Goal: Task Accomplishment & Management: Manage account settings

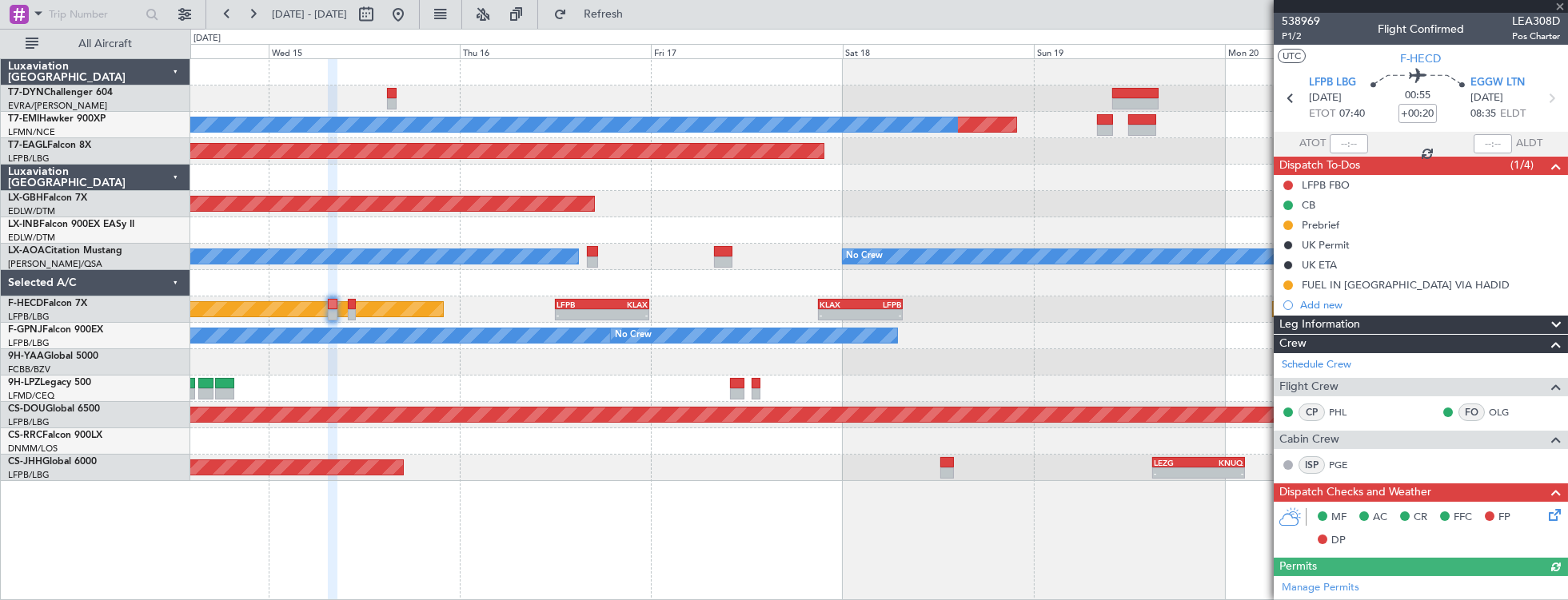
click at [240, 257] on div "Planned Maint No Crew Planned Maint Dubai (Al Maktoum Intl) Planned Maint Nurnb…" at bounding box center [879, 270] width 1378 height 422
click at [508, 284] on div "Planned Maint No Crew Planned Maint Dubai (Al Maktoum Intl) Planned Maint Nurnb…" at bounding box center [879, 270] width 1378 height 422
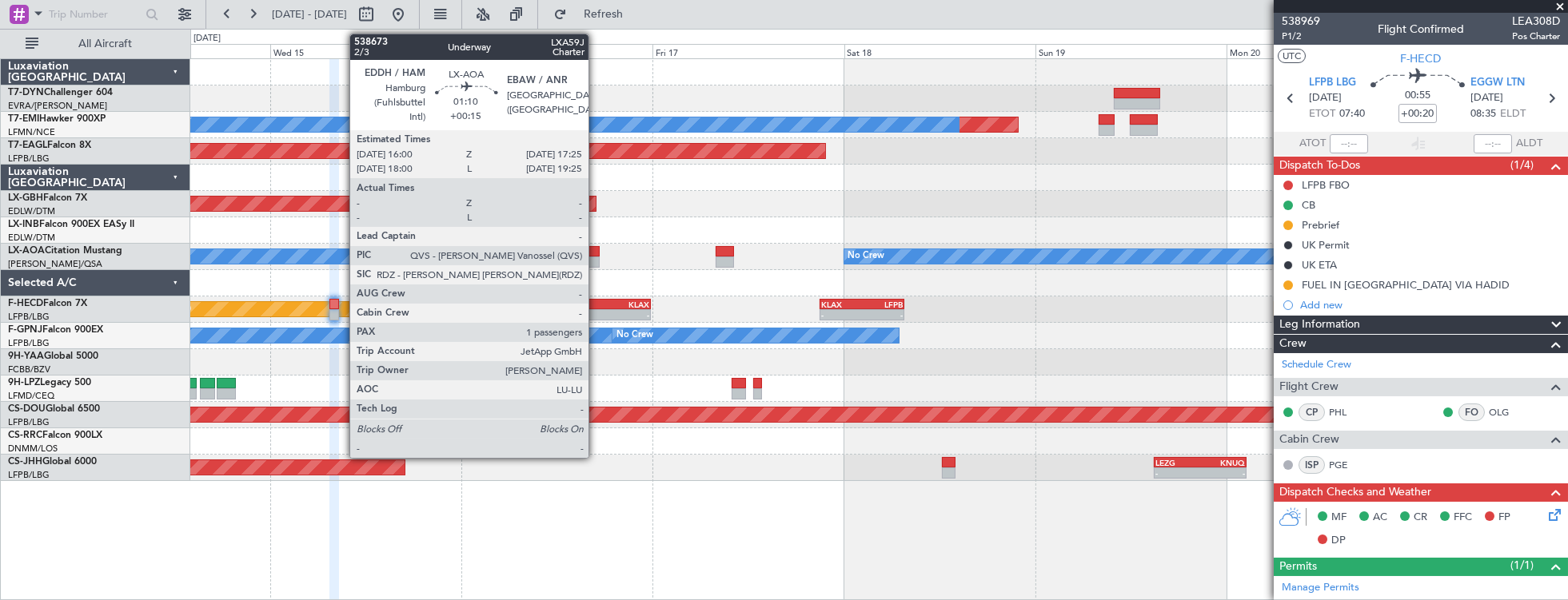
click at [596, 257] on div at bounding box center [595, 262] width 12 height 12
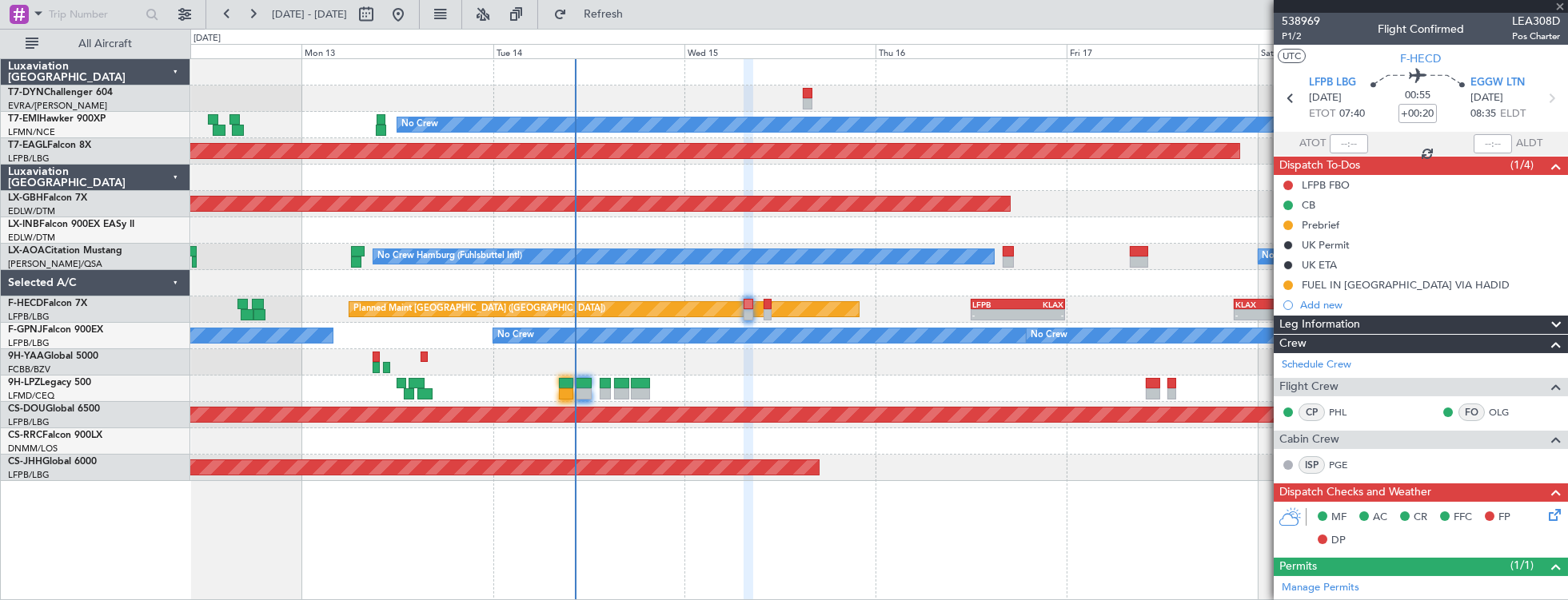
type input "+00:15"
type input "1"
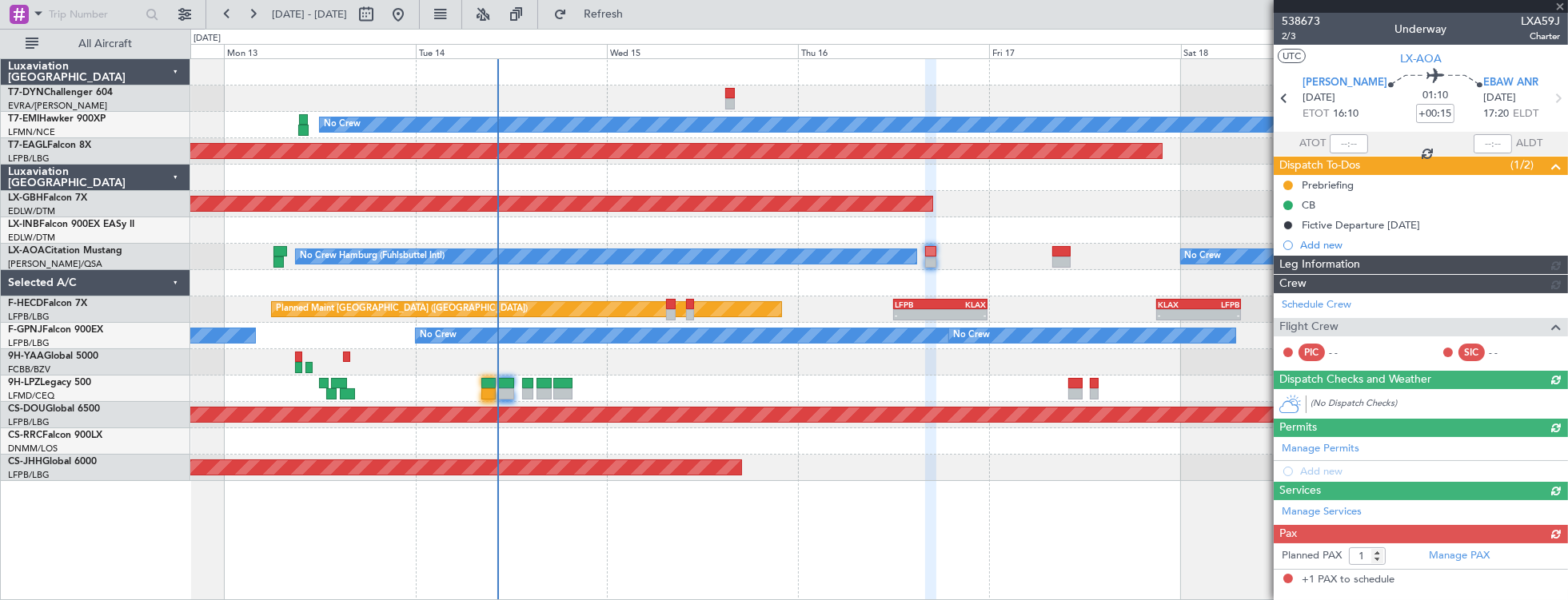
click at [836, 276] on div "Planned Maint No Crew Planned Maint Dubai (Al Maktoum Intl) Planned Maint Nurnb…" at bounding box center [879, 270] width 1378 height 422
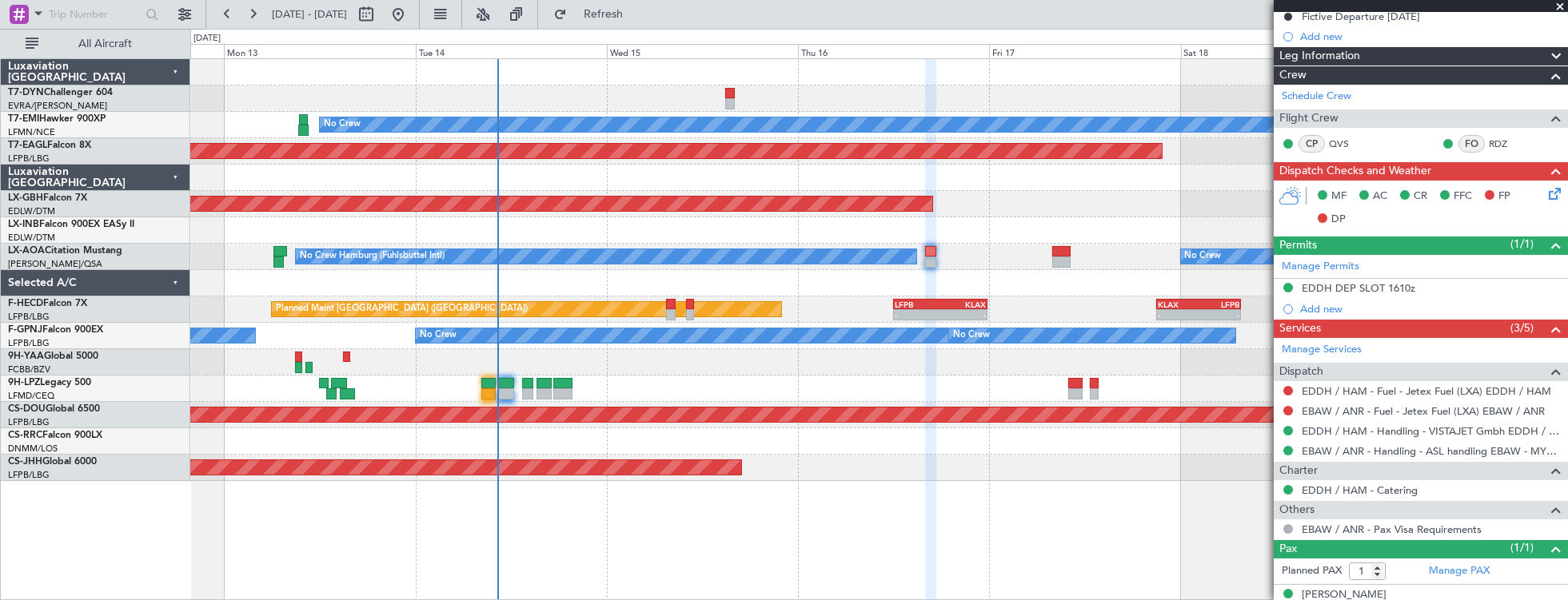
scroll to position [224, 0]
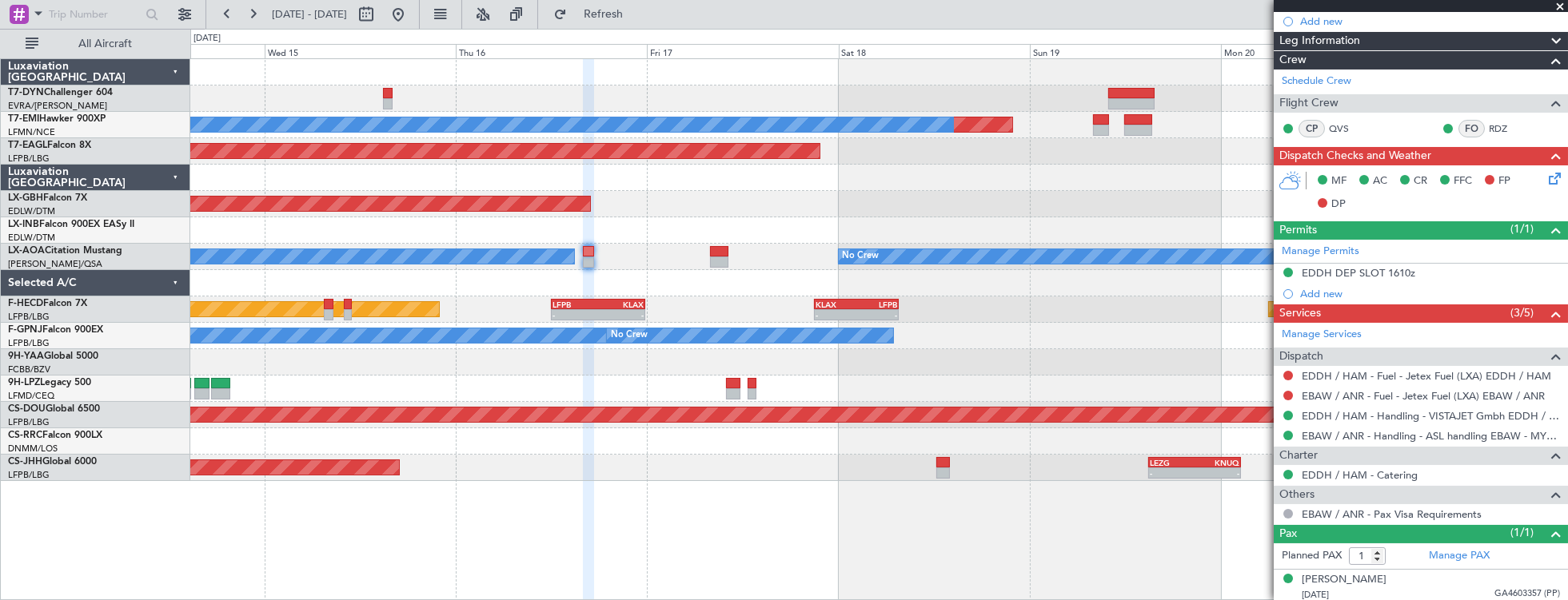
click at [515, 356] on div "Planned Maint No Crew Planned Maint Dubai (Al Maktoum Intl) Planned Maint Nurnb…" at bounding box center [879, 270] width 1378 height 422
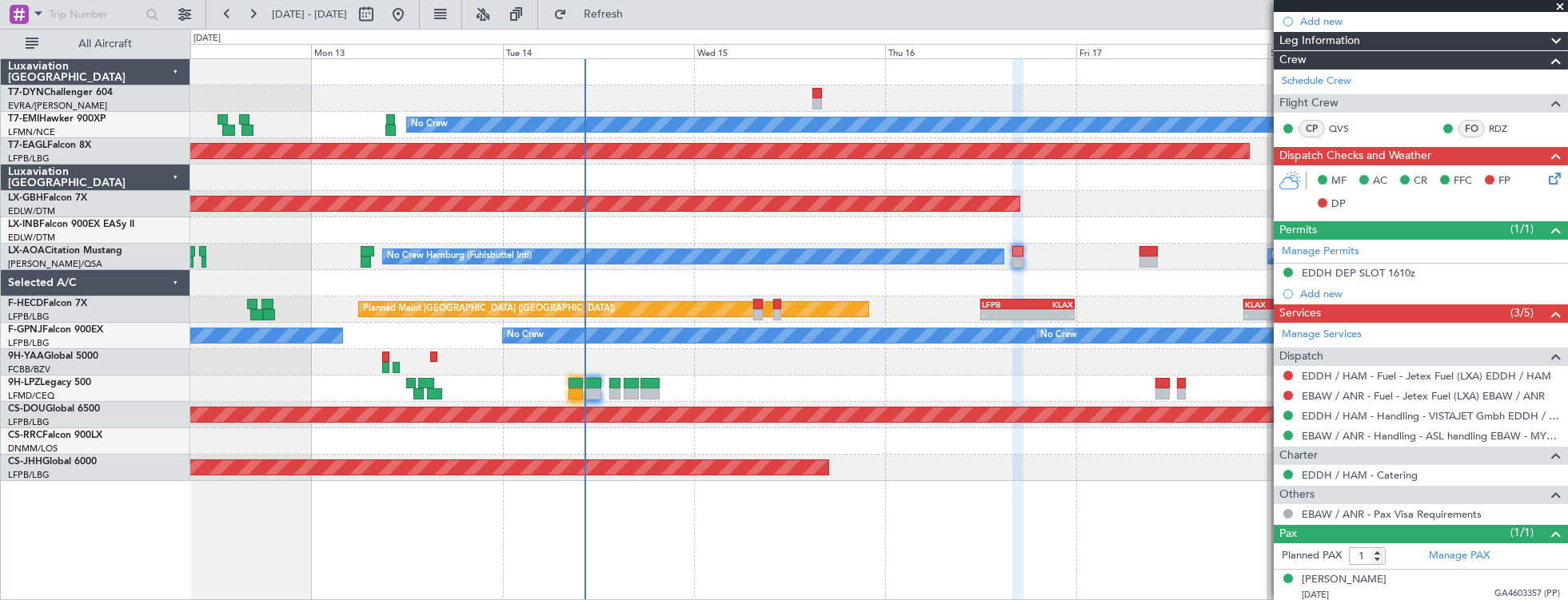
click at [847, 229] on div at bounding box center [879, 230] width 1378 height 26
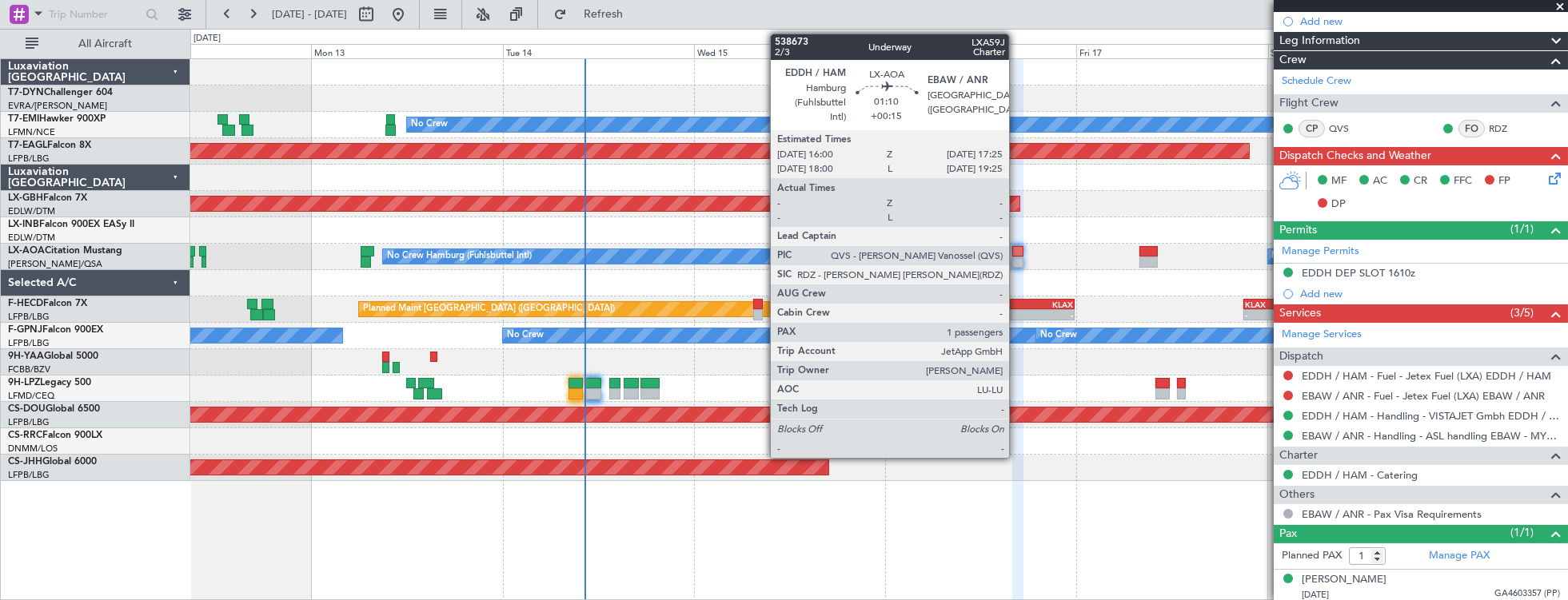
click at [1017, 254] on div at bounding box center [1018, 252] width 12 height 12
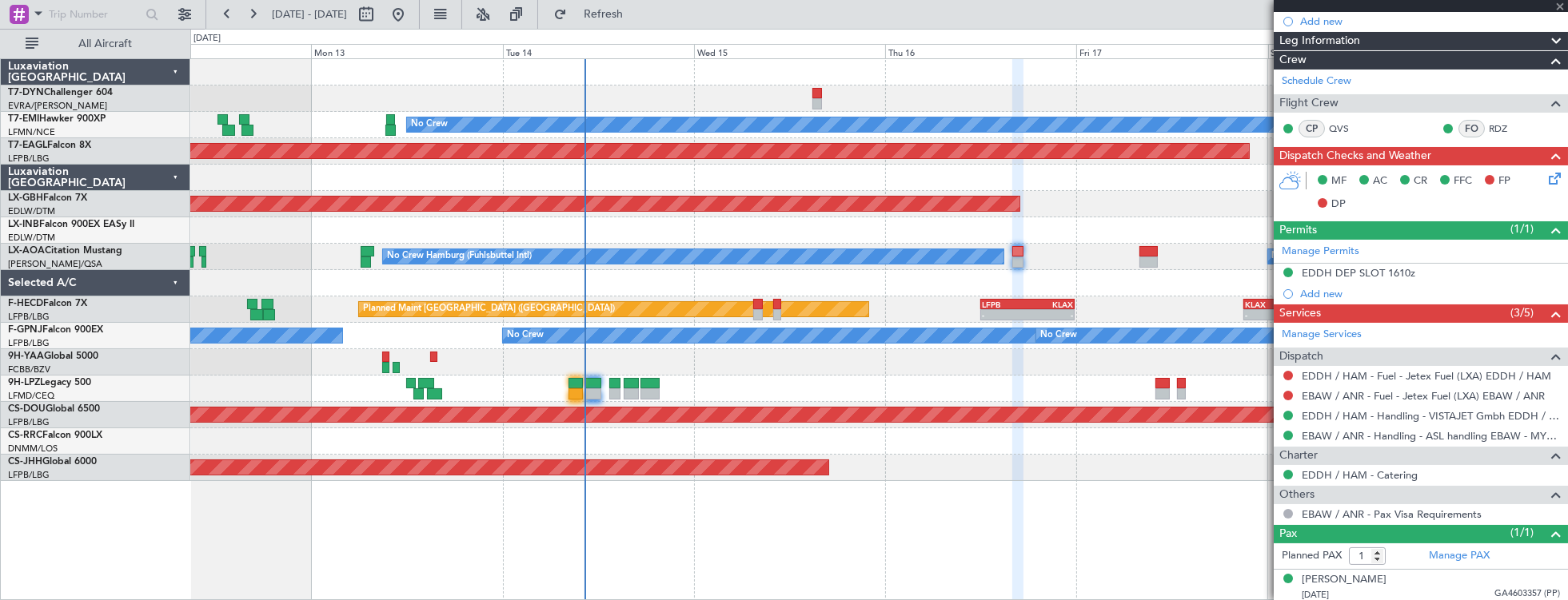
scroll to position [0, 0]
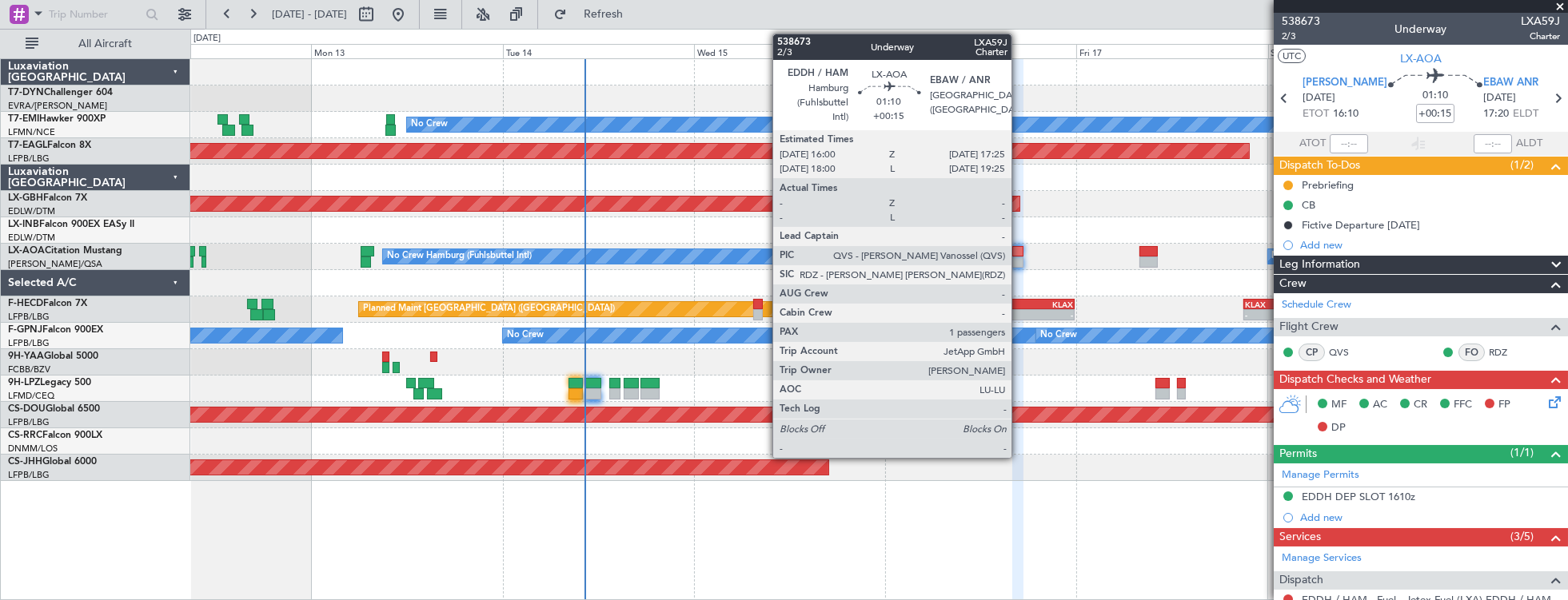
click at [1020, 253] on div at bounding box center [1018, 252] width 12 height 12
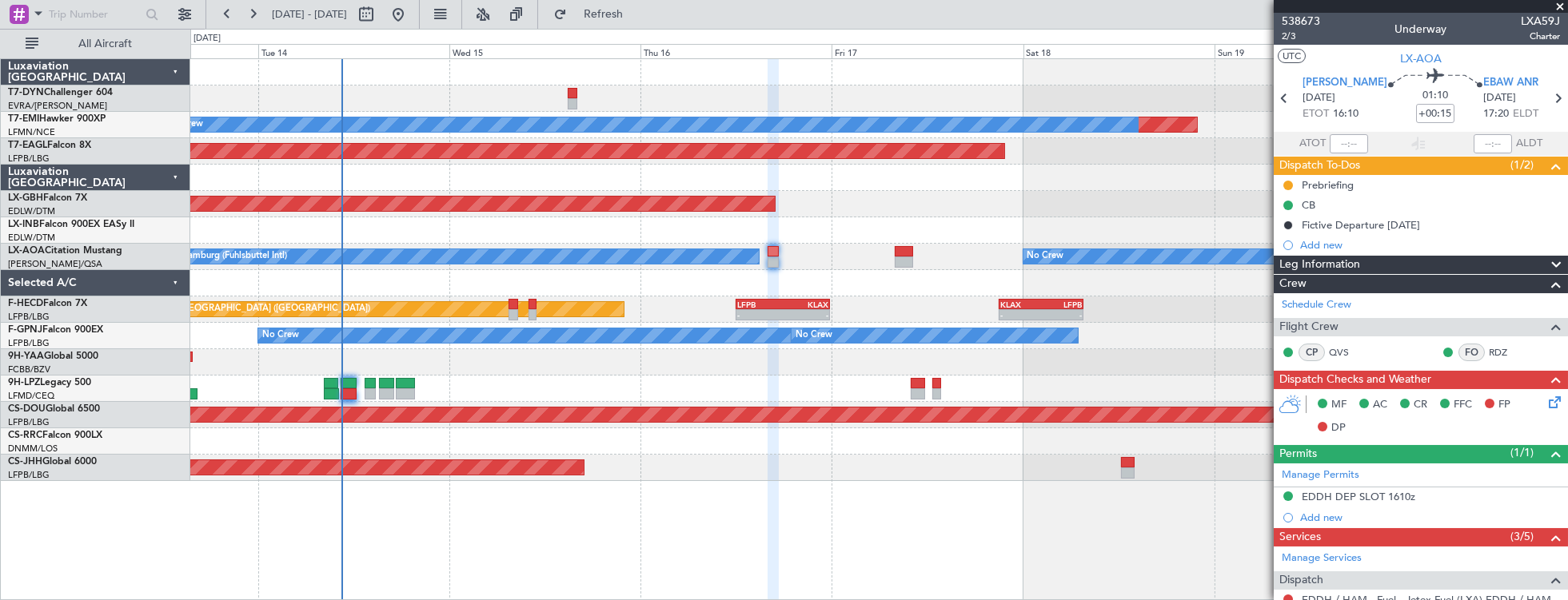
click at [886, 190] on div "Planned Maint No Crew Planned Maint Dubai (Al Maktoum Intl) Planned Maint Nurnb…" at bounding box center [879, 270] width 1378 height 422
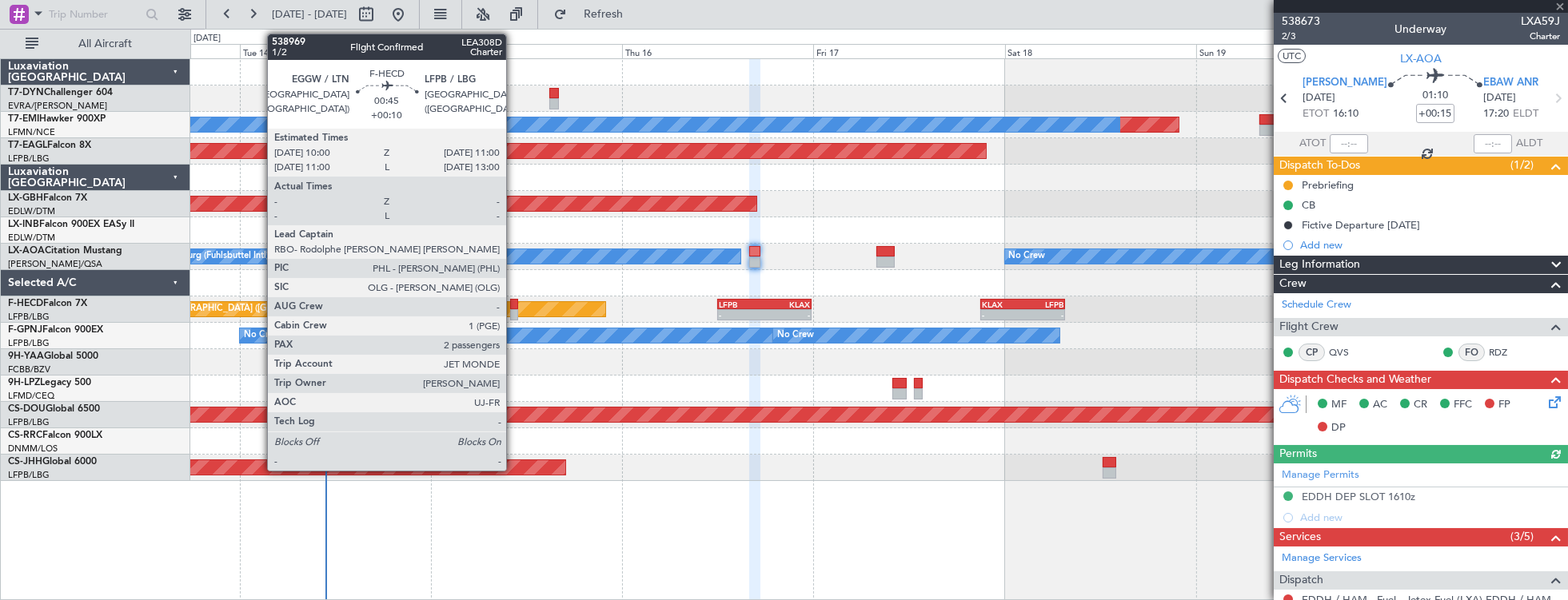
click at [514, 302] on div at bounding box center [514, 305] width 8 height 12
type input "+00:10"
type input "2"
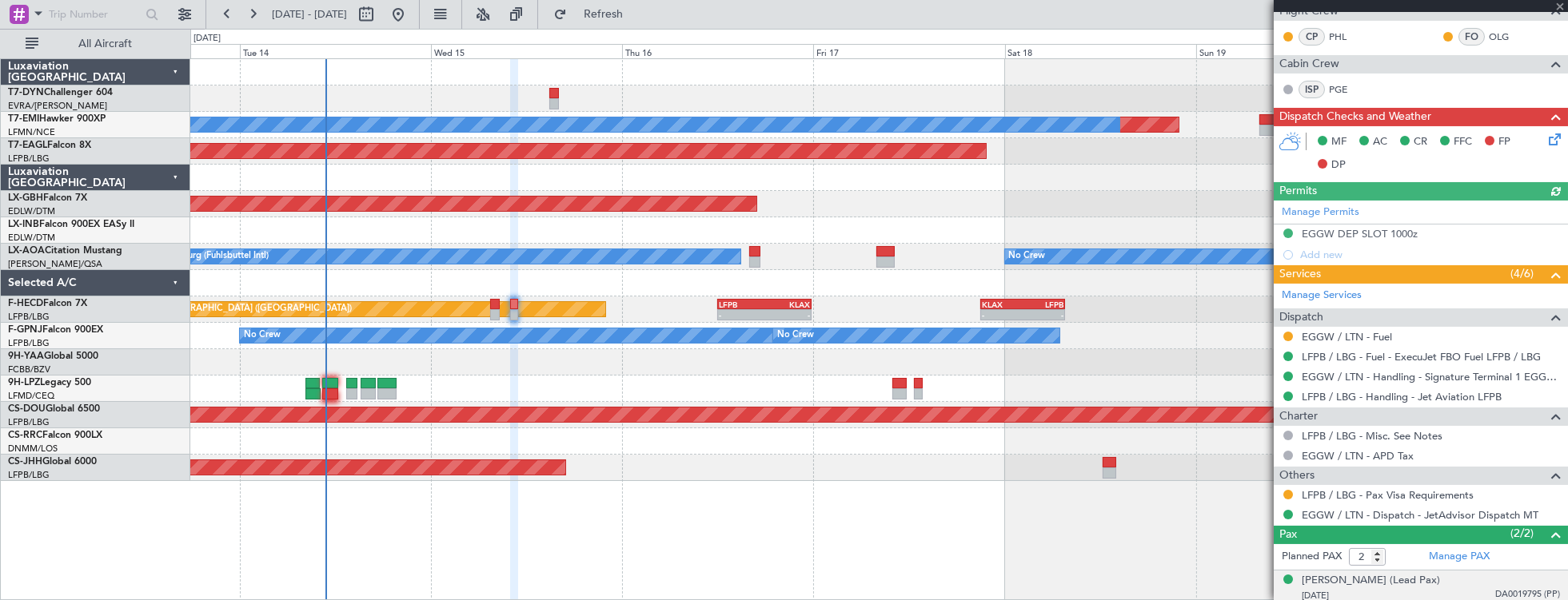
scroll to position [451, 0]
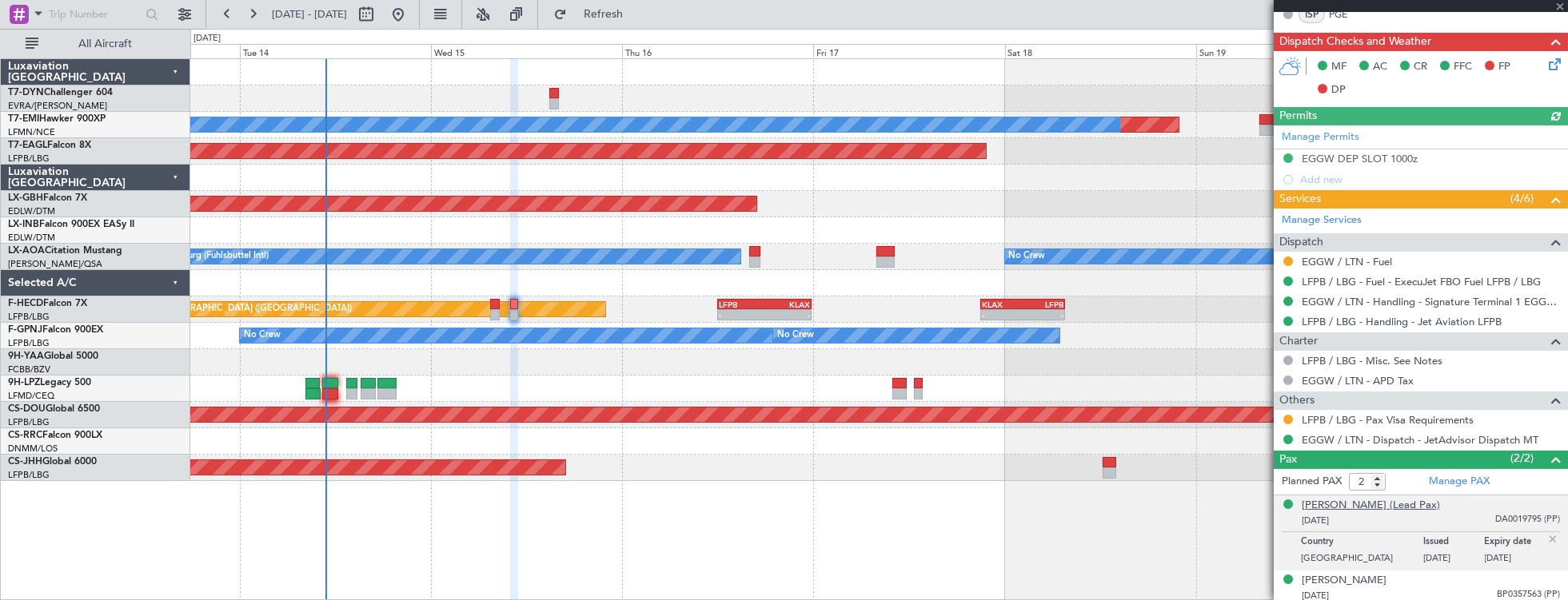
click at [1402, 502] on div "Françoise JOLY (Lead Pax)" at bounding box center [1371, 505] width 139 height 16
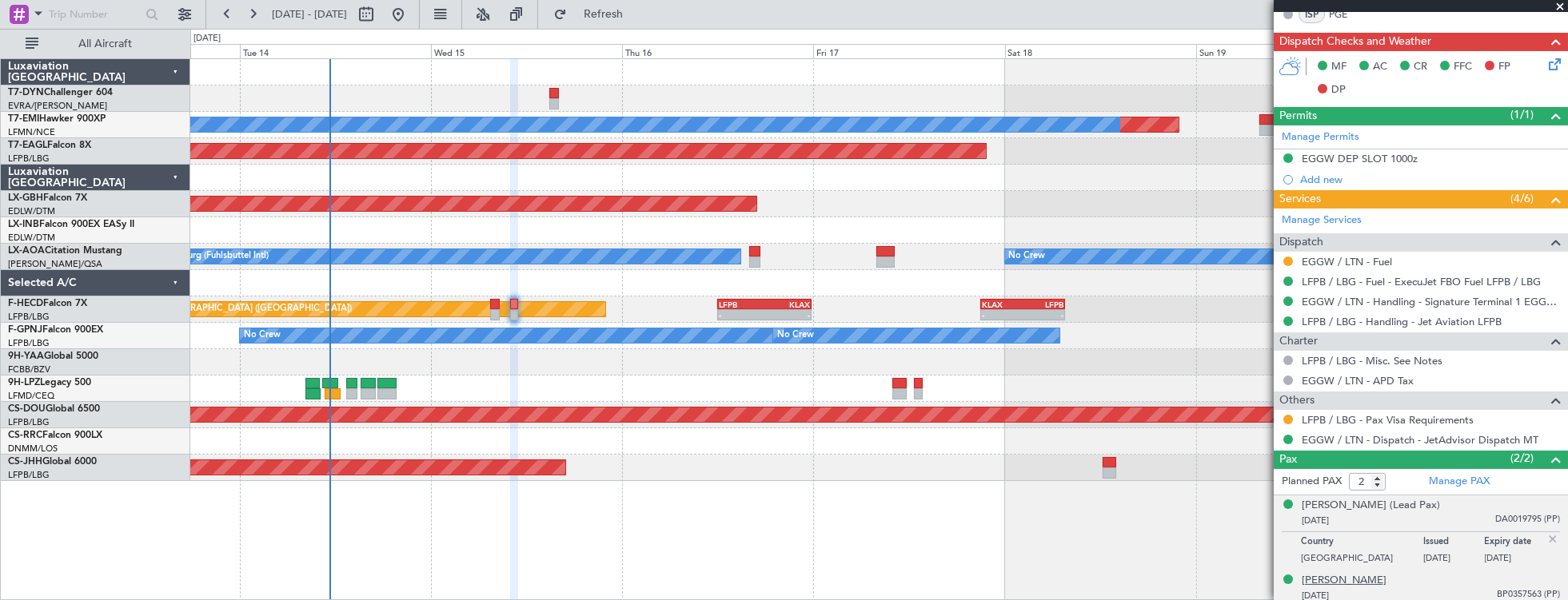
click at [1366, 577] on div "Zouhair GAMRA" at bounding box center [1344, 580] width 85 height 16
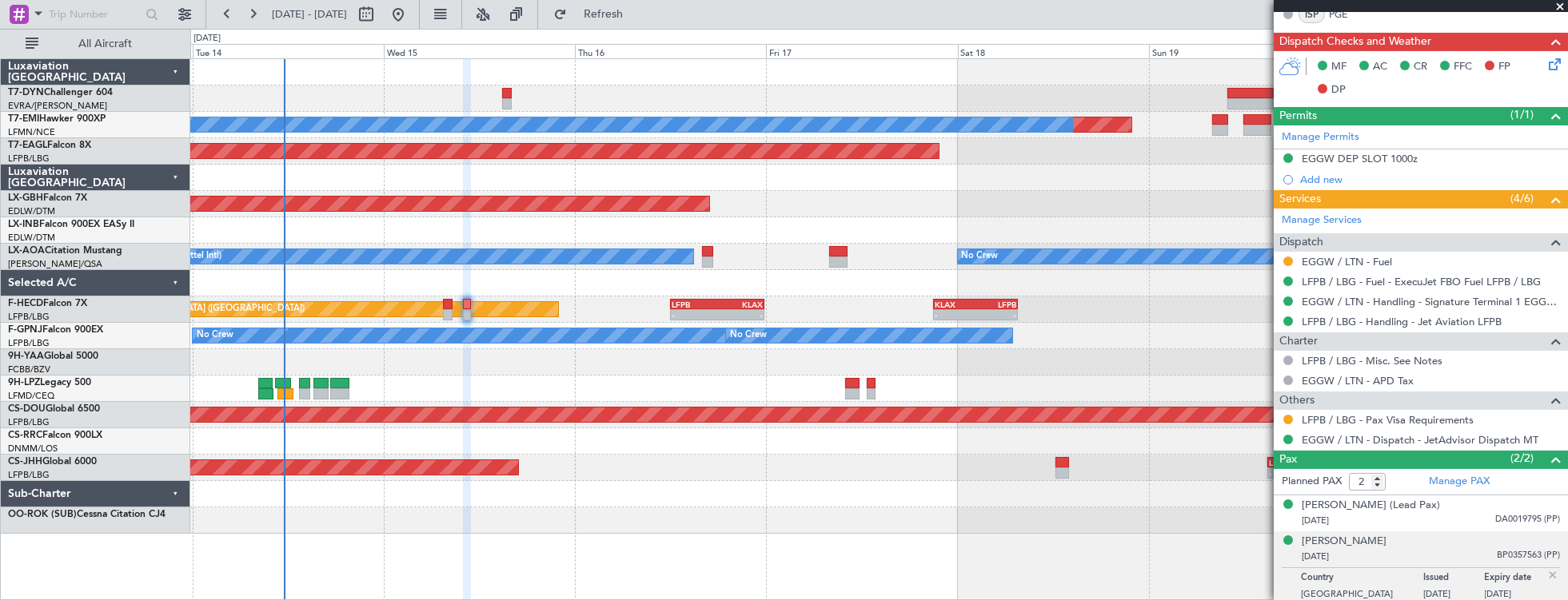
click at [235, 115] on div "Planned Maint No Crew Planned Maint Dubai (Al Maktoum Intl) Planned Maint Nurnb…" at bounding box center [879, 296] width 1378 height 475
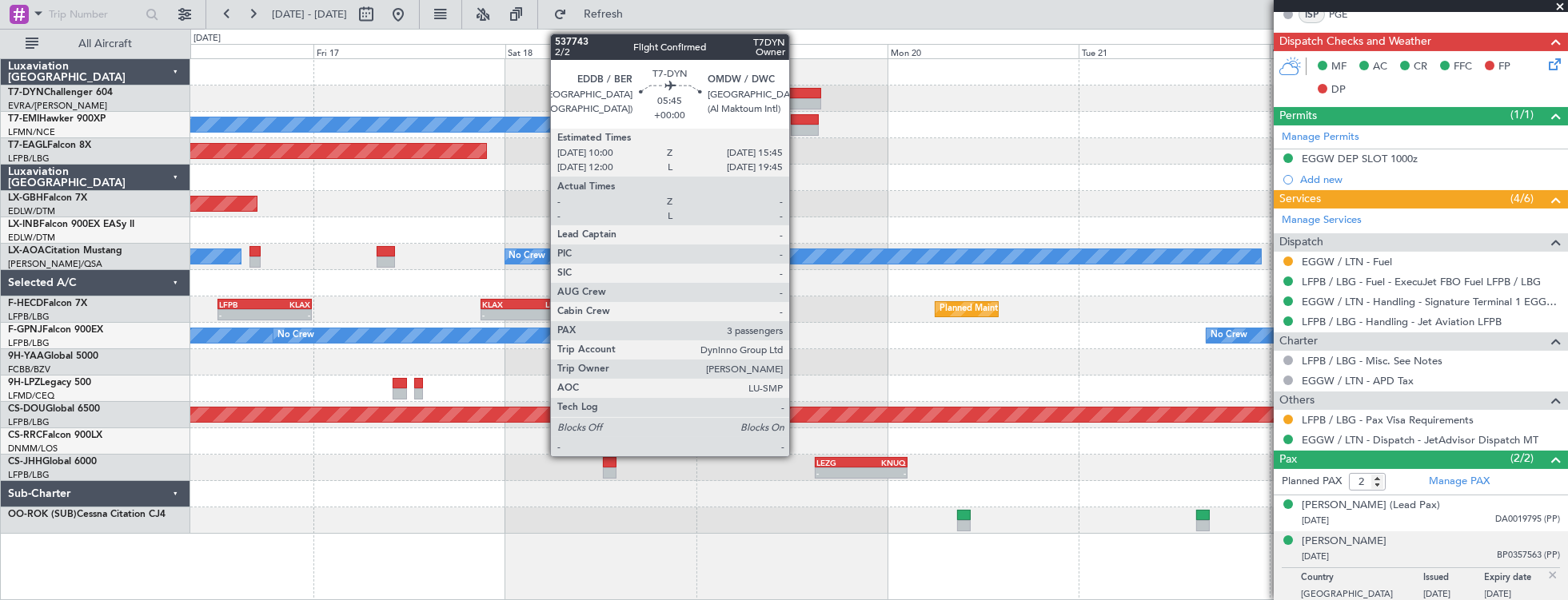
click at [798, 89] on div at bounding box center [798, 94] width 46 height 12
type input "3"
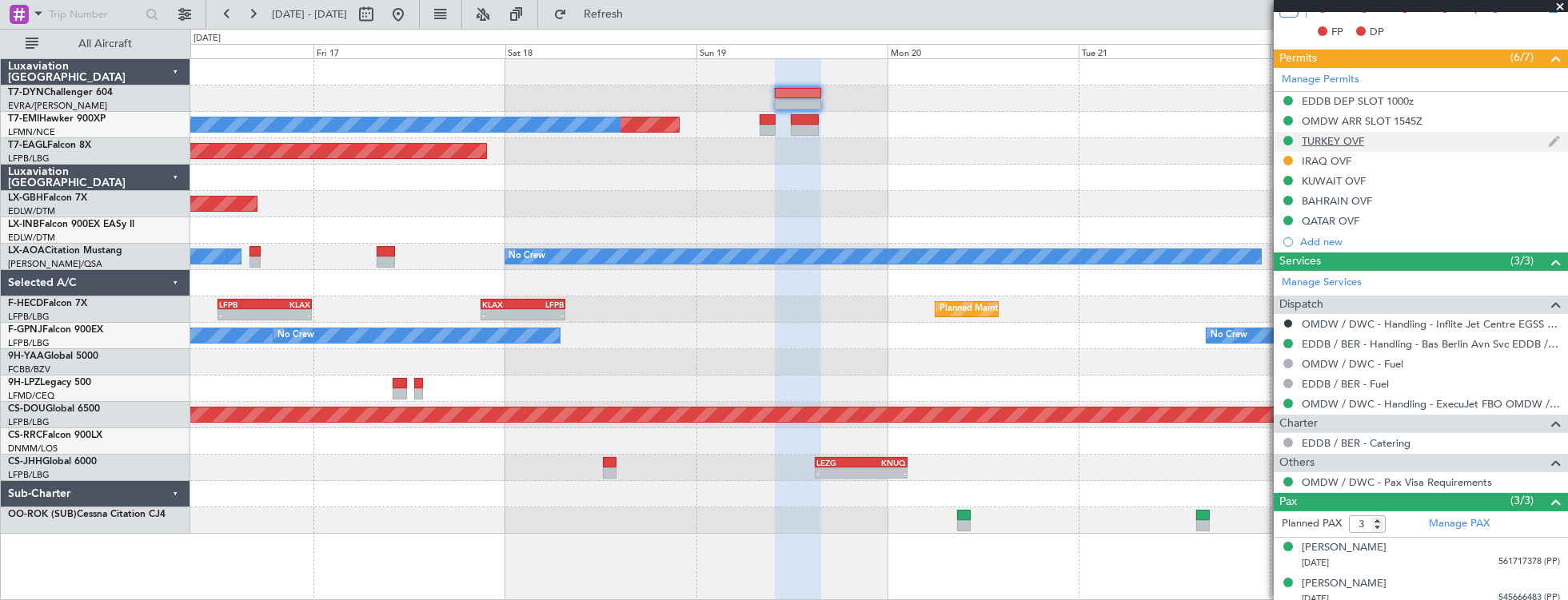
scroll to position [475, 0]
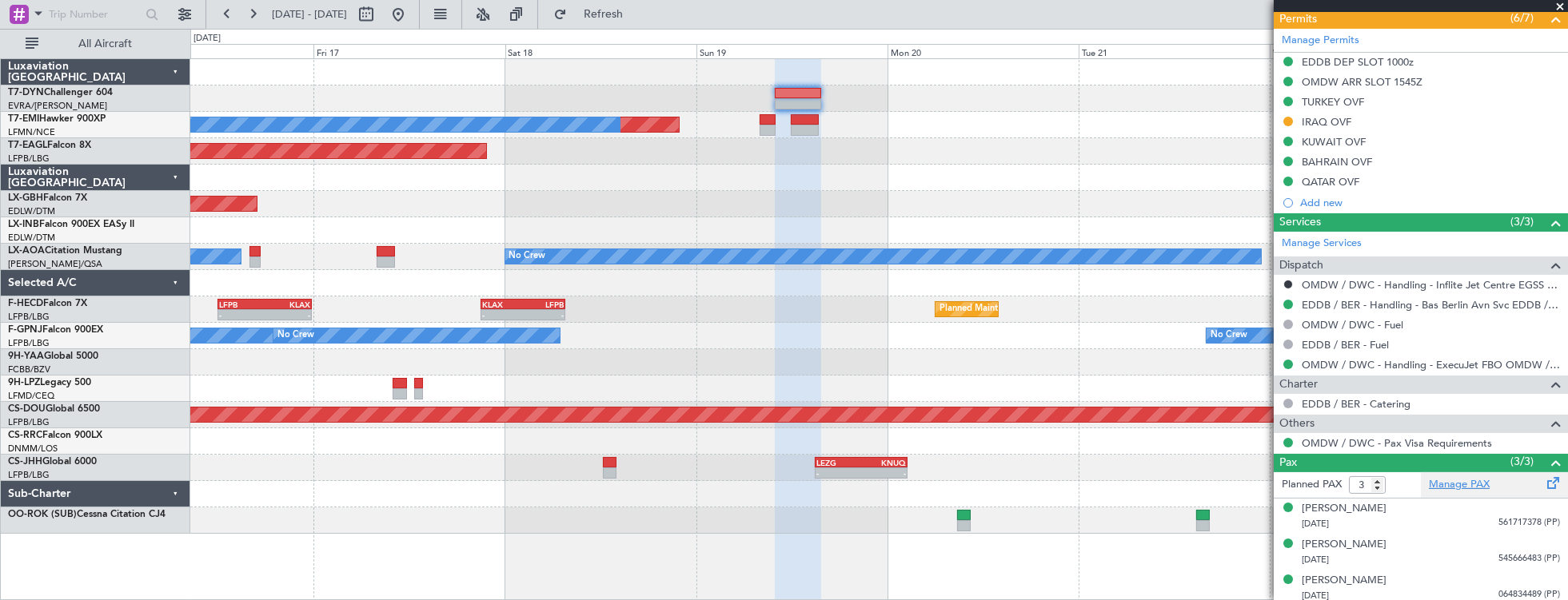
click at [1464, 482] on link "Manage PAX" at bounding box center [1460, 484] width 61 height 16
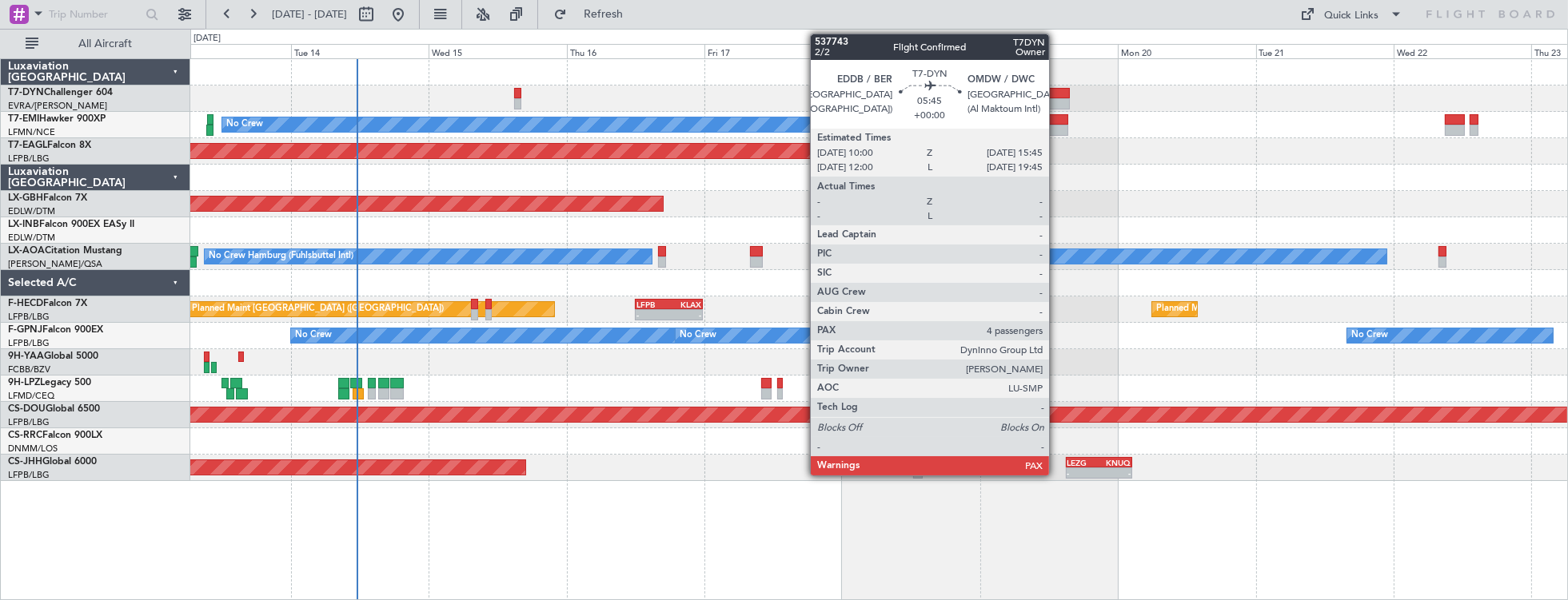
click at [1057, 95] on div at bounding box center [1054, 94] width 34 height 12
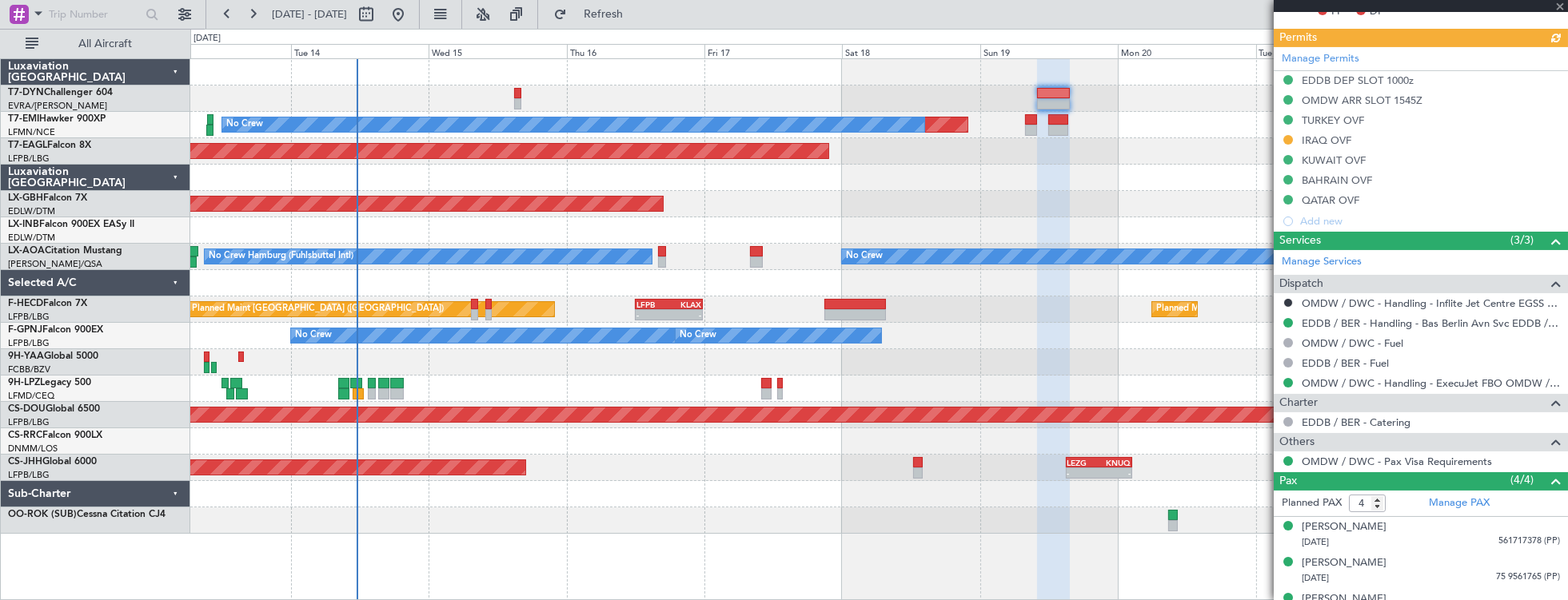
scroll to position [512, 0]
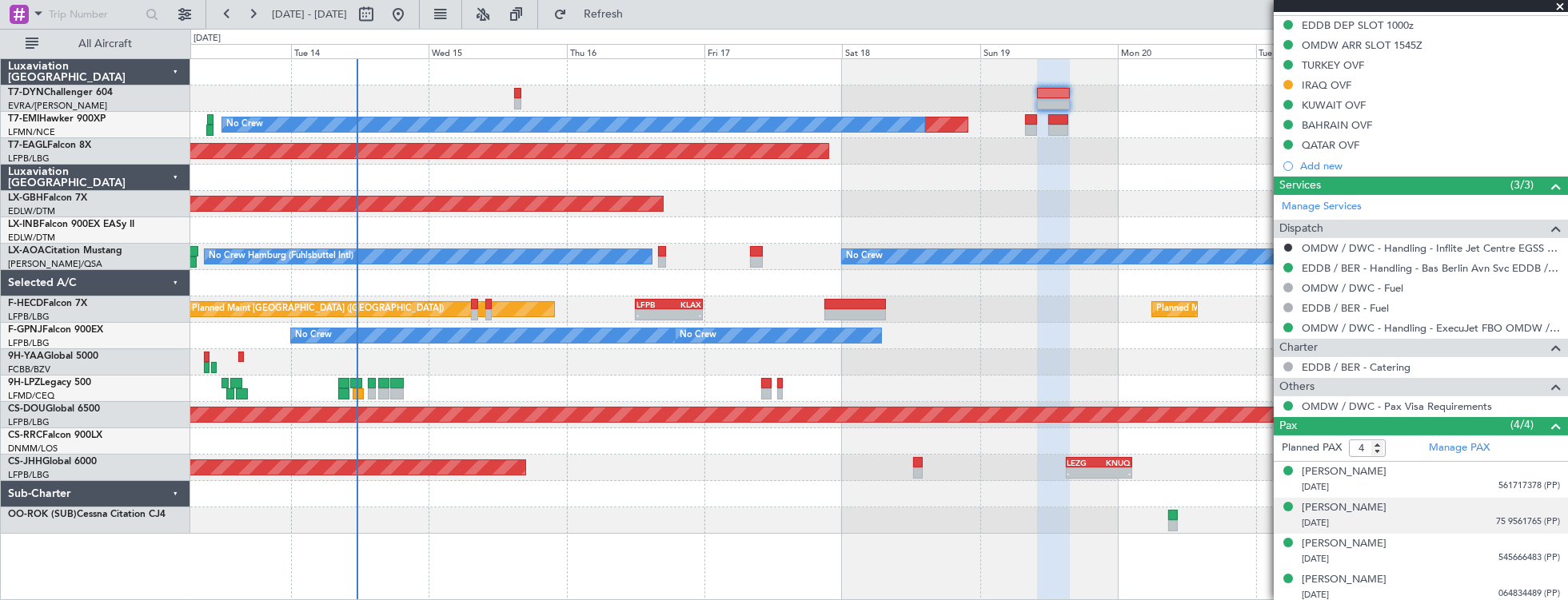
click at [1384, 518] on div "01/12/1985 75 9561765 (PP)" at bounding box center [1431, 523] width 258 height 16
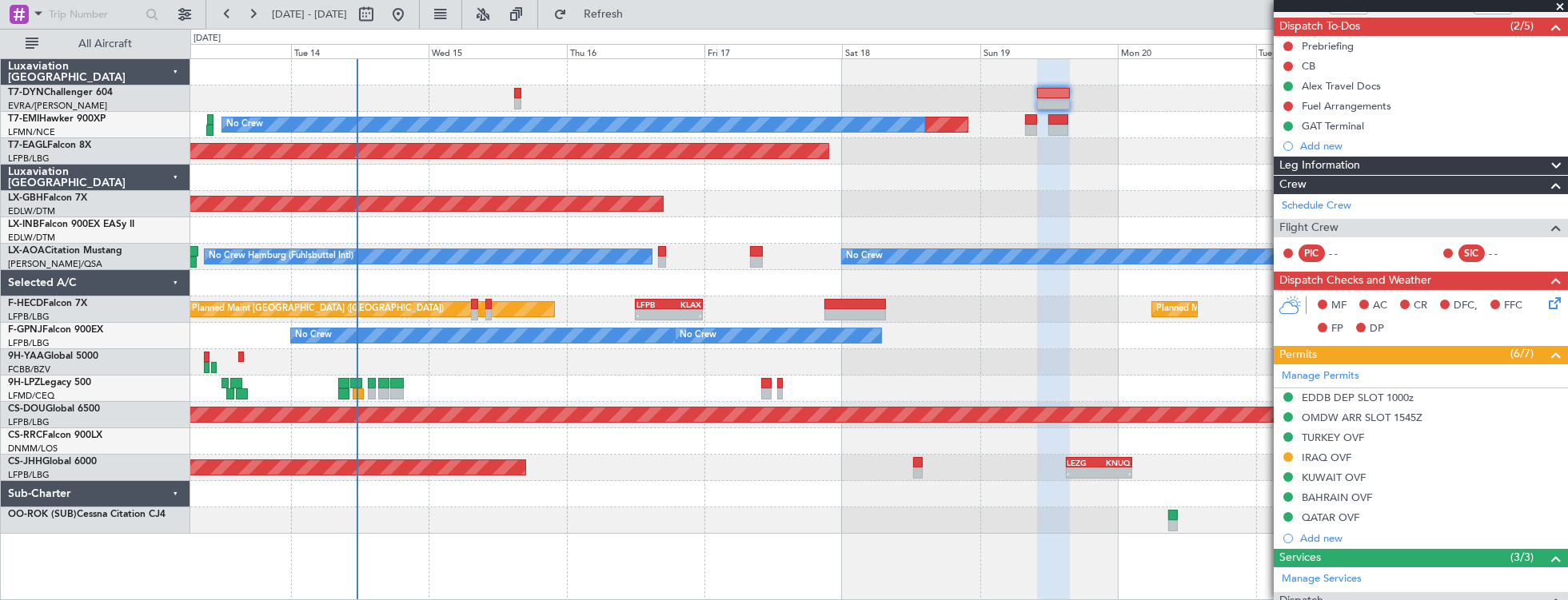
scroll to position [0, 0]
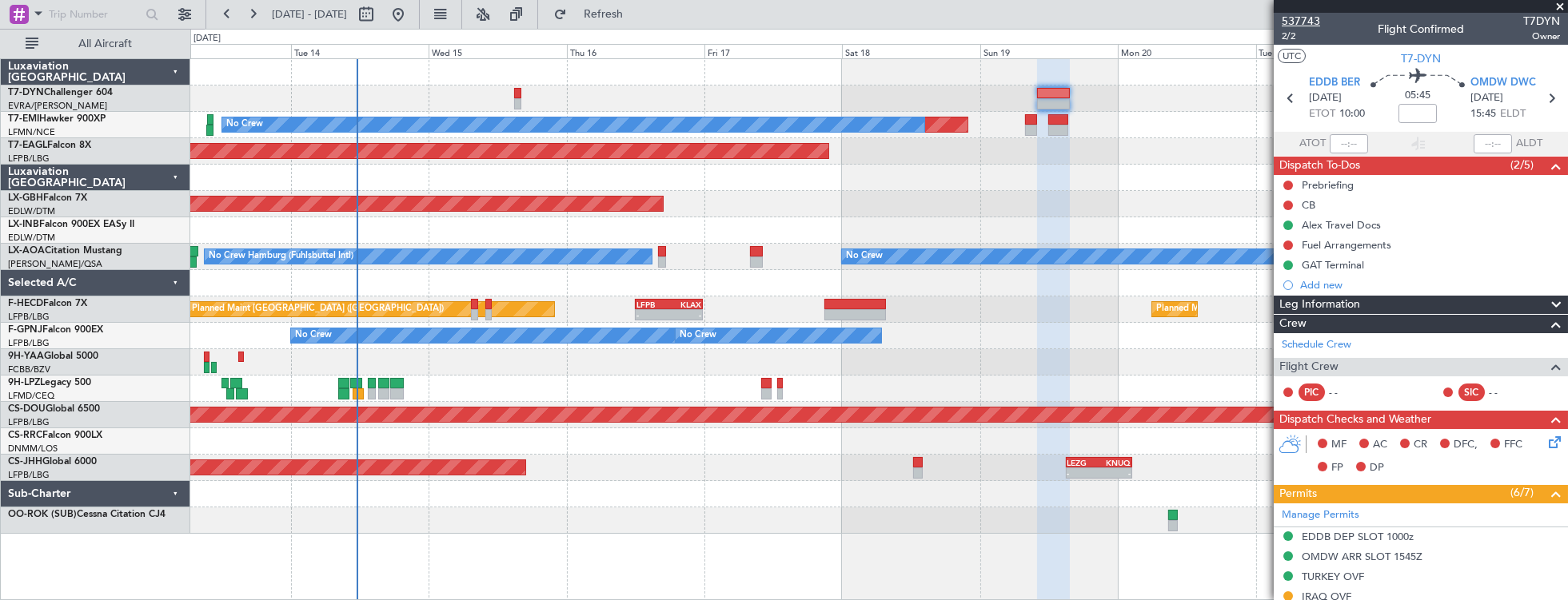
click at [1311, 23] on span "537743" at bounding box center [1300, 21] width 38 height 17
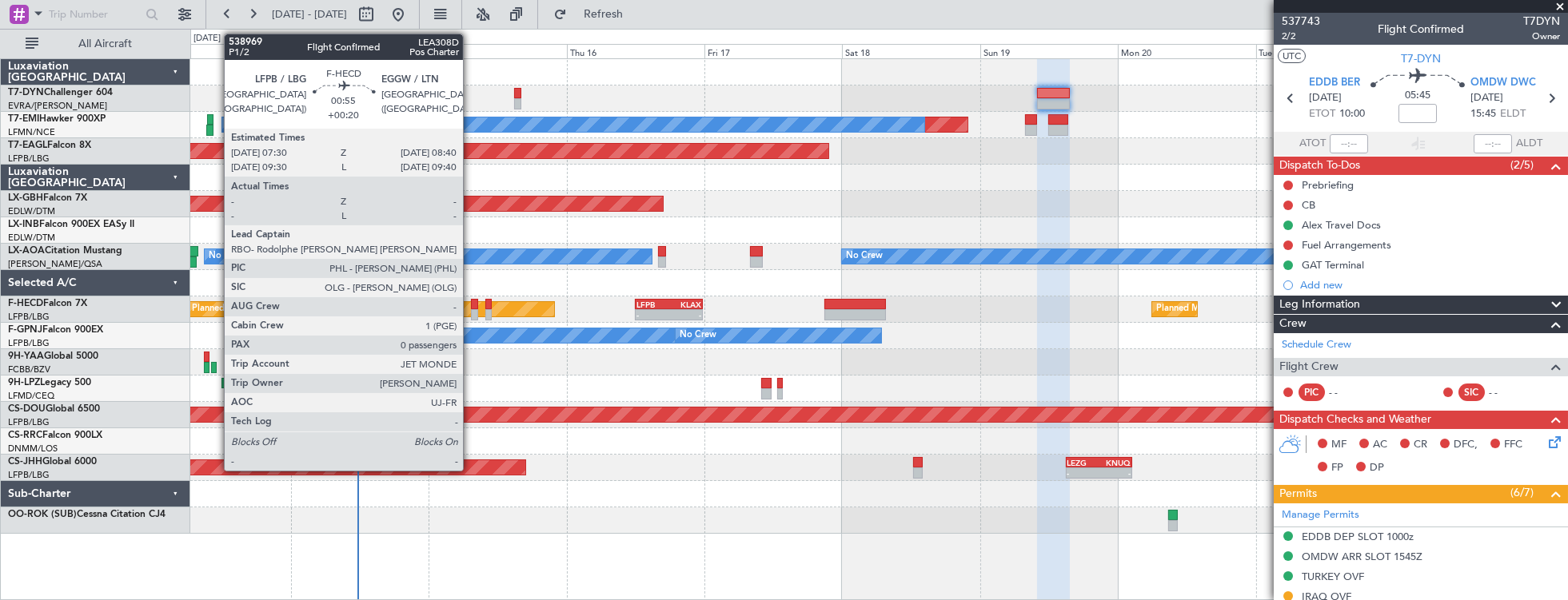
click at [471, 302] on div at bounding box center [474, 305] width 7 height 12
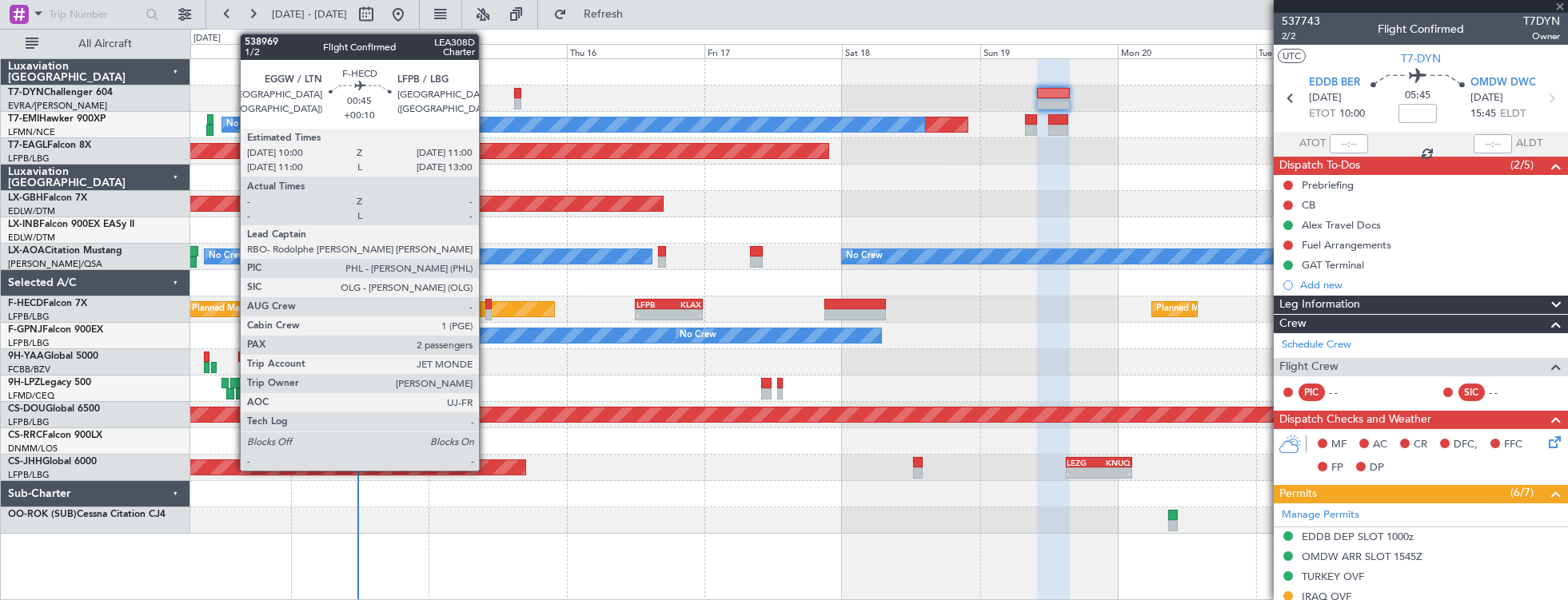
type input "+00:20"
type input "0"
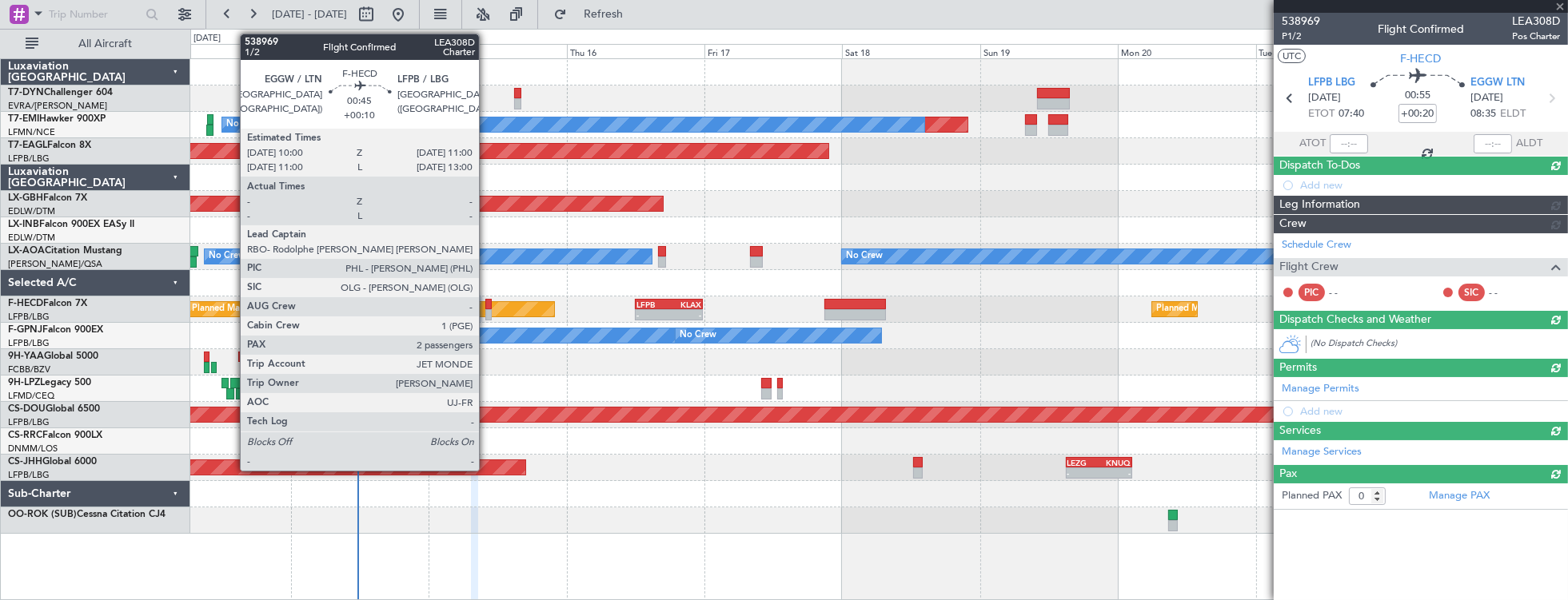
click at [487, 307] on div at bounding box center [489, 305] width 7 height 12
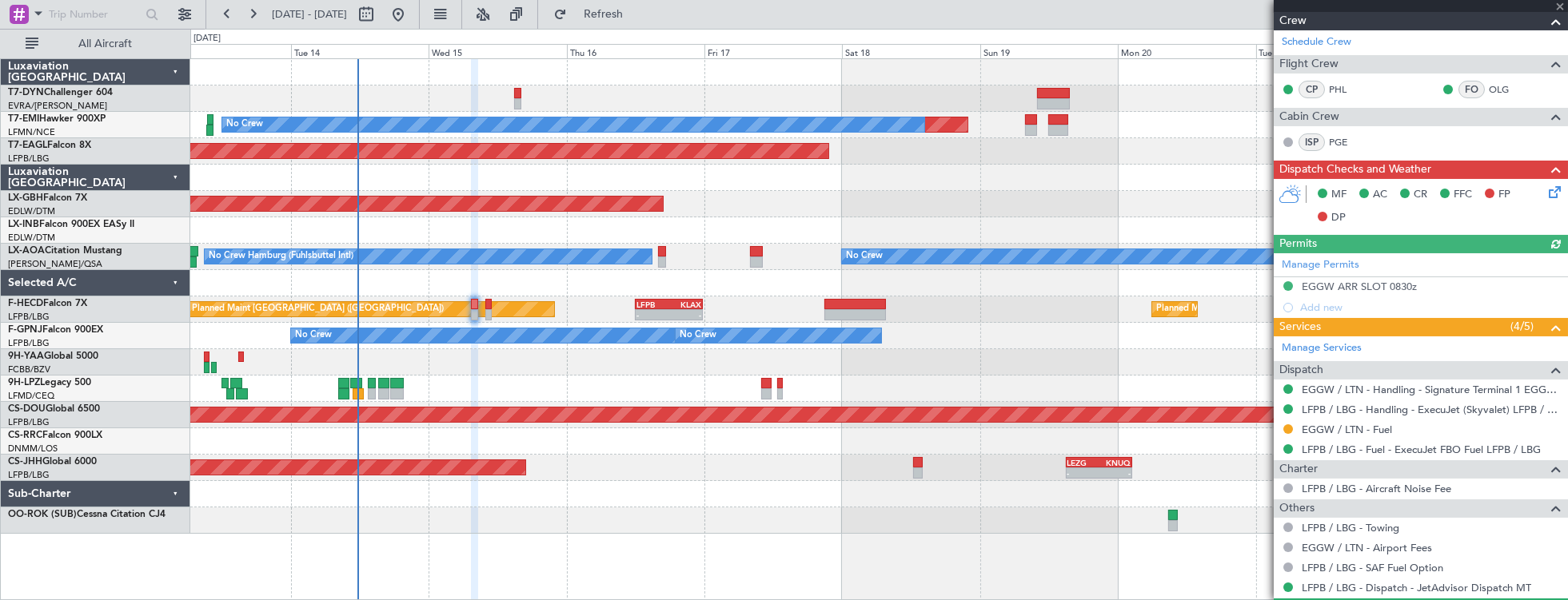
scroll to position [360, 0]
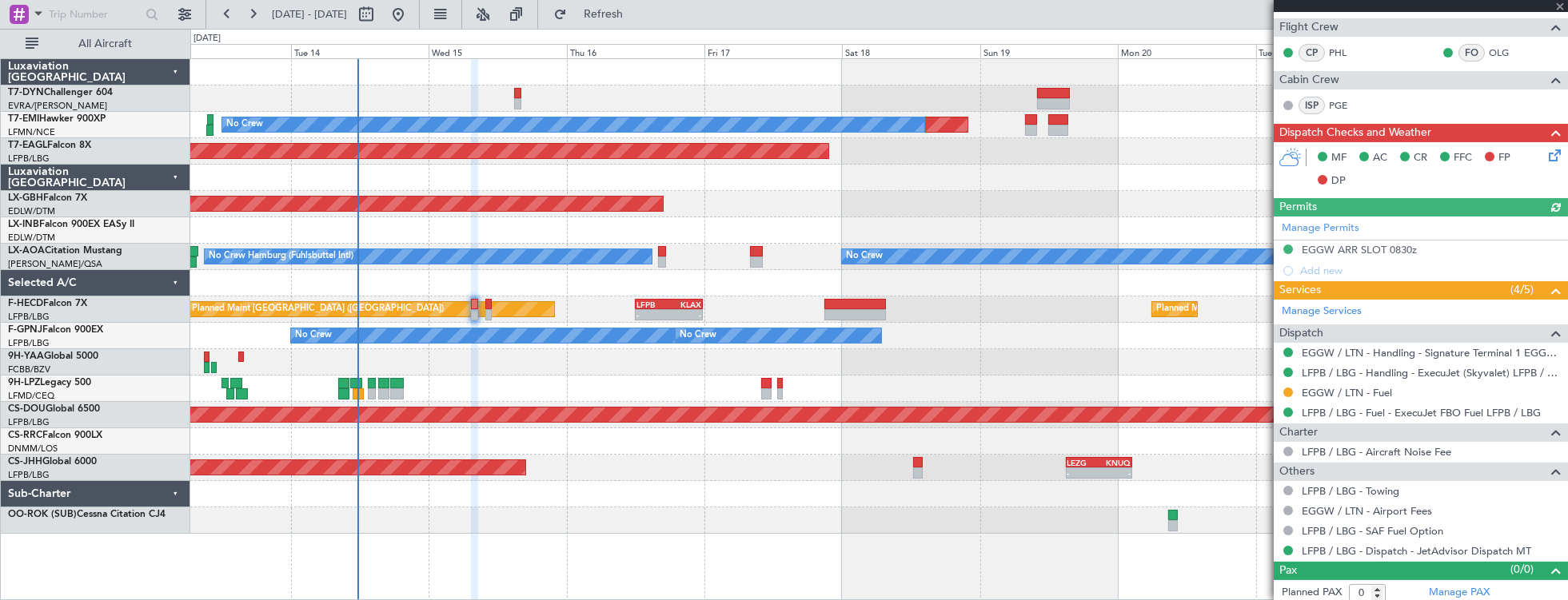
type input "+00:10"
type input "2"
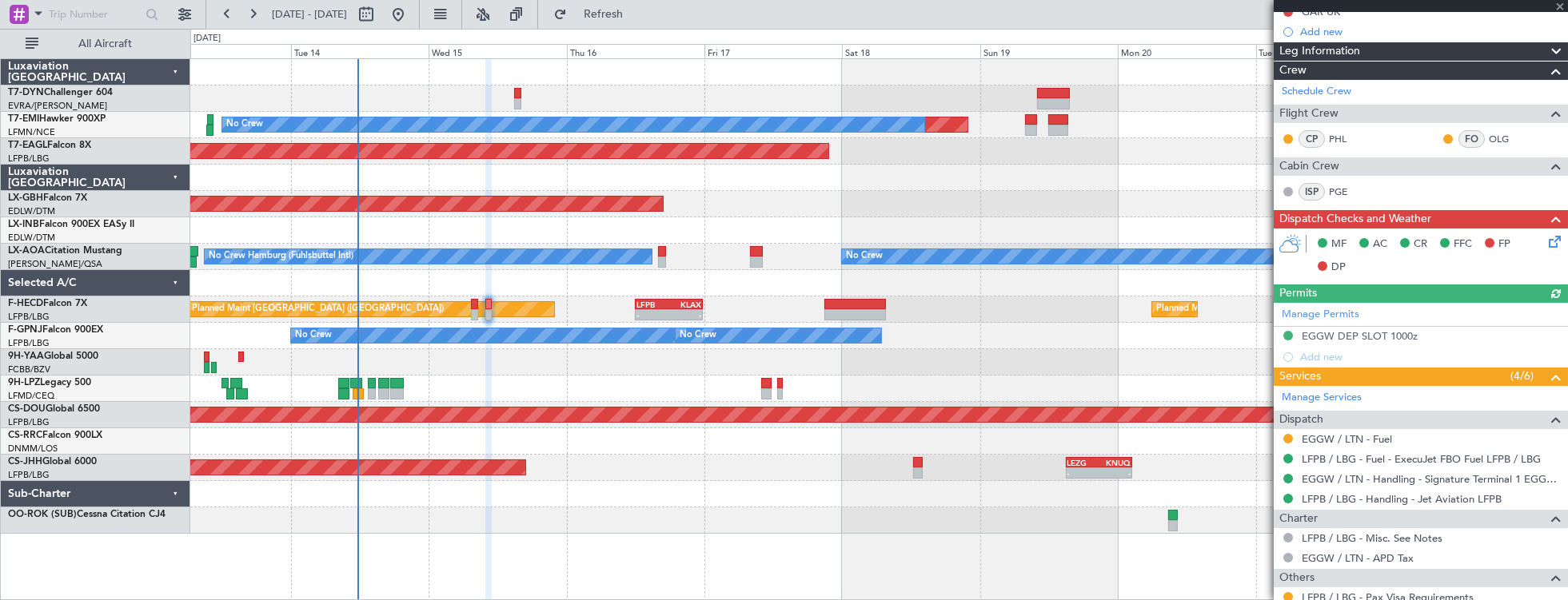
scroll to position [412, 0]
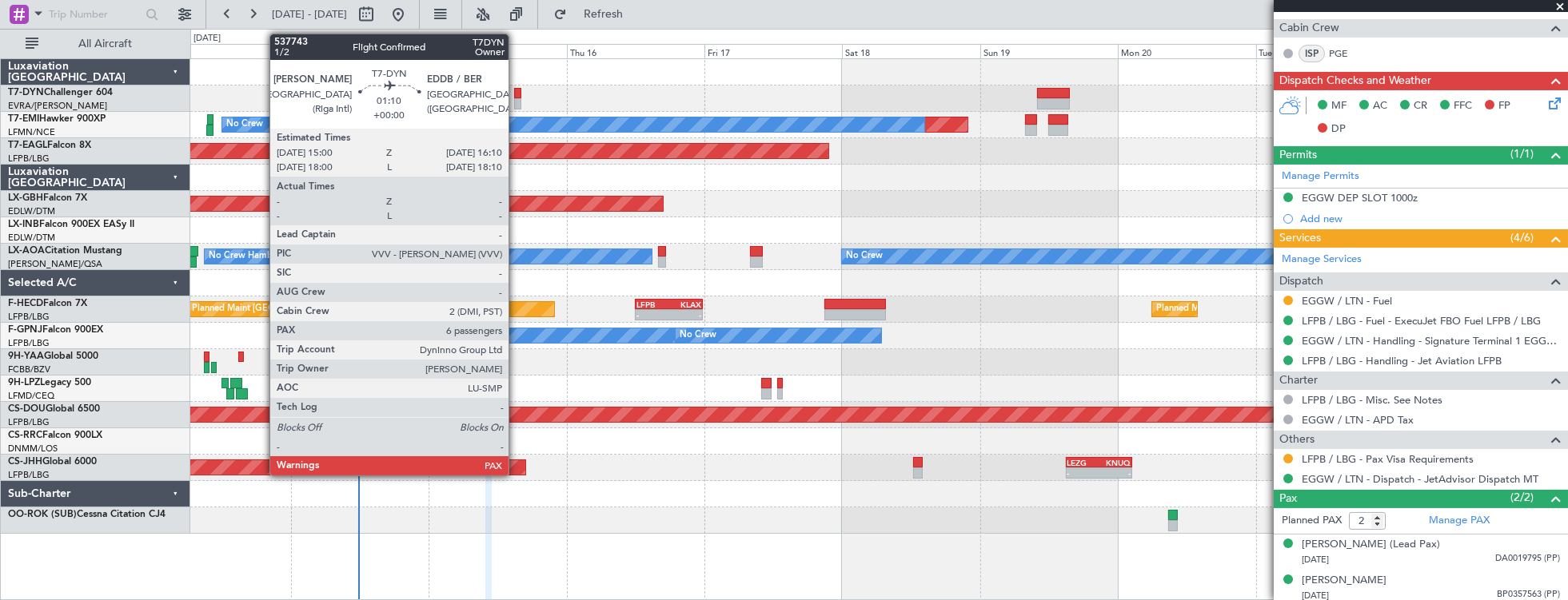
click at [517, 94] on div at bounding box center [518, 94] width 7 height 12
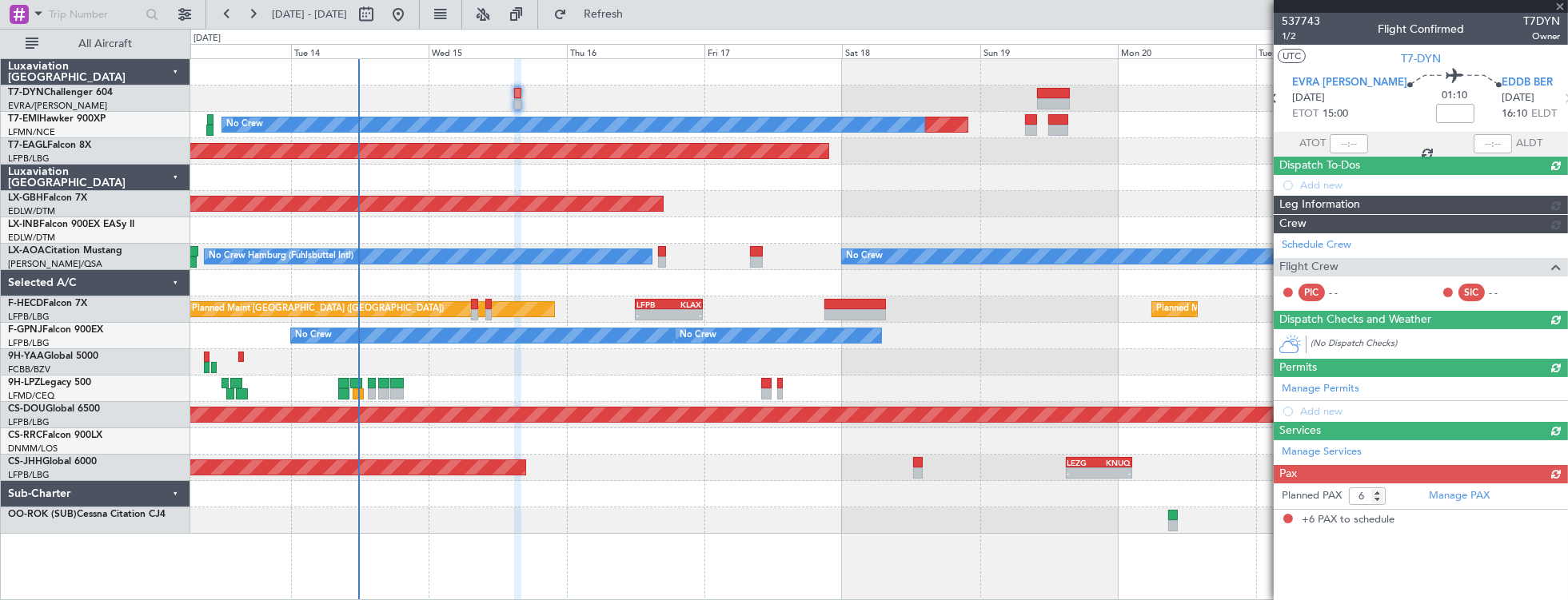
scroll to position [0, 0]
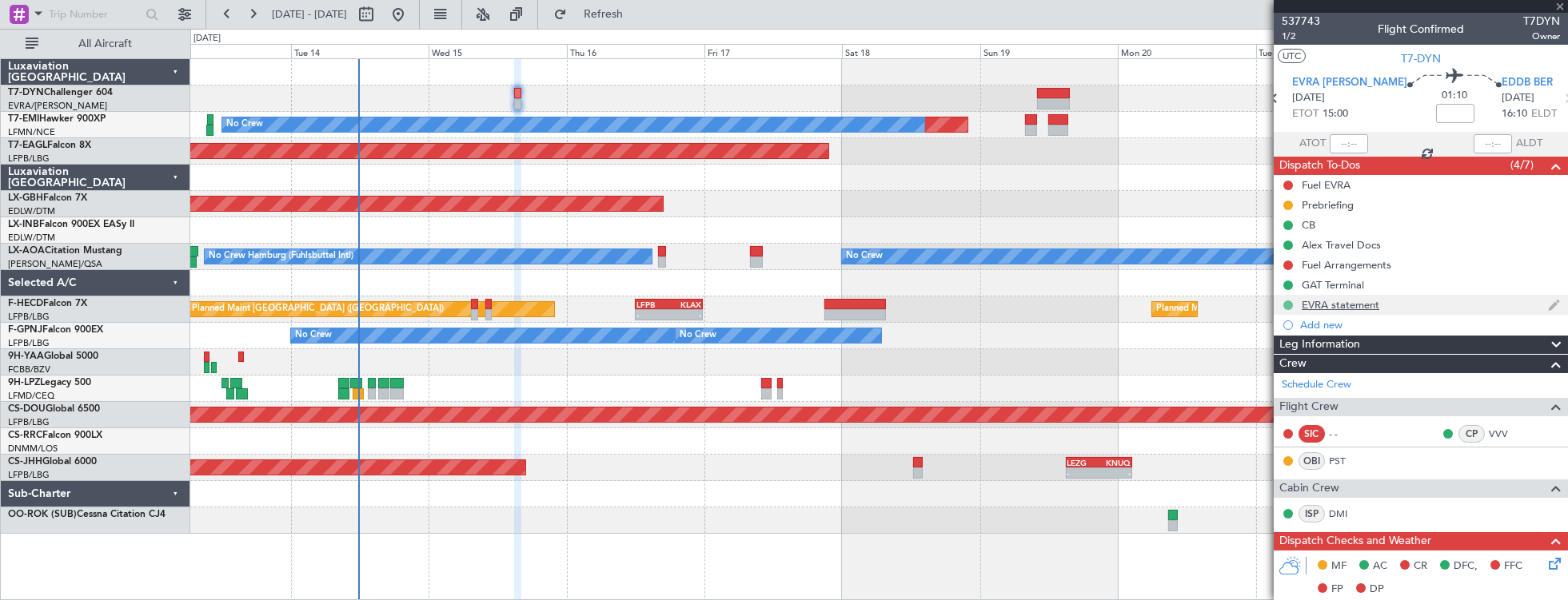
click at [1287, 305] on button at bounding box center [1288, 305] width 10 height 10
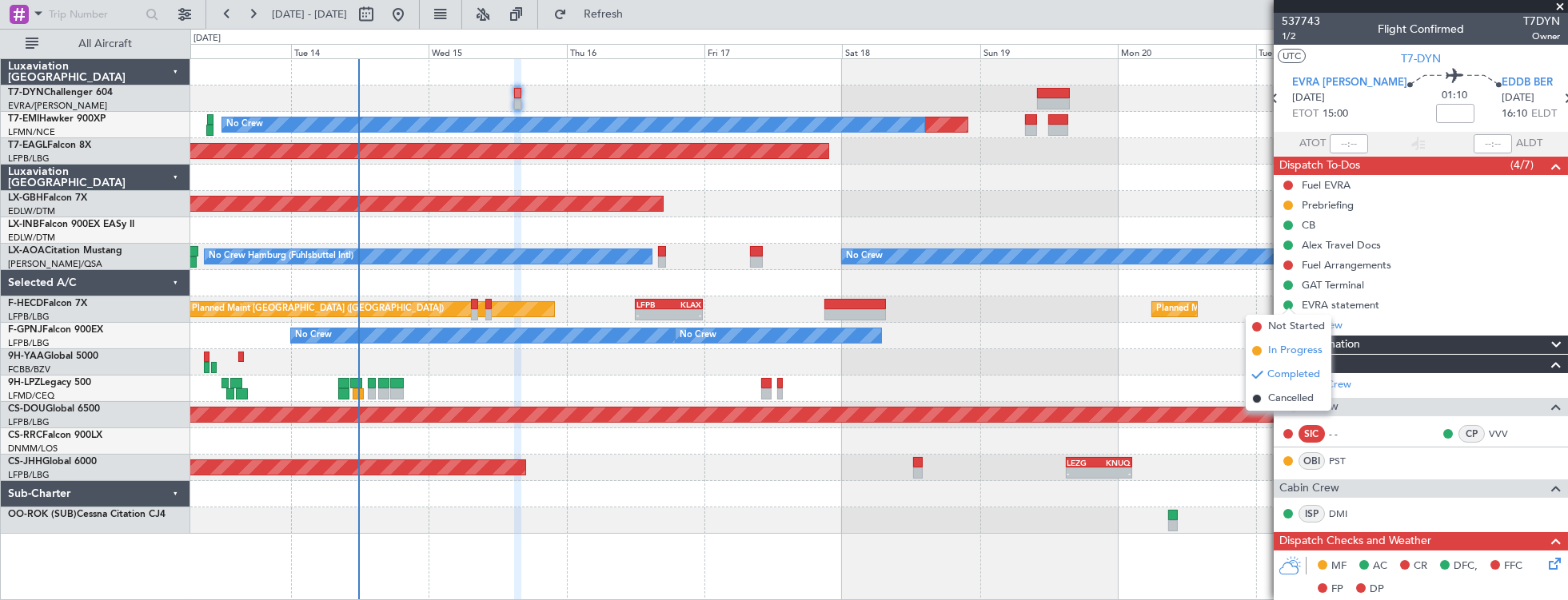
click at [1304, 358] on span "In Progress" at bounding box center [1296, 350] width 54 height 16
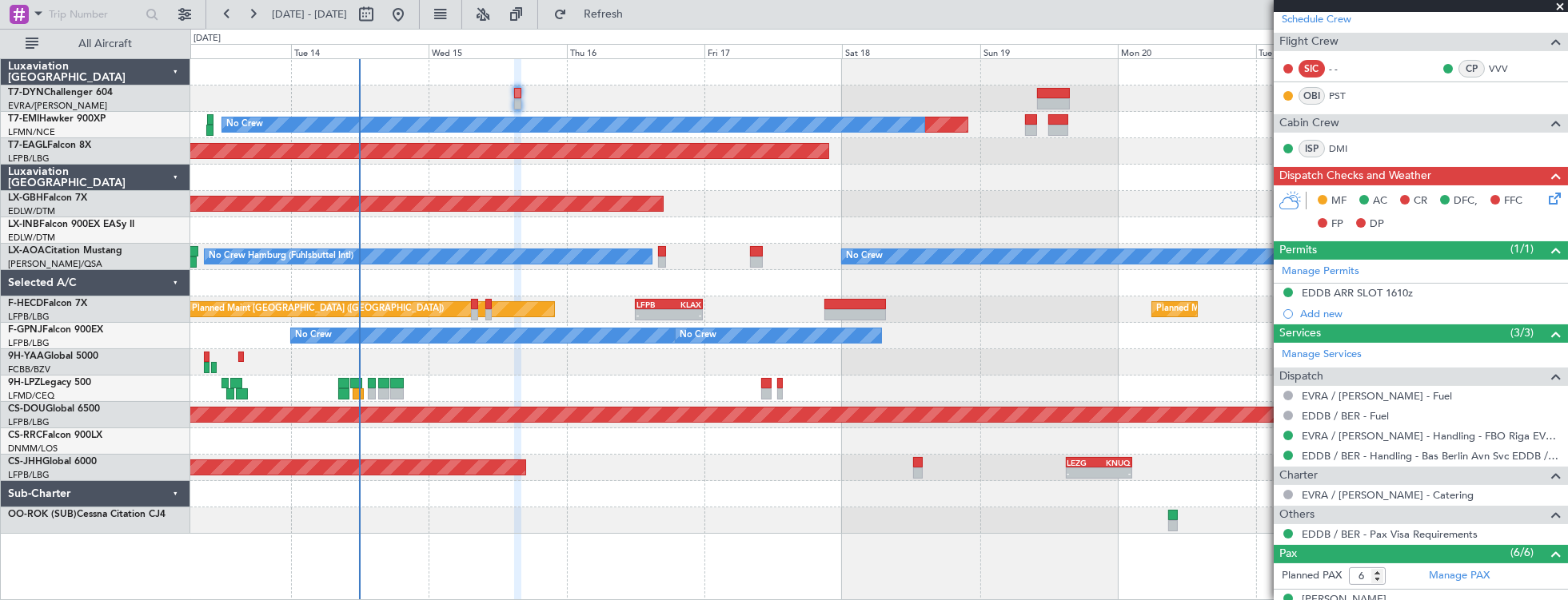
scroll to position [564, 0]
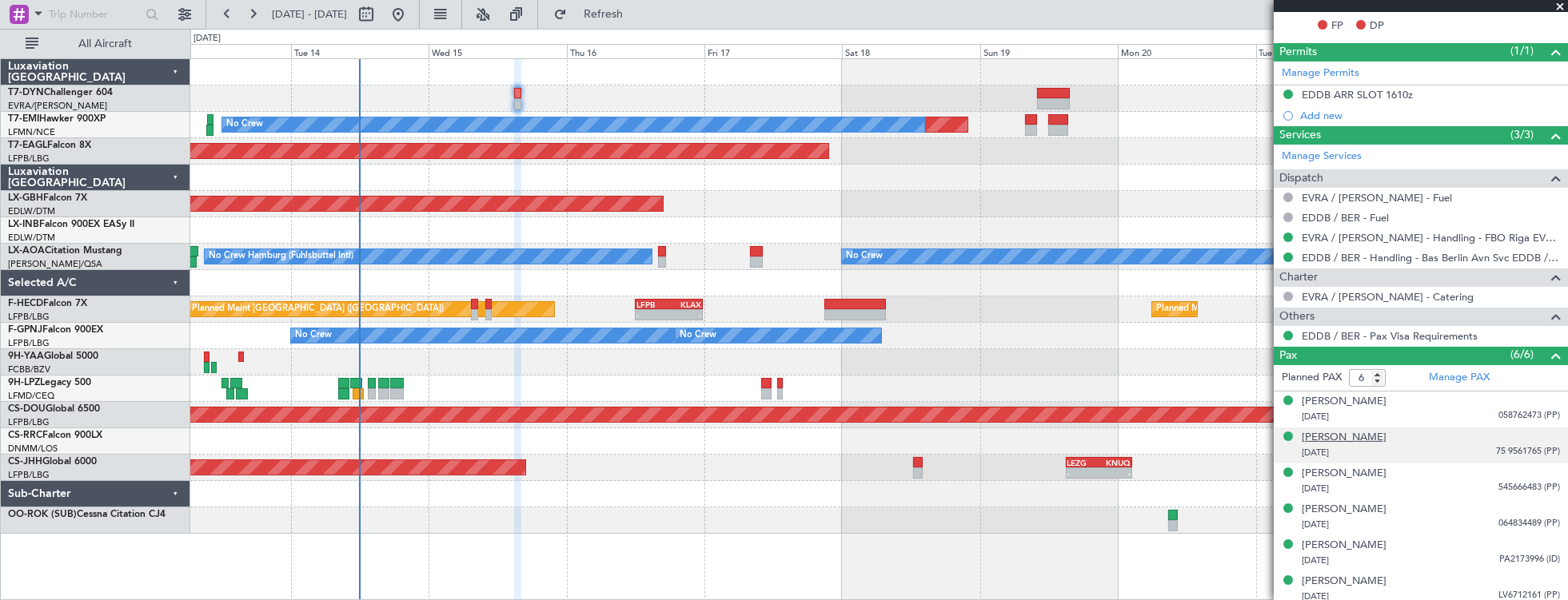
click at [1368, 433] on div "[PERSON_NAME]" at bounding box center [1344, 437] width 85 height 16
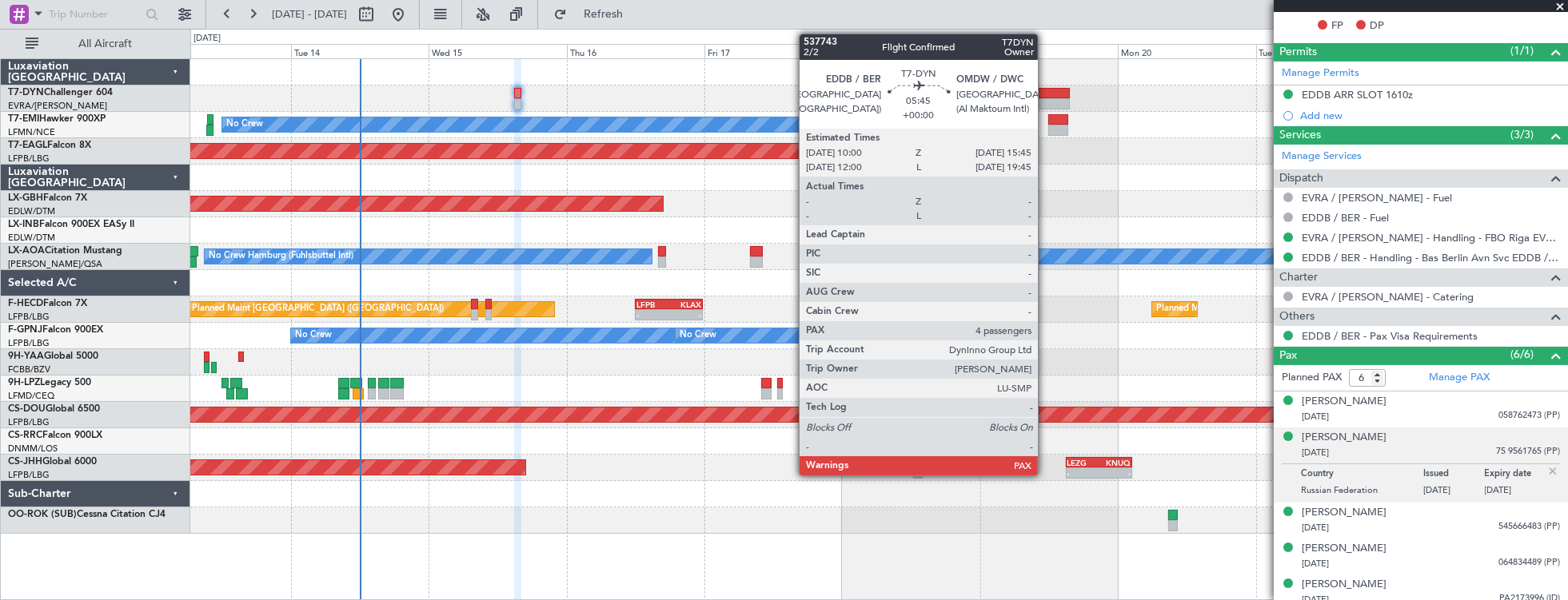
click at [1046, 90] on div at bounding box center [1054, 94] width 34 height 12
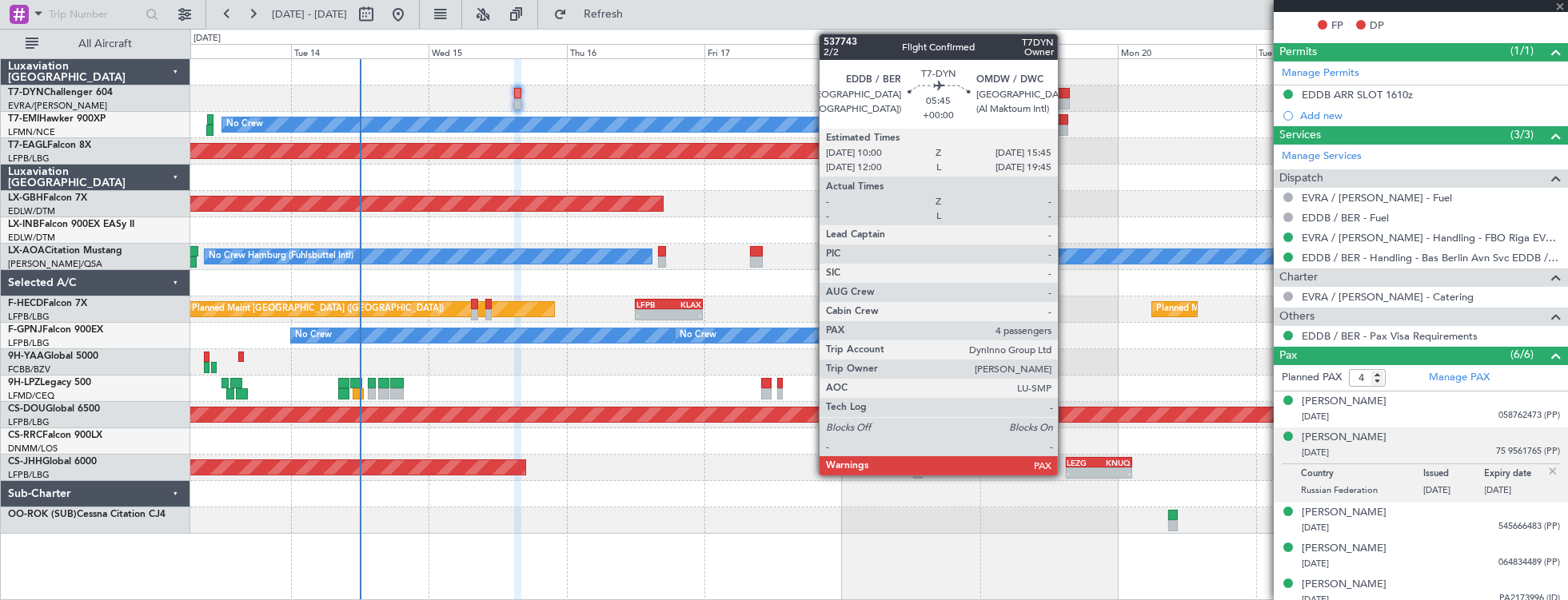
scroll to position [0, 0]
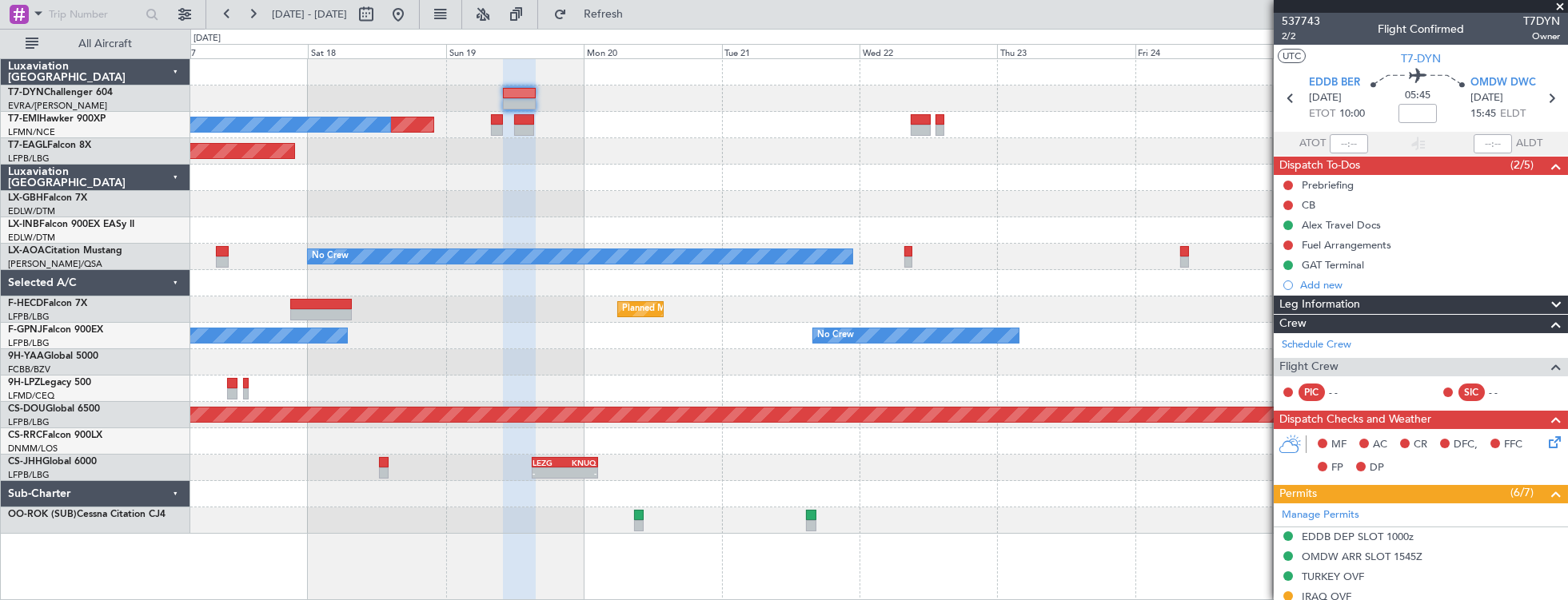
click at [443, 433] on div "Planned Maint No Crew Planned Maint Dubai (Al Maktoum Intl) Planned Maint Nurnb…" at bounding box center [879, 296] width 1378 height 475
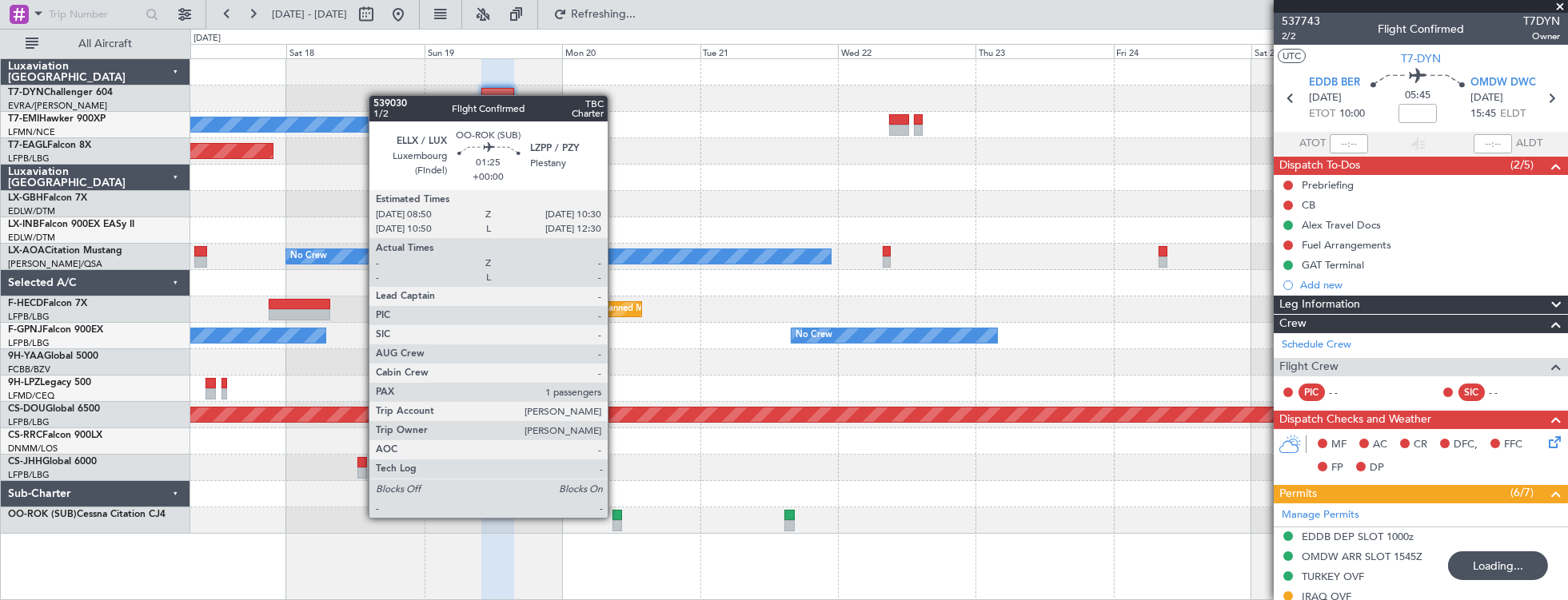
click at [616, 517] on div at bounding box center [618, 516] width 10 height 12
type input "1"
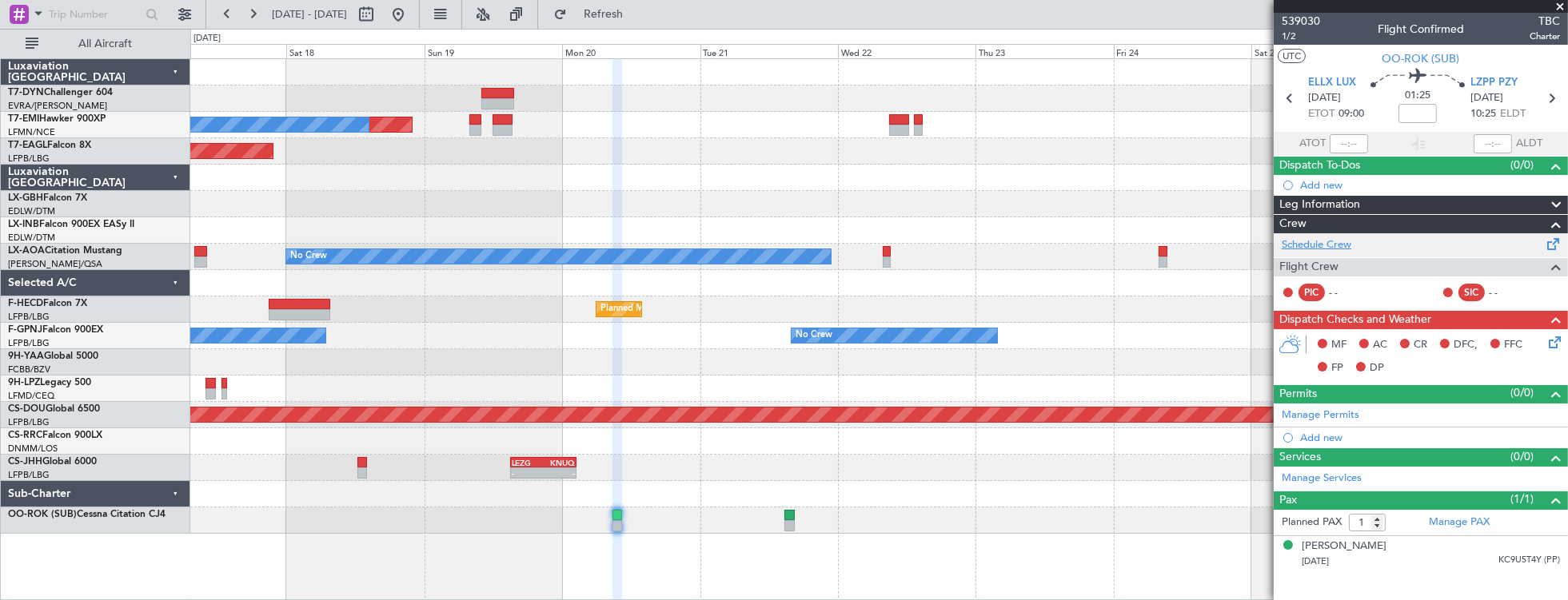
click at [1338, 247] on link "Schedule Crew" at bounding box center [1316, 245] width 69 height 16
click at [1329, 471] on link "Manage Services" at bounding box center [1321, 478] width 80 height 16
click at [186, 14] on button at bounding box center [184, 14] width 26 height 26
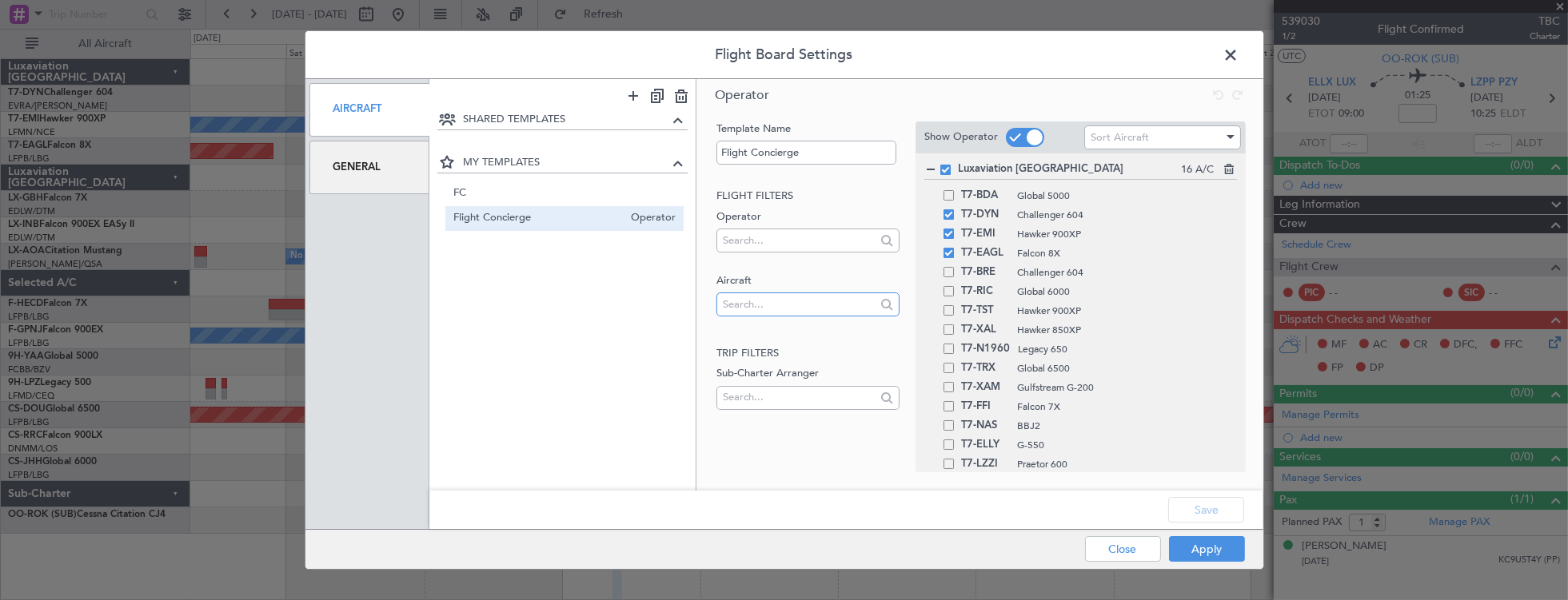
click at [797, 292] on input "text" at bounding box center [798, 304] width 153 height 24
type input "OO-ROK"
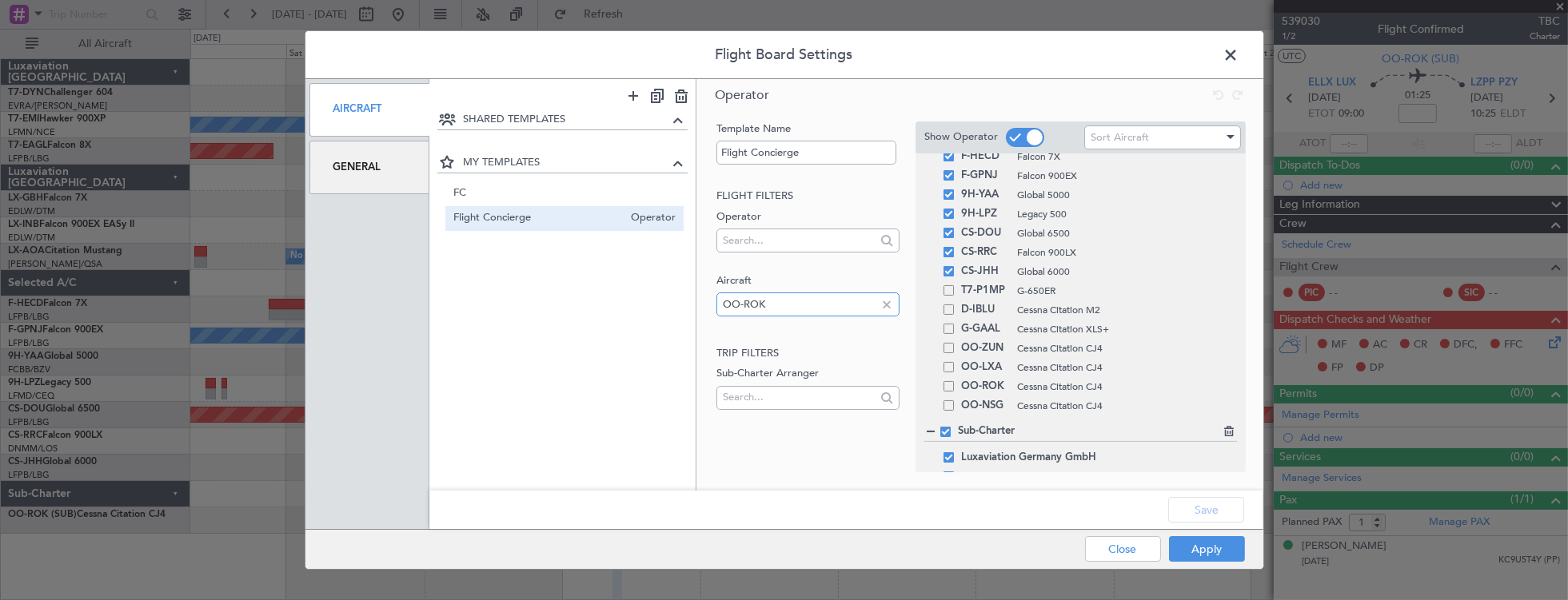
scroll to position [573, 0]
click at [949, 367] on span at bounding box center [949, 367] width 11 height 11
click at [955, 362] on input "checkbox" at bounding box center [955, 362] width 0 height 0
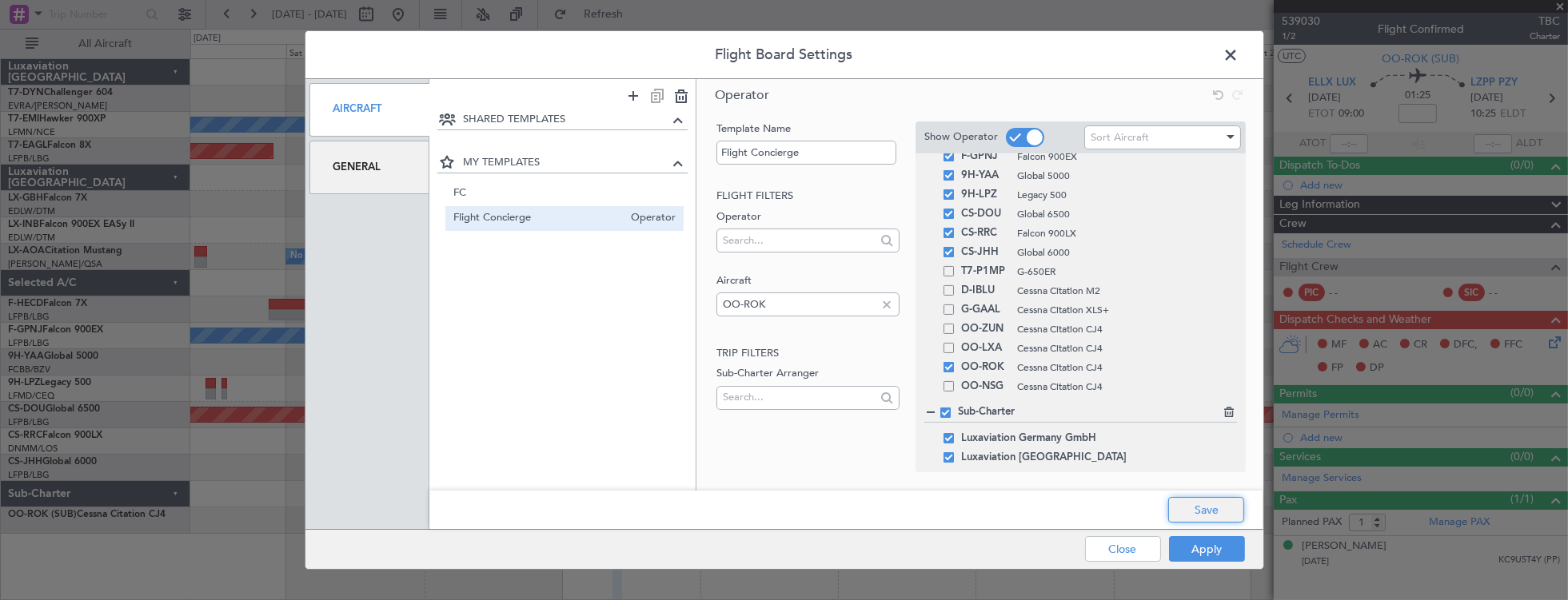
click at [1192, 512] on button "Save" at bounding box center [1206, 509] width 76 height 26
click at [1209, 544] on button "Apply" at bounding box center [1207, 549] width 76 height 26
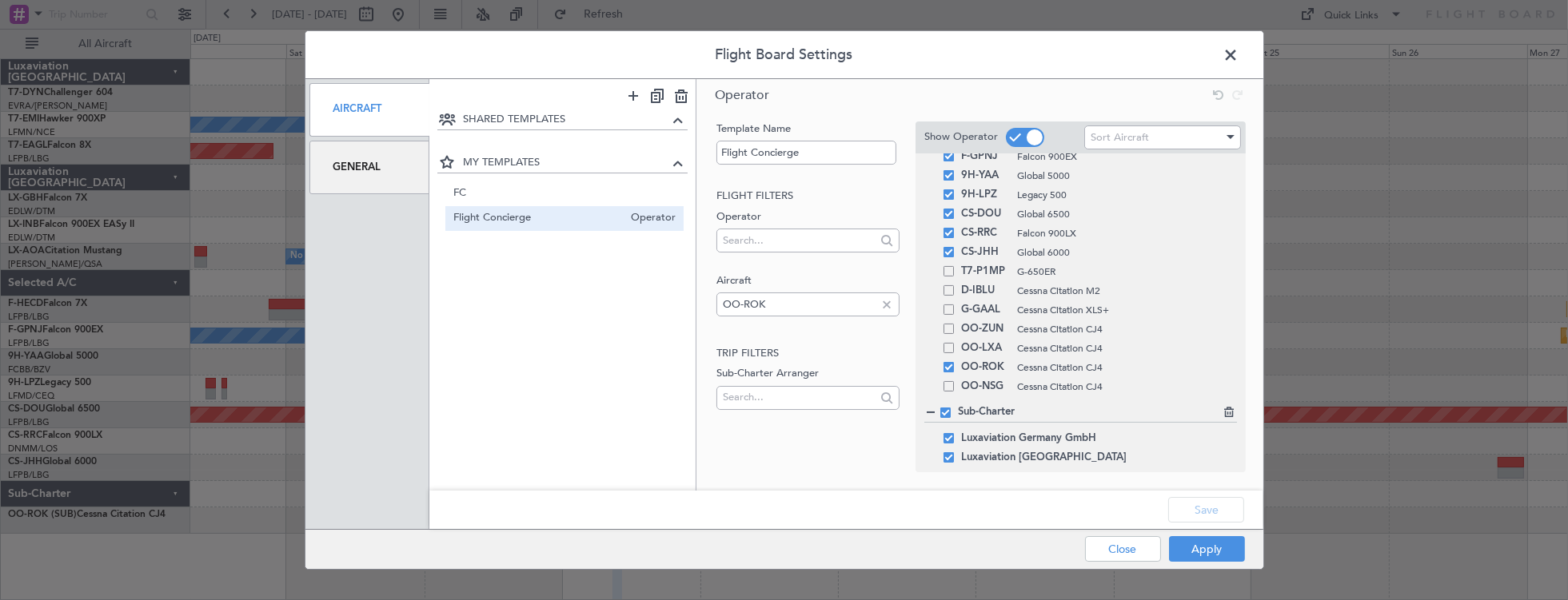
type input "0"
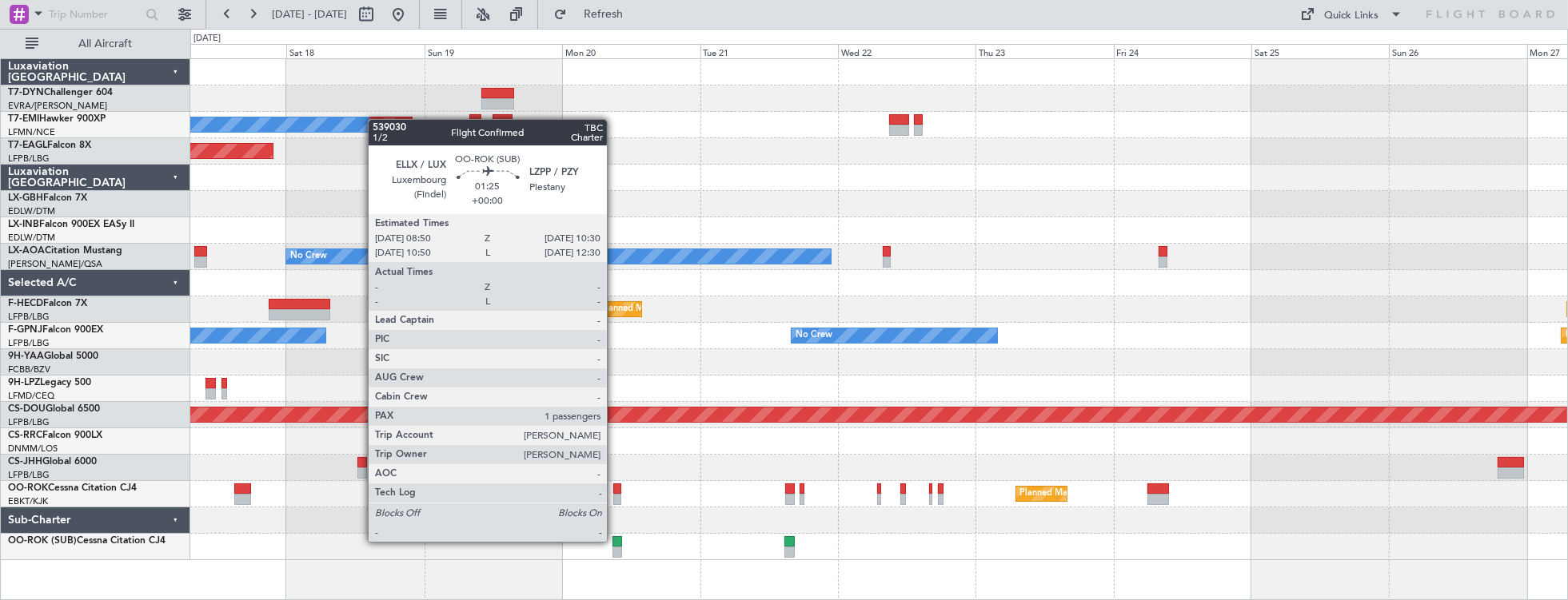
click at [615, 541] on div at bounding box center [618, 542] width 10 height 12
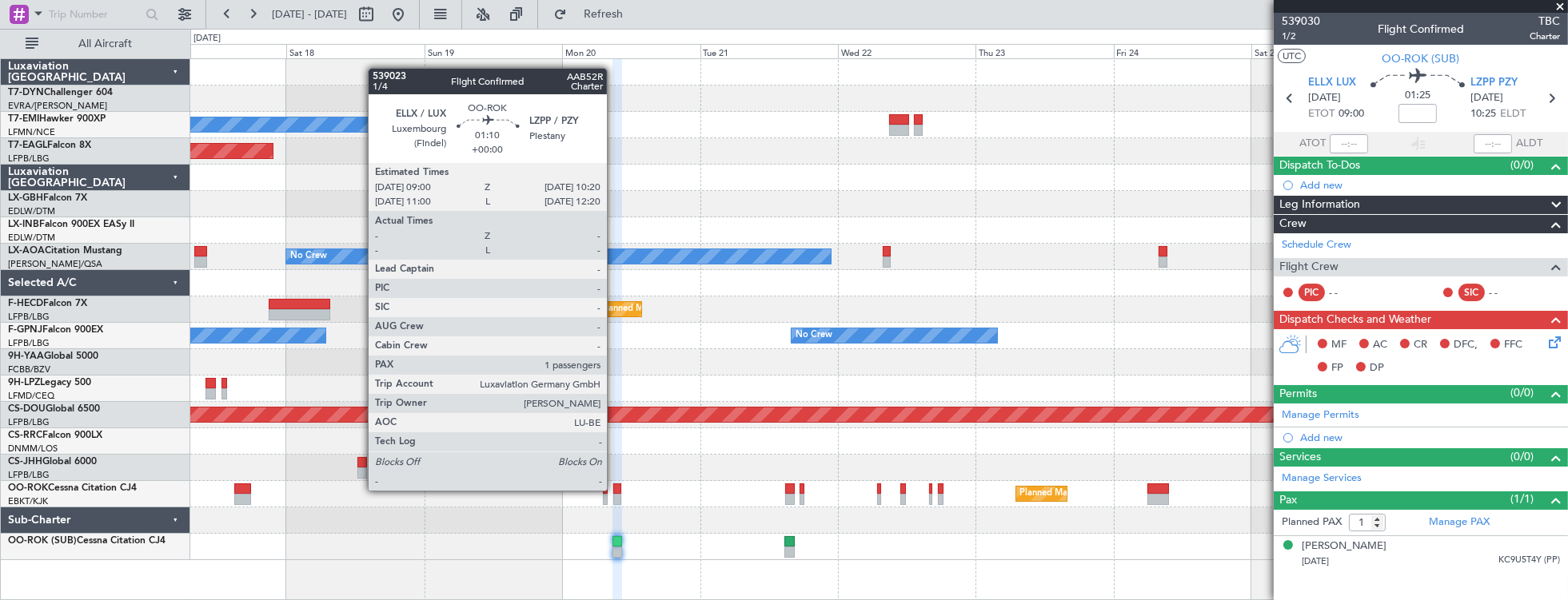
click at [615, 489] on div at bounding box center [618, 489] width 8 height 12
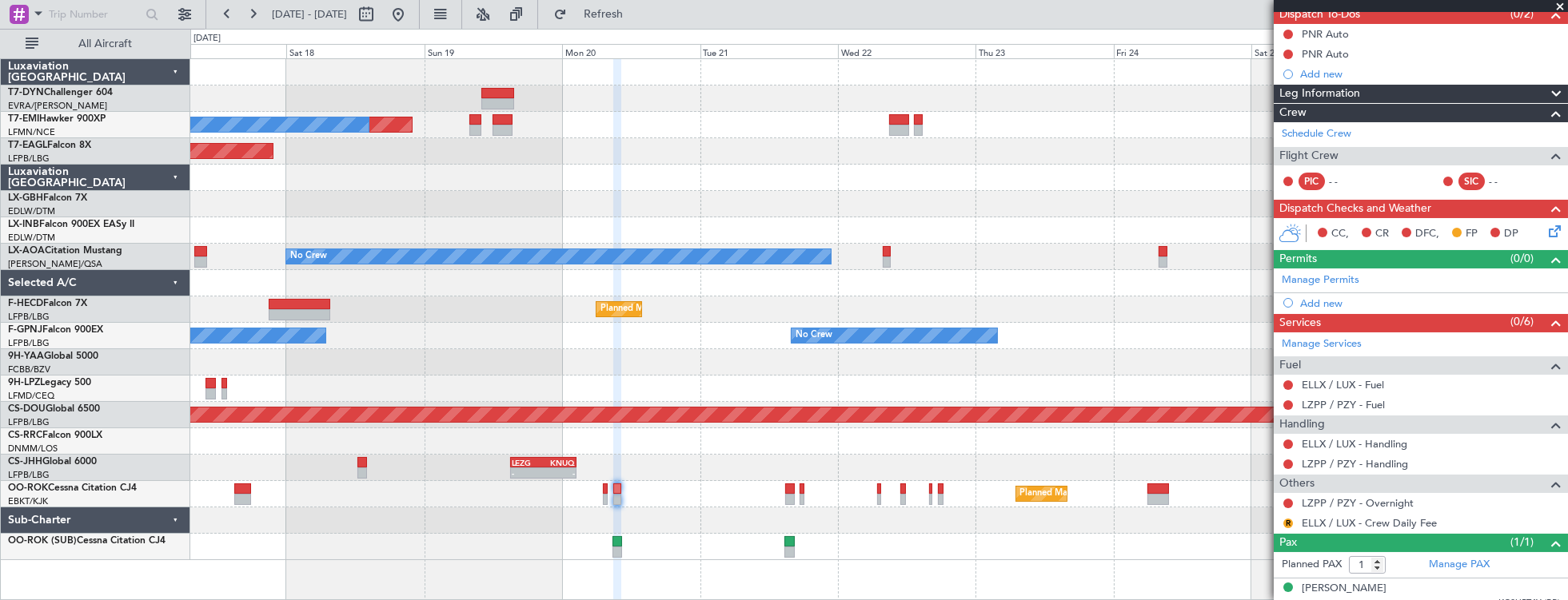
scroll to position [160, 0]
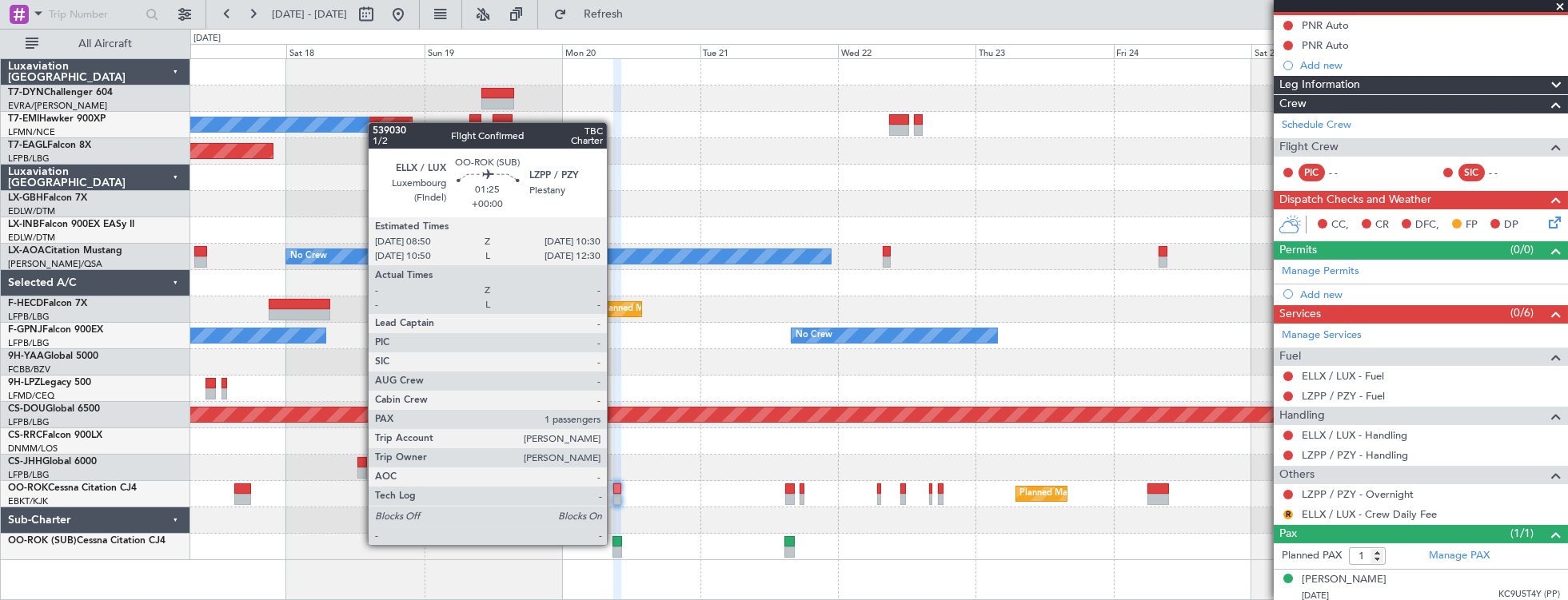
click at [615, 544] on div at bounding box center [618, 542] width 10 height 12
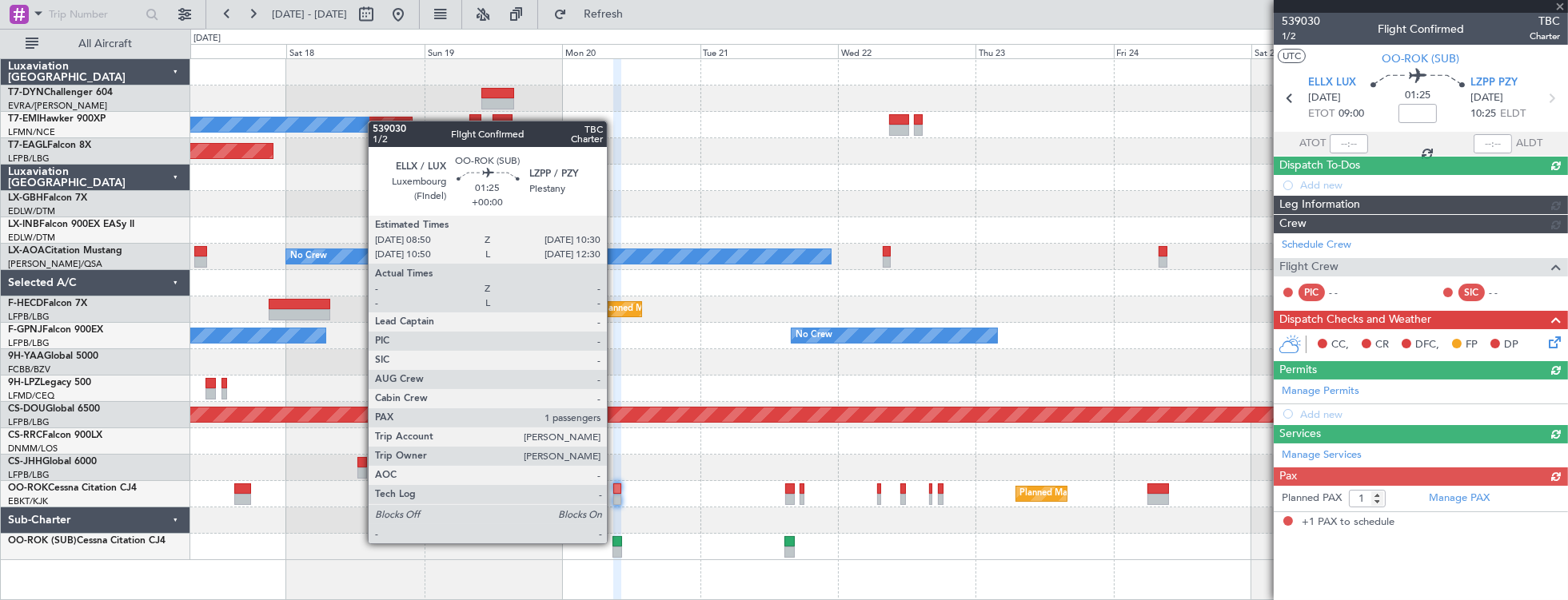
scroll to position [0, 0]
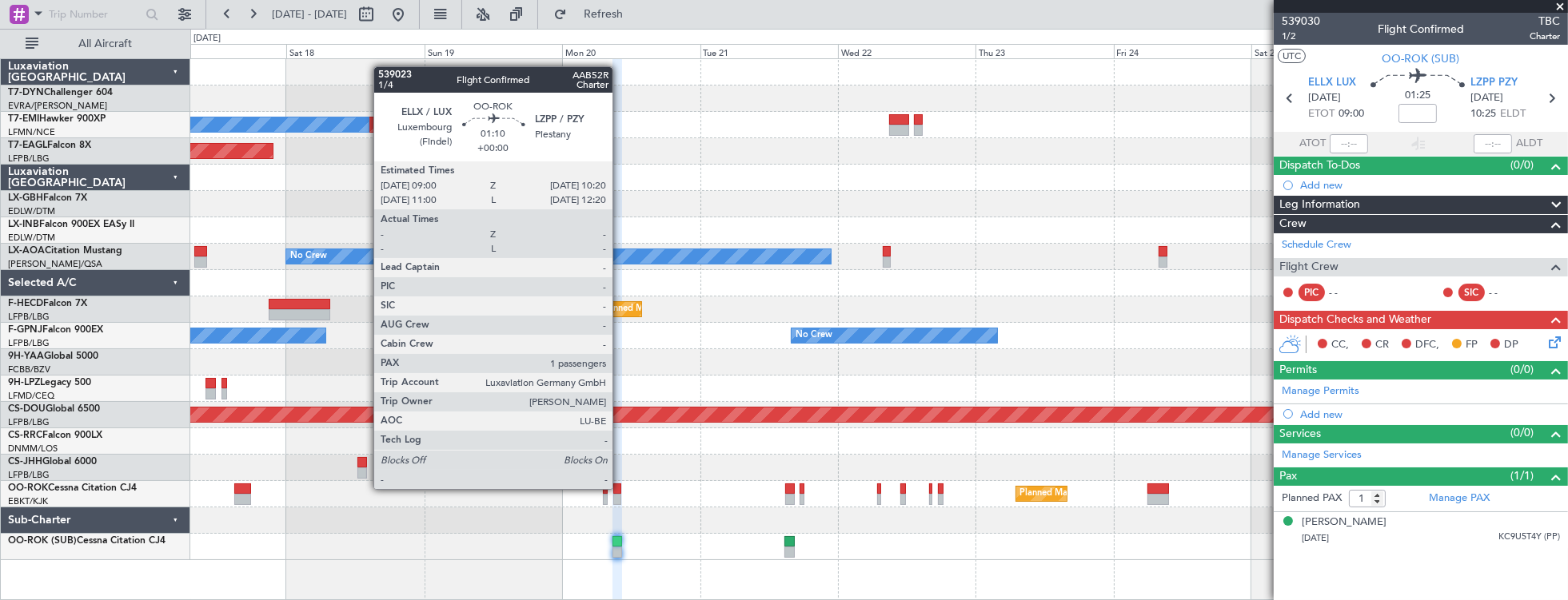
click at [621, 488] on div at bounding box center [618, 489] width 8 height 12
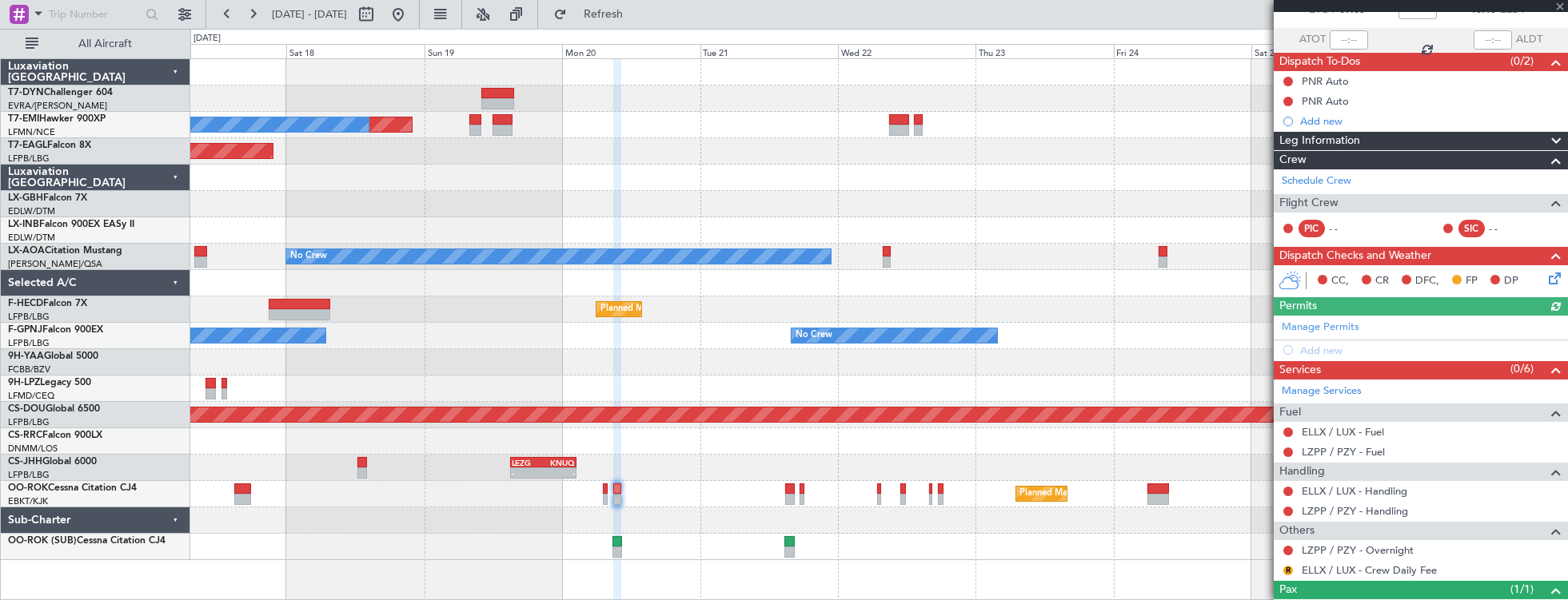
scroll to position [160, 0]
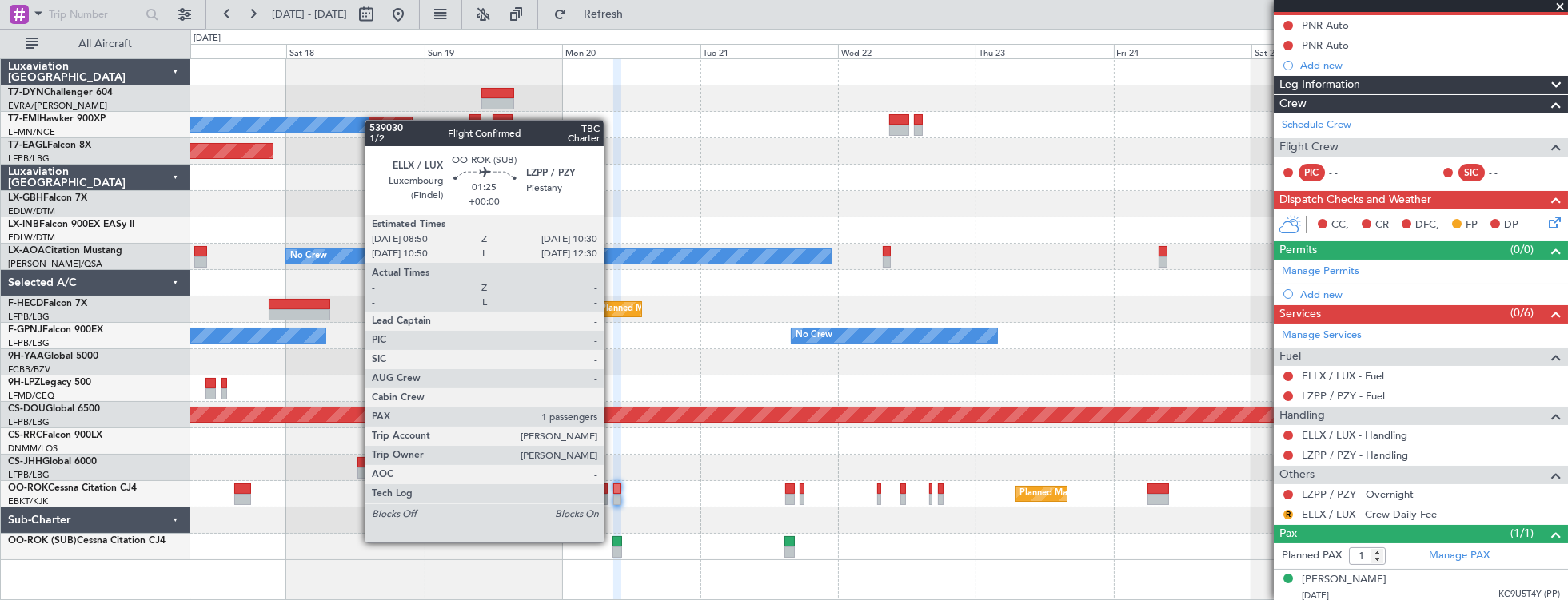
click at [613, 541] on div at bounding box center [618, 542] width 10 height 12
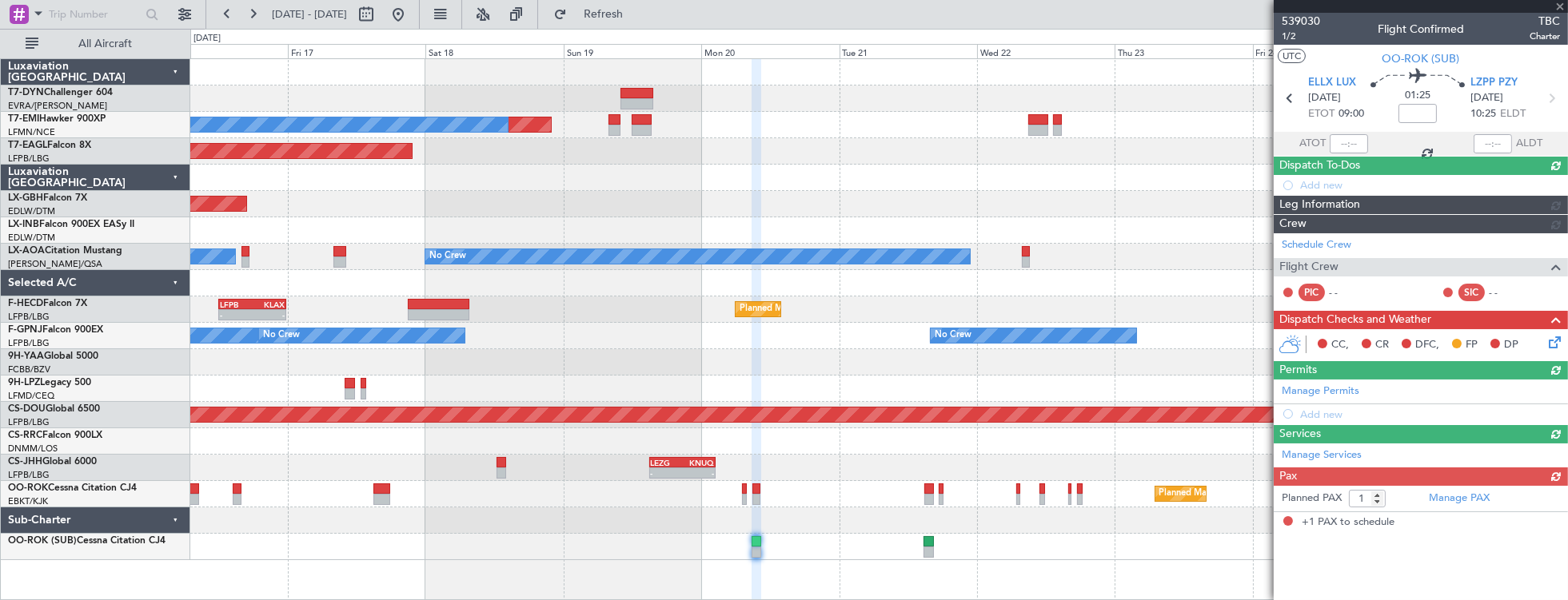
click at [582, 508] on div at bounding box center [879, 521] width 1378 height 26
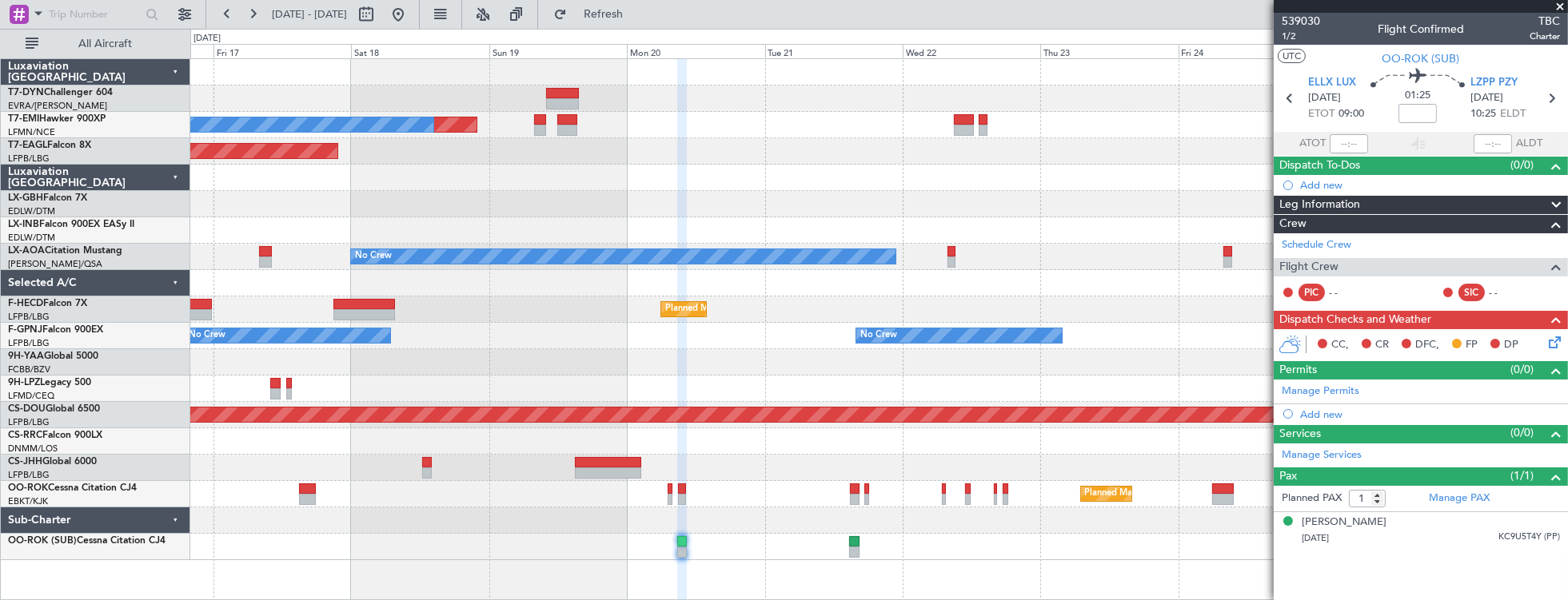
click at [761, 484] on div "Planned Maint Kortrijk-[GEOGRAPHIC_DATA]" at bounding box center [879, 494] width 1378 height 26
click at [1296, 40] on span "1/2" at bounding box center [1300, 36] width 38 height 13
click at [1289, 19] on span "539030" at bounding box center [1300, 21] width 38 height 17
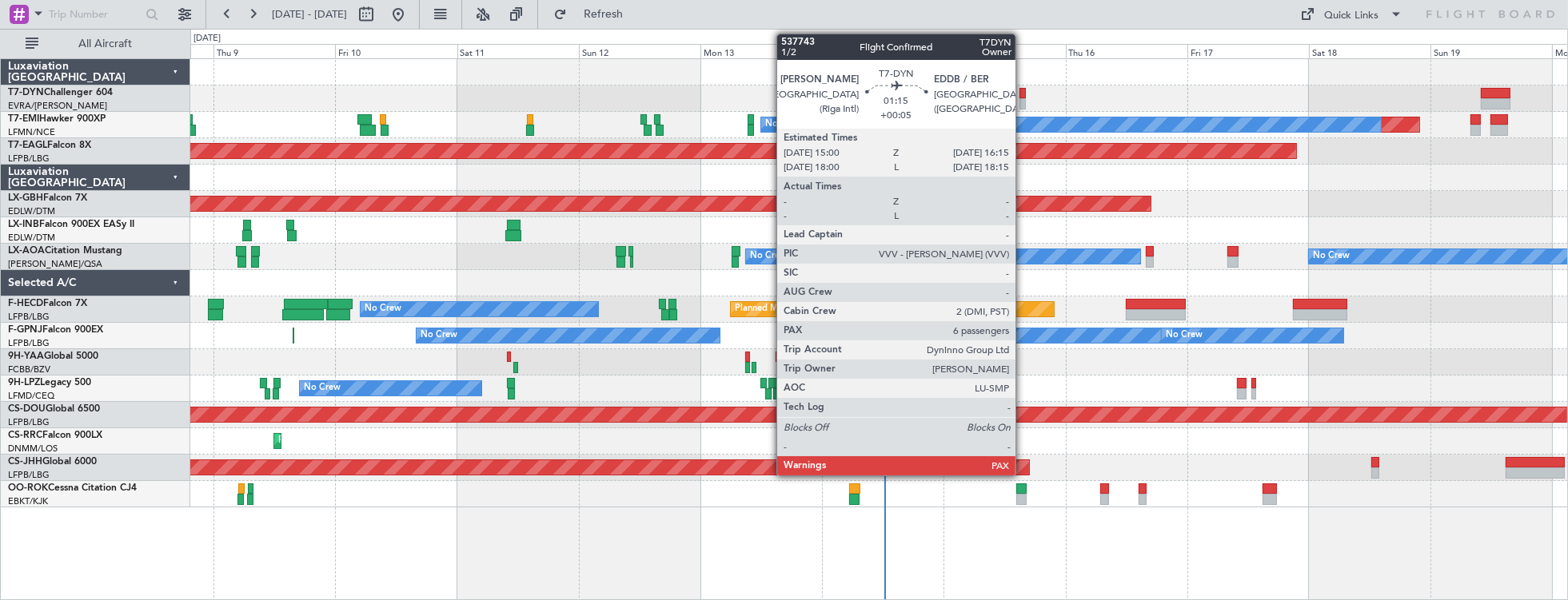
click at [1024, 91] on div at bounding box center [1023, 94] width 7 height 12
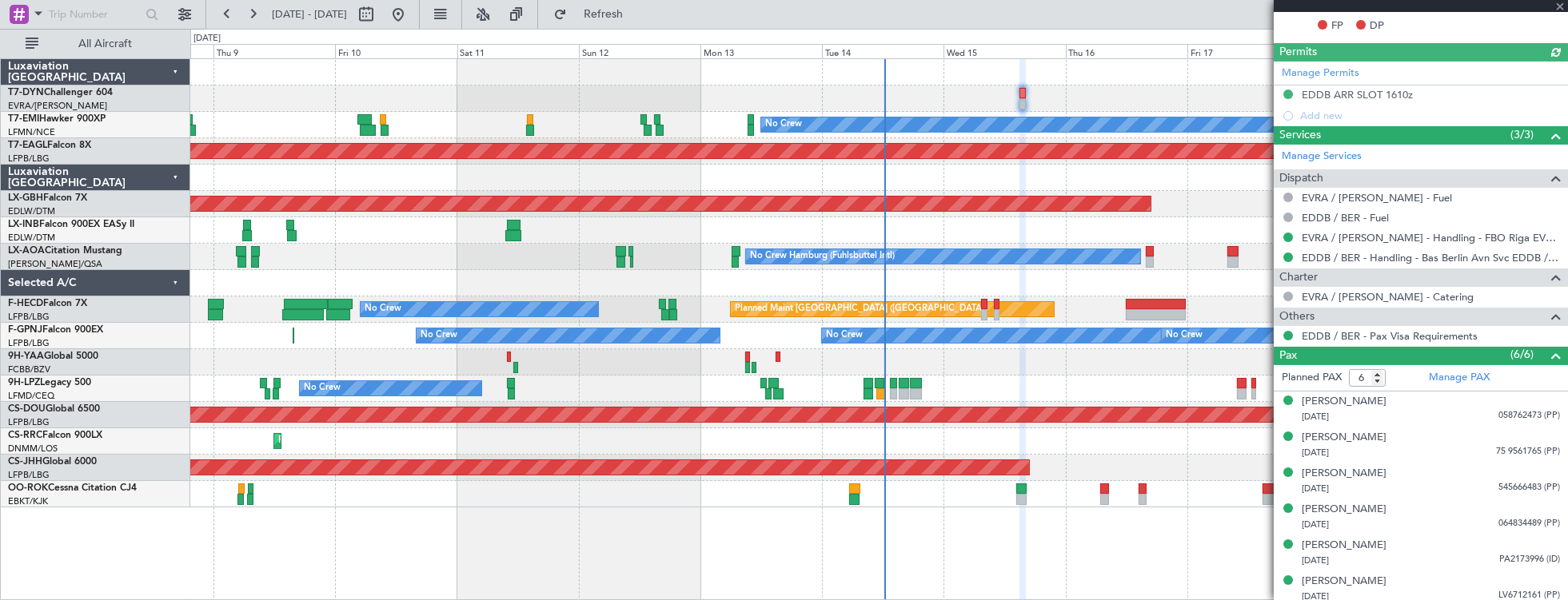
scroll to position [564, 0]
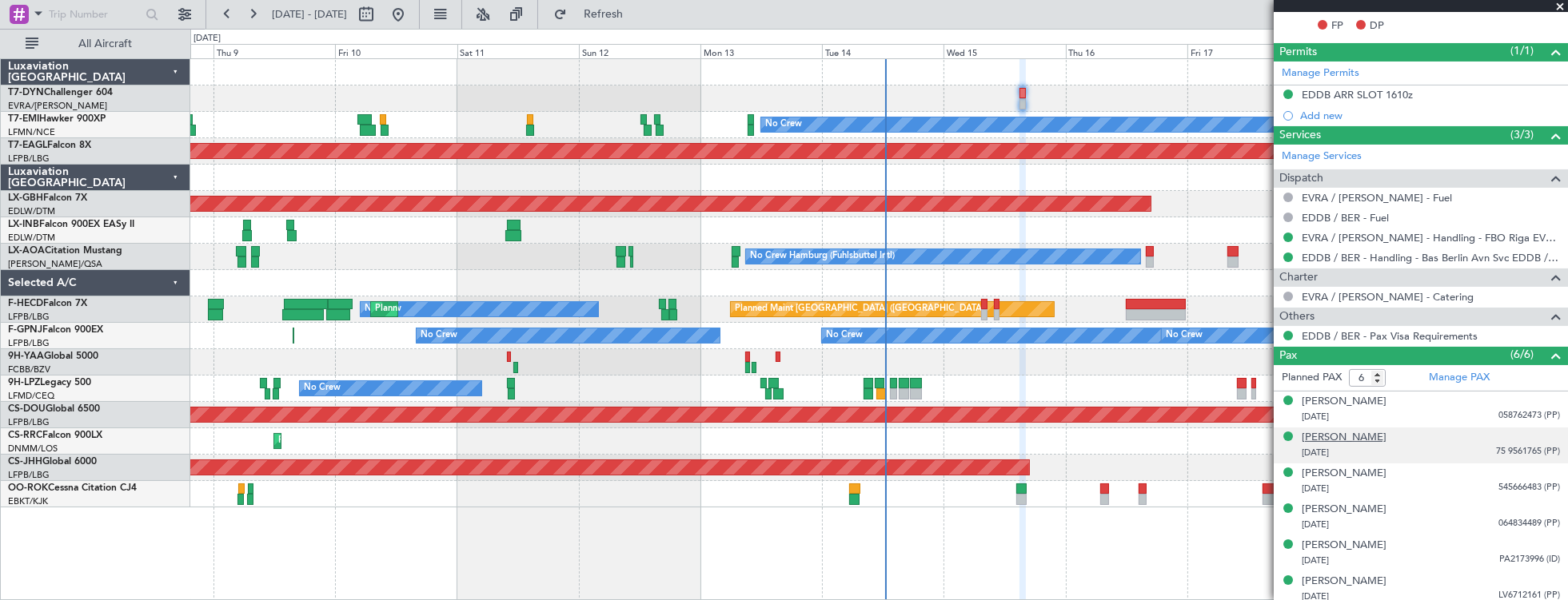
click at [1353, 434] on div "[PERSON_NAME]" at bounding box center [1344, 437] width 85 height 16
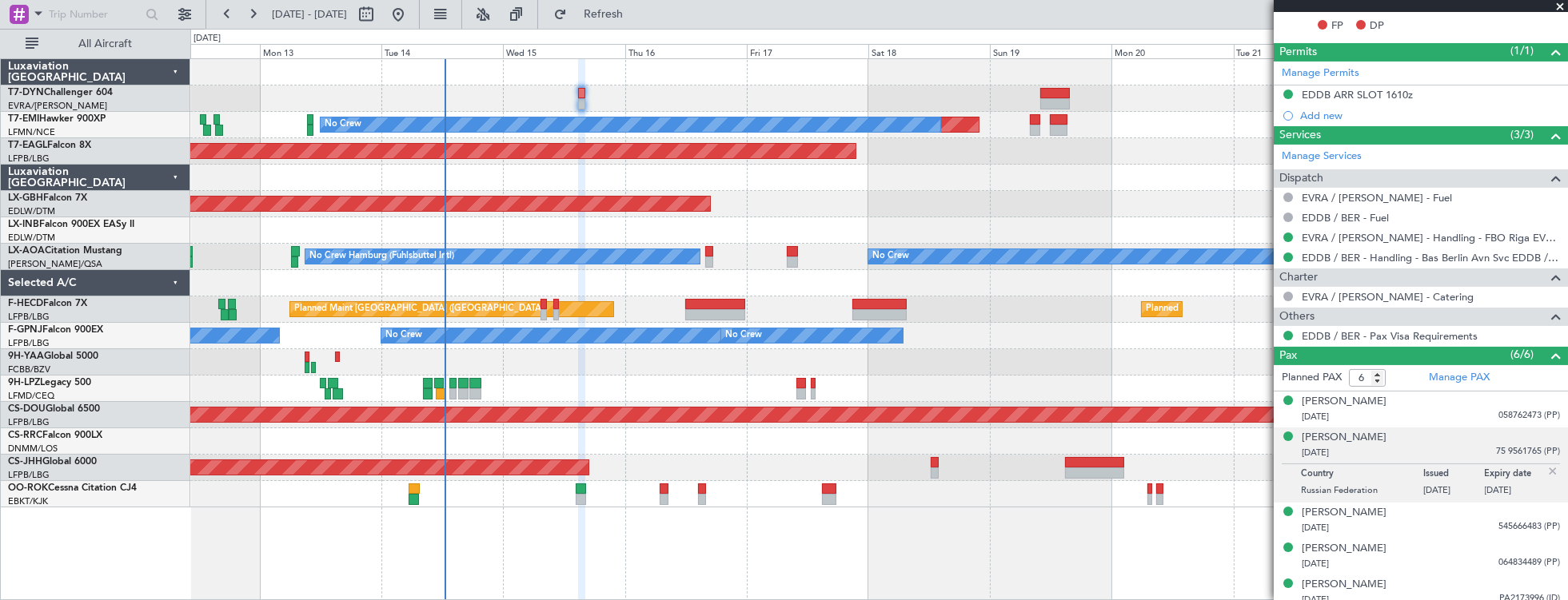
click at [614, 64] on div "Planned Maint No Crew Planned Maint Dubai (Al Maktoum Intl) Planned Maint Nurnb…" at bounding box center [879, 283] width 1378 height 448
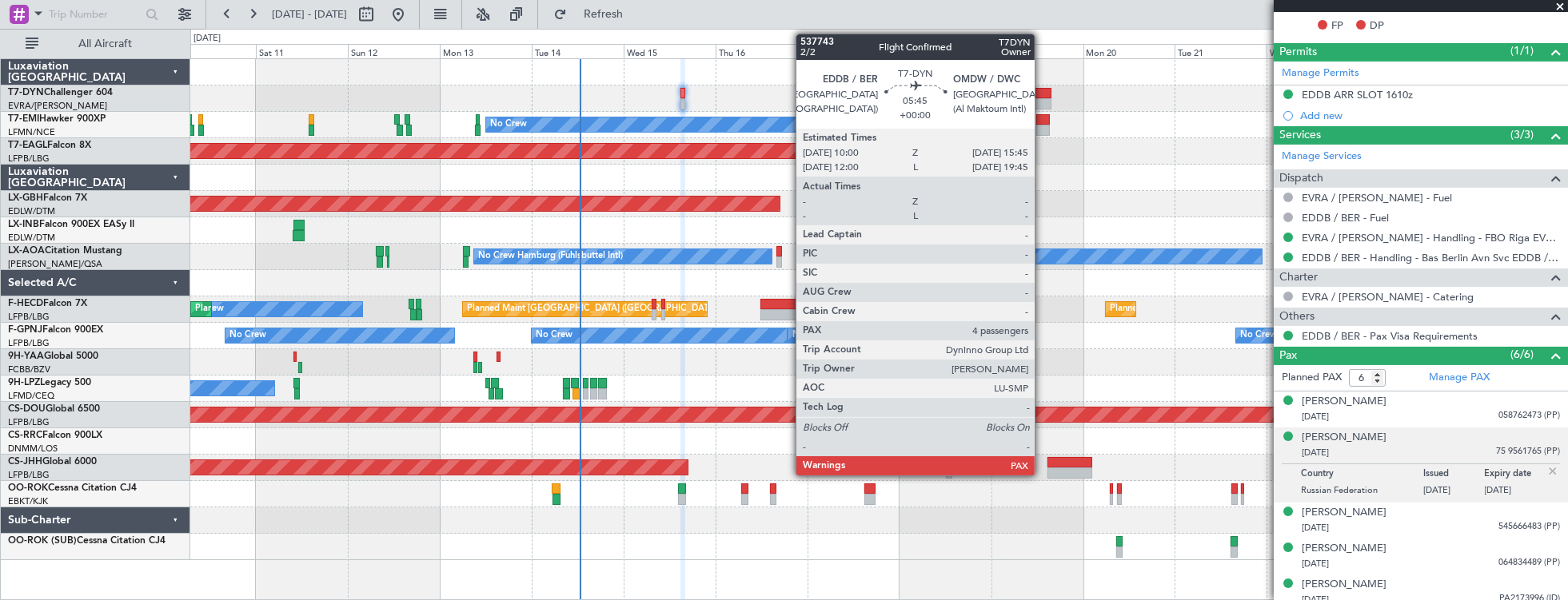
click at [1043, 93] on div at bounding box center [1040, 94] width 22 height 12
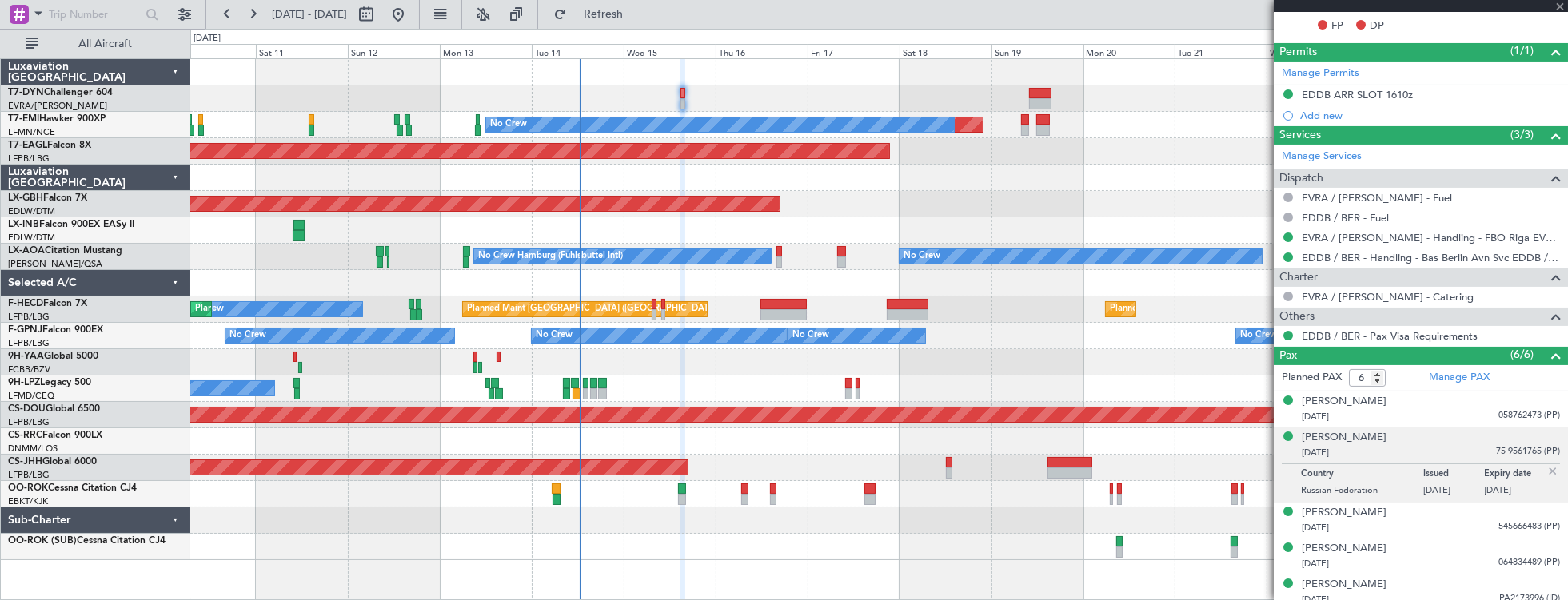
type input "4"
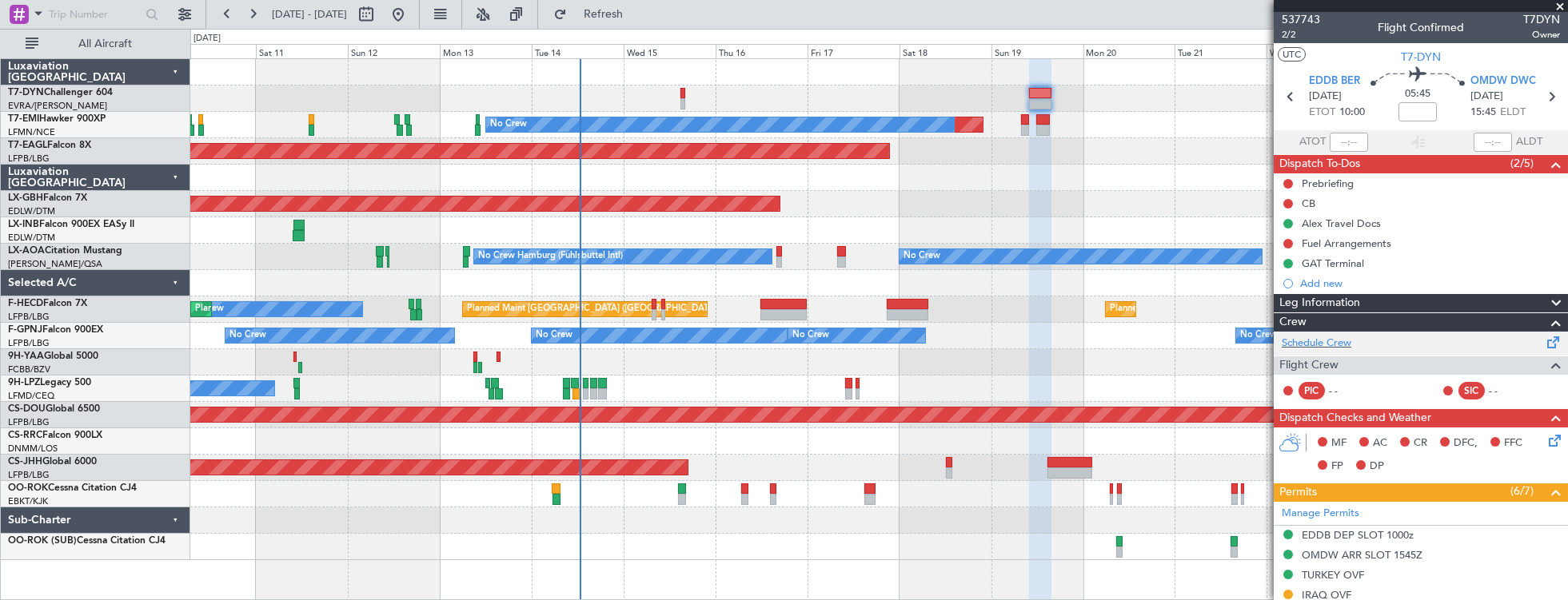
scroll to position [0, 0]
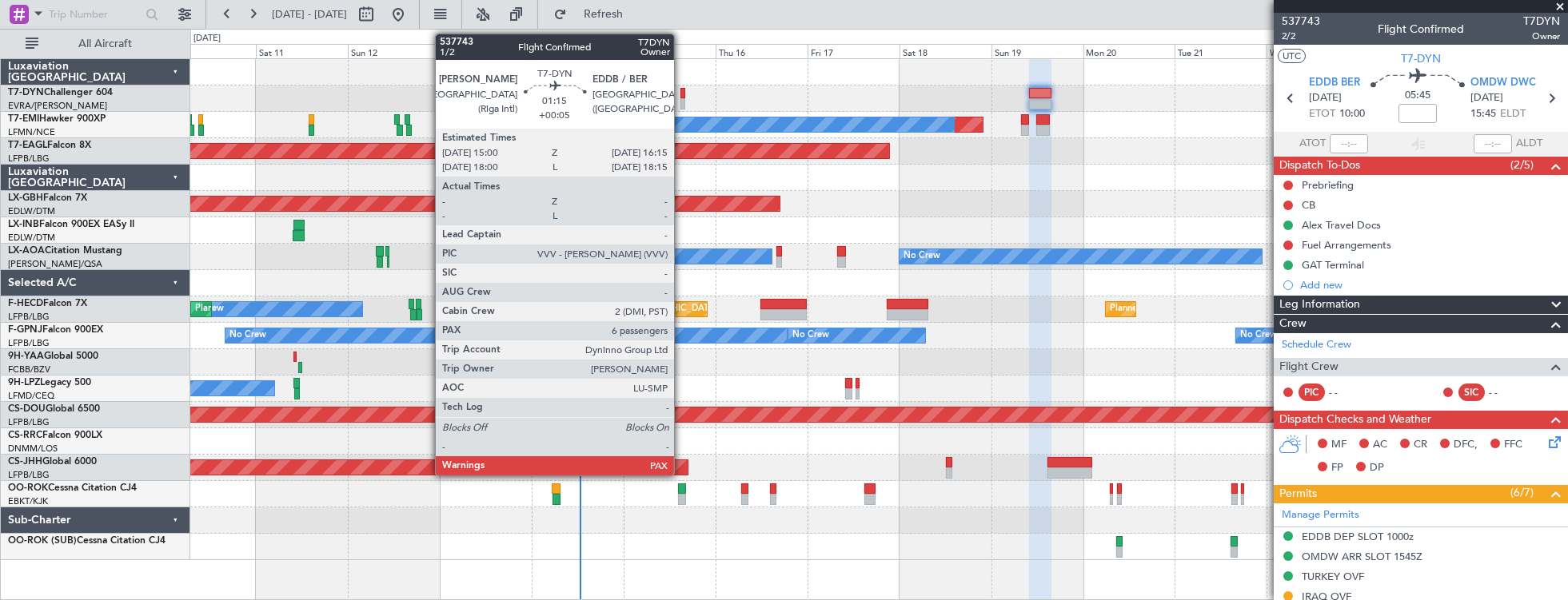
click at [682, 90] on div at bounding box center [683, 94] width 5 height 12
type input "+00:05"
type input "6"
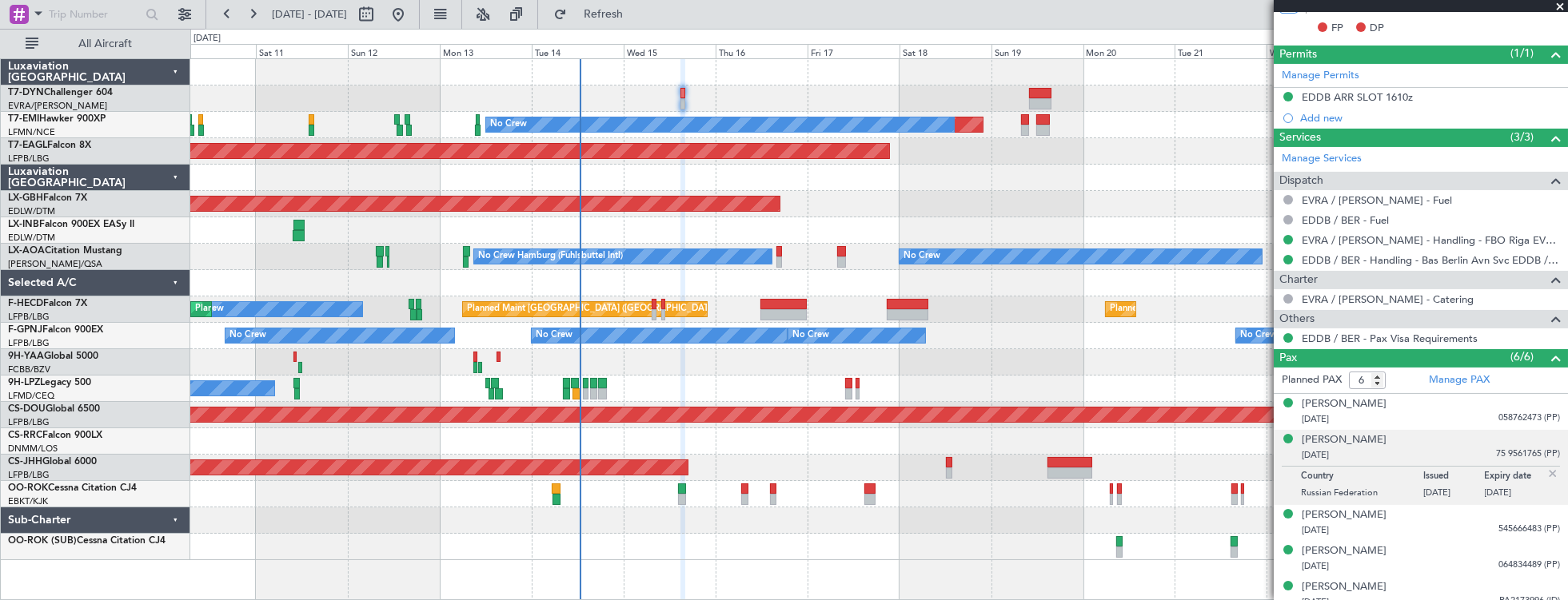
scroll to position [602, 0]
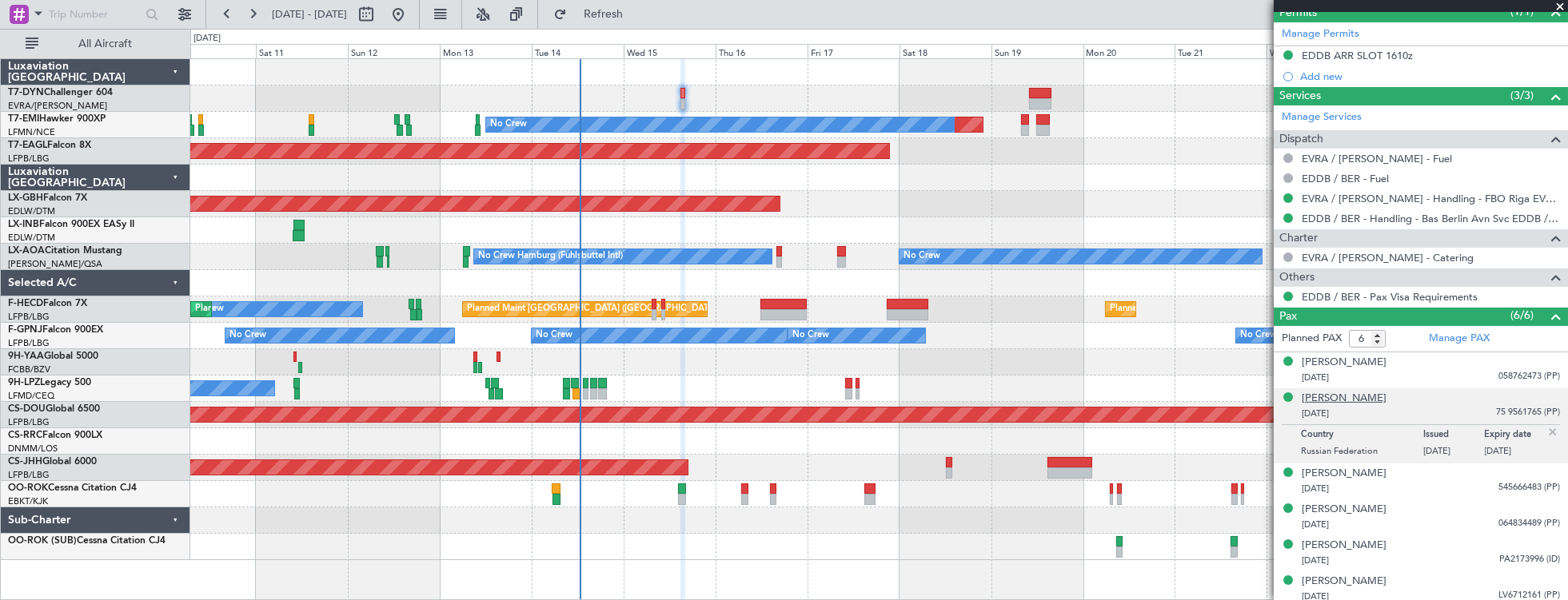
click at [1371, 391] on div "[PERSON_NAME]" at bounding box center [1344, 399] width 85 height 16
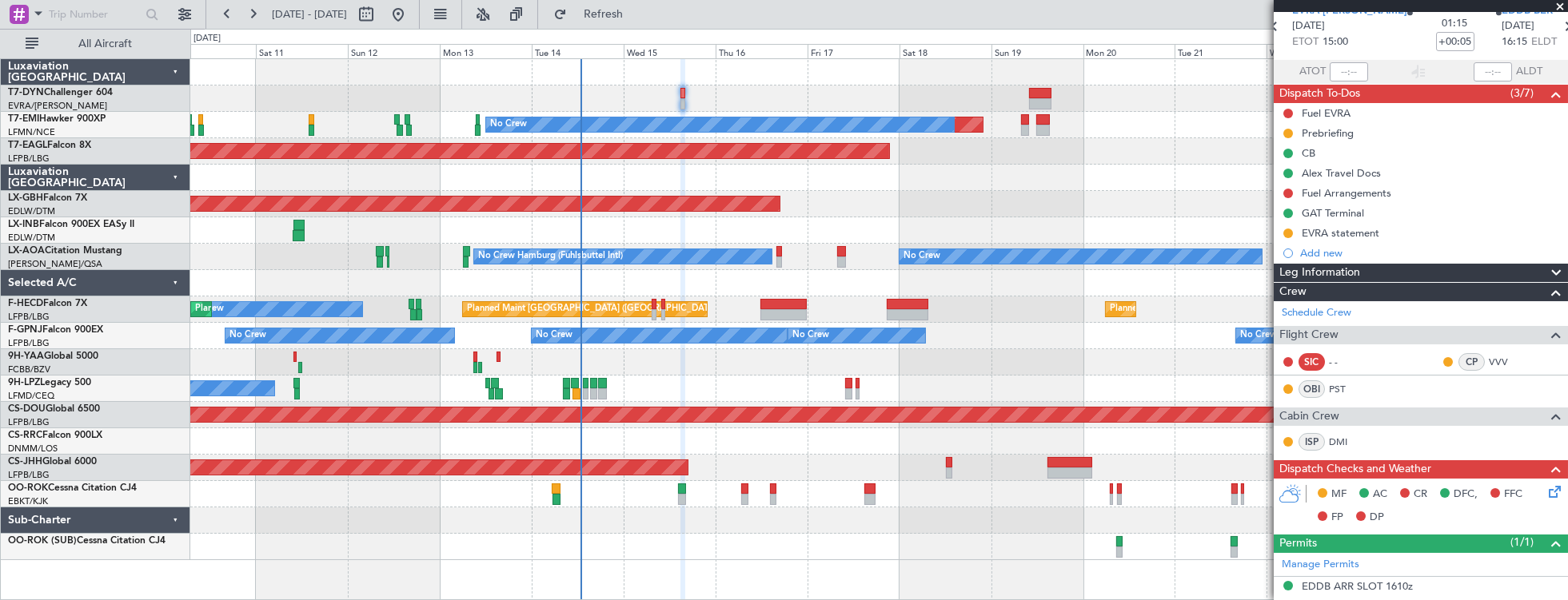
scroll to position [0, 0]
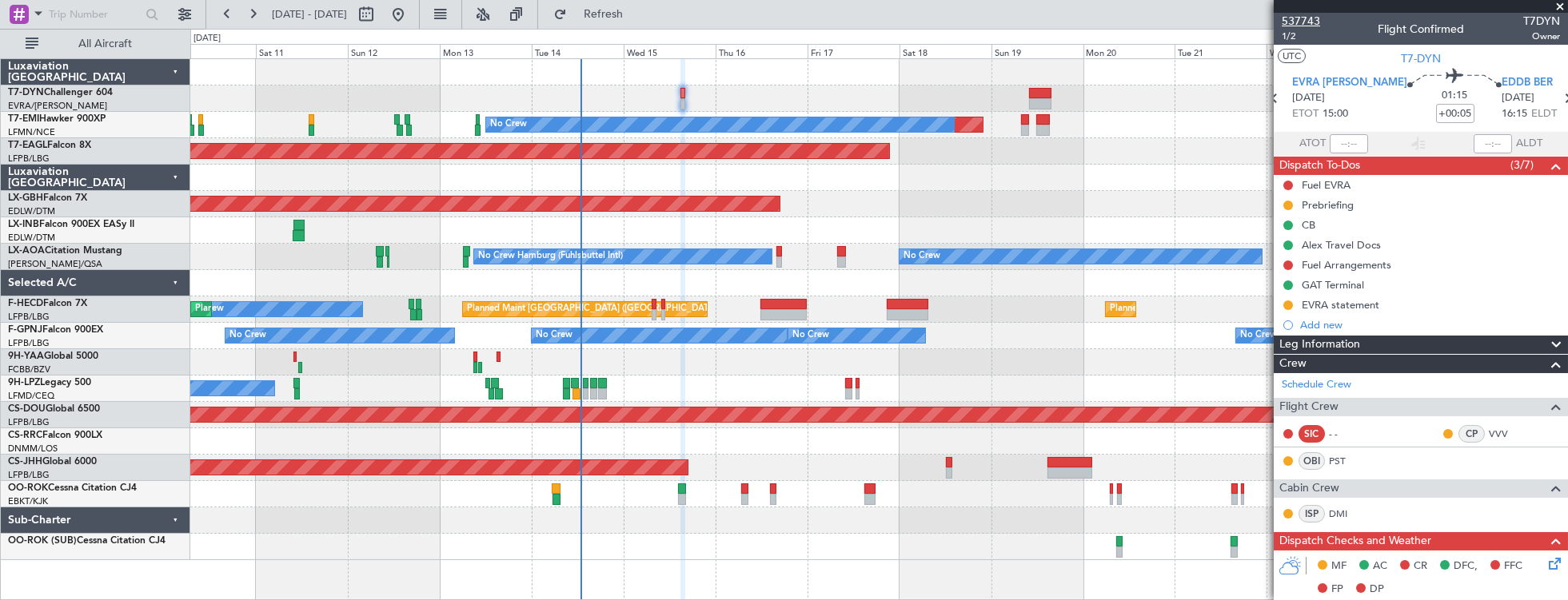
click at [1302, 16] on span "537743" at bounding box center [1300, 21] width 38 height 17
click at [1297, 37] on span "1/2" at bounding box center [1300, 36] width 38 height 13
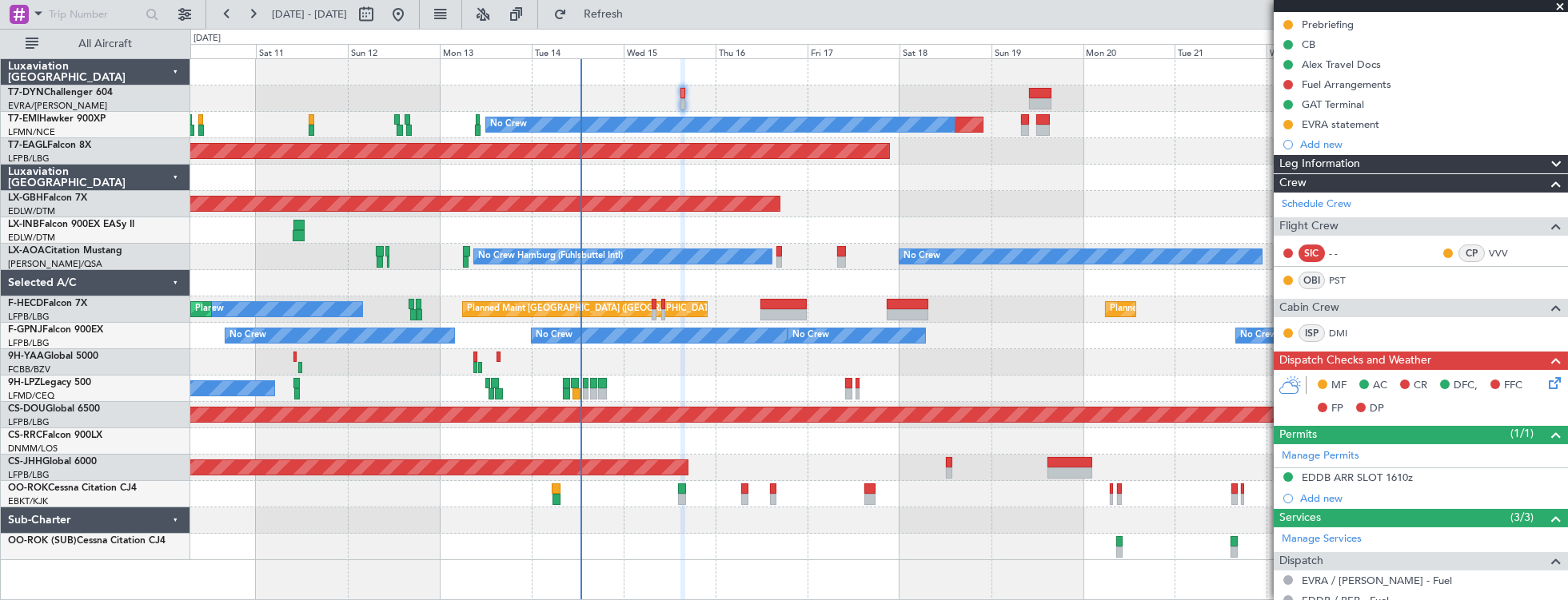
scroll to position [182, 0]
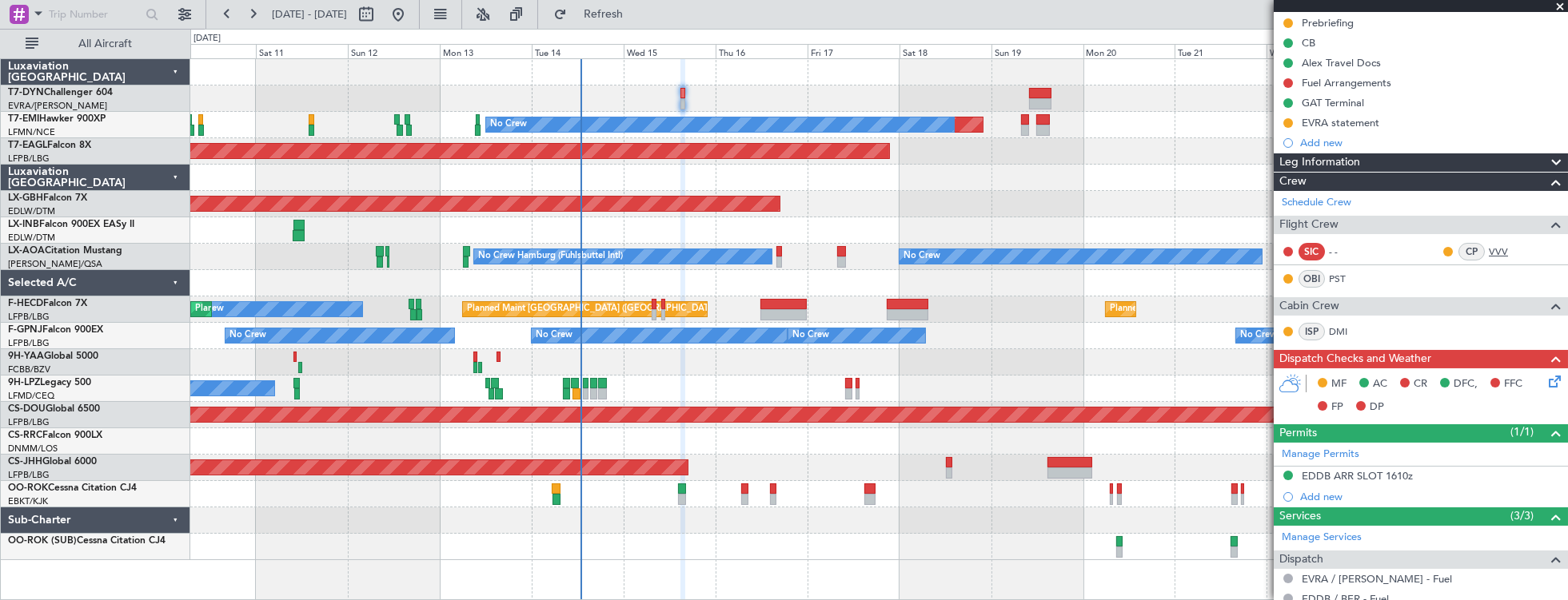
click at [1371, 250] on link "VVV" at bounding box center [1507, 251] width 36 height 14
click at [1343, 330] on link "DMI" at bounding box center [1348, 331] width 36 height 14
click at [1343, 327] on link "DMI" at bounding box center [1348, 331] width 36 height 14
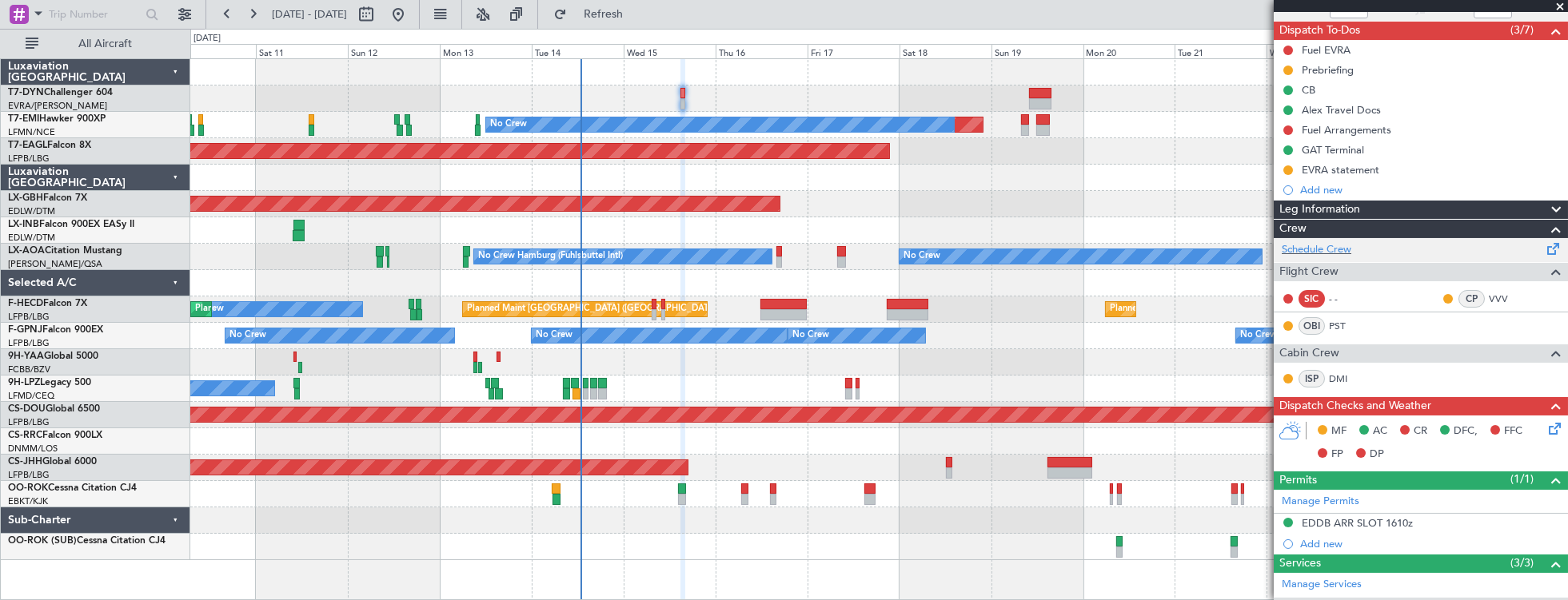
scroll to position [91, 0]
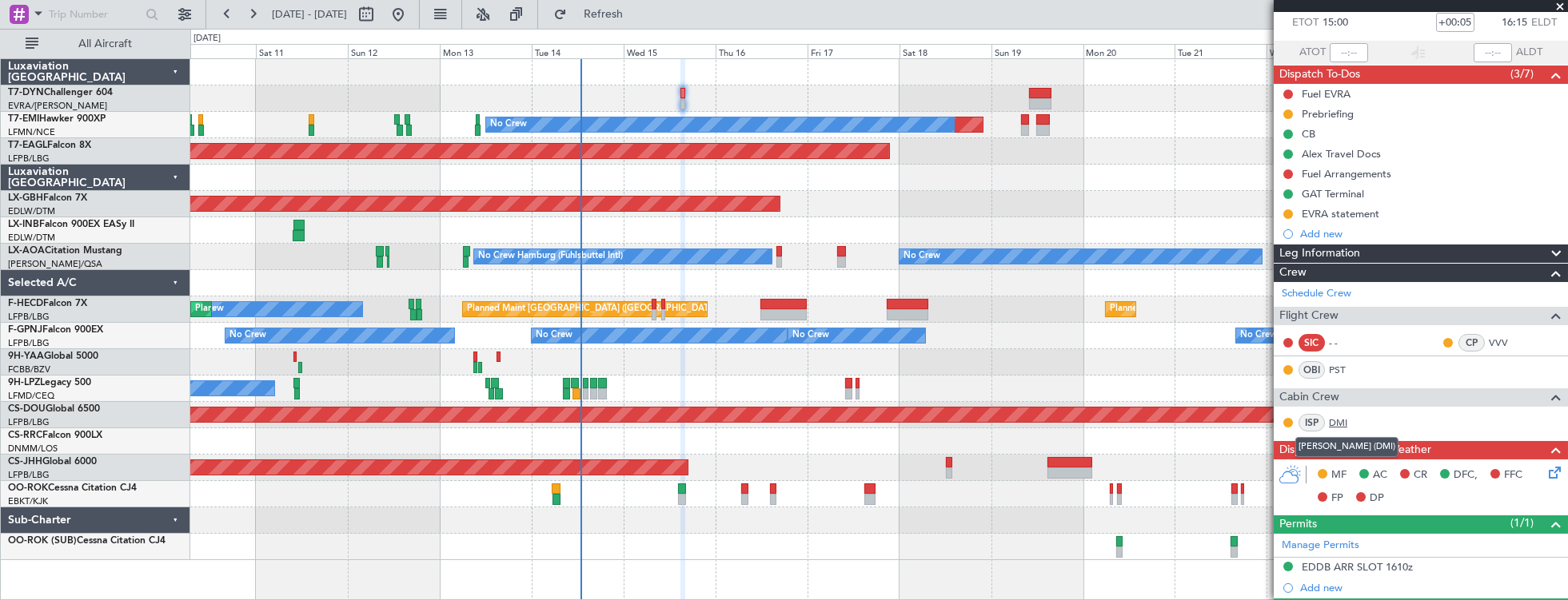
click at [1345, 420] on link "DMI" at bounding box center [1348, 423] width 36 height 14
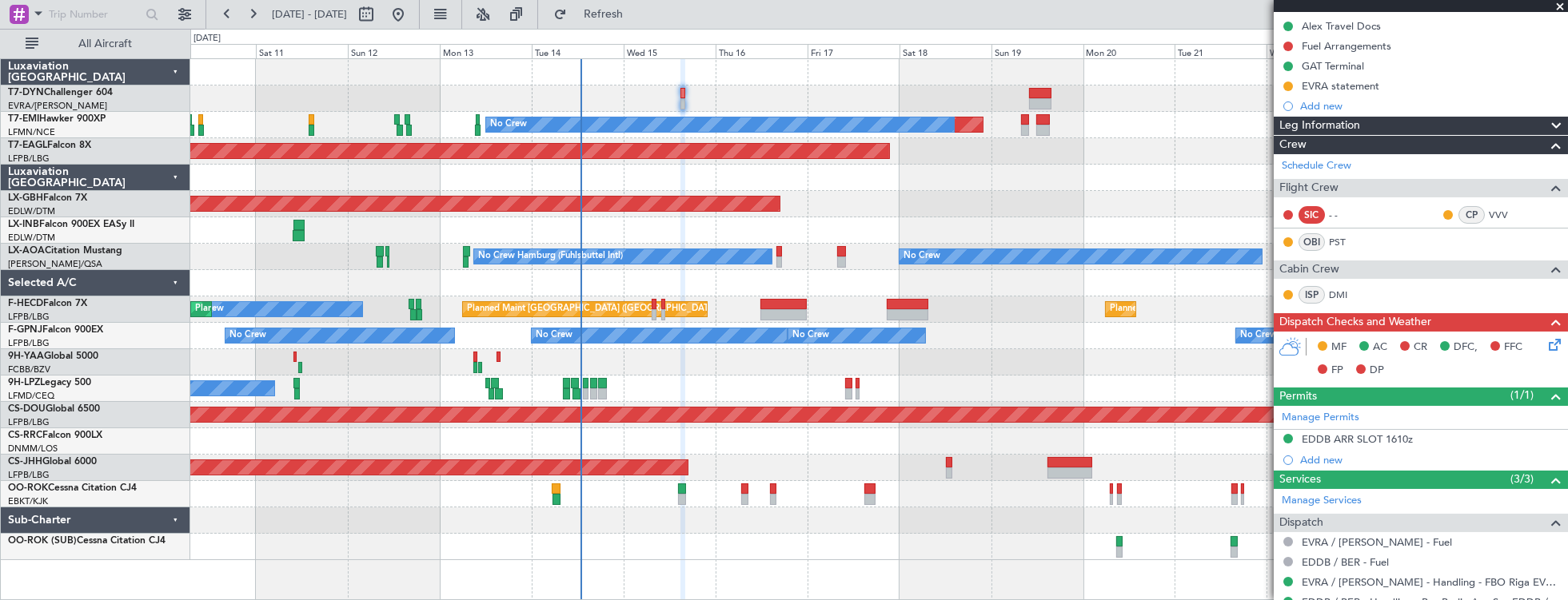
scroll to position [228, 0]
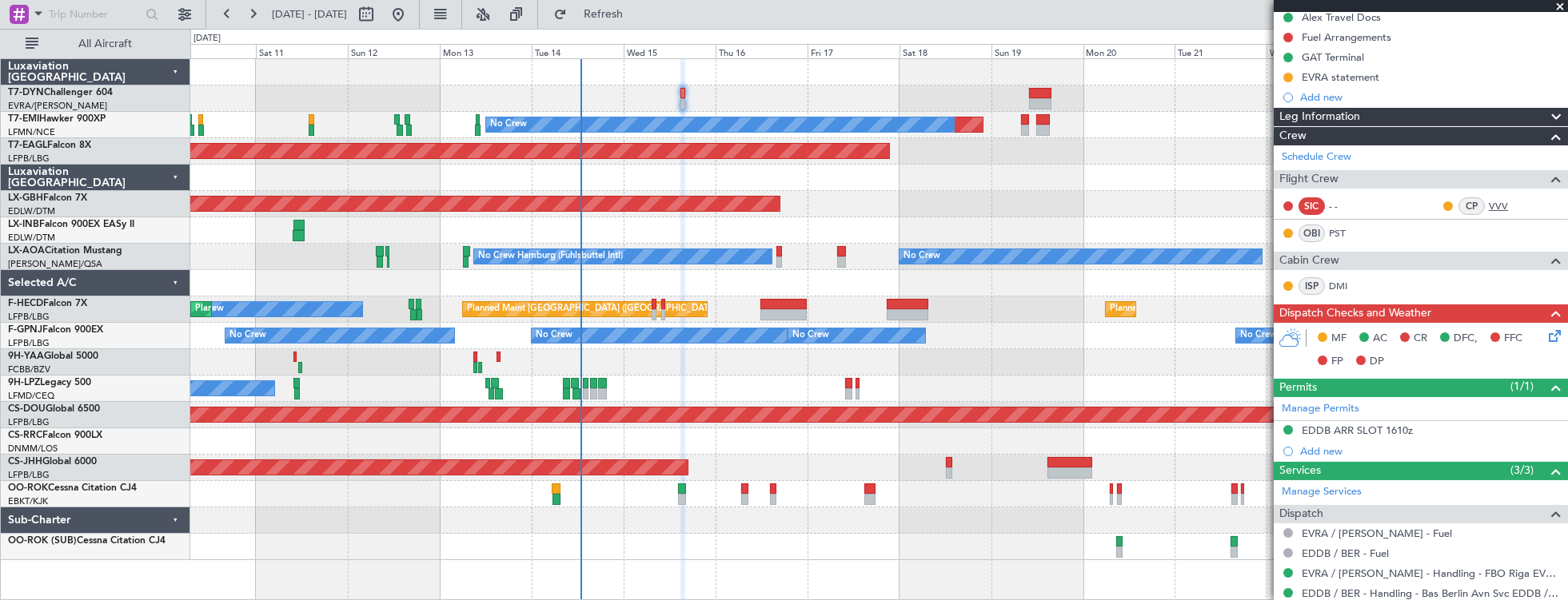
click at [1371, 202] on link "VVV" at bounding box center [1507, 206] width 36 height 14
click at [1371, 200] on link "VVV" at bounding box center [1507, 206] width 36 height 14
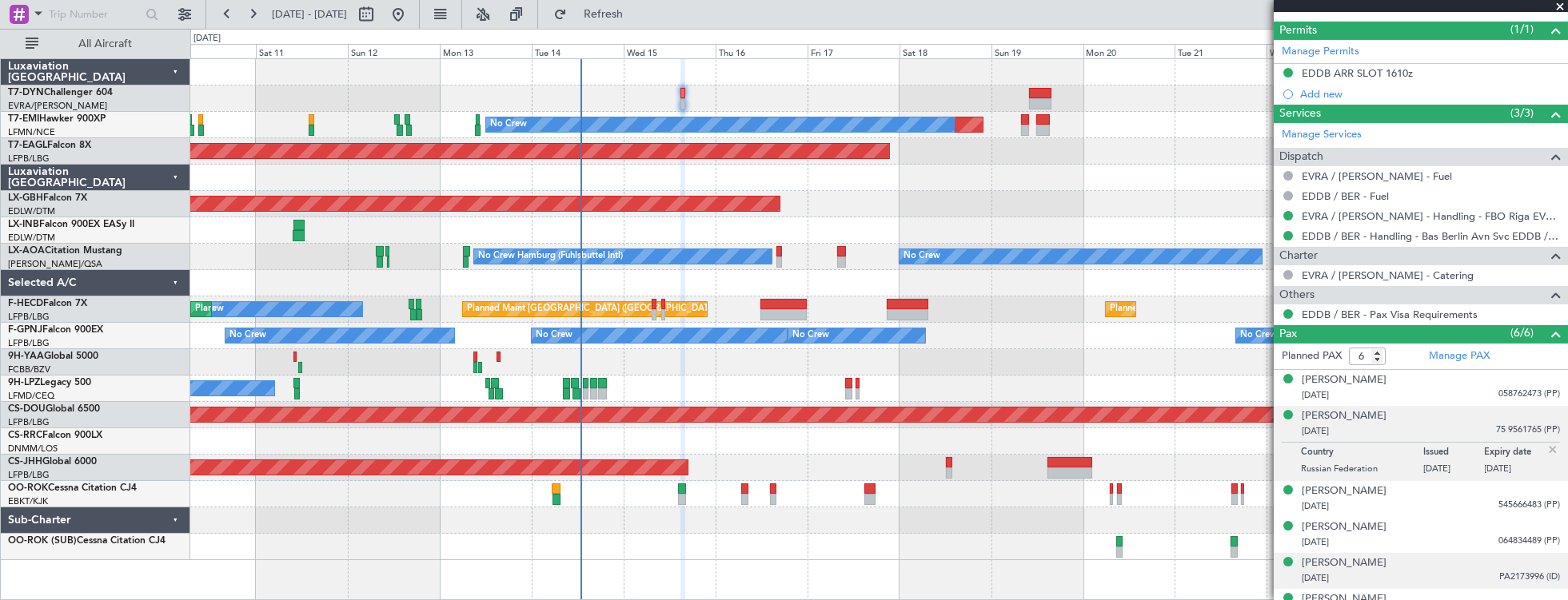
scroll to position [602, 0]
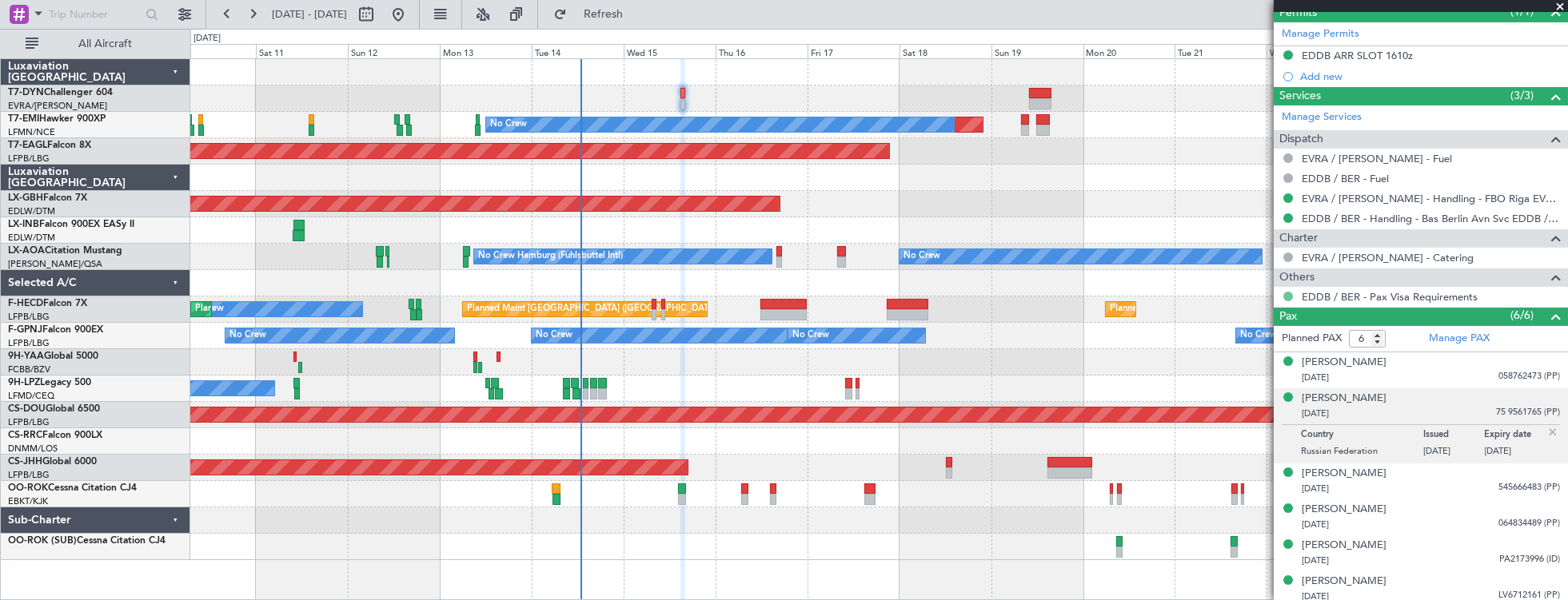
click at [1288, 291] on button at bounding box center [1288, 296] width 10 height 10
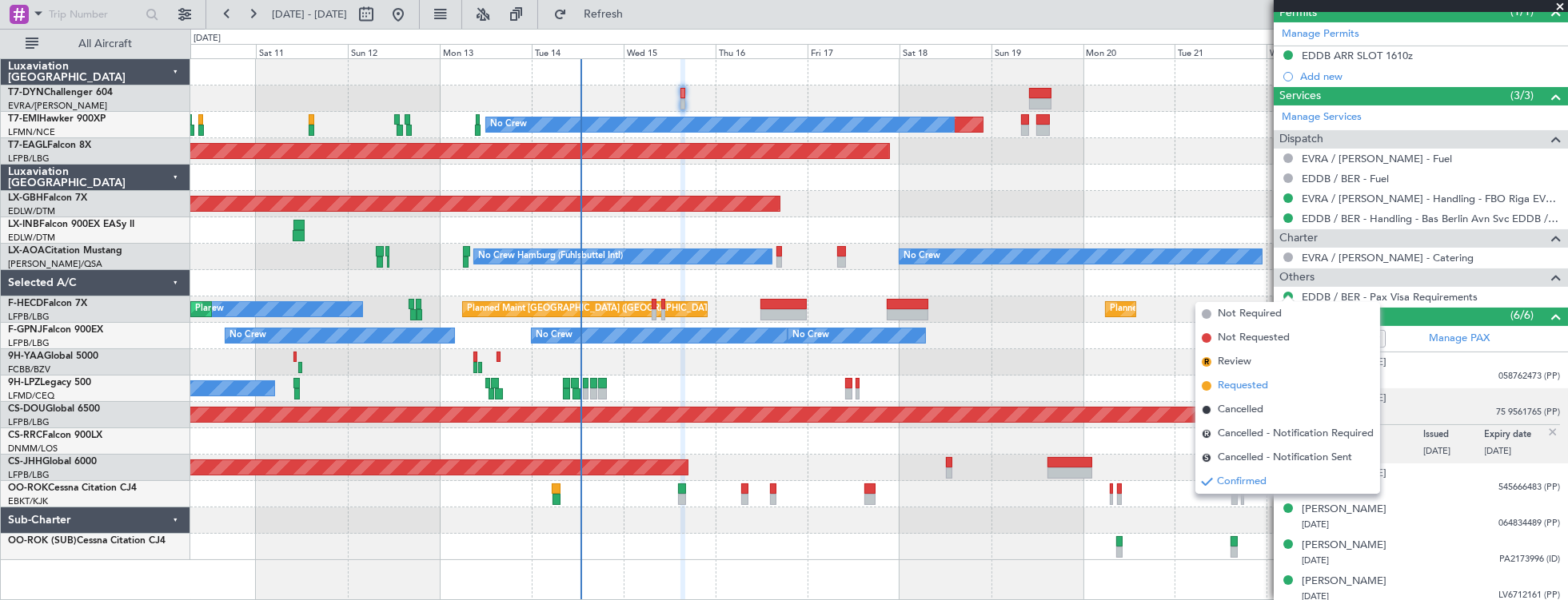
click at [1281, 388] on li "Requested" at bounding box center [1288, 385] width 185 height 24
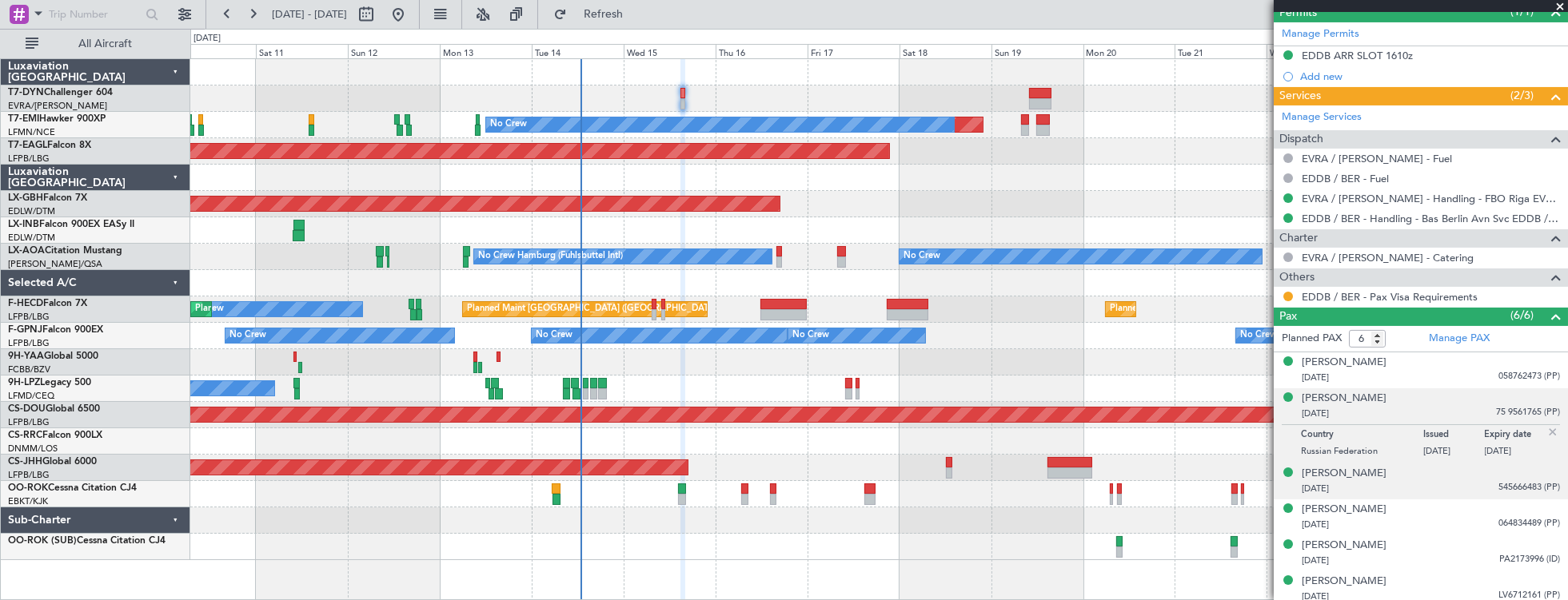
scroll to position [465, 0]
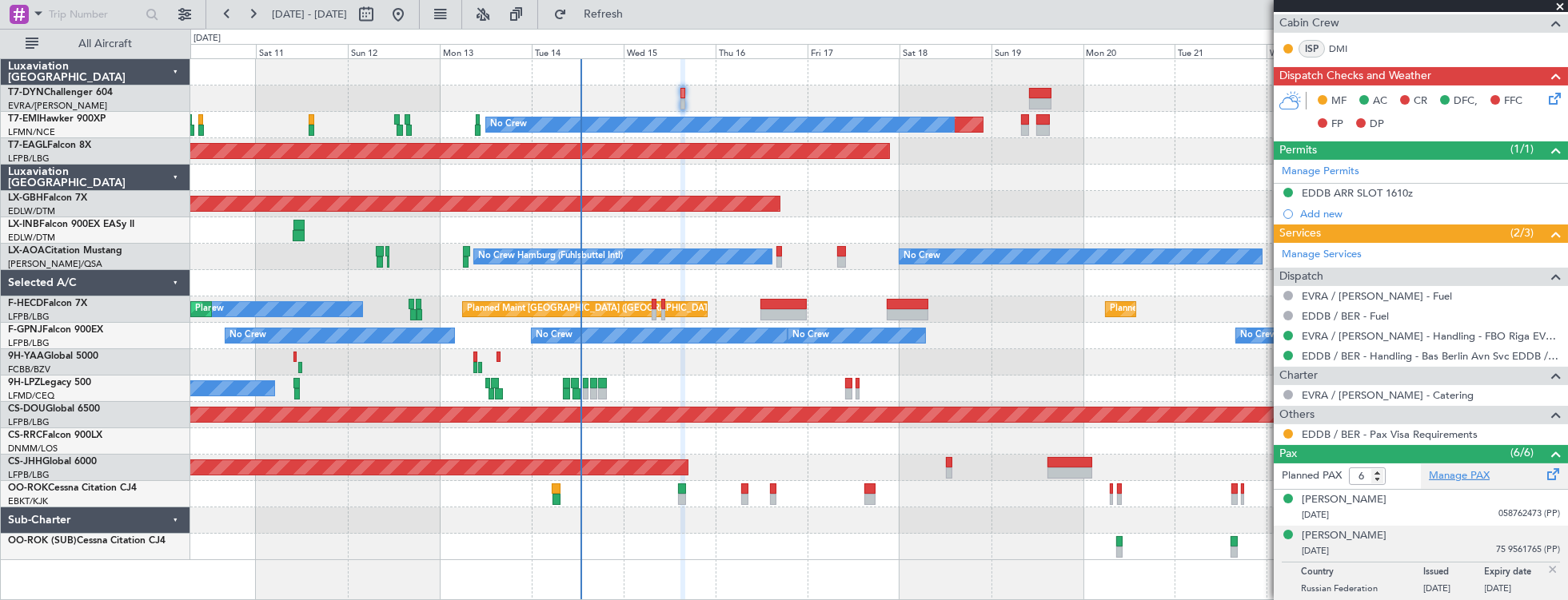
click at [1371, 470] on link "Manage PAX" at bounding box center [1460, 475] width 61 height 16
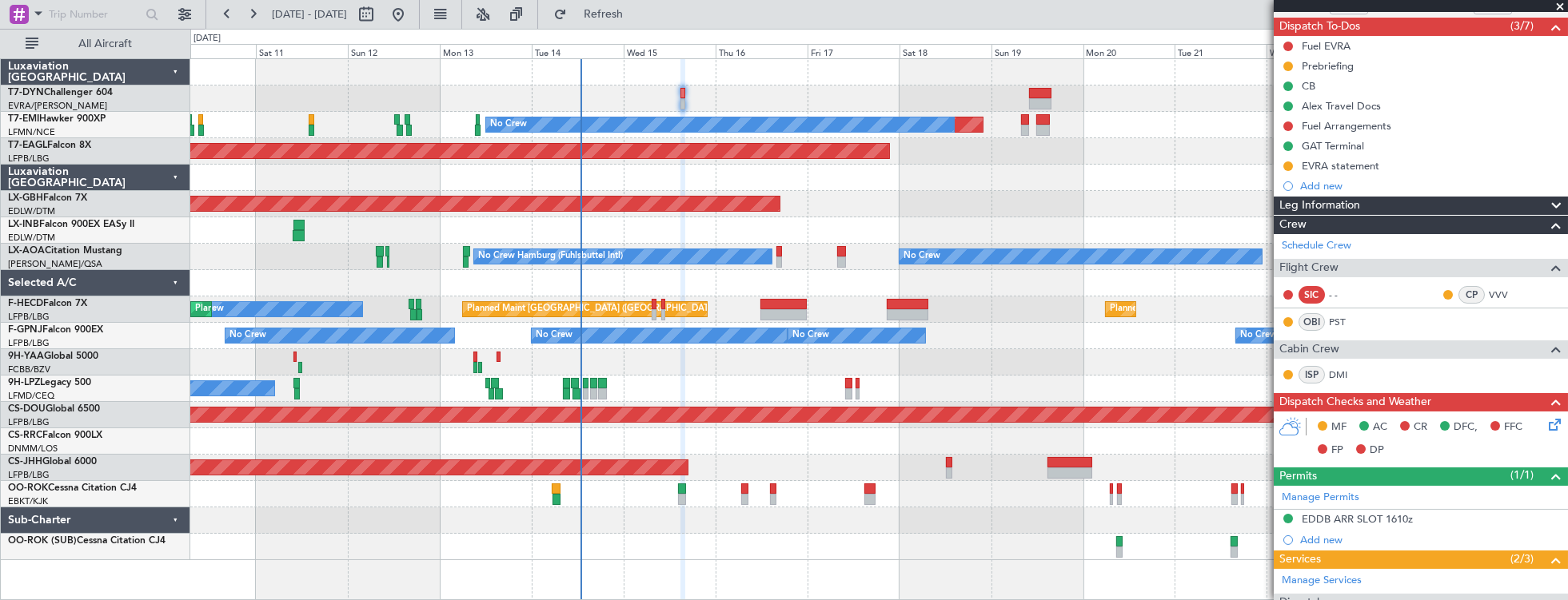
scroll to position [54, 0]
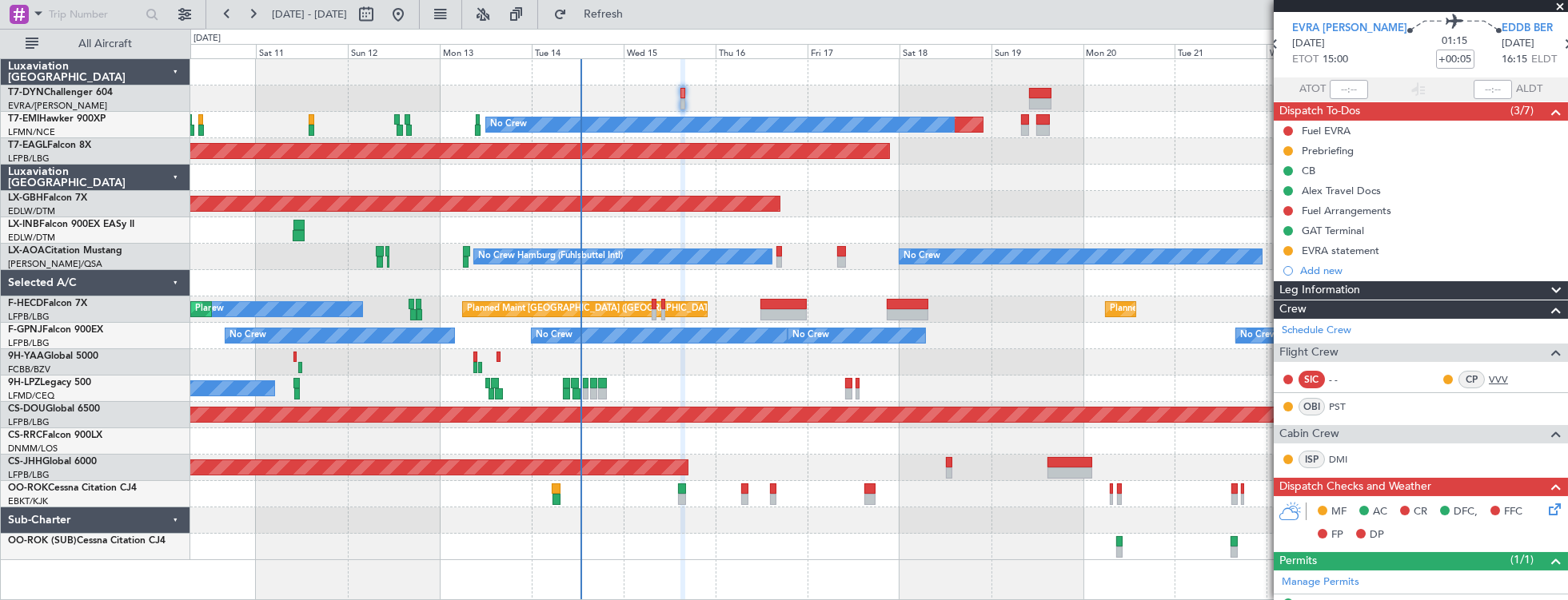
click at [1371, 372] on link "VVV" at bounding box center [1507, 379] width 36 height 14
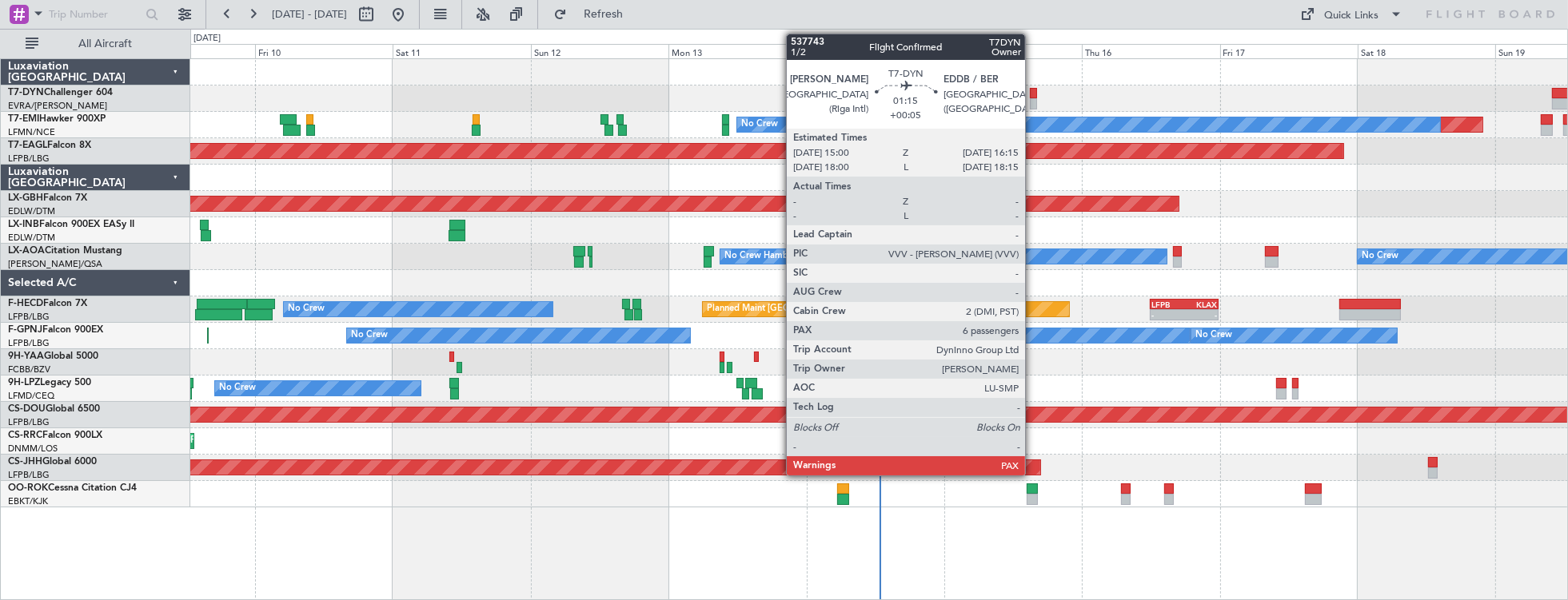
click at [1033, 88] on div at bounding box center [1033, 94] width 7 height 12
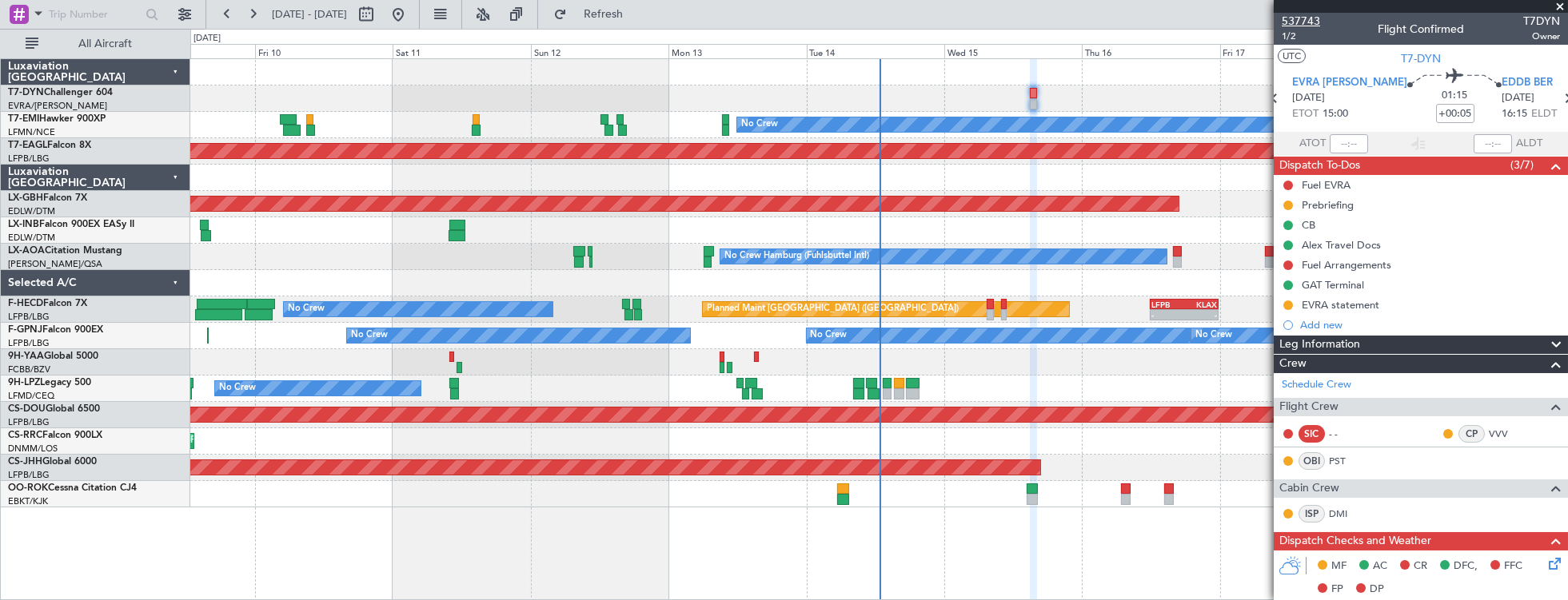
click at [1294, 20] on span "537743" at bounding box center [1300, 21] width 38 height 17
click at [1291, 37] on mat-tooltip-component "Trip Number" at bounding box center [1300, 50] width 79 height 42
click at [1286, 37] on span "1/2" at bounding box center [1300, 36] width 38 height 13
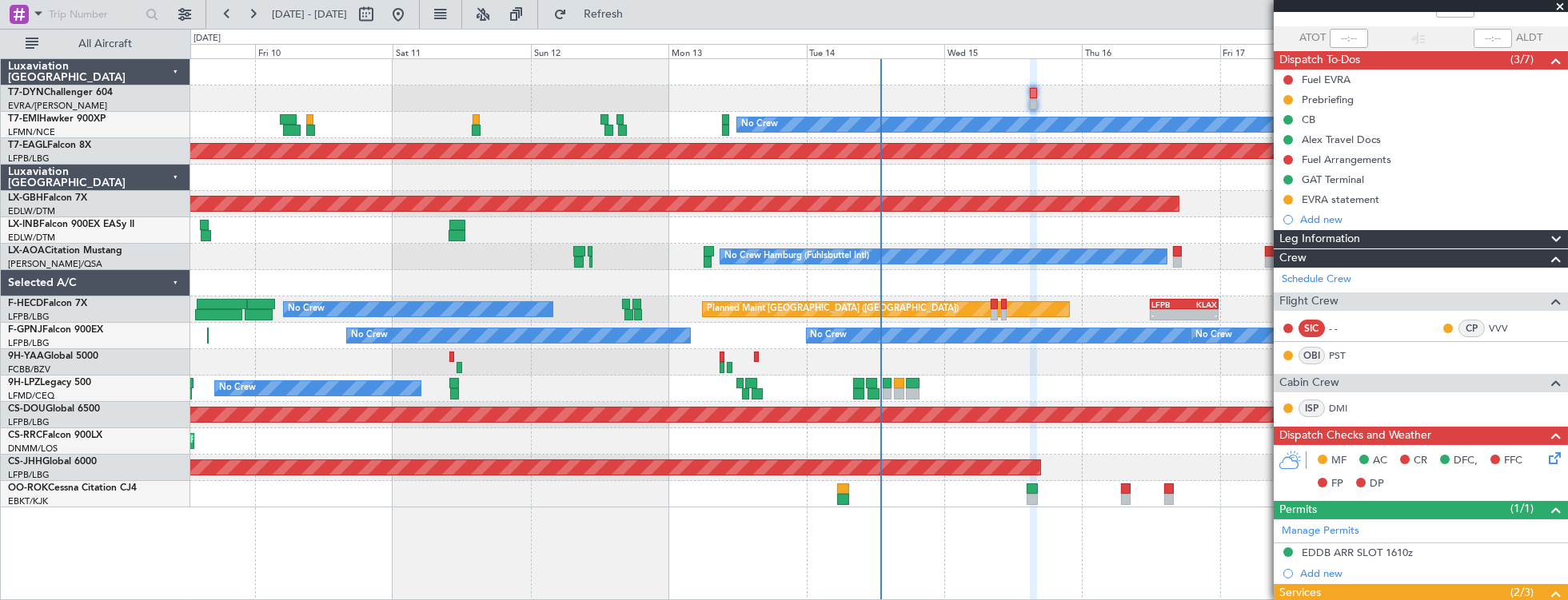
scroll to position [91, 0]
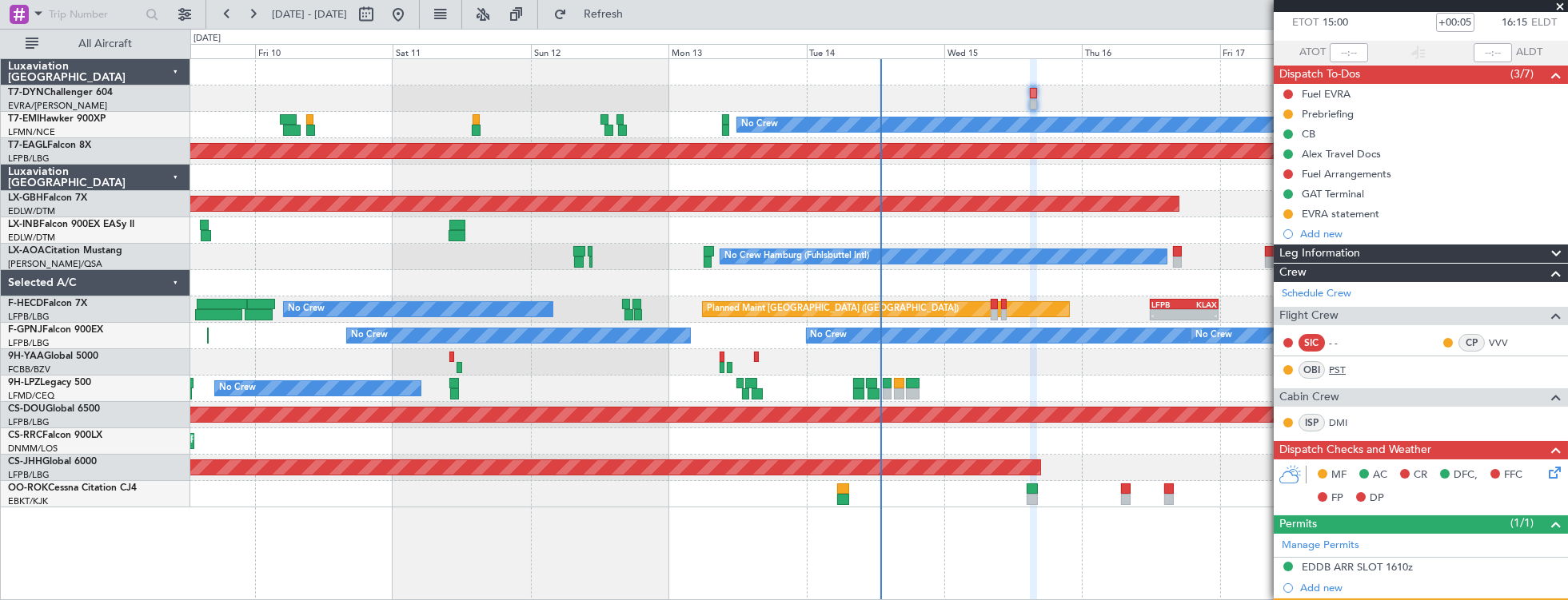
click at [1333, 369] on link "PST" at bounding box center [1348, 370] width 36 height 14
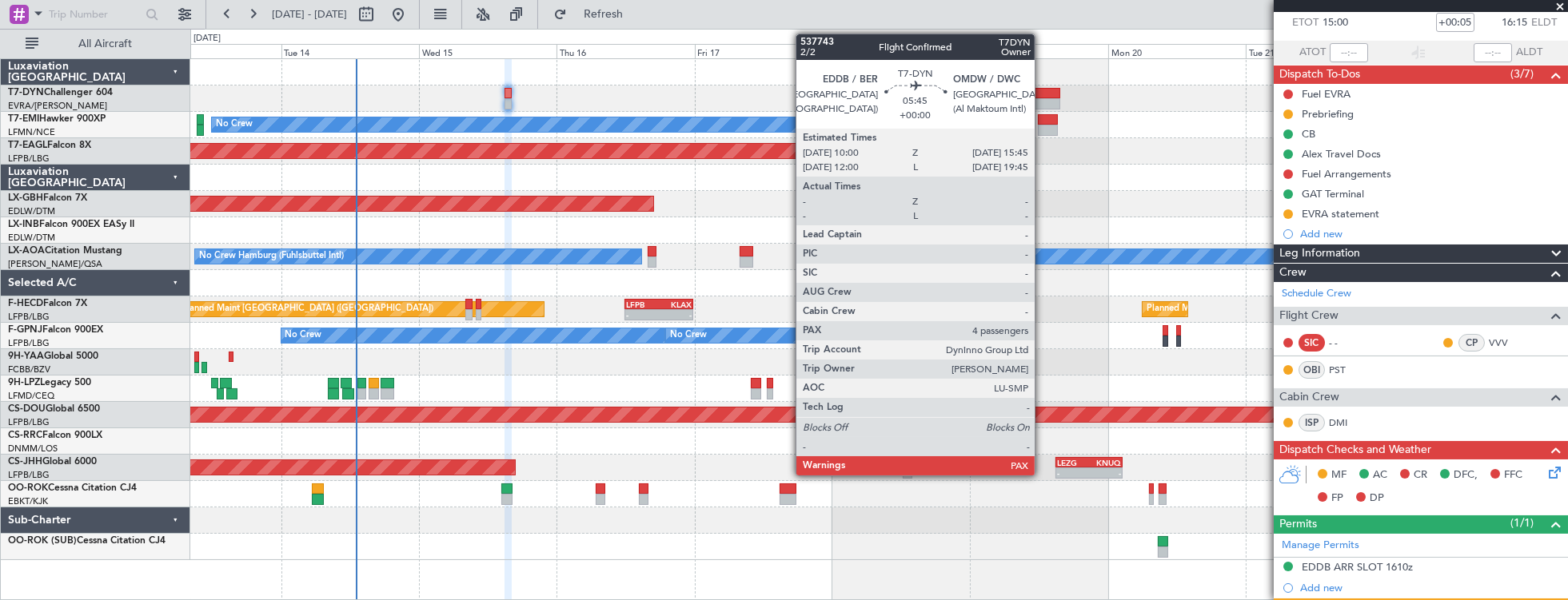
click at [1043, 96] on div at bounding box center [1043, 94] width 34 height 12
type input "4"
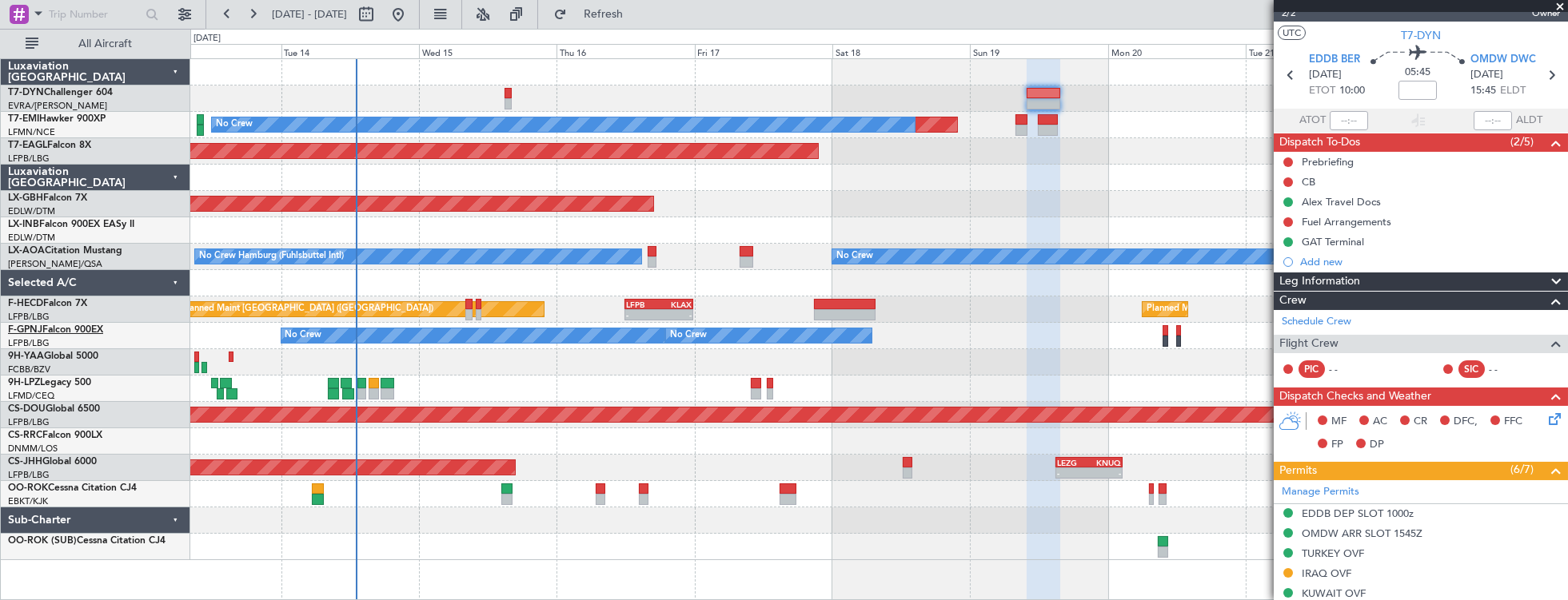
scroll to position [0, 0]
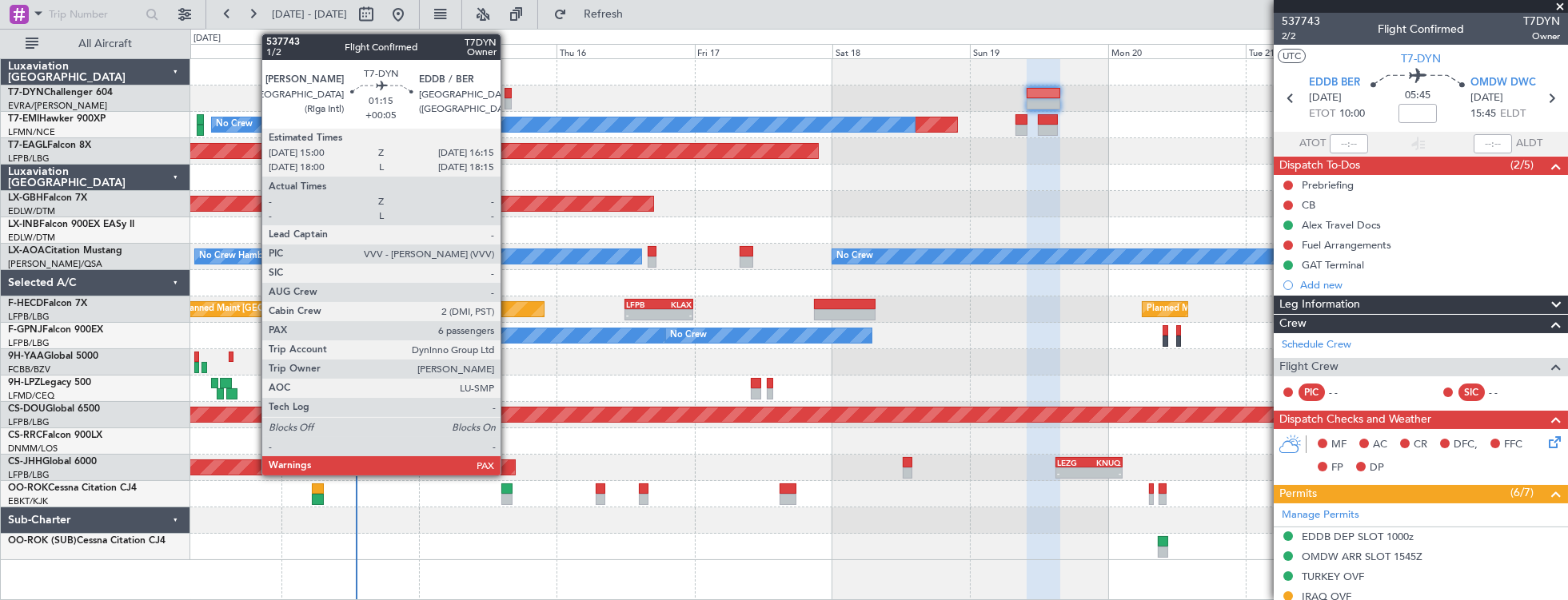
click at [509, 94] on div at bounding box center [508, 94] width 7 height 12
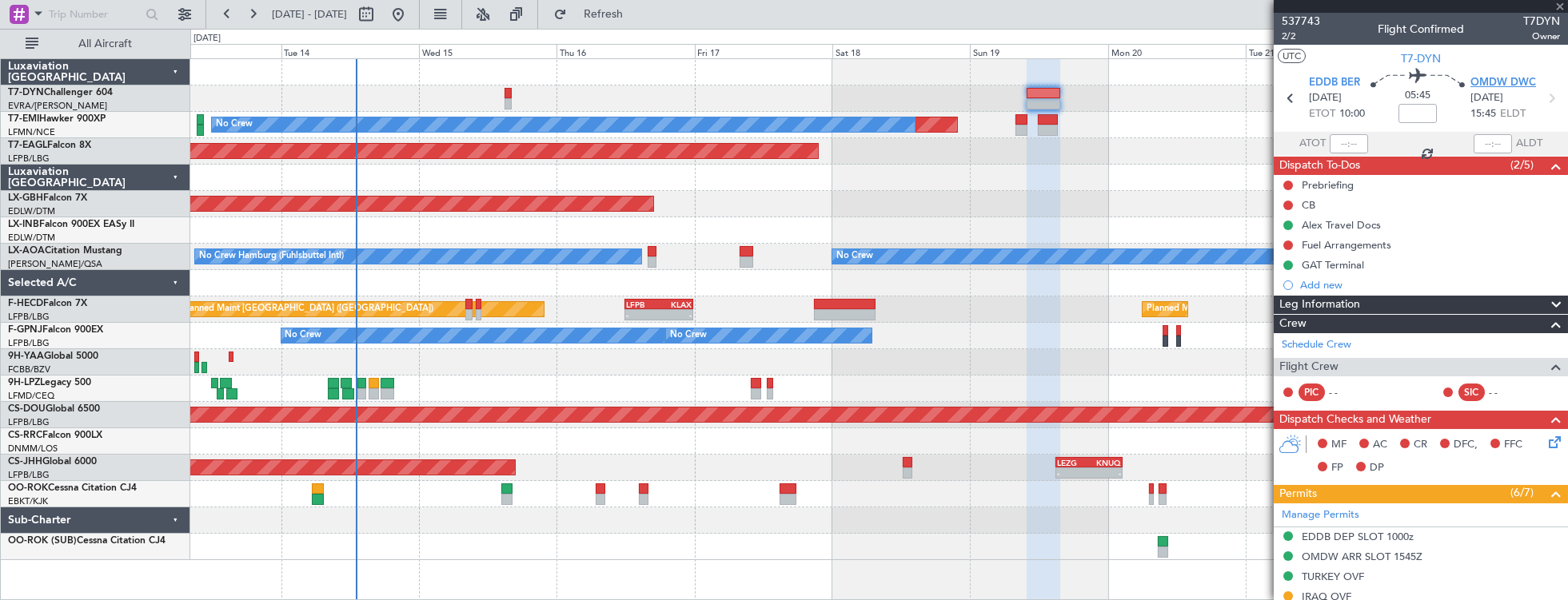
type input "+00:05"
type input "6"
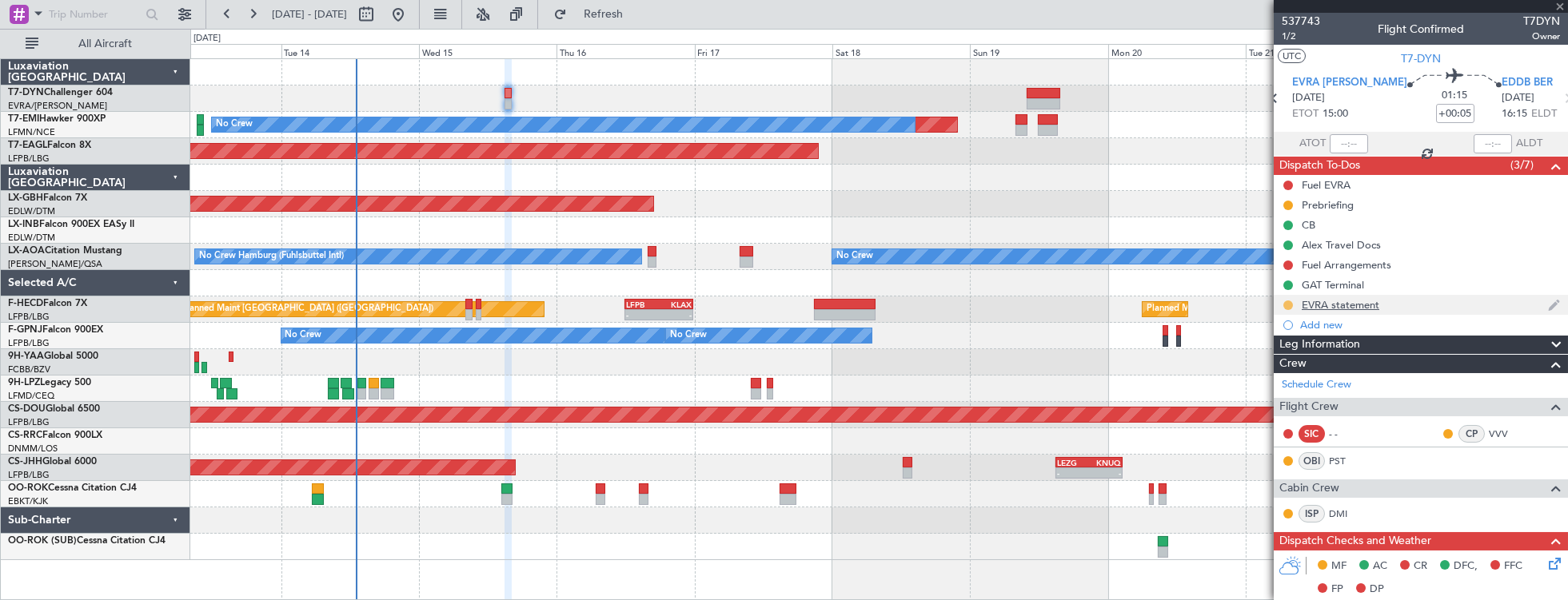
click at [1290, 304] on button at bounding box center [1288, 305] width 10 height 10
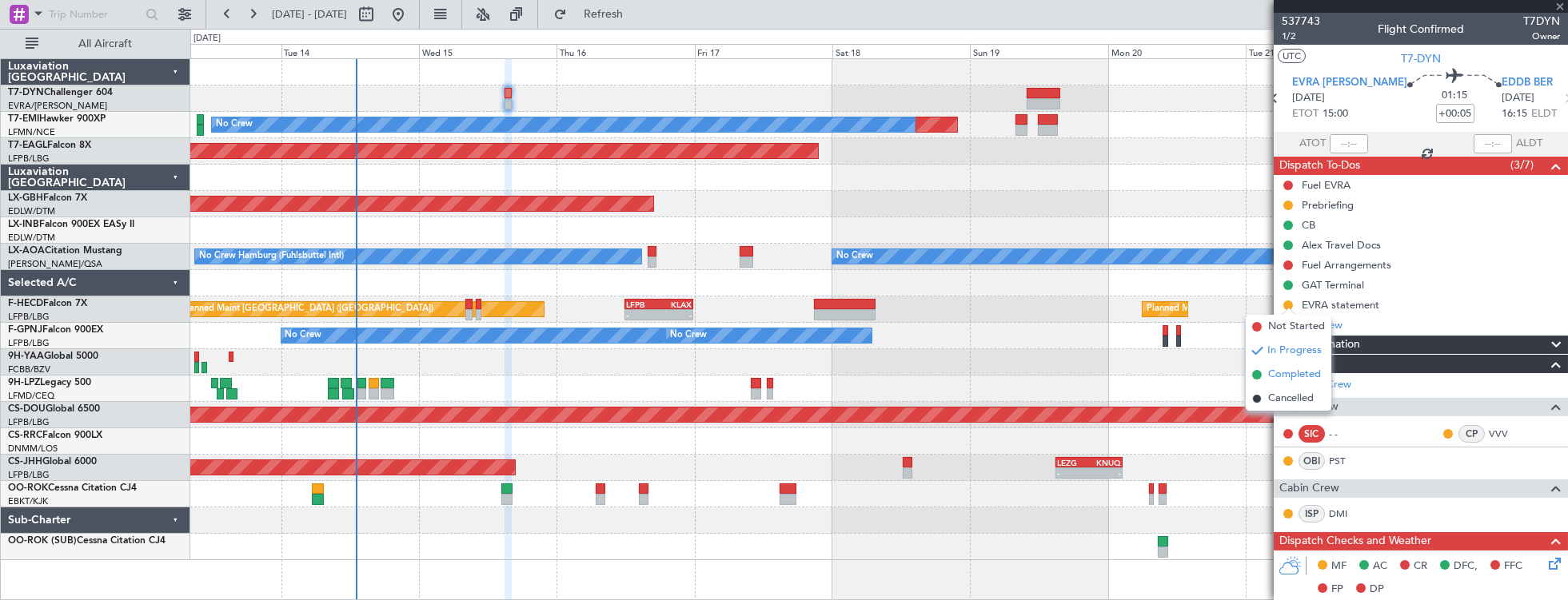
click at [1300, 374] on span "Completed" at bounding box center [1295, 375] width 53 height 16
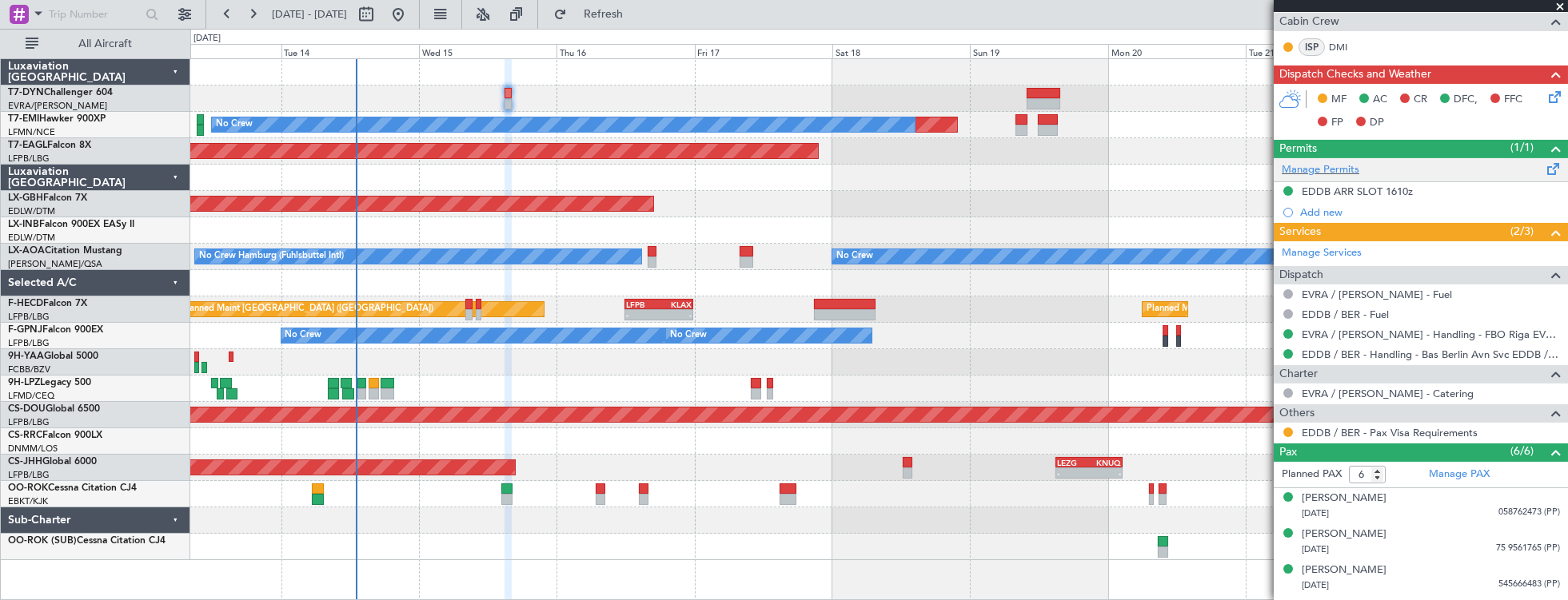
scroll to position [427, 0]
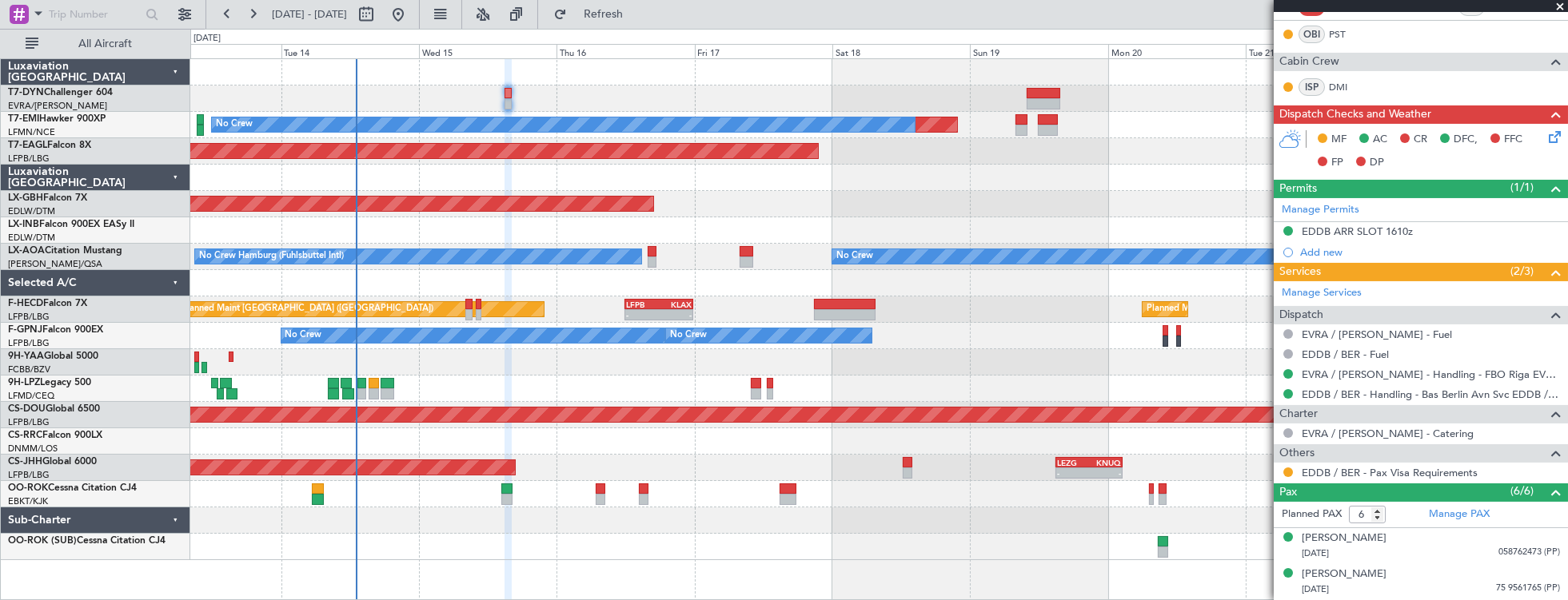
click at [1546, 136] on icon at bounding box center [1551, 134] width 12 height 12
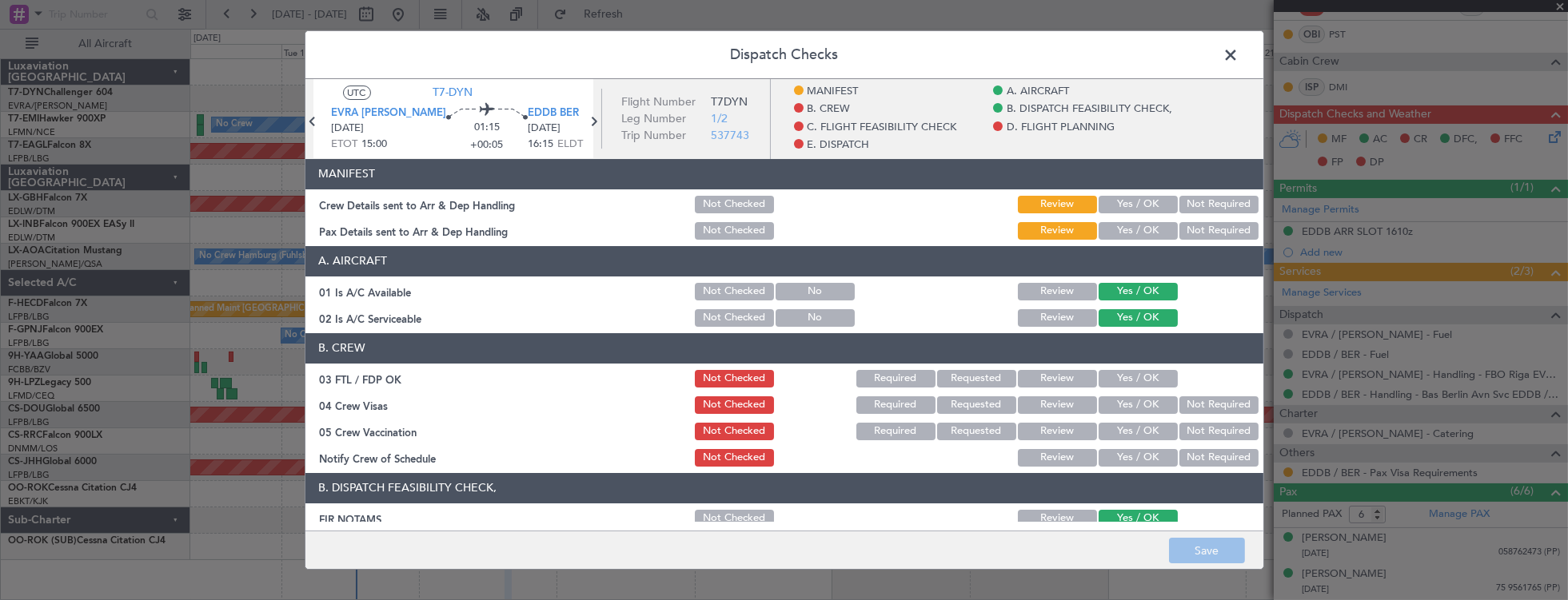
click at [1140, 215] on div "Yes / OK" at bounding box center [1137, 204] width 81 height 22
click at [1139, 206] on button "Yes / OK" at bounding box center [1139, 204] width 79 height 17
click at [1139, 228] on button "Yes / OK" at bounding box center [1139, 230] width 79 height 17
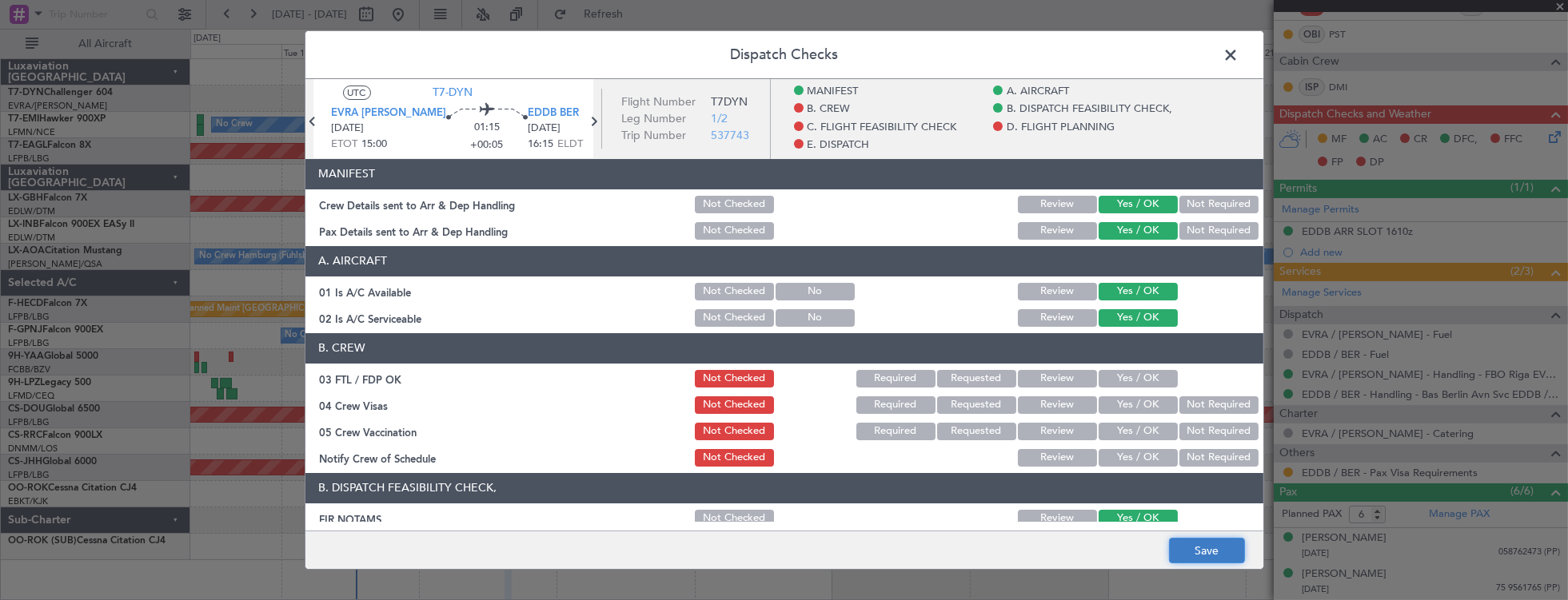
click at [1213, 542] on button "Save" at bounding box center [1207, 550] width 76 height 26
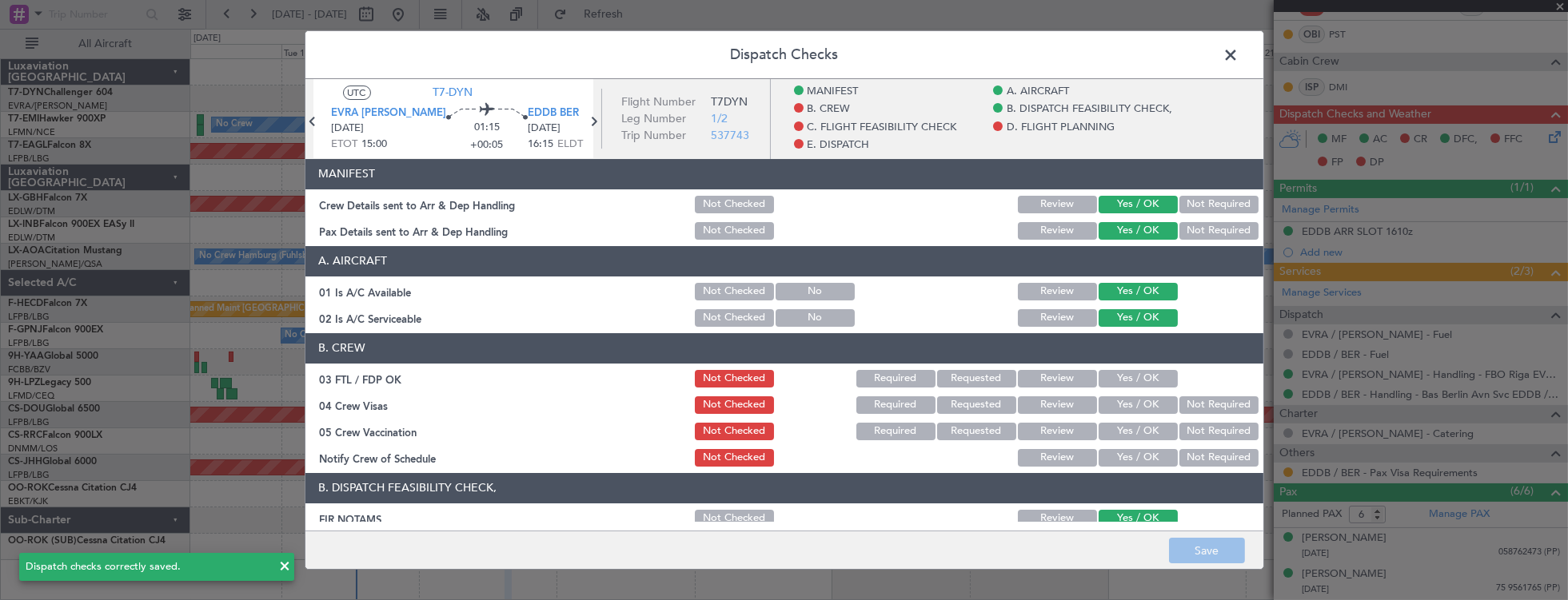
click at [1239, 57] on span at bounding box center [1239, 59] width 0 height 32
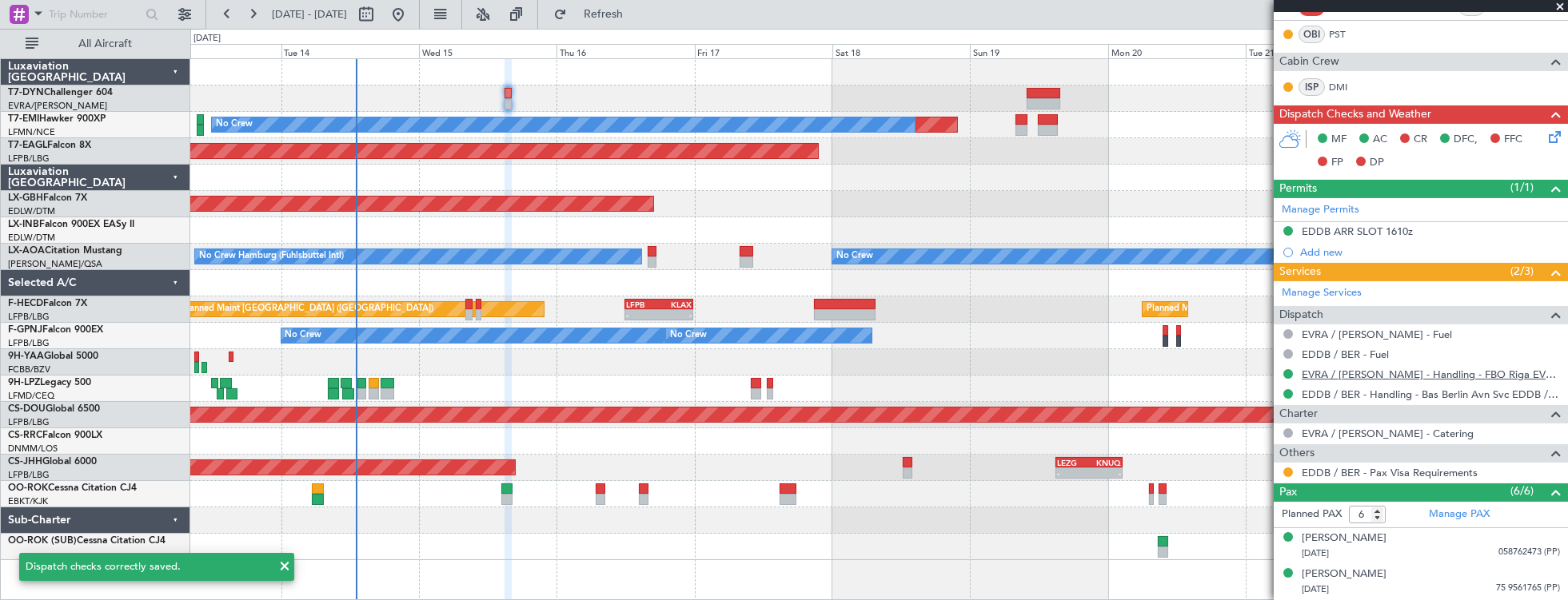
scroll to position [564, 0]
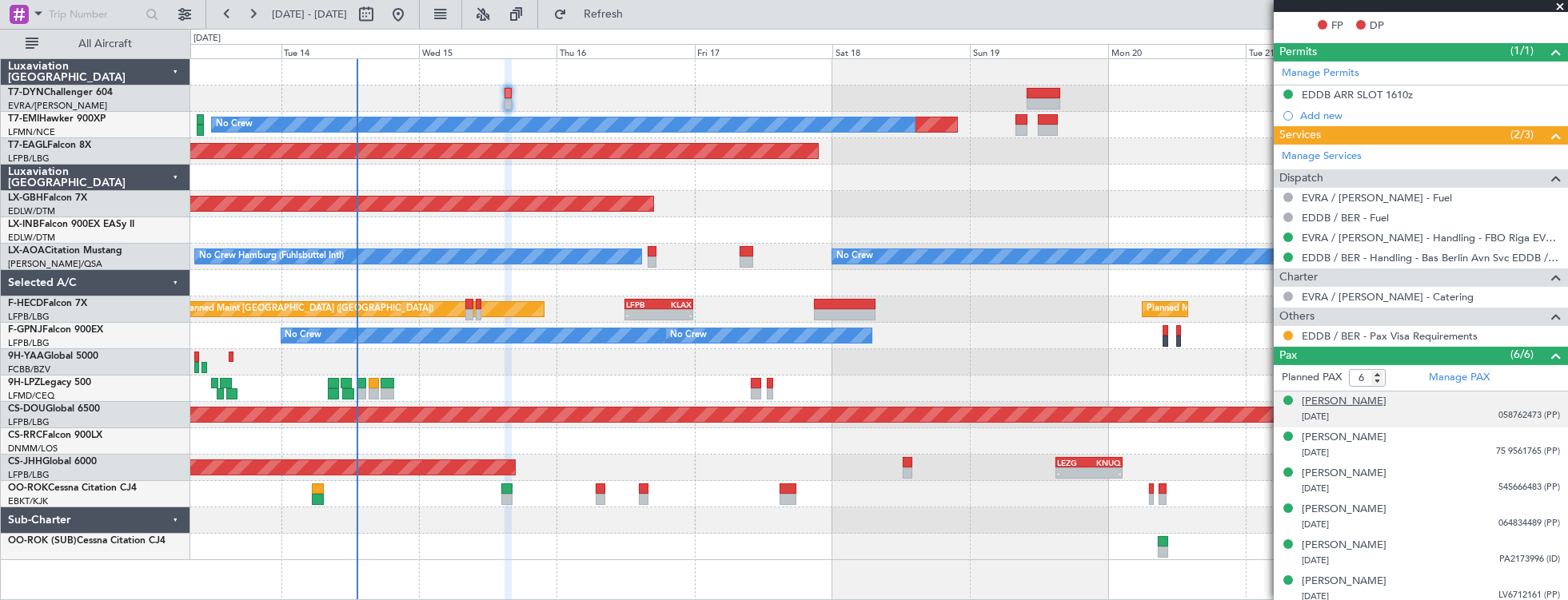
click at [1367, 394] on div "[PERSON_NAME]" at bounding box center [1344, 401] width 85 height 16
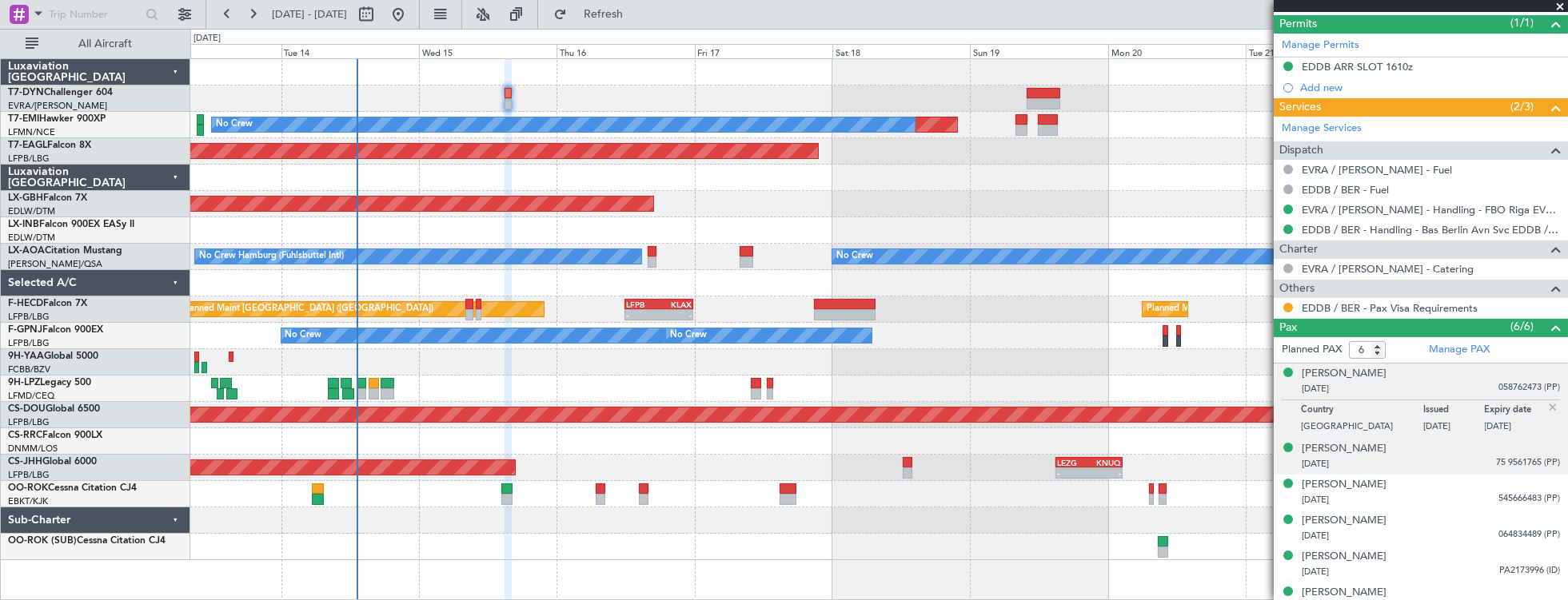
scroll to position [602, 0]
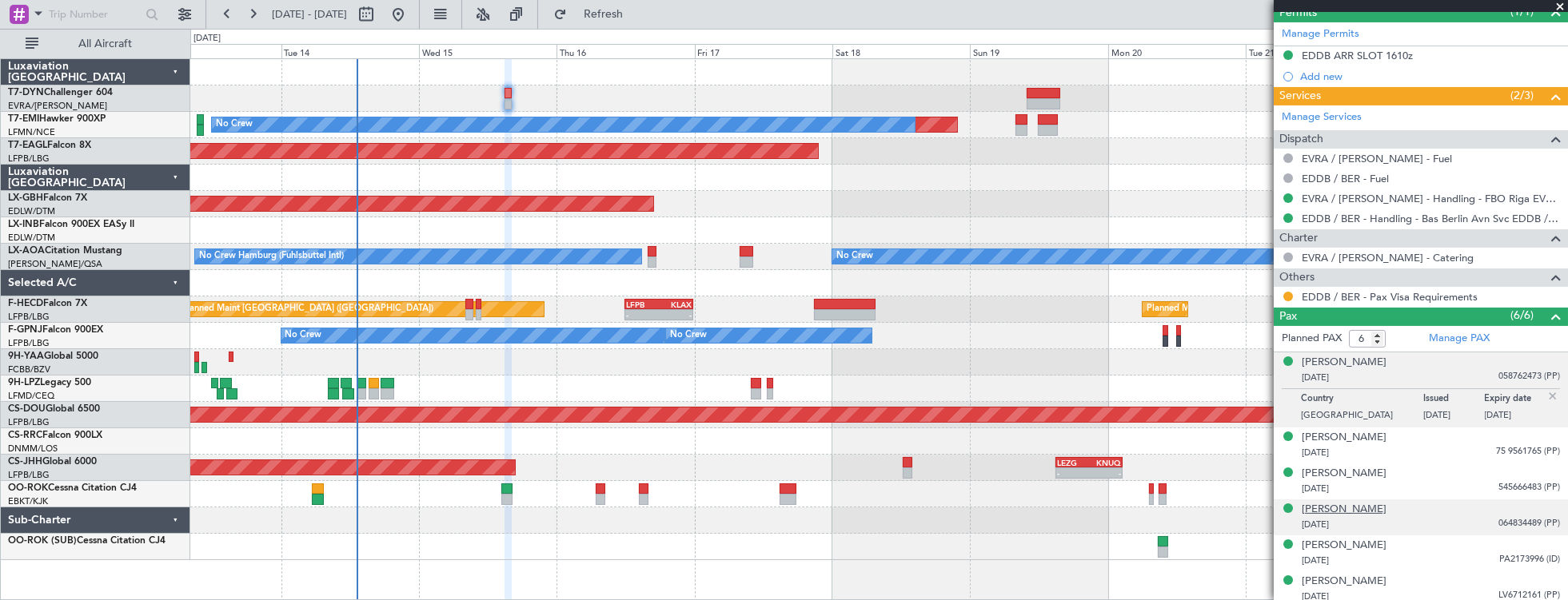
click at [1359, 505] on div "[PERSON_NAME]" at bounding box center [1344, 509] width 85 height 16
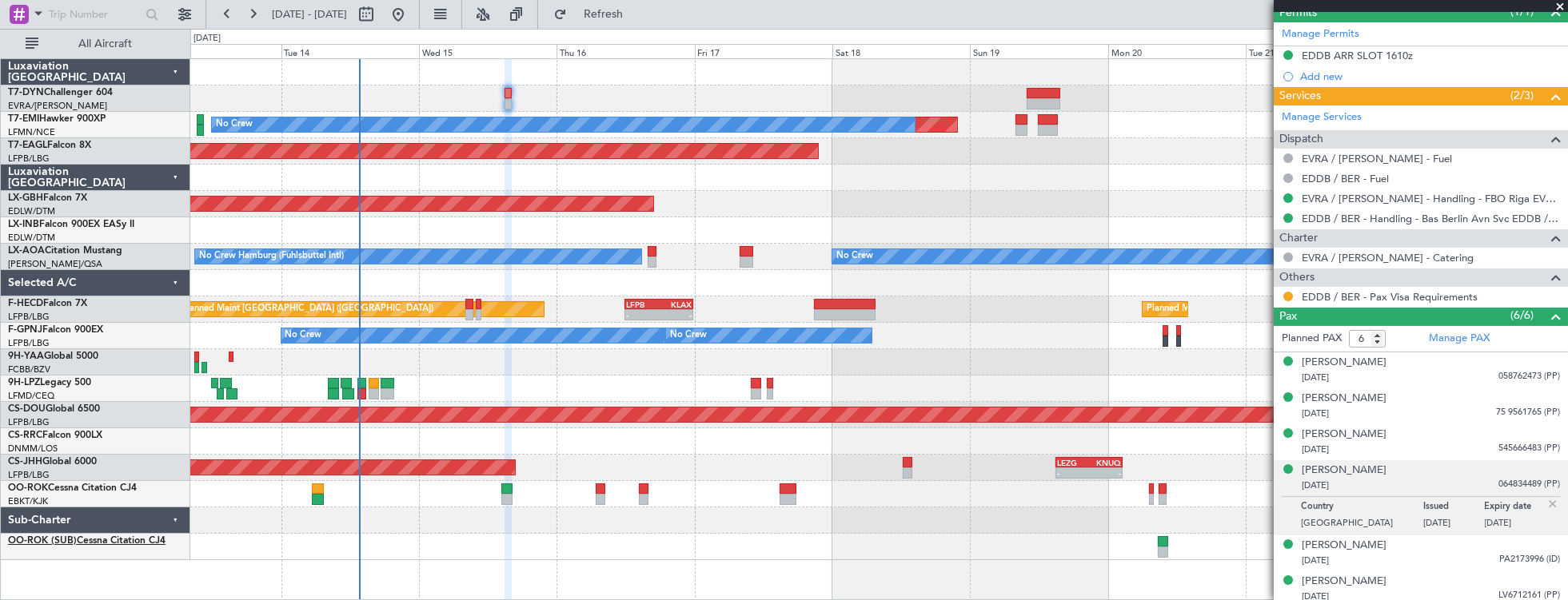
drag, startPoint x: 36, startPoint y: 525, endPoint x: 45, endPoint y: 541, distance: 18.4
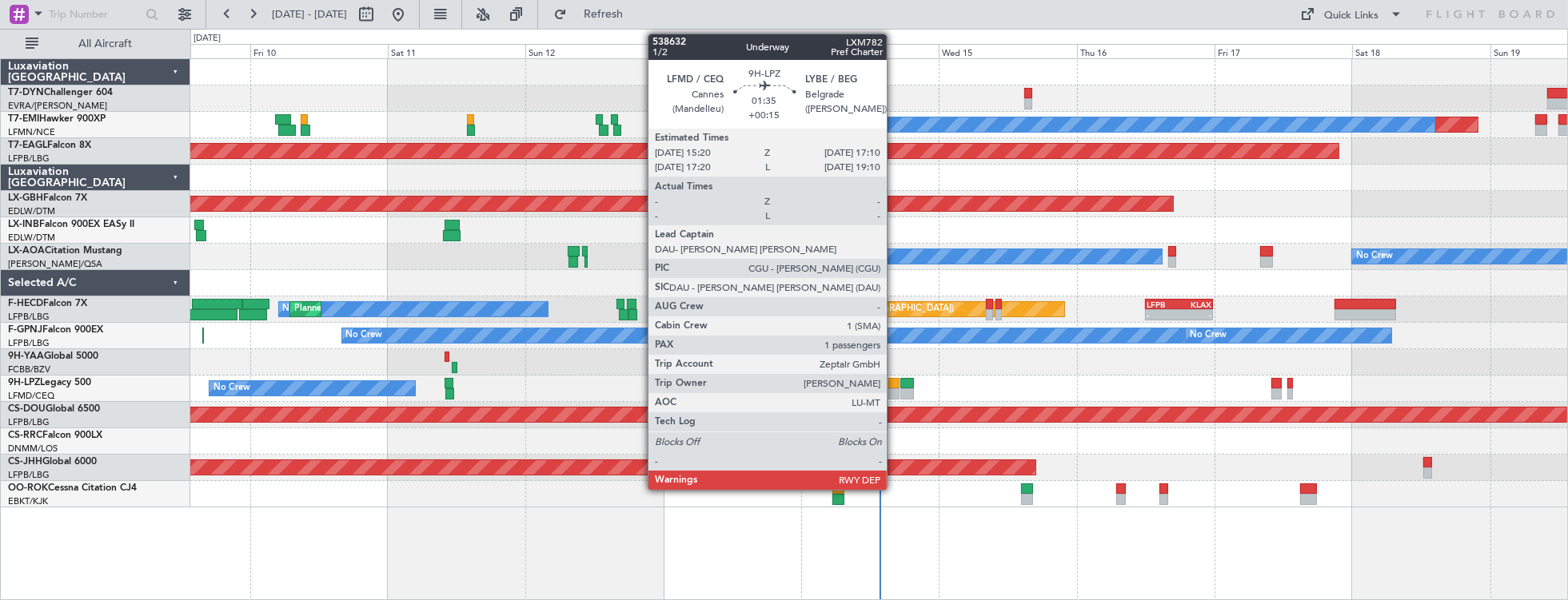
click at [895, 383] on div at bounding box center [894, 384] width 12 height 12
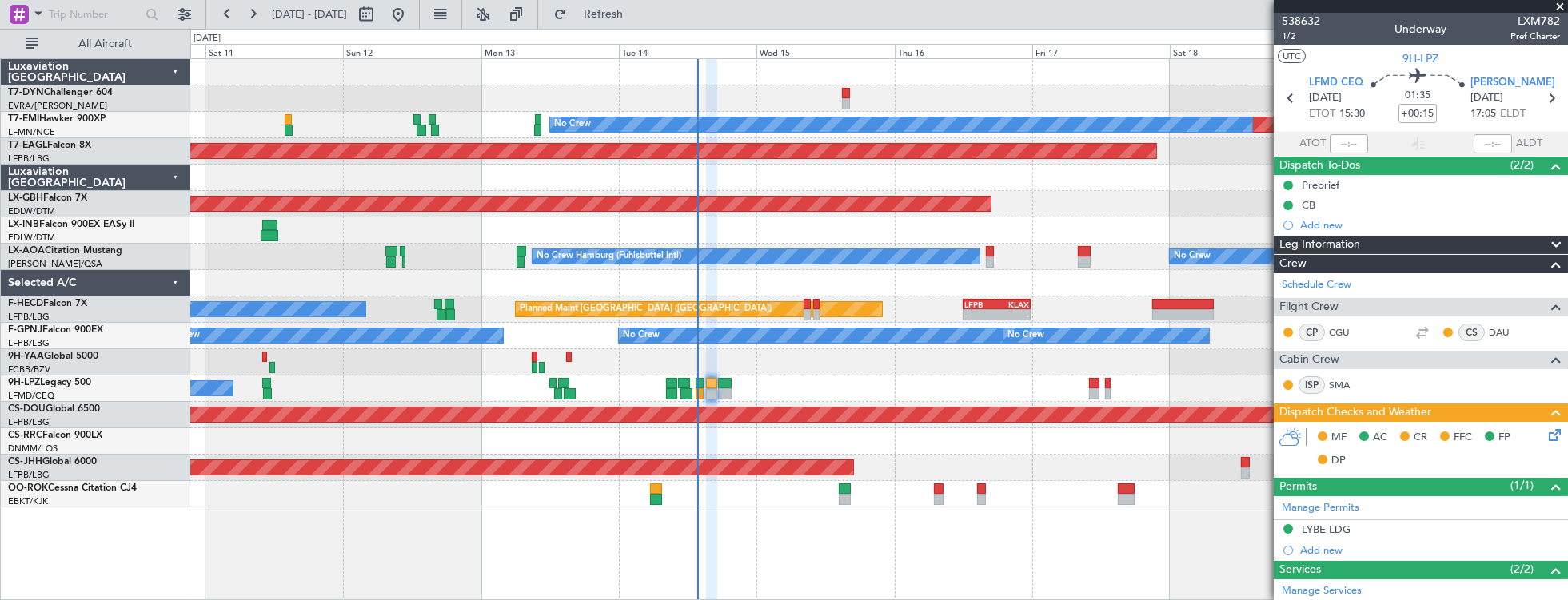
click at [780, 358] on div "Planned Maint No Crew Planned Maint [GEOGRAPHIC_DATA] (Al Maktoum Intl) Planned…" at bounding box center [879, 283] width 1378 height 448
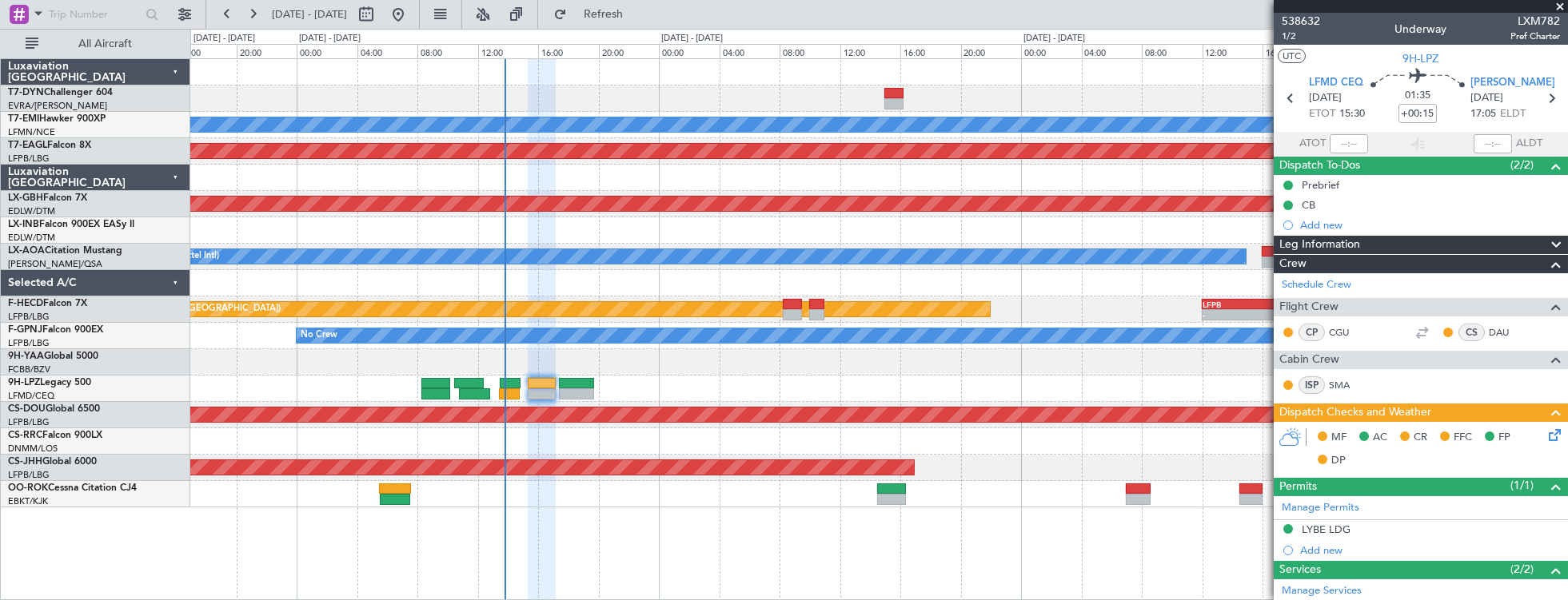
click at [1549, 438] on icon at bounding box center [1551, 432] width 12 height 12
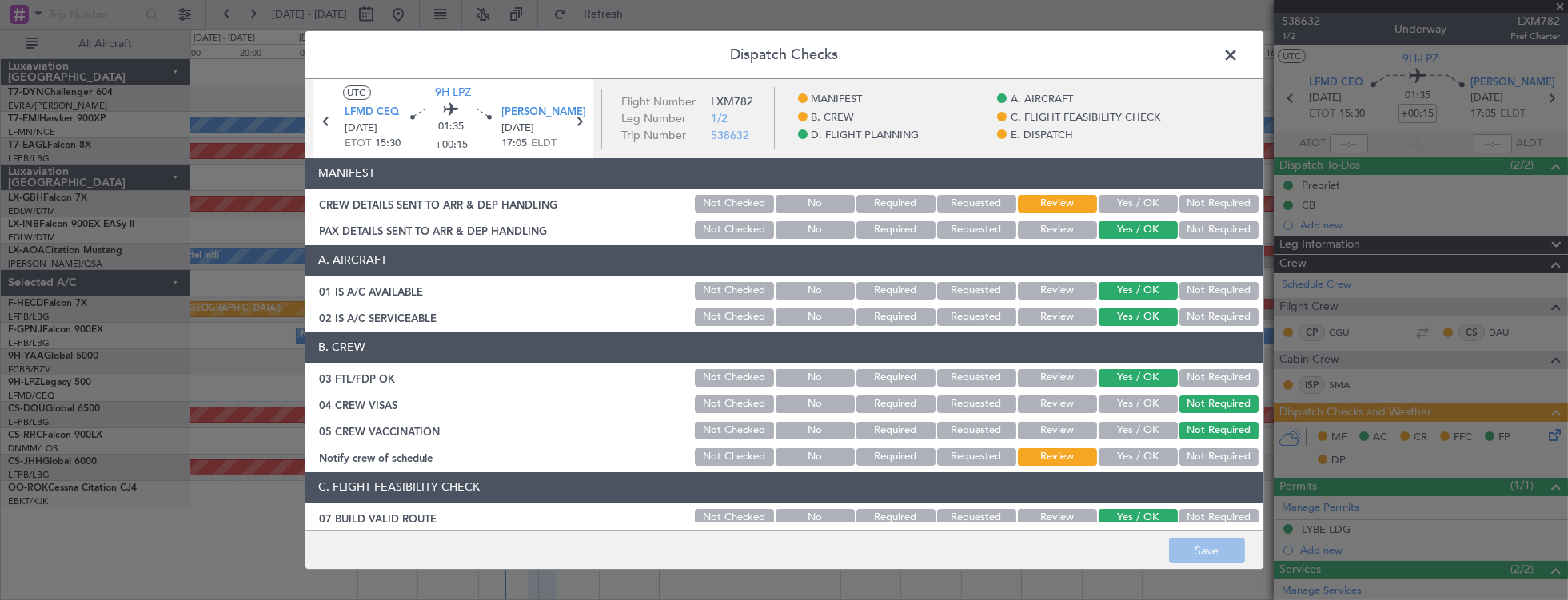
click at [1127, 201] on button "Yes / OK" at bounding box center [1139, 203] width 79 height 17
click at [1188, 550] on button "Save" at bounding box center [1207, 550] width 76 height 26
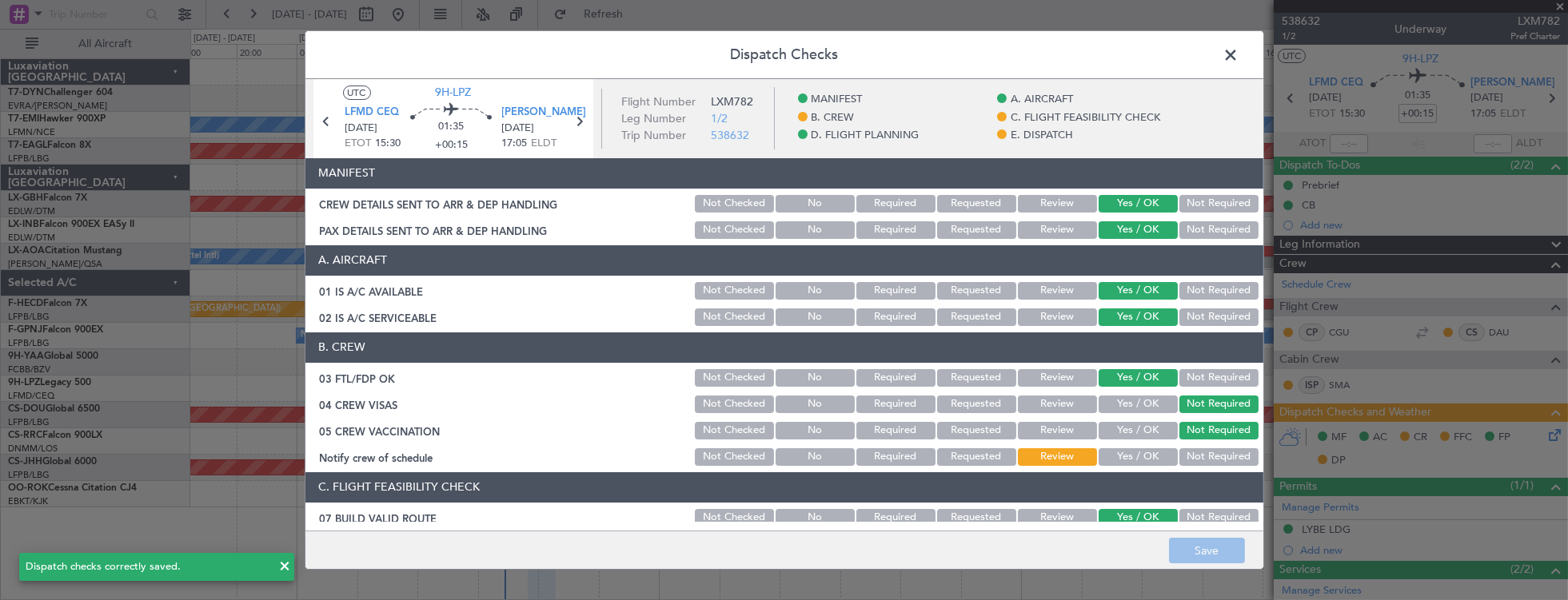
click at [1239, 52] on span at bounding box center [1239, 59] width 0 height 32
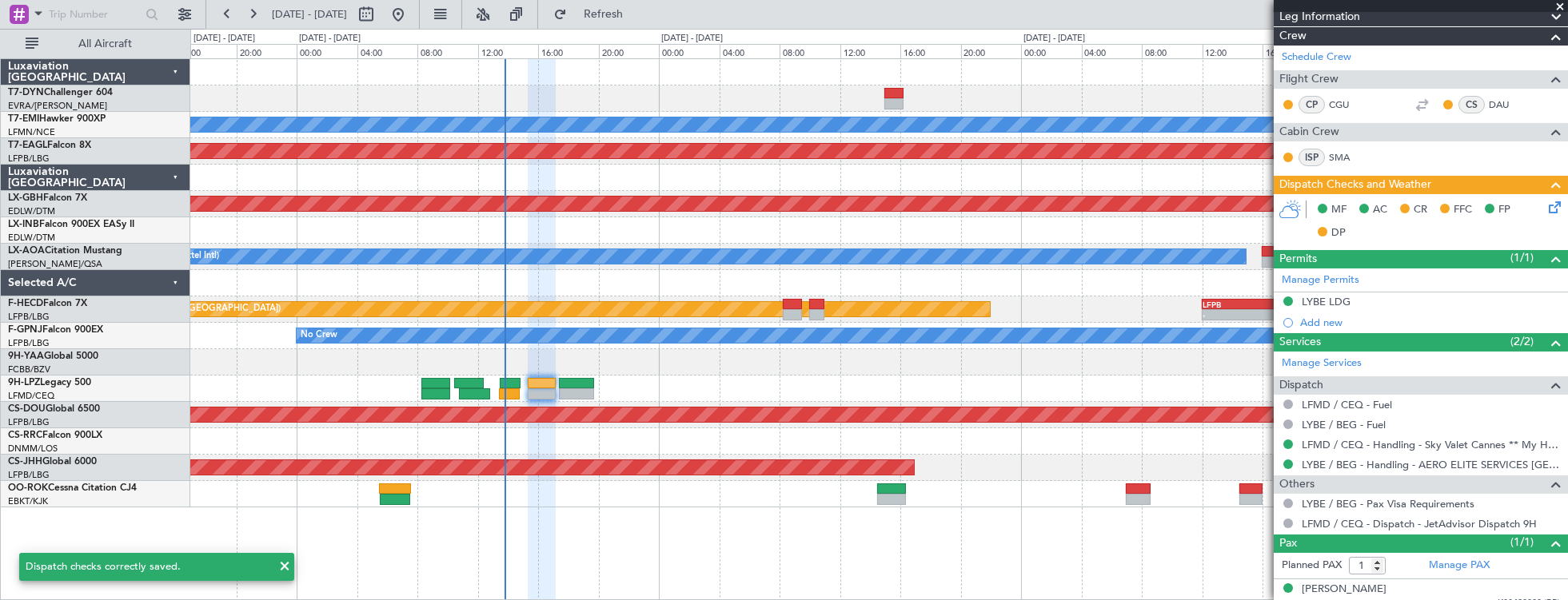
scroll to position [237, 0]
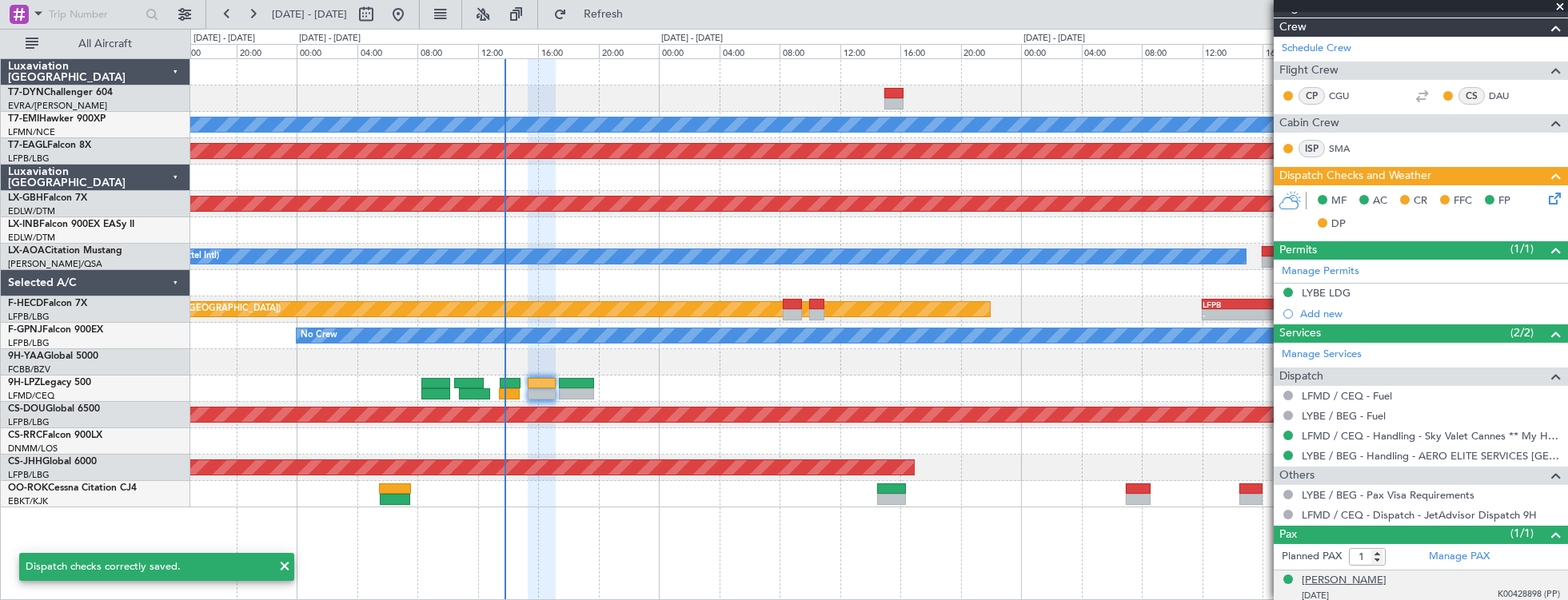
click at [1353, 580] on div "[PERSON_NAME]" at bounding box center [1344, 580] width 85 height 16
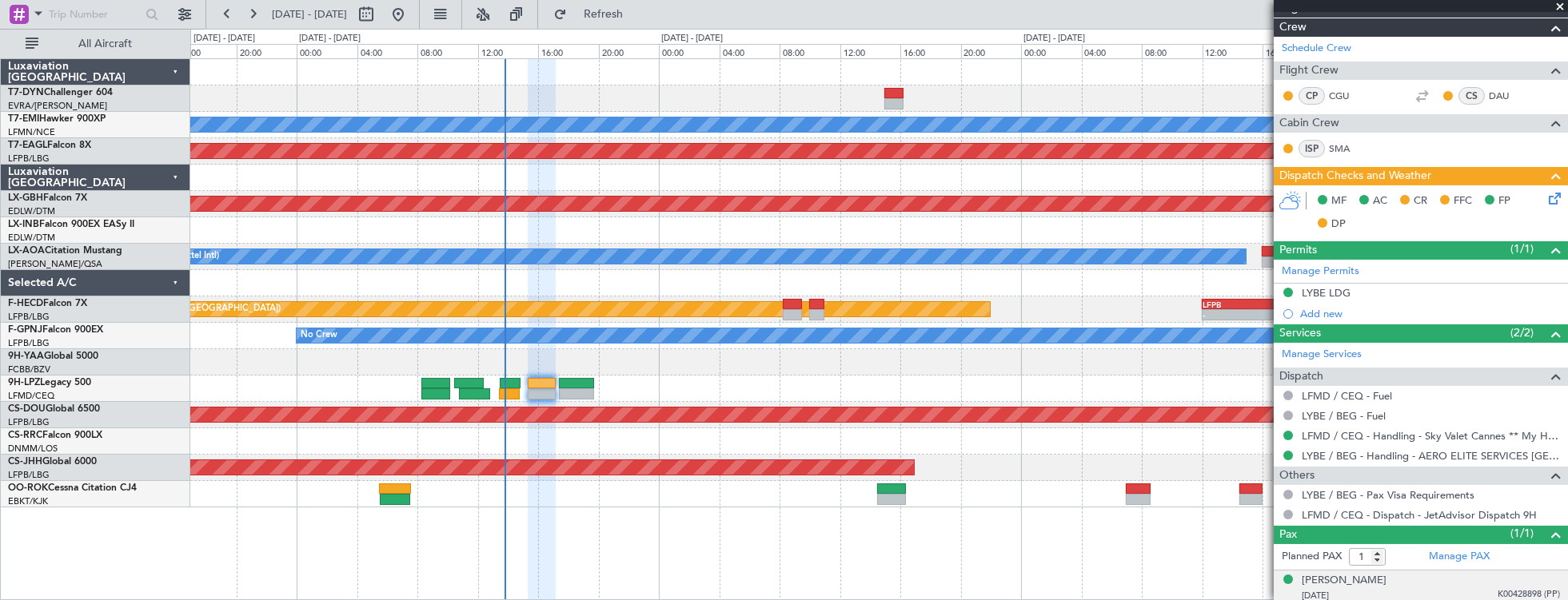
click at [595, 385] on div at bounding box center [879, 389] width 1378 height 26
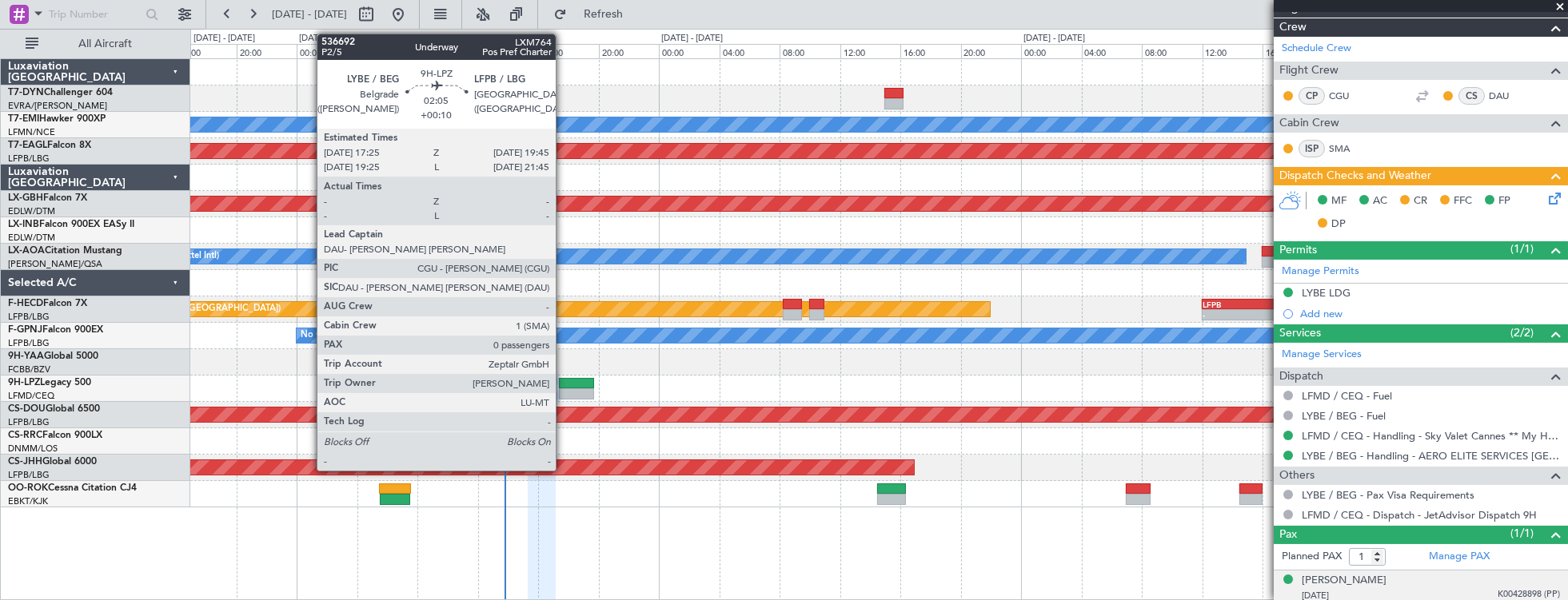
click at [564, 385] on div at bounding box center [577, 384] width 36 height 12
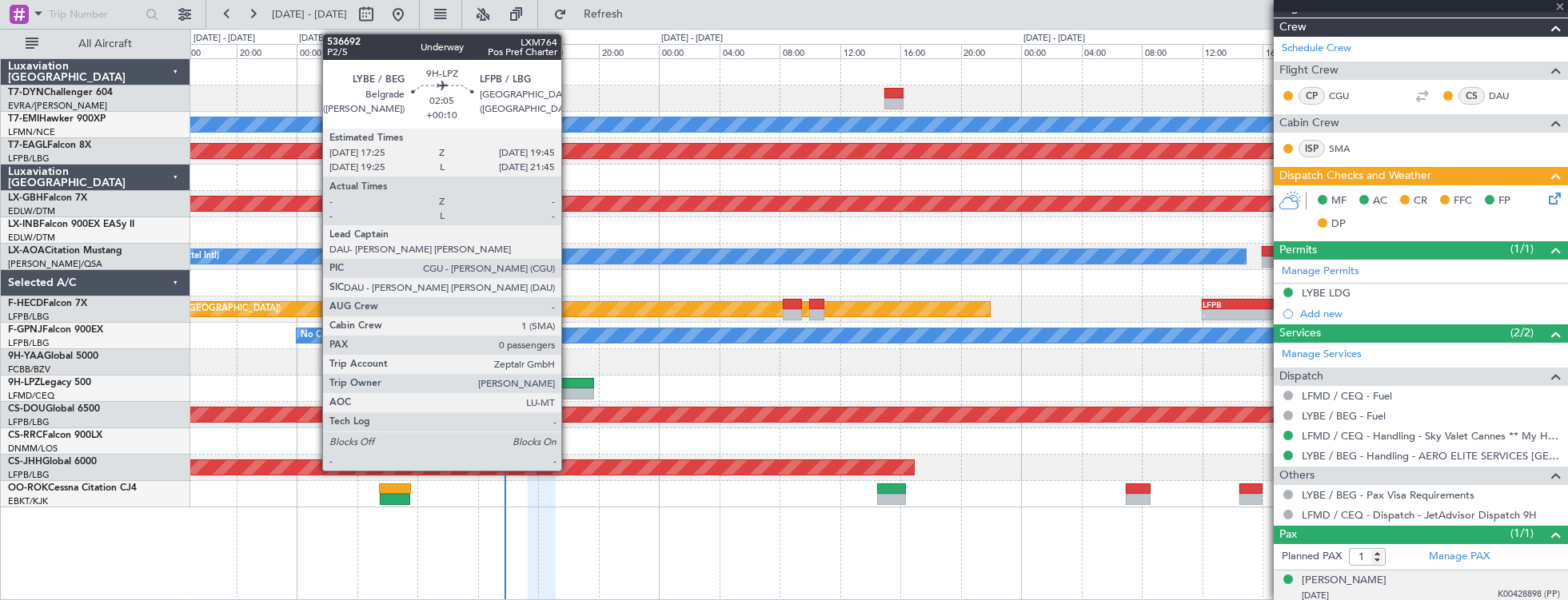
type input "+00:10"
type input "0"
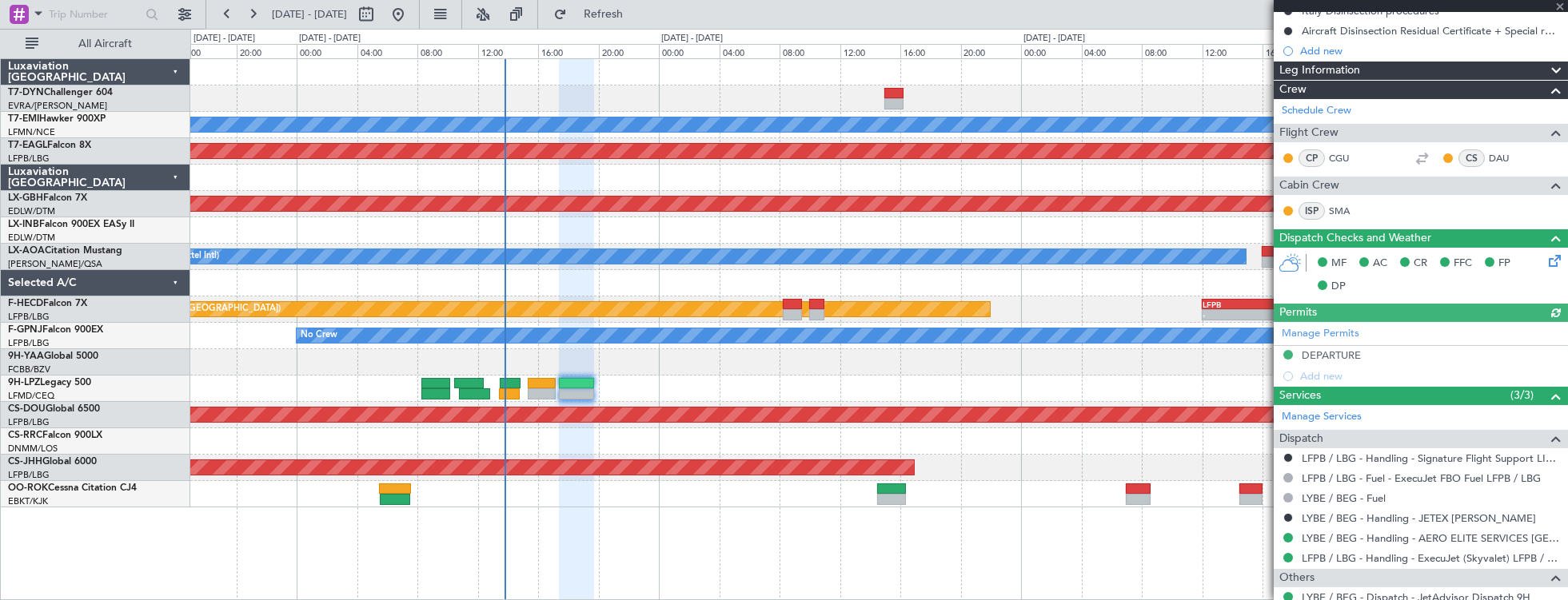
scroll to position [341, 0]
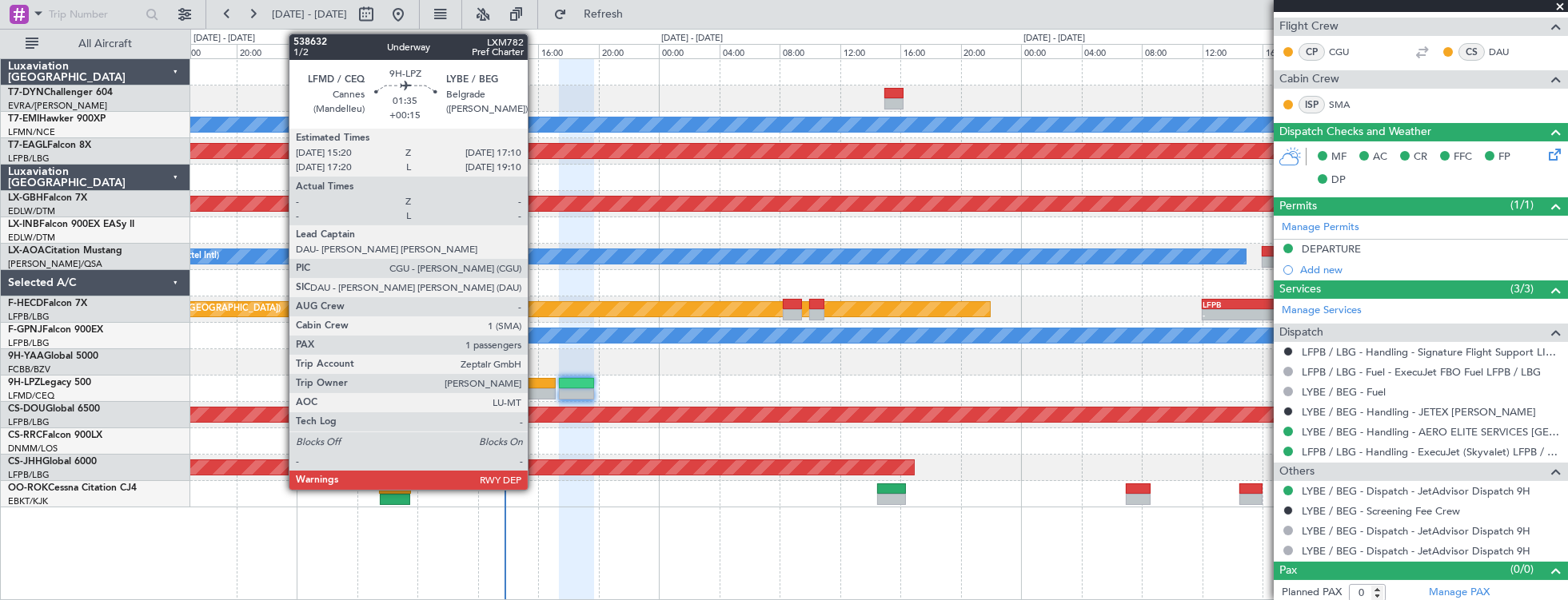
click at [536, 385] on div at bounding box center [542, 384] width 28 height 12
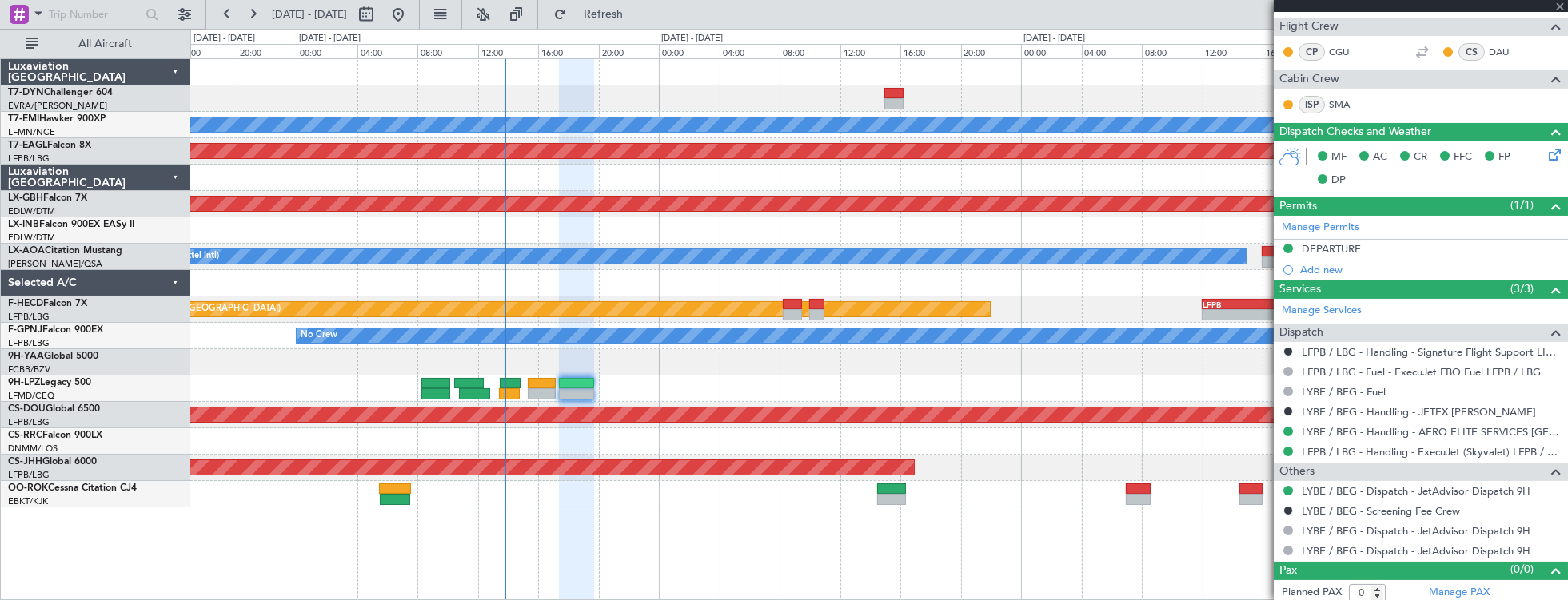
type input "+00:15"
type input "1"
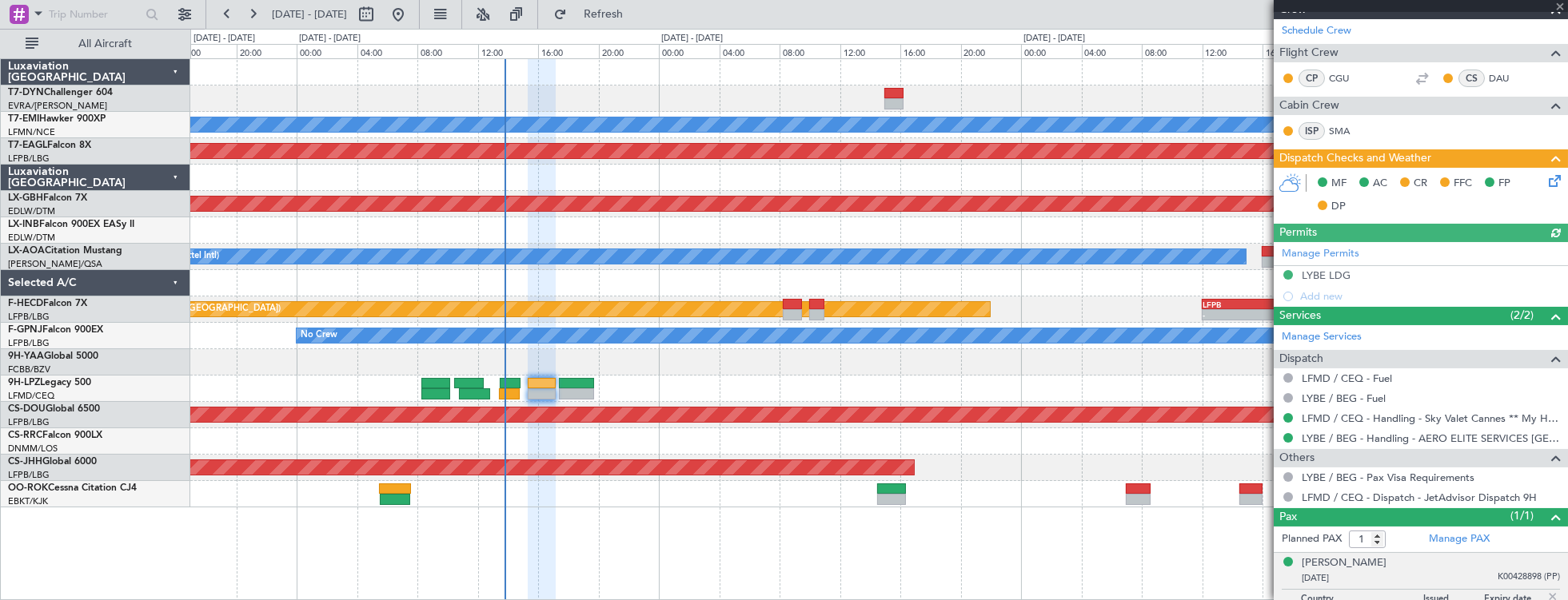
scroll to position [276, 0]
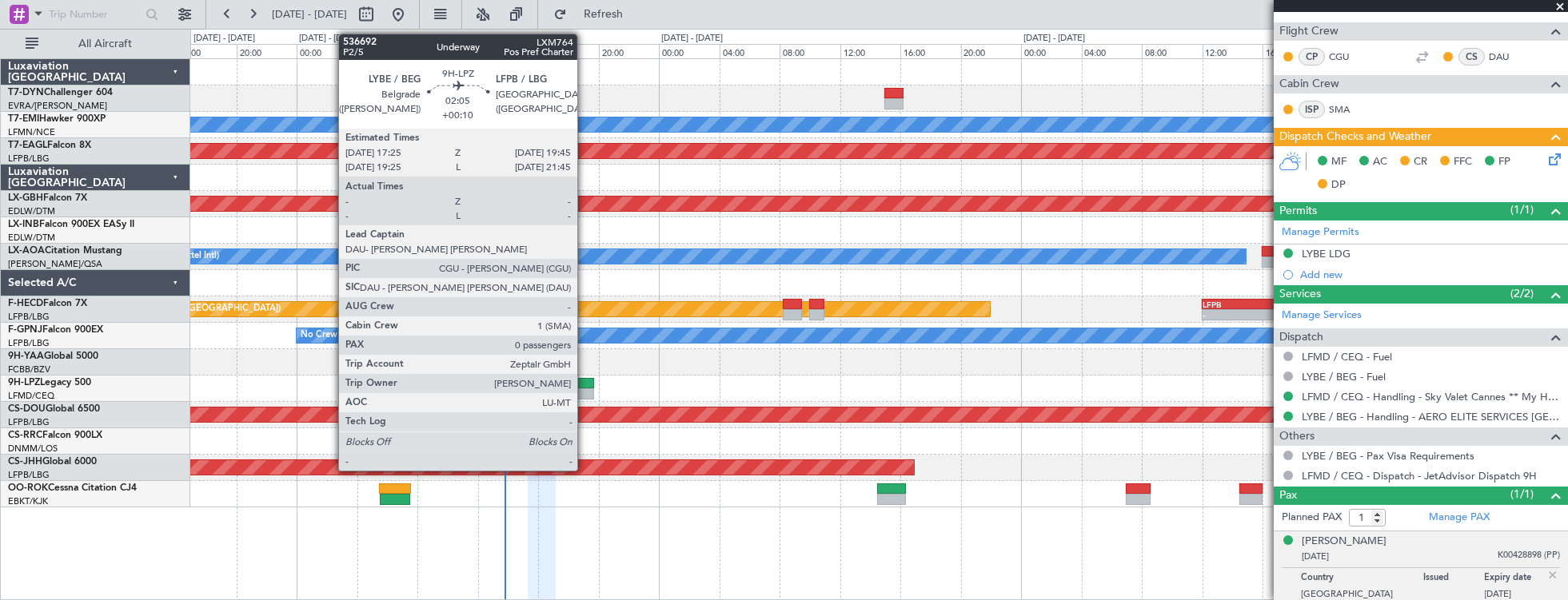
click at [585, 380] on div at bounding box center [577, 384] width 36 height 12
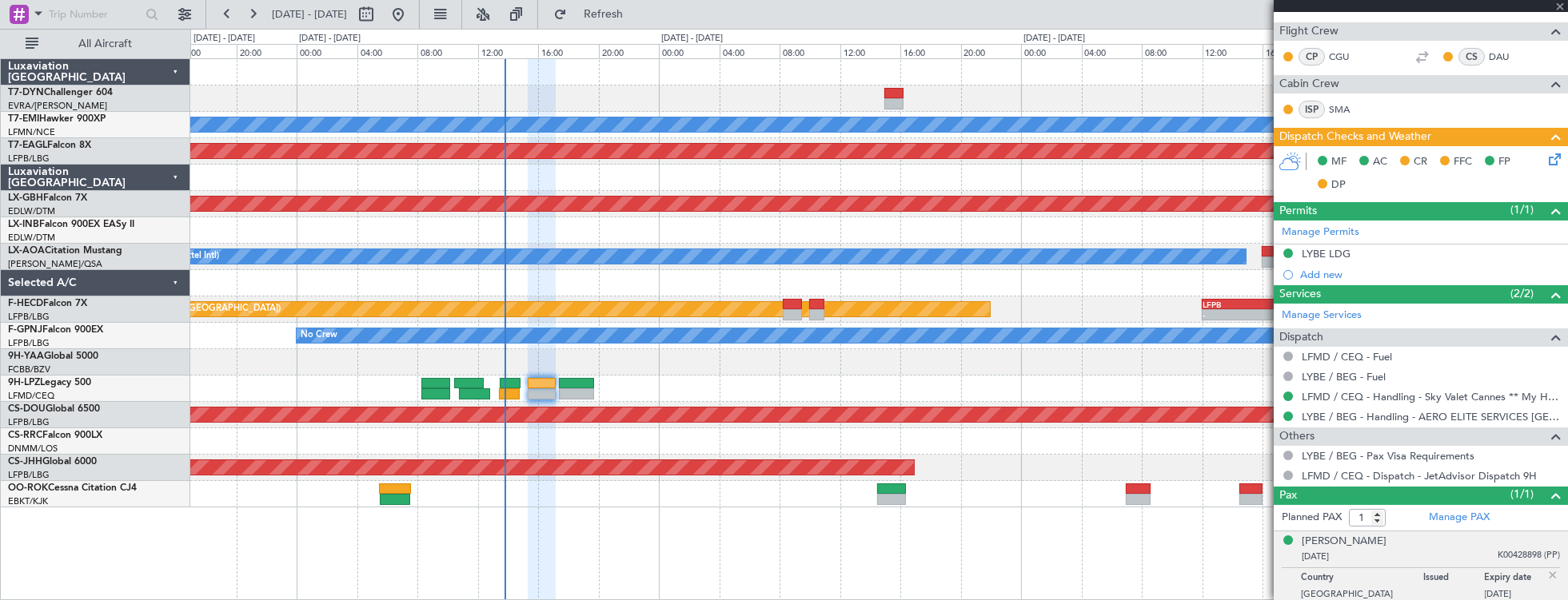
type input "+00:10"
type input "0"
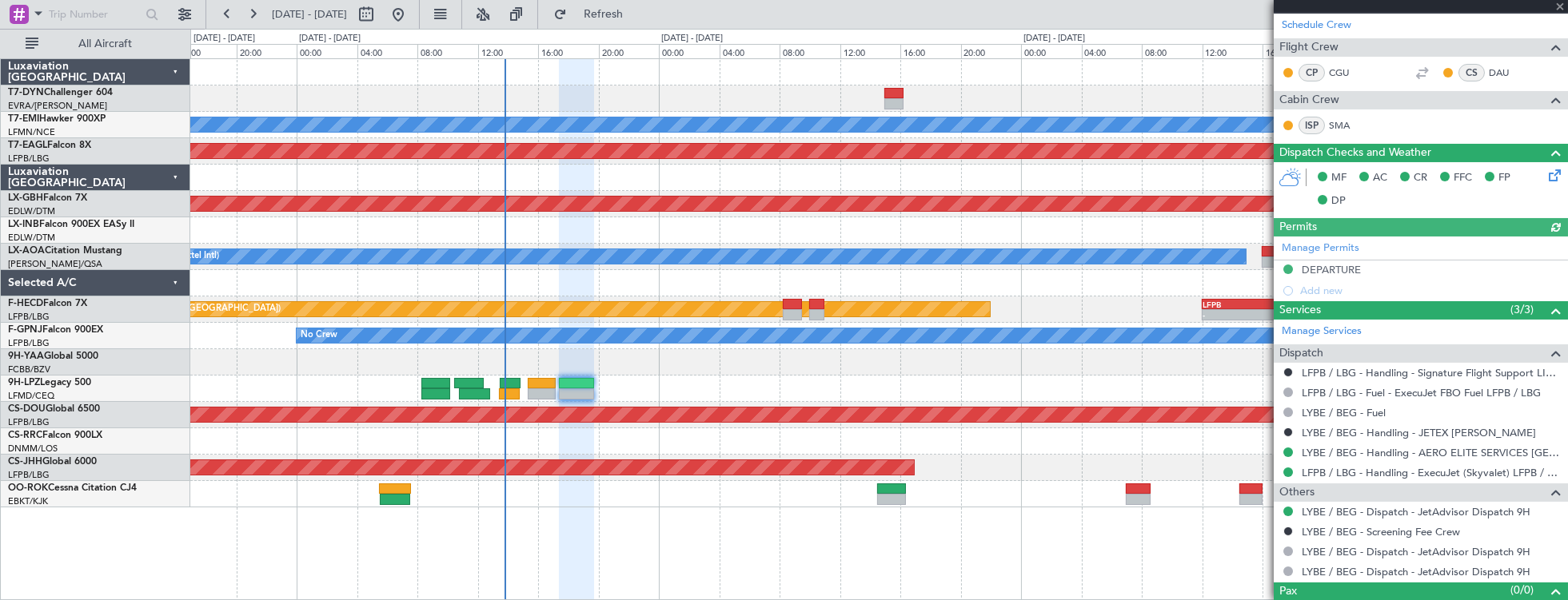
scroll to position [341, 0]
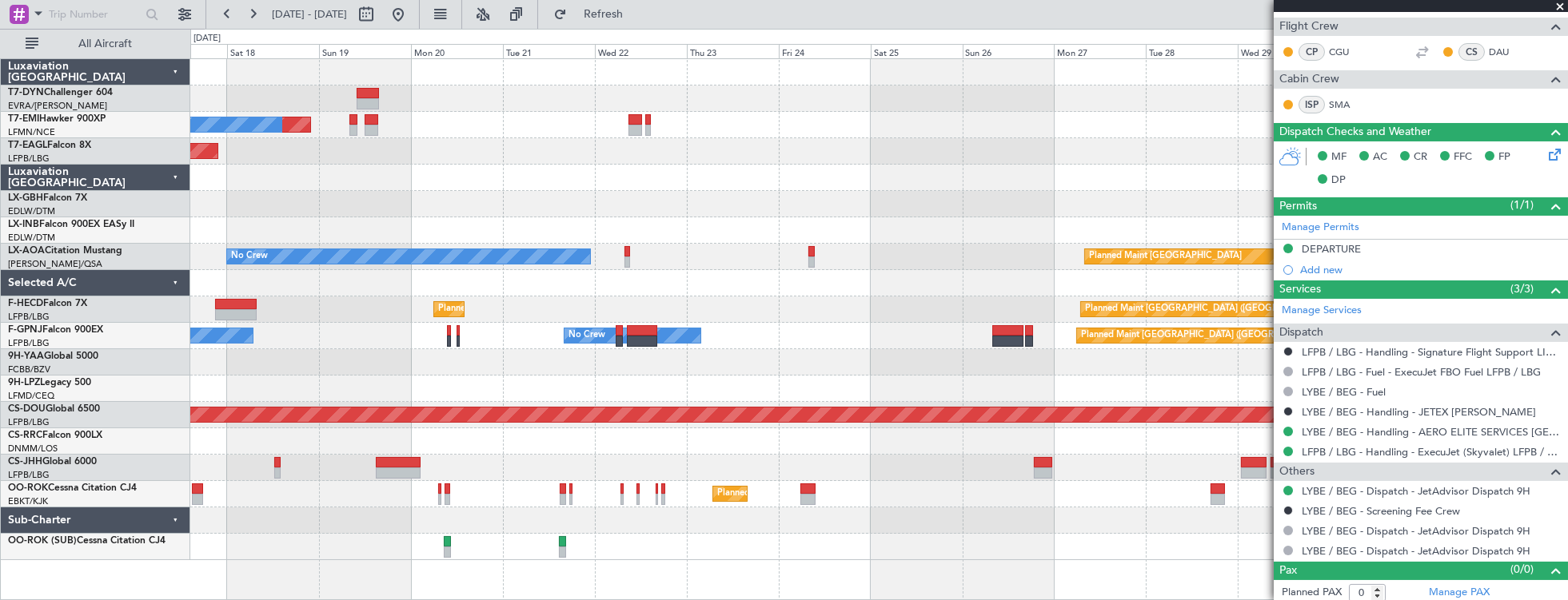
click at [285, 272] on div "Planned Maint No Crew Planned Maint Dubai (Al Maktoum Intl) Planned Maint Nurnb…" at bounding box center [879, 309] width 1378 height 501
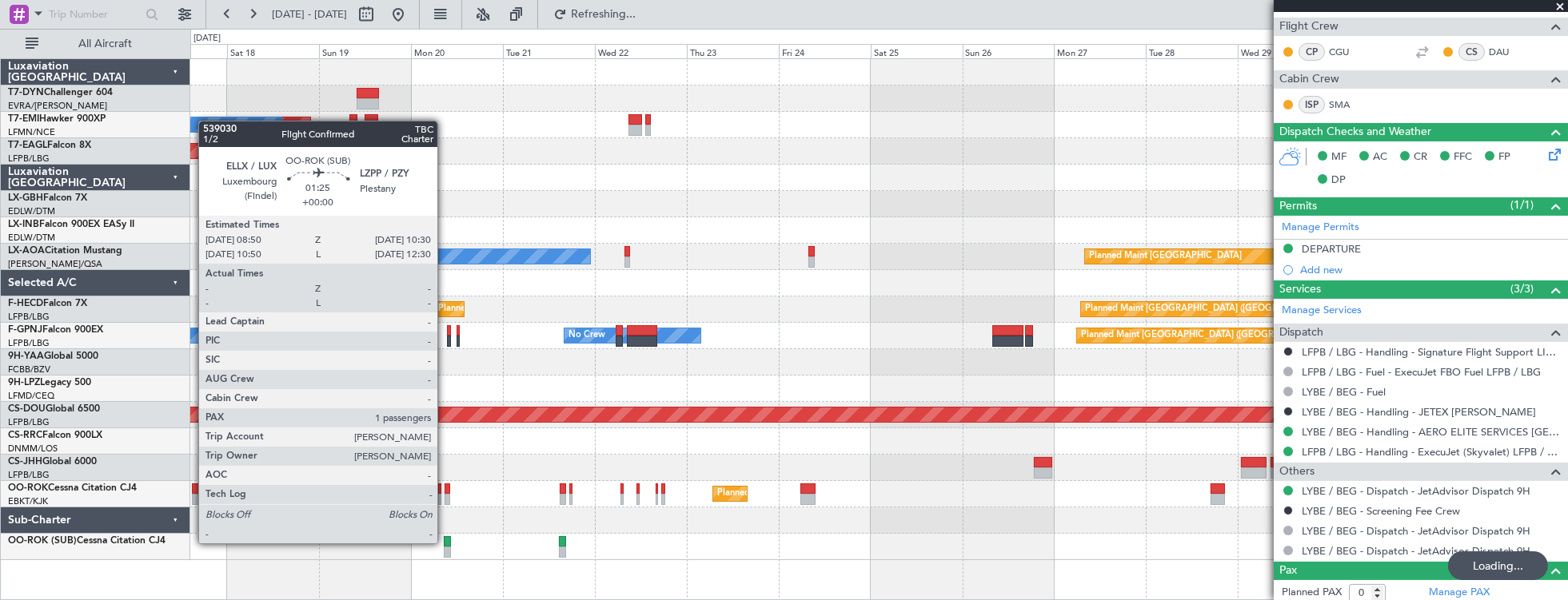
click at [444, 542] on div at bounding box center [447, 542] width 7 height 12
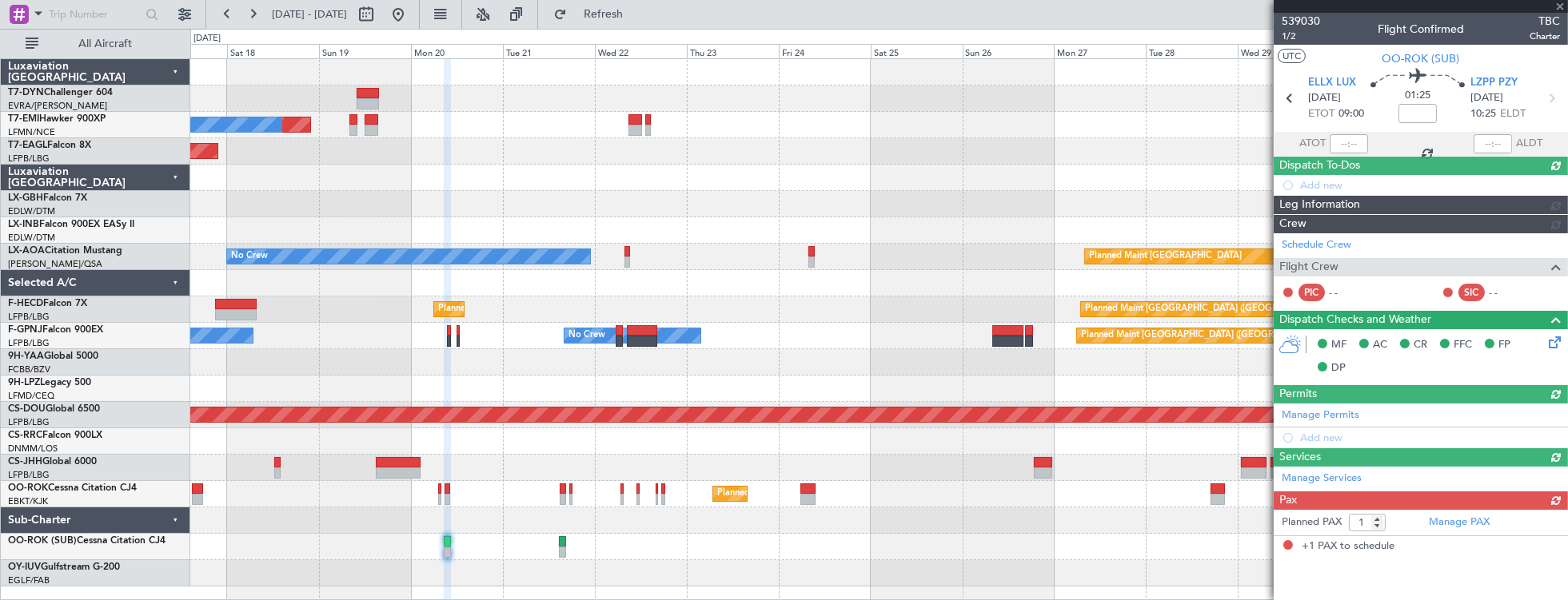
scroll to position [0, 0]
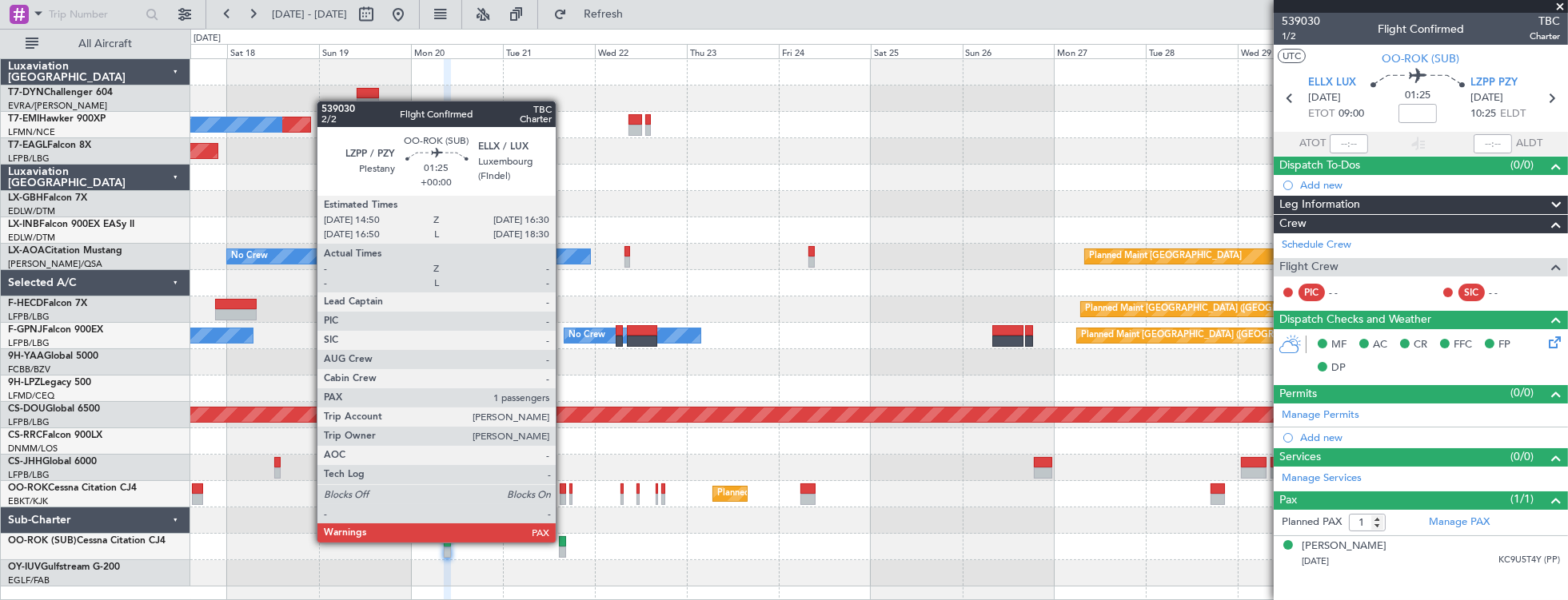
click at [564, 541] on div at bounding box center [562, 542] width 7 height 12
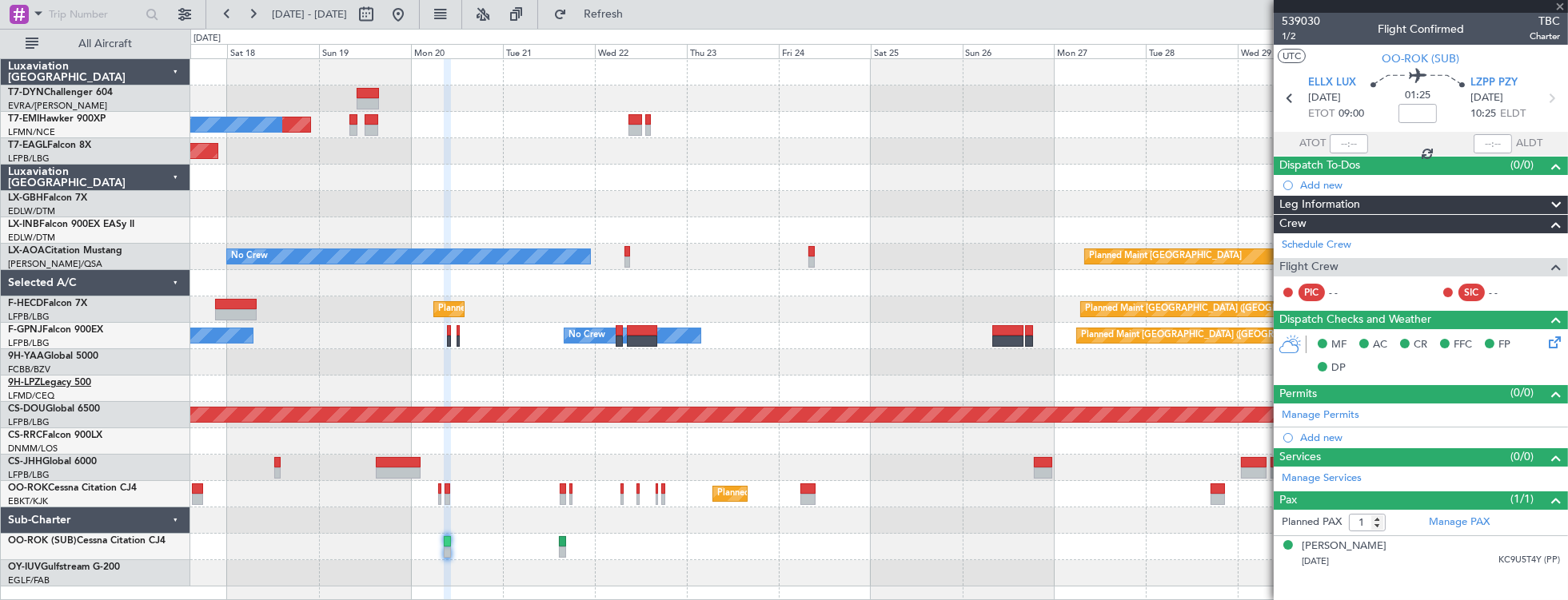
type input "2"
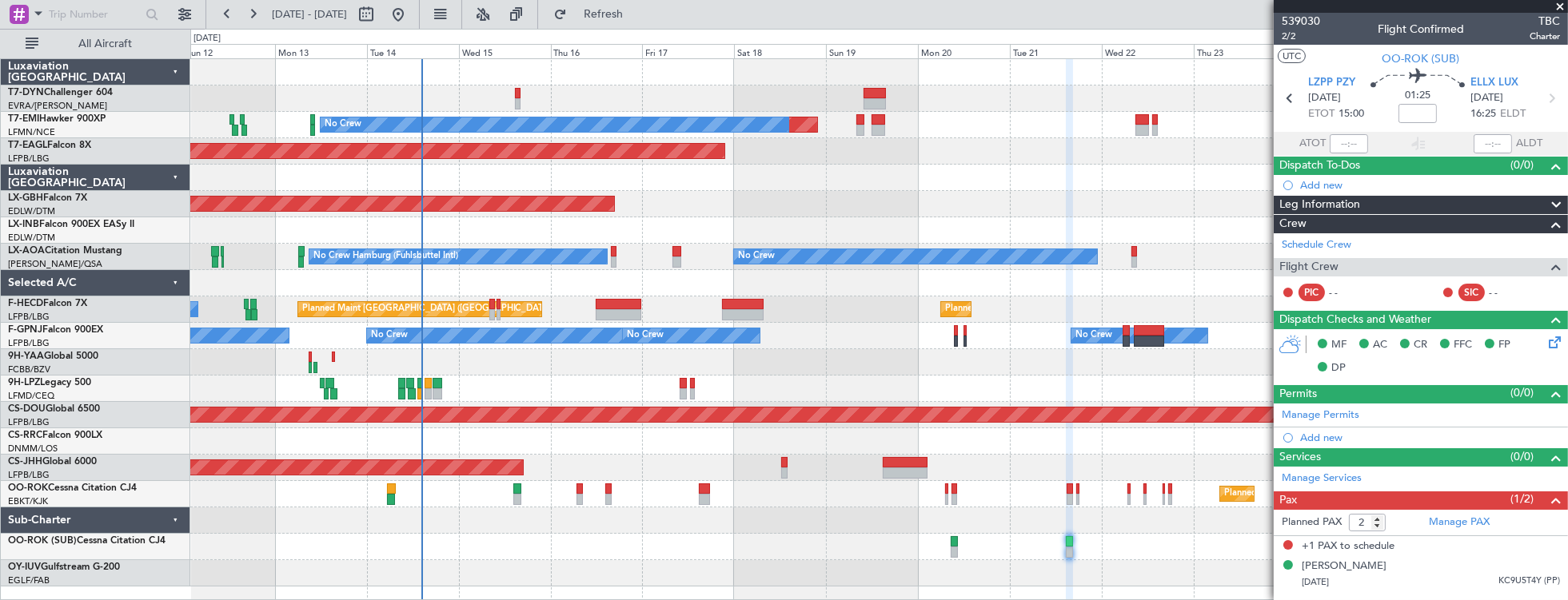
click at [988, 187] on div "Planned Maint No Crew Planned Maint Dubai (Al Maktoum Intl) Planned Maint Nurnb…" at bounding box center [879, 323] width 1378 height 527
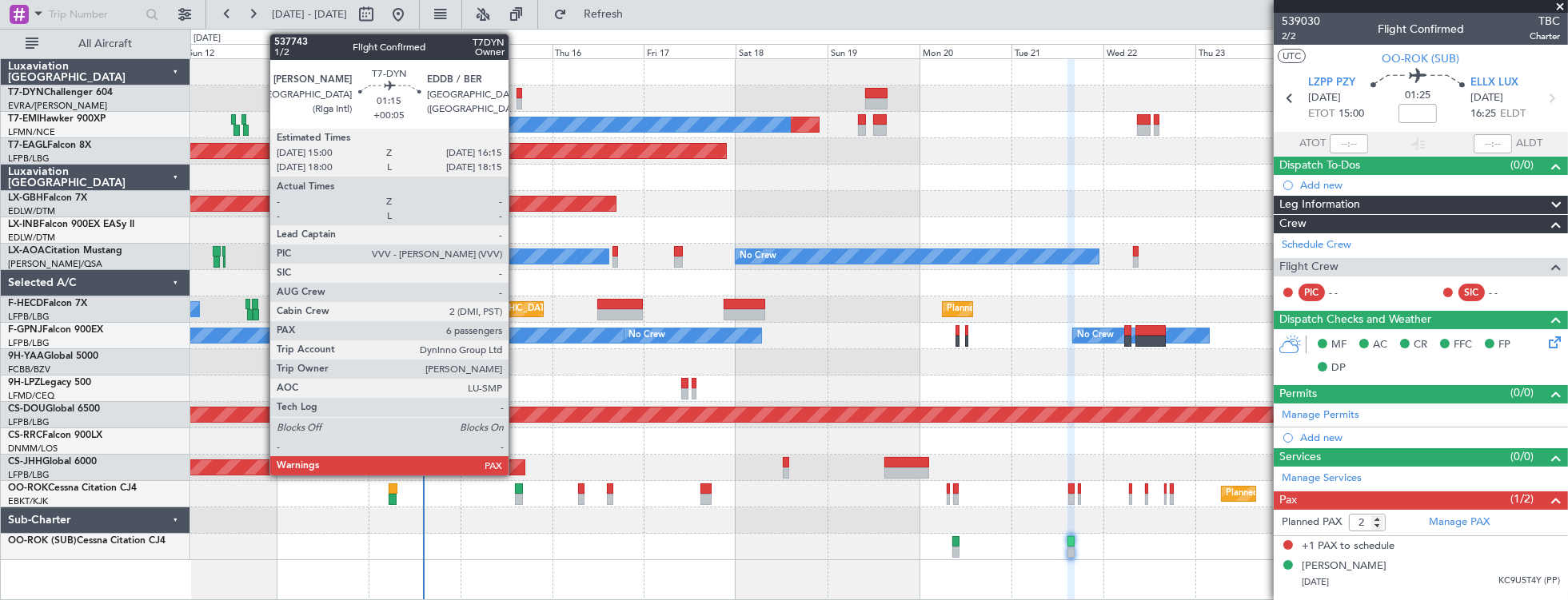
click at [517, 88] on div at bounding box center [519, 94] width 5 height 12
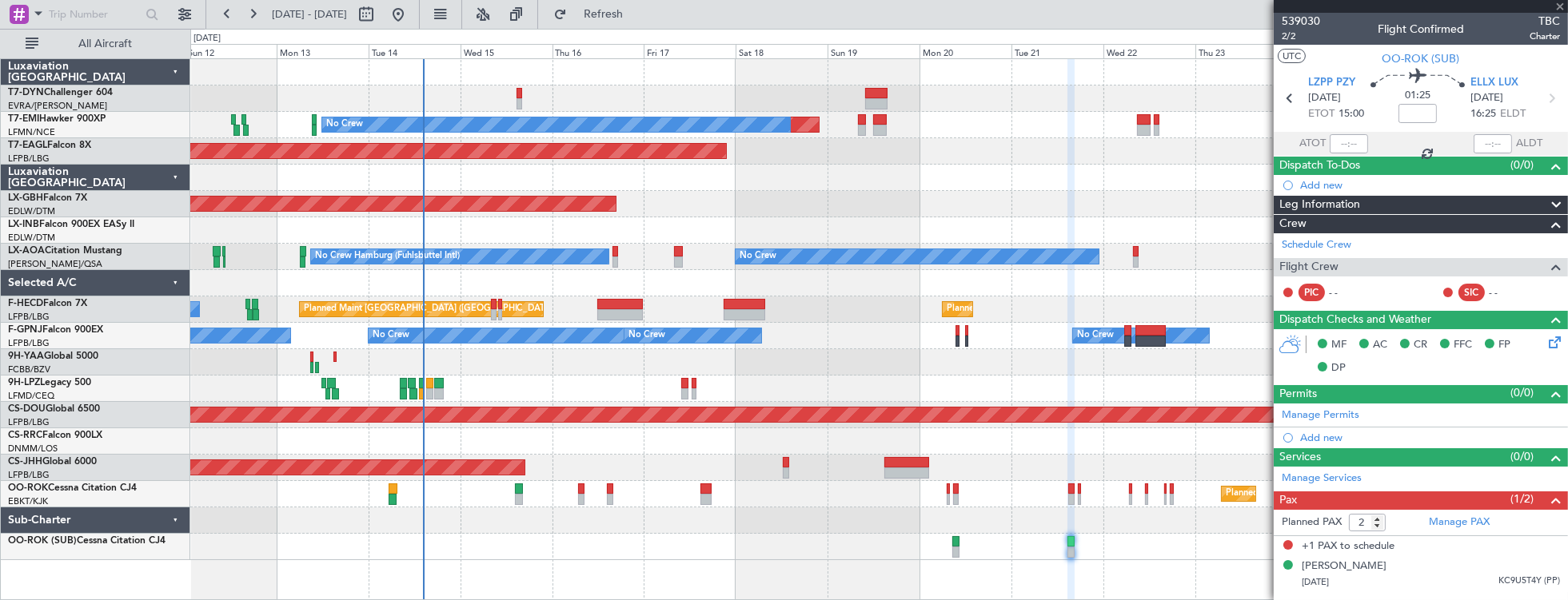
type input "+00:05"
type input "6"
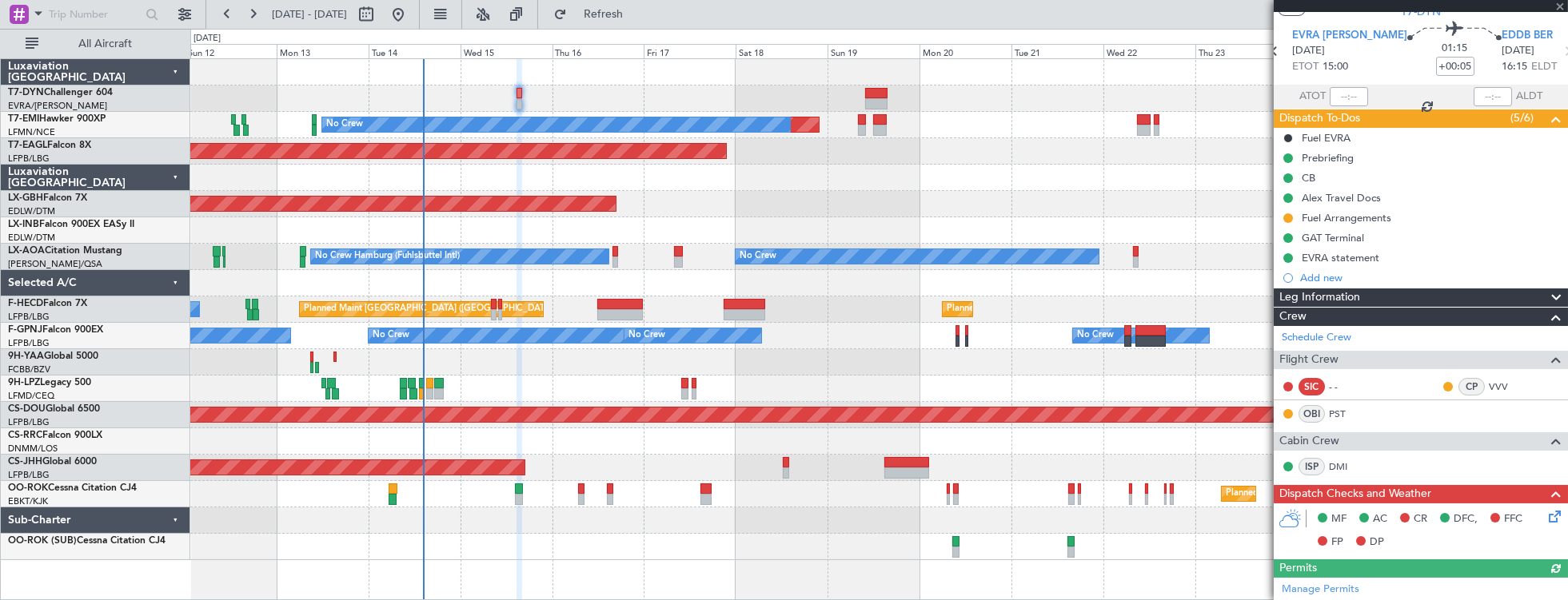
scroll to position [137, 0]
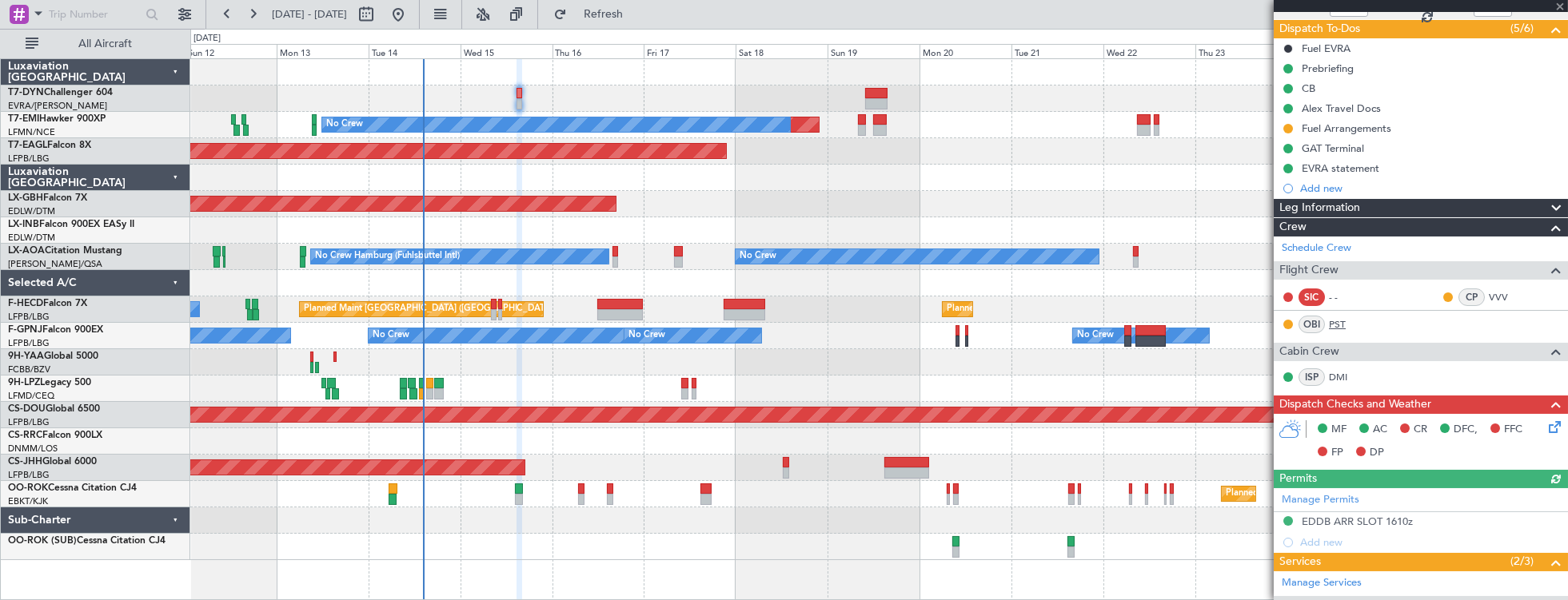
click at [1338, 324] on link "PST" at bounding box center [1348, 324] width 36 height 14
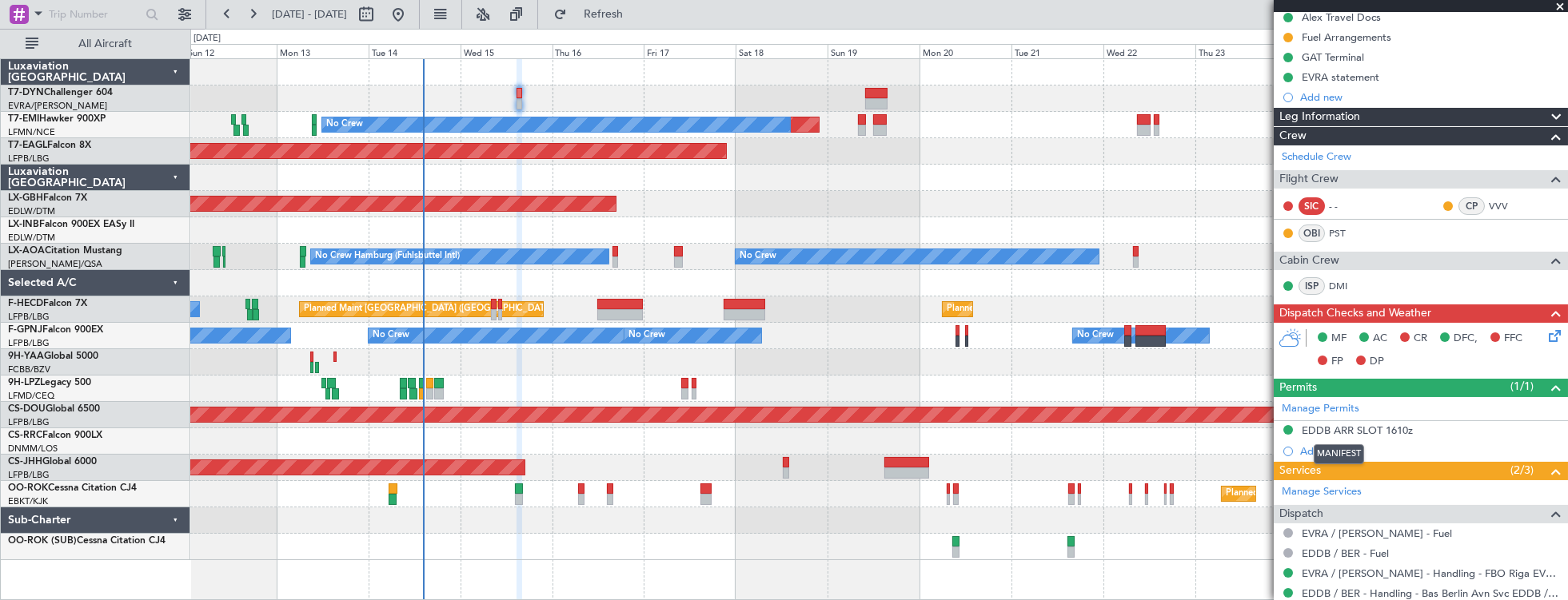
scroll to position [456, 0]
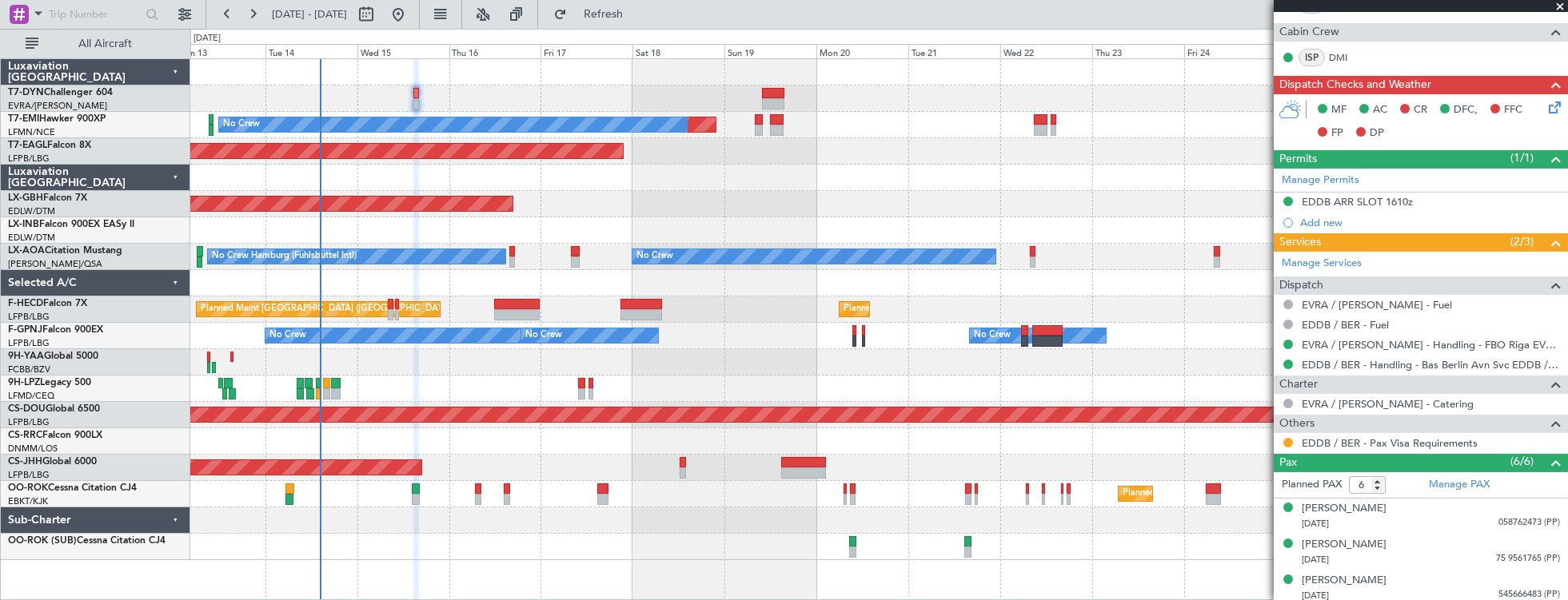
click at [608, 518] on div "Planned Maint No Crew Planned Maint Dubai (Al Maktoum Intl) Planned Maint Nurnb…" at bounding box center [879, 330] width 1379 height 543
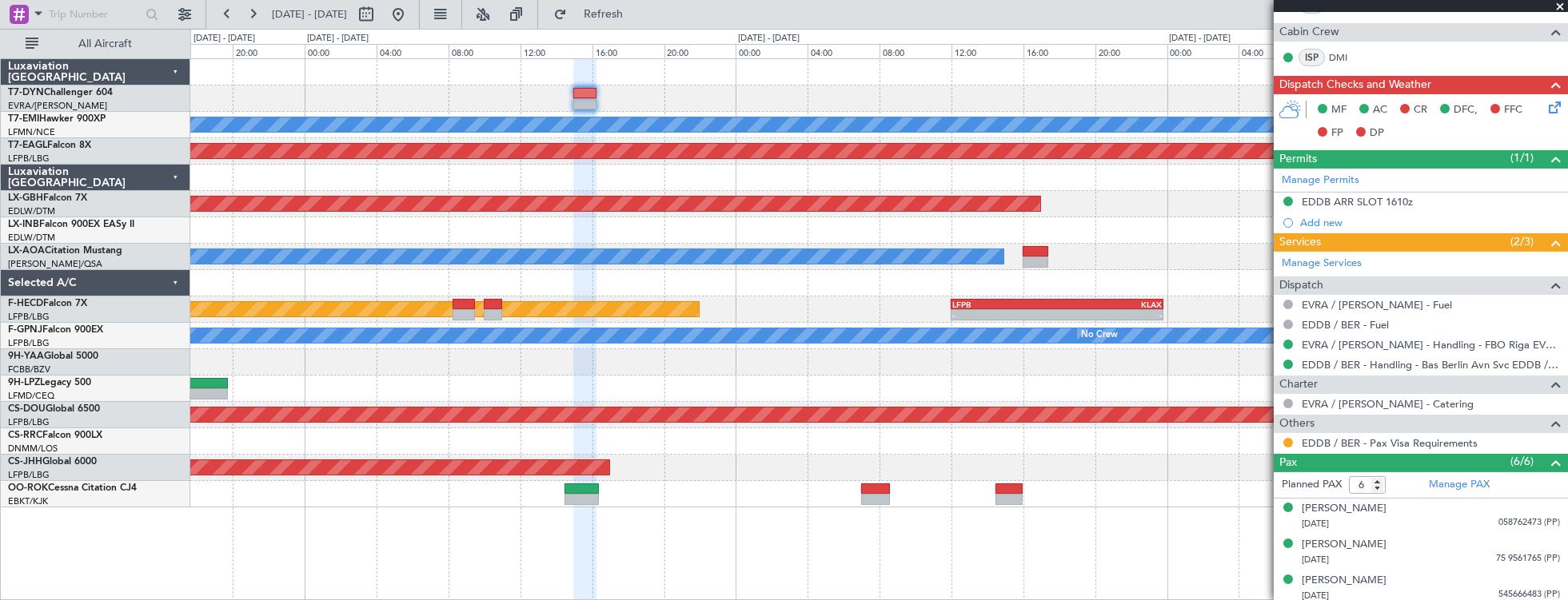
click at [310, 374] on div at bounding box center [879, 362] width 1378 height 26
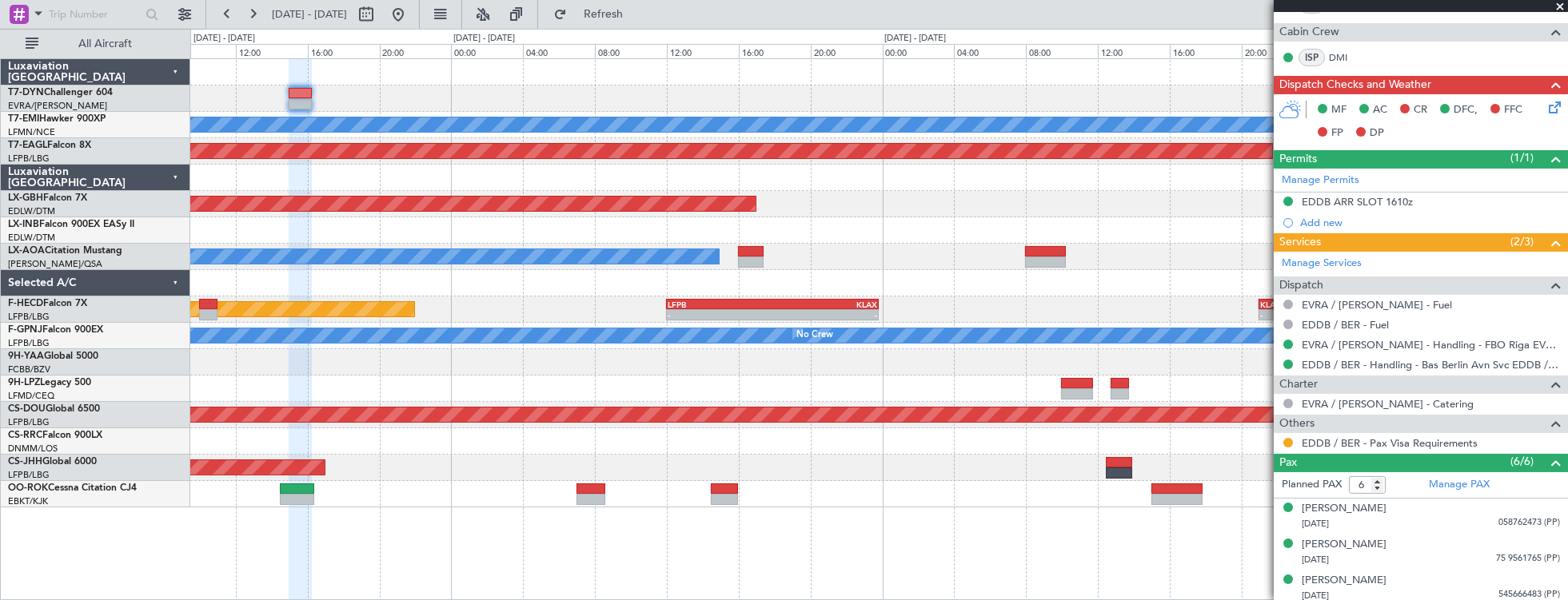
click at [465, 442] on div at bounding box center [879, 442] width 1378 height 26
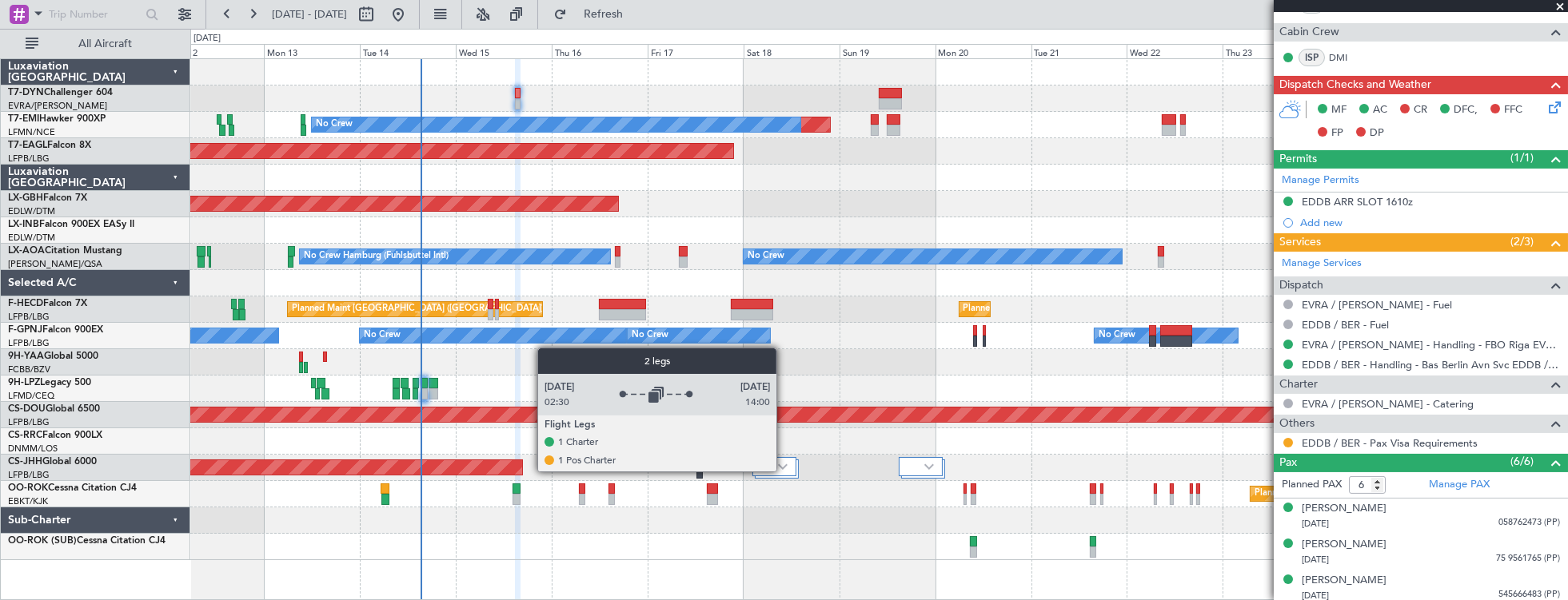
click at [784, 470] on div at bounding box center [774, 466] width 44 height 19
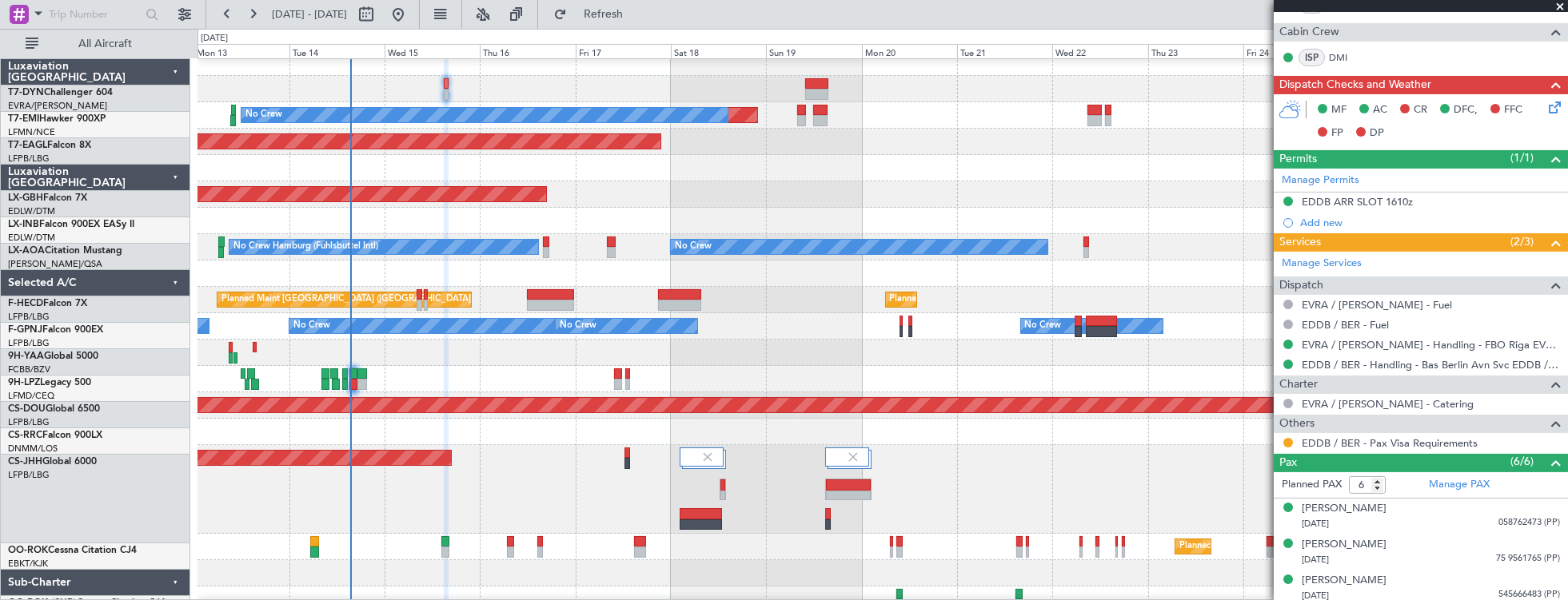
click at [952, 489] on div "Planned Maint [GEOGRAPHIC_DATA] ([GEOGRAPHIC_DATA])" at bounding box center [883, 489] width 1371 height 88
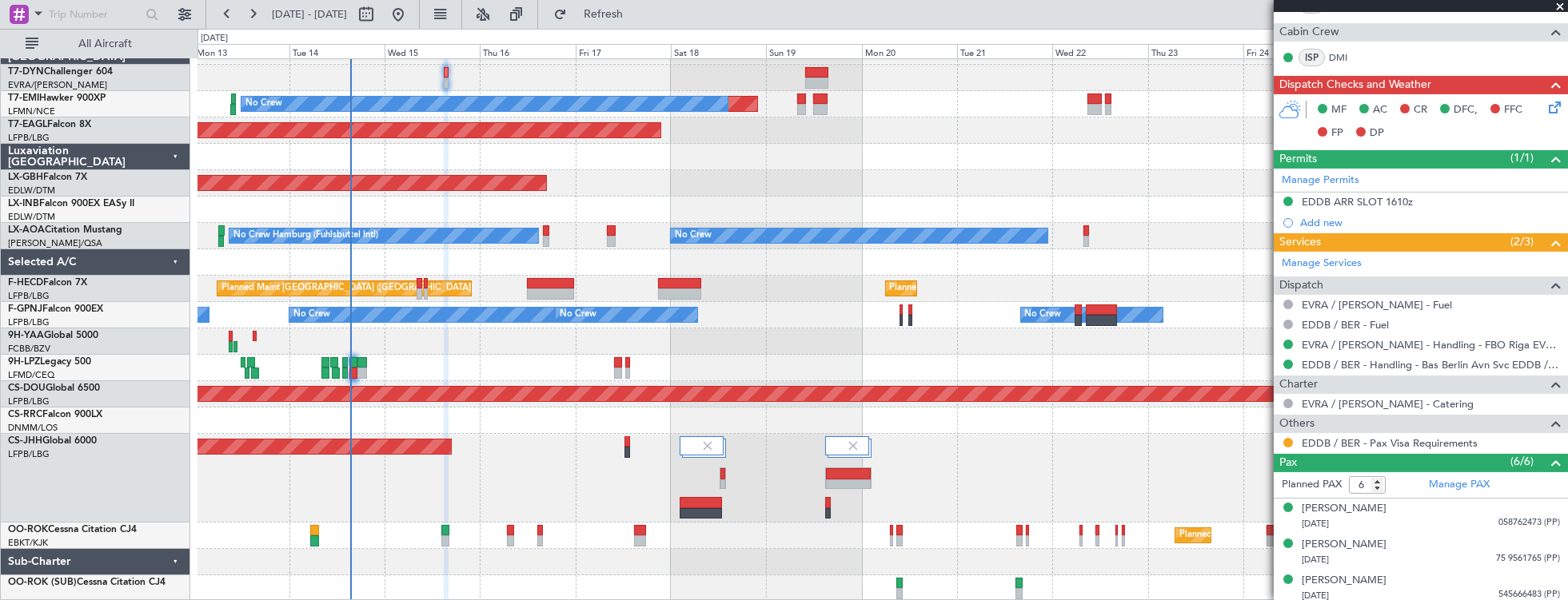
scroll to position [21, 0]
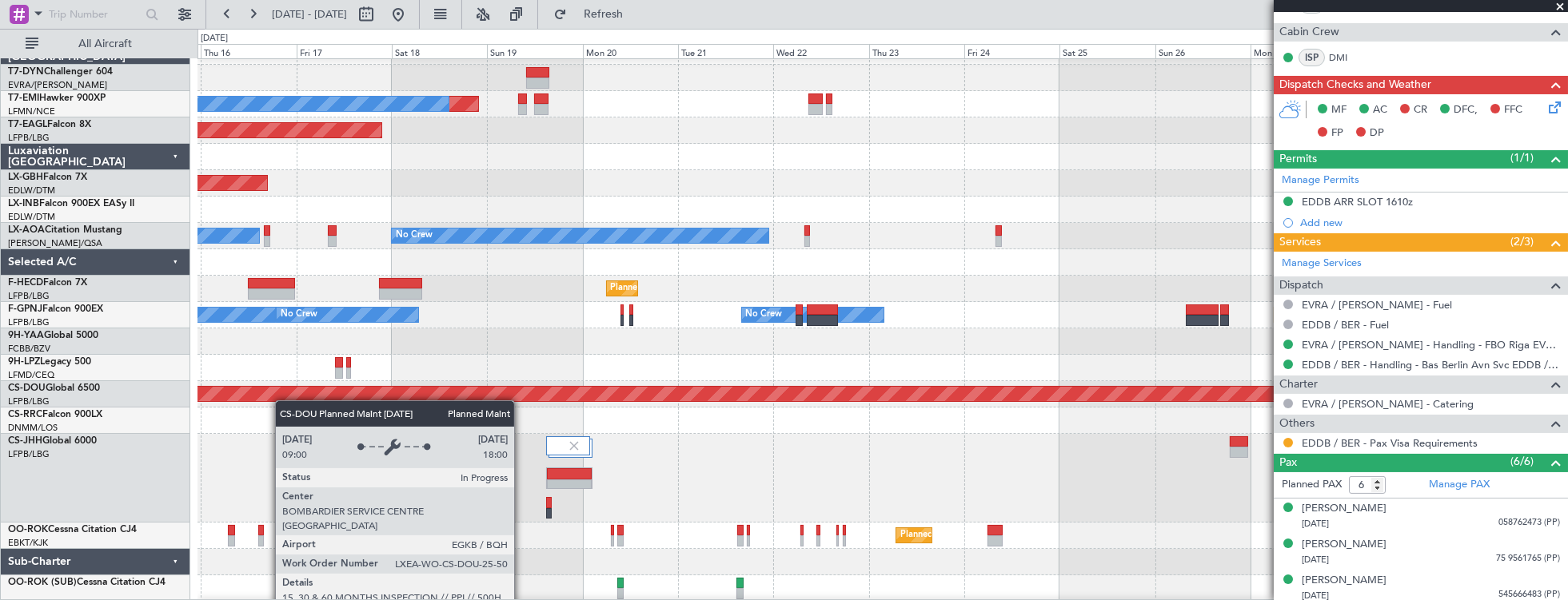
click at [269, 389] on div "Planned Maint No Crew Planned Maint Dubai (Al Maktoum Intl) Planned Maint Nurnb…" at bounding box center [883, 319] width 1371 height 564
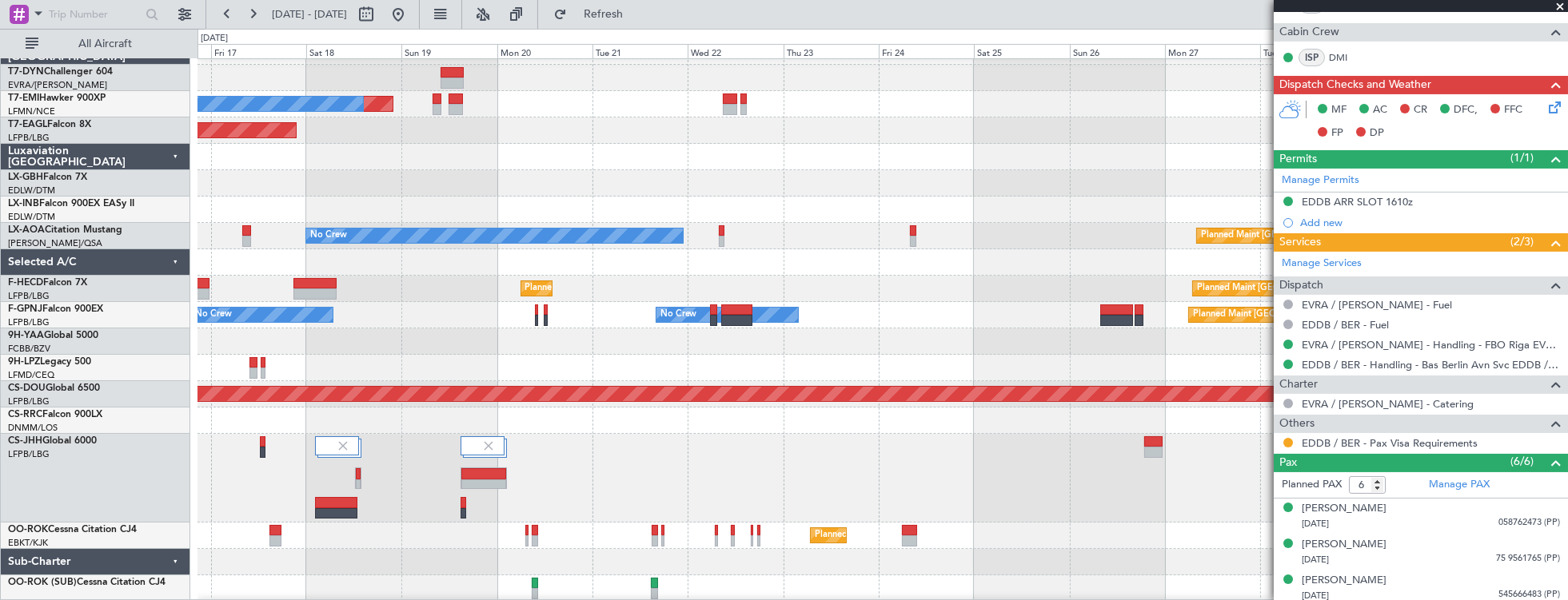
click at [291, 480] on div "Planned Maint No Crew Planned Maint Dubai (Al Maktoum Intl) Planned Maint Nurnb…" at bounding box center [883, 319] width 1371 height 564
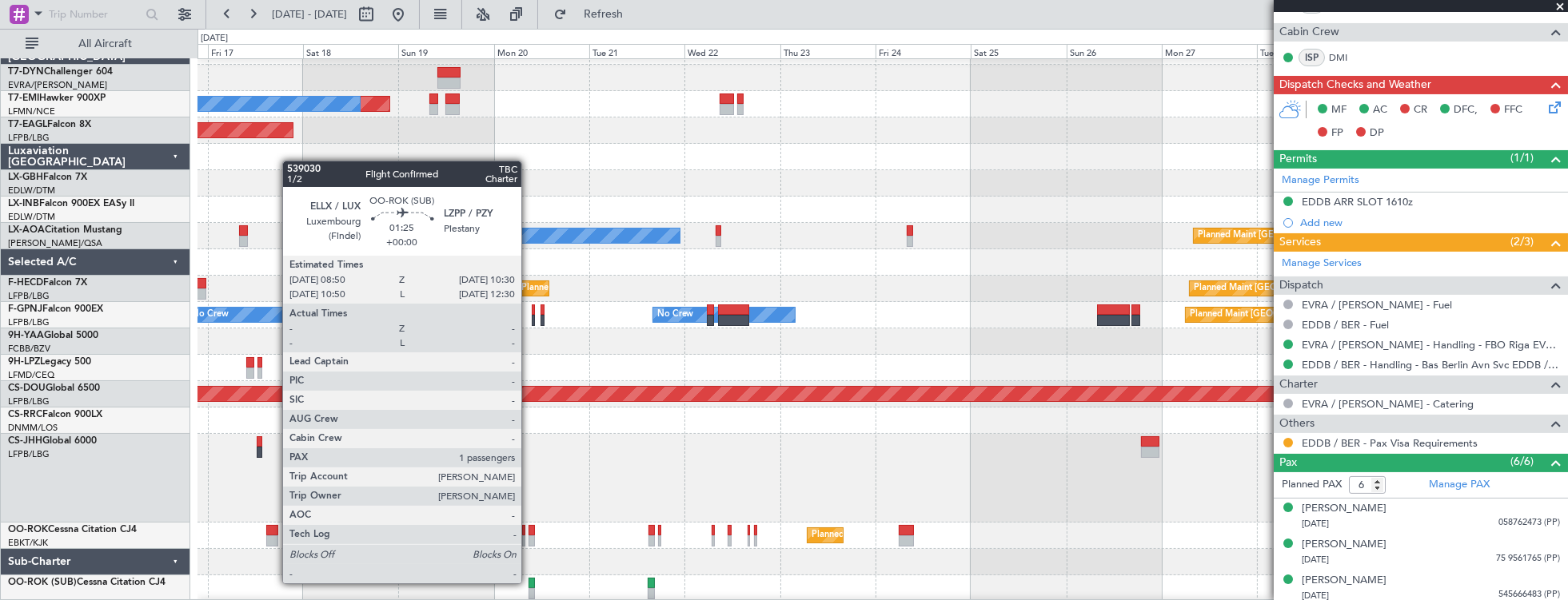
click at [529, 582] on div at bounding box center [532, 583] width 7 height 12
type input "1"
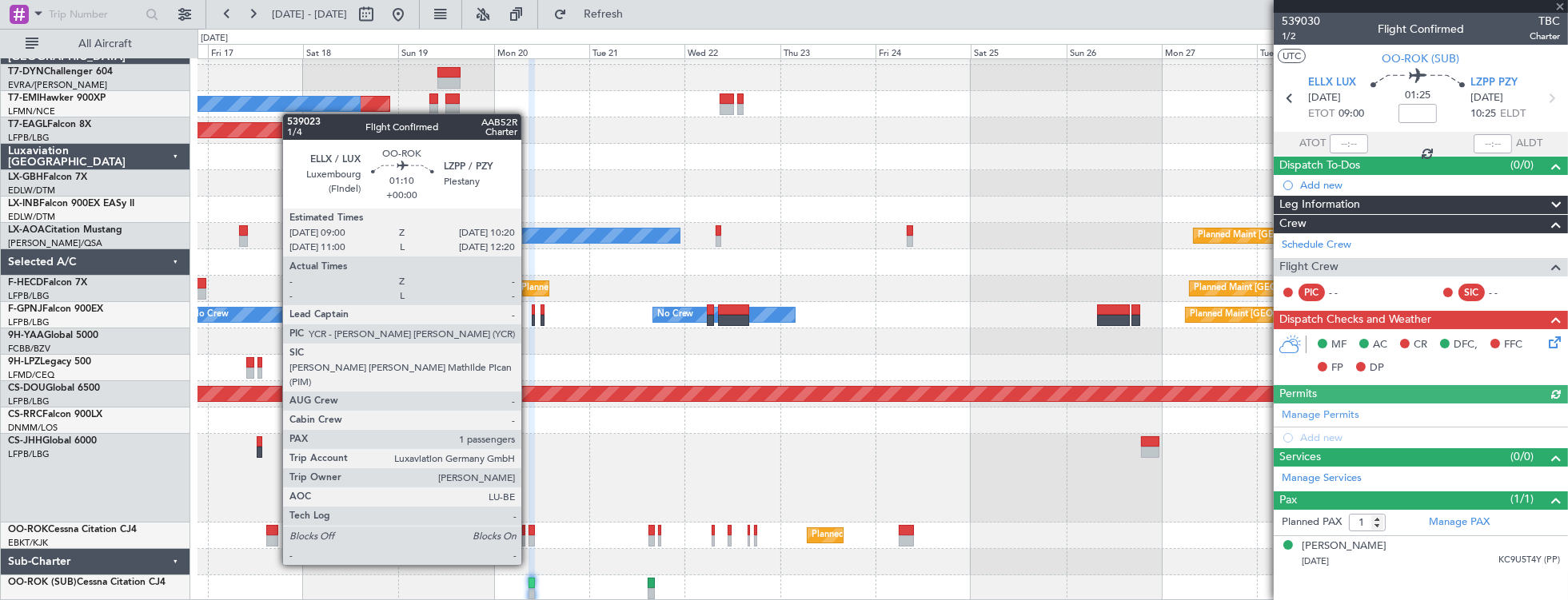
click at [529, 536] on div at bounding box center [531, 541] width 6 height 12
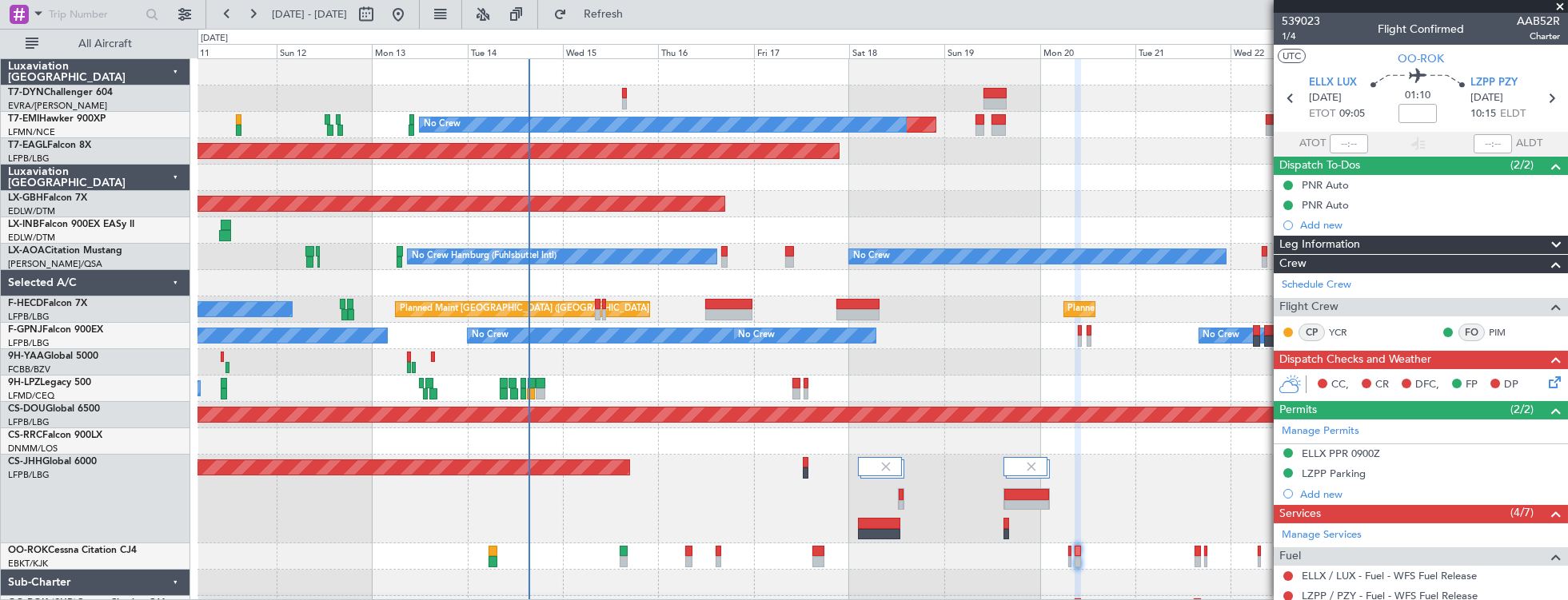
click at [1015, 220] on div at bounding box center [883, 230] width 1371 height 26
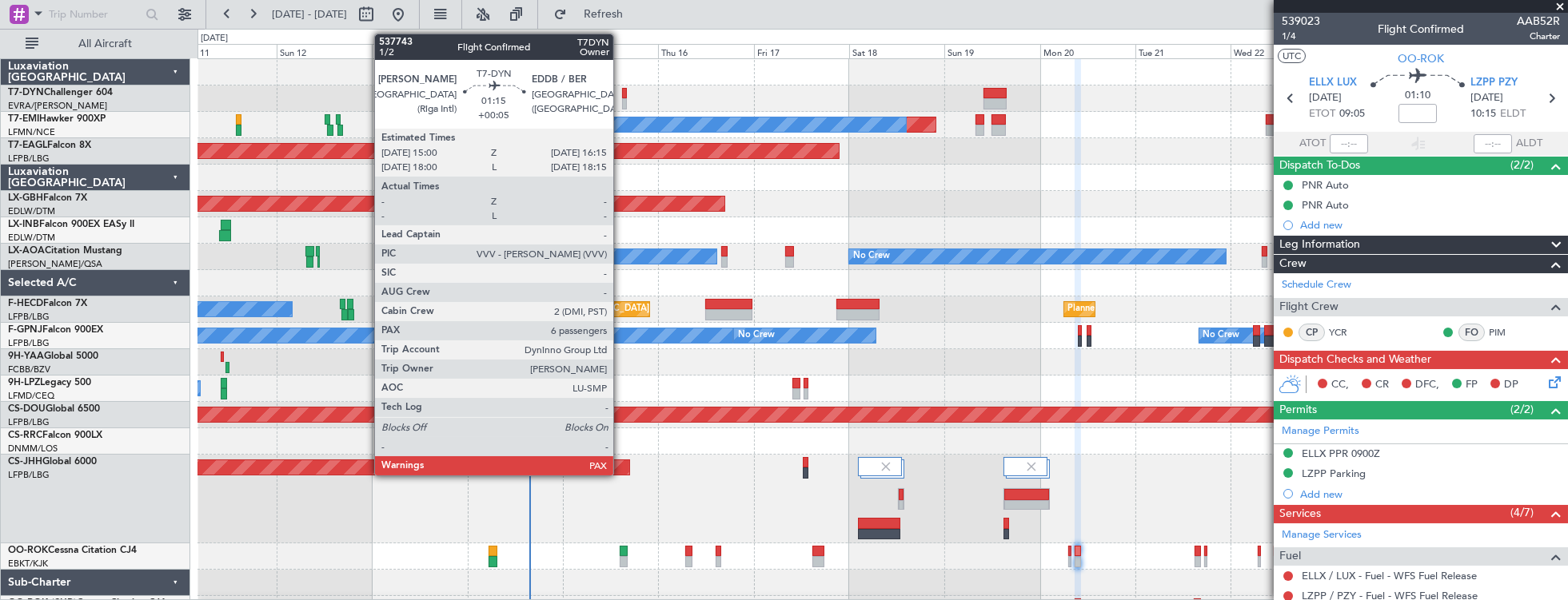
click at [622, 93] on div at bounding box center [624, 94] width 6 height 12
type input "+00:05"
type input "6"
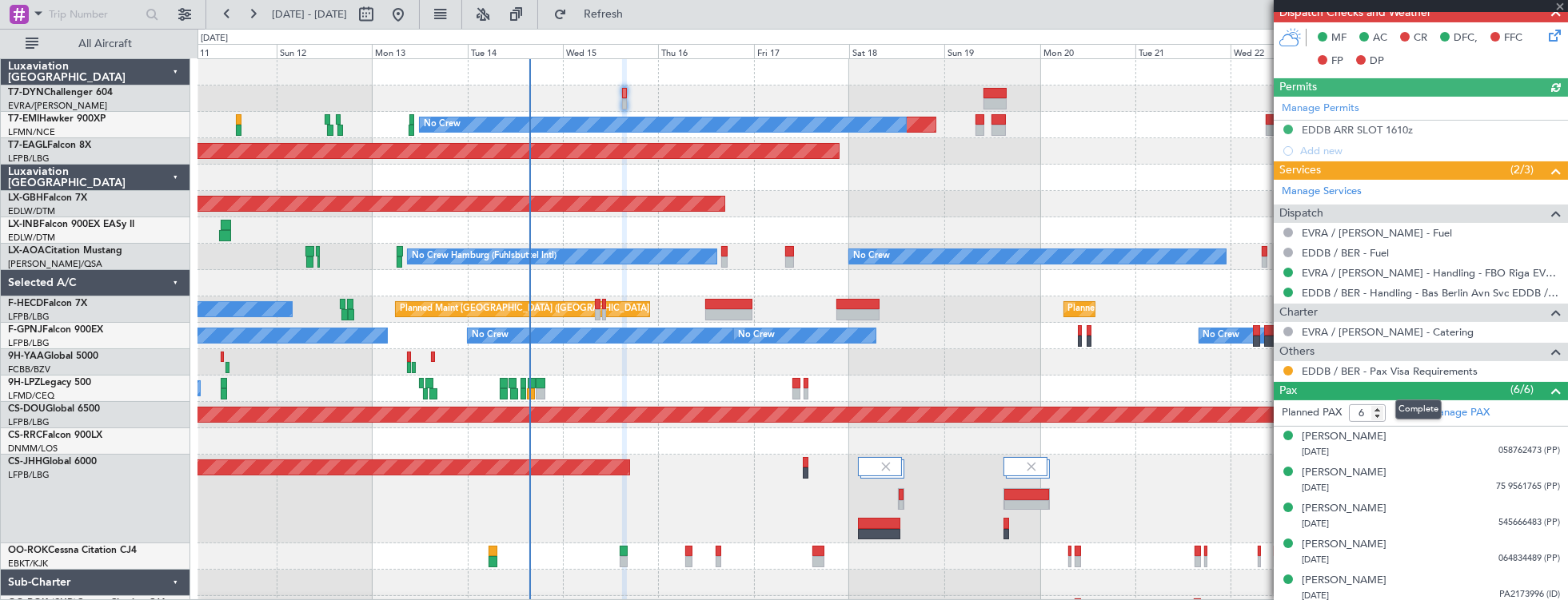
scroll to position [547, 0]
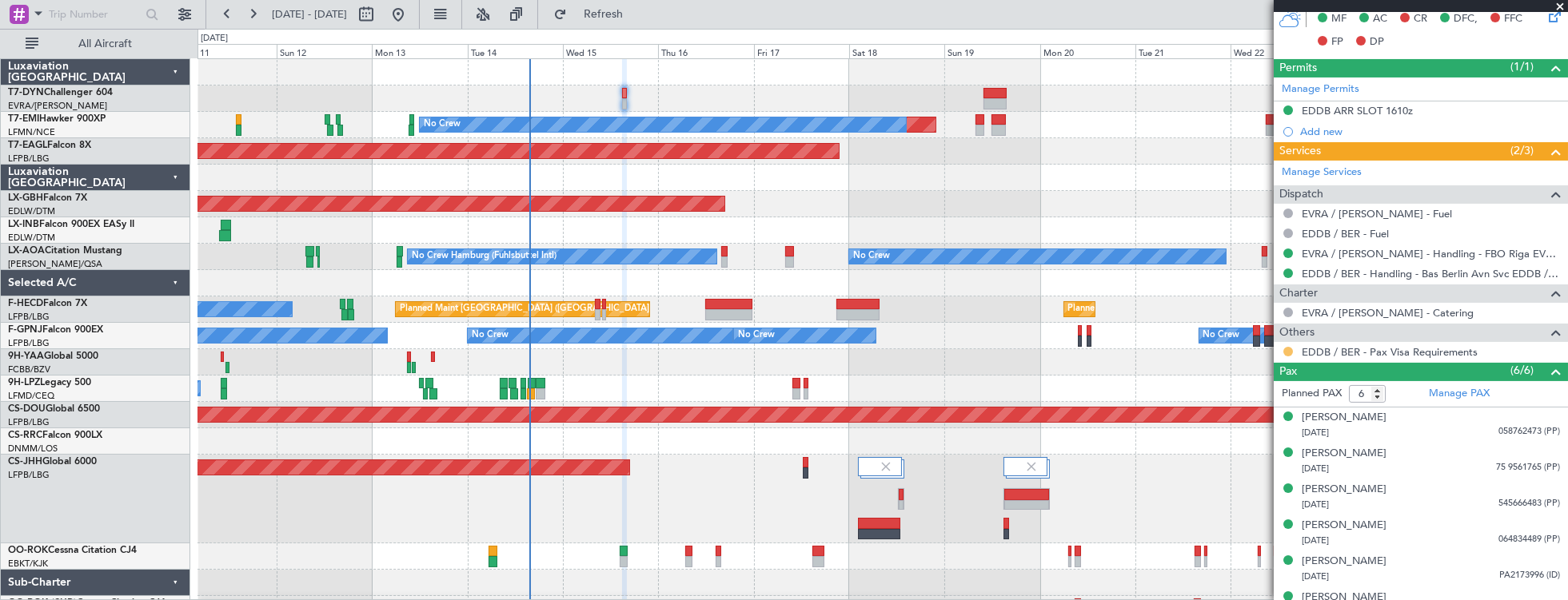
click at [1286, 347] on button at bounding box center [1288, 352] width 10 height 10
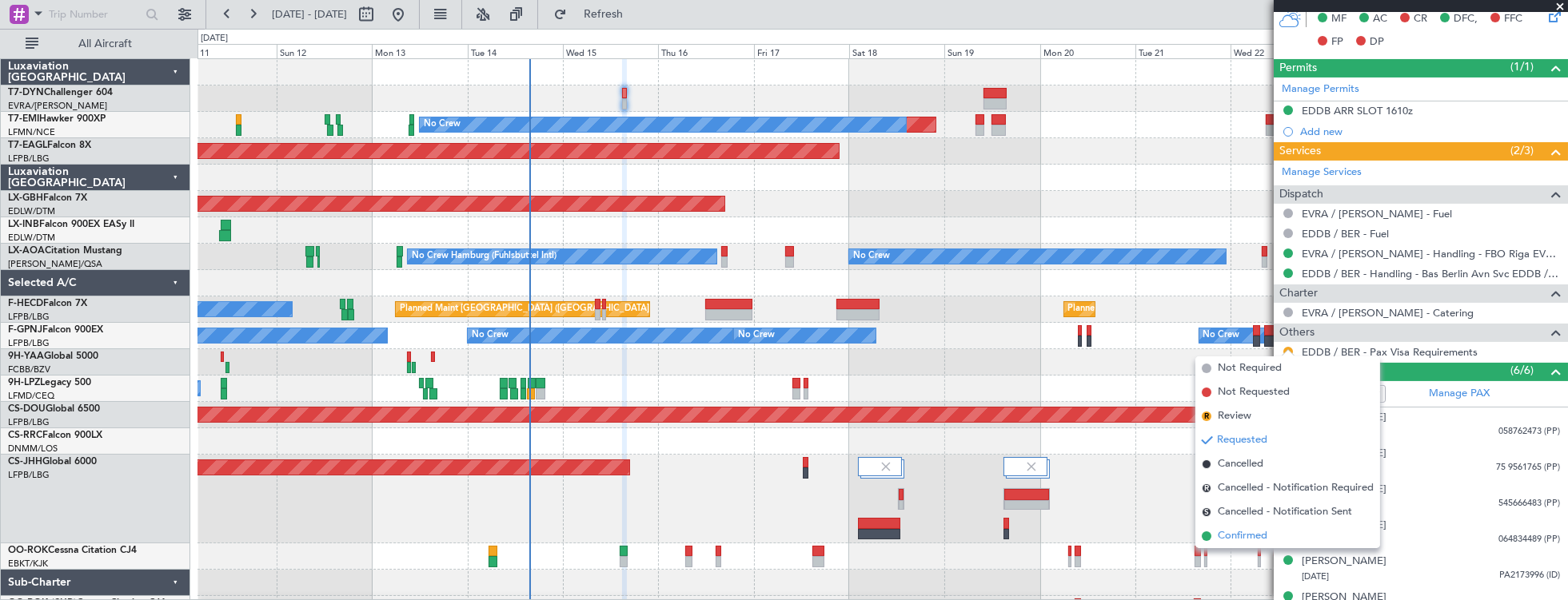
click at [1268, 538] on li "Confirmed" at bounding box center [1288, 536] width 185 height 24
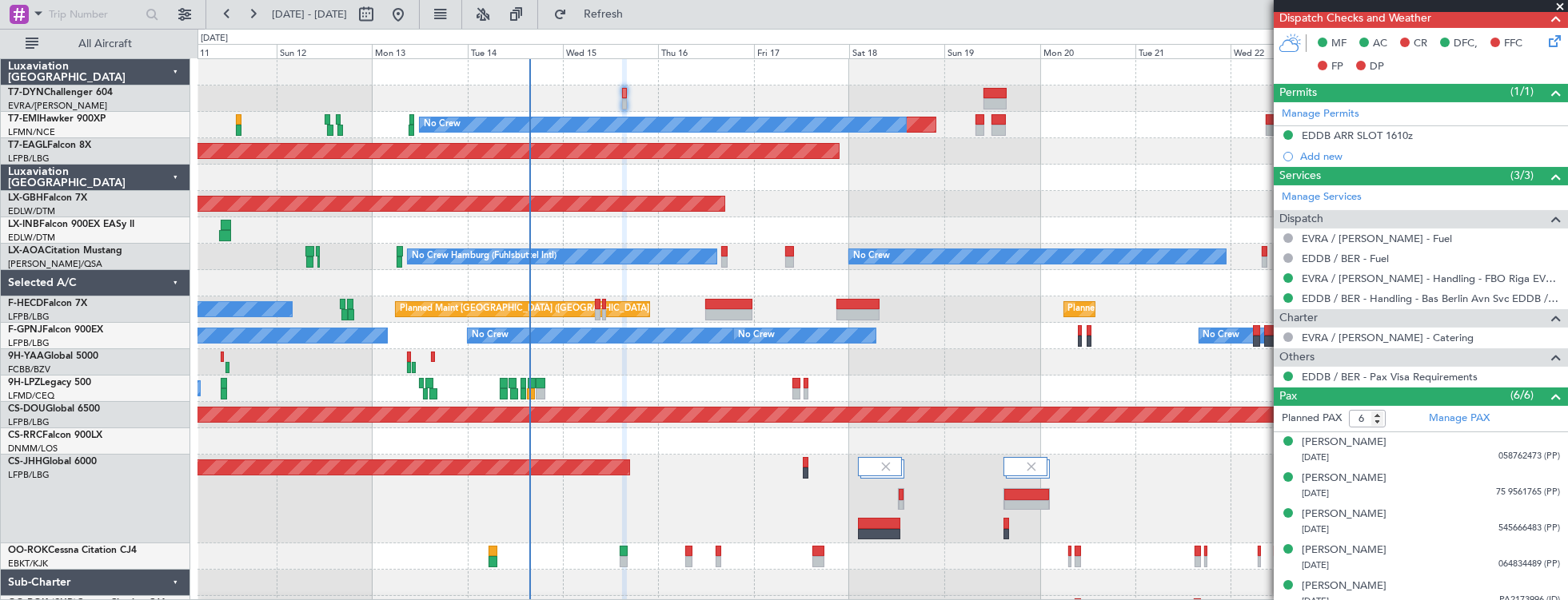
scroll to position [564, 0]
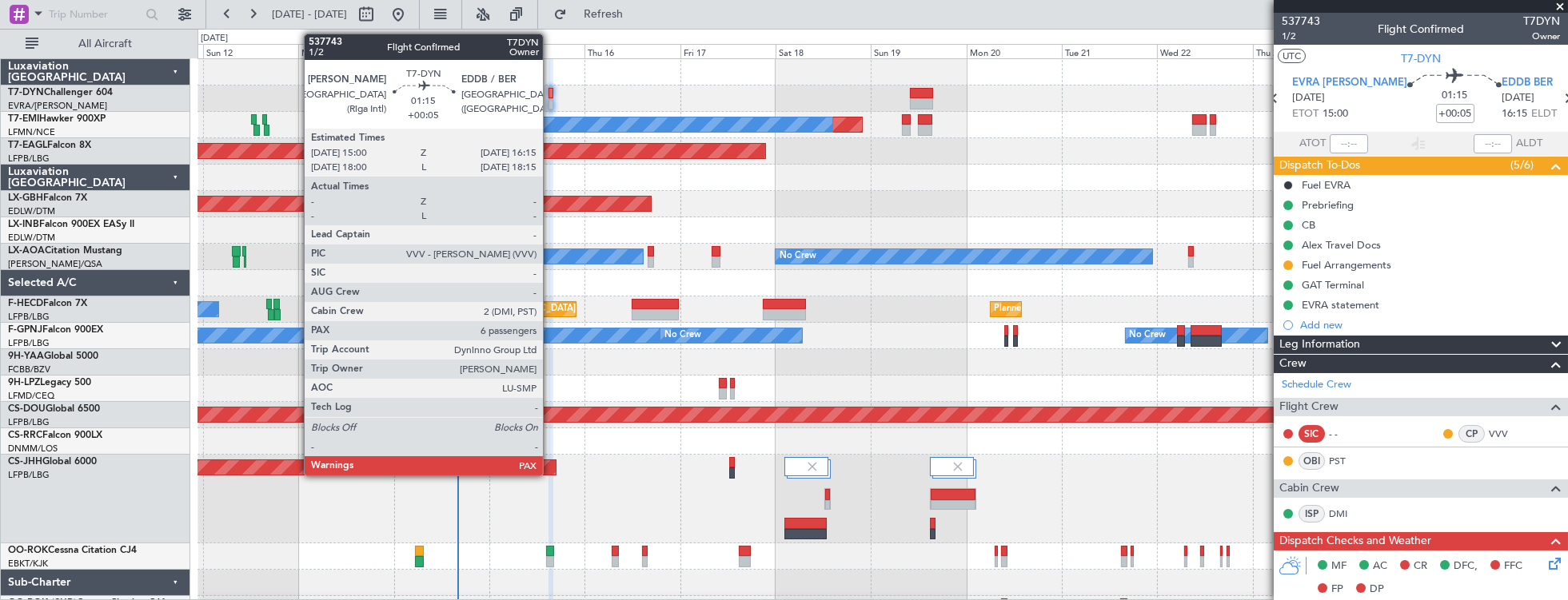
click at [551, 92] on div at bounding box center [551, 94] width 6 height 12
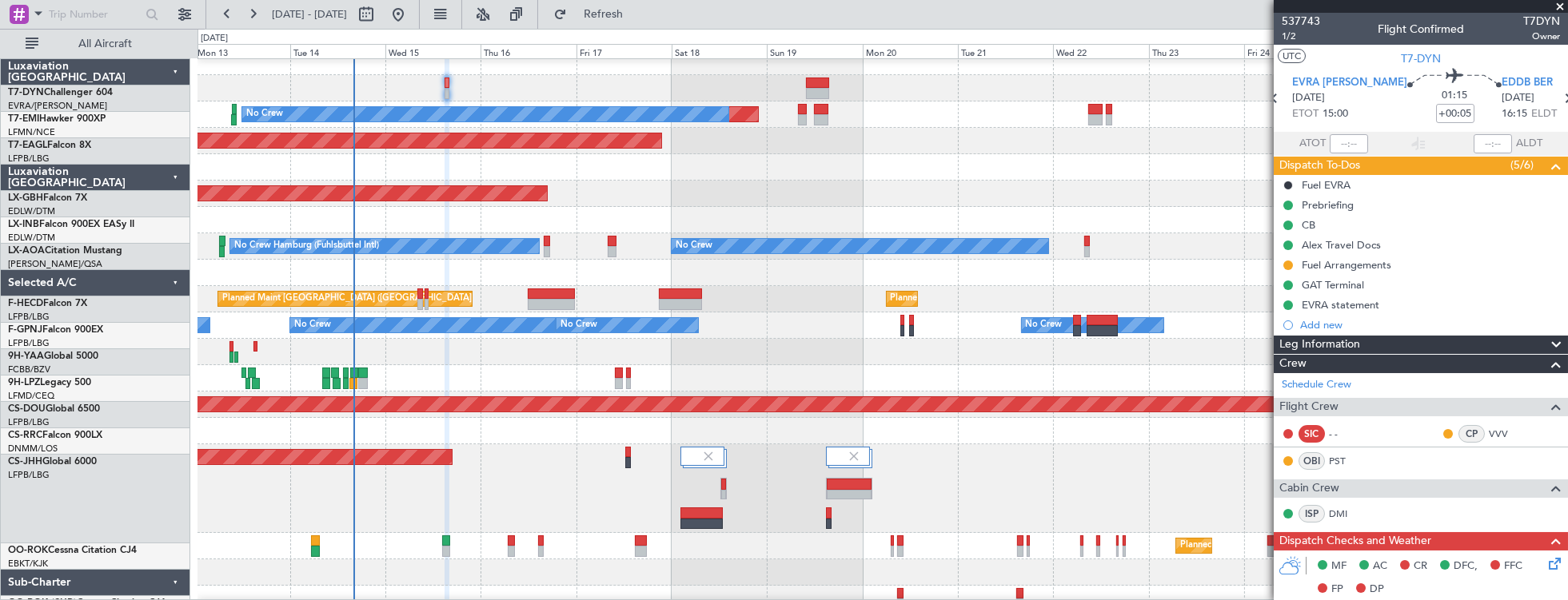
click at [481, 83] on div at bounding box center [883, 88] width 1371 height 26
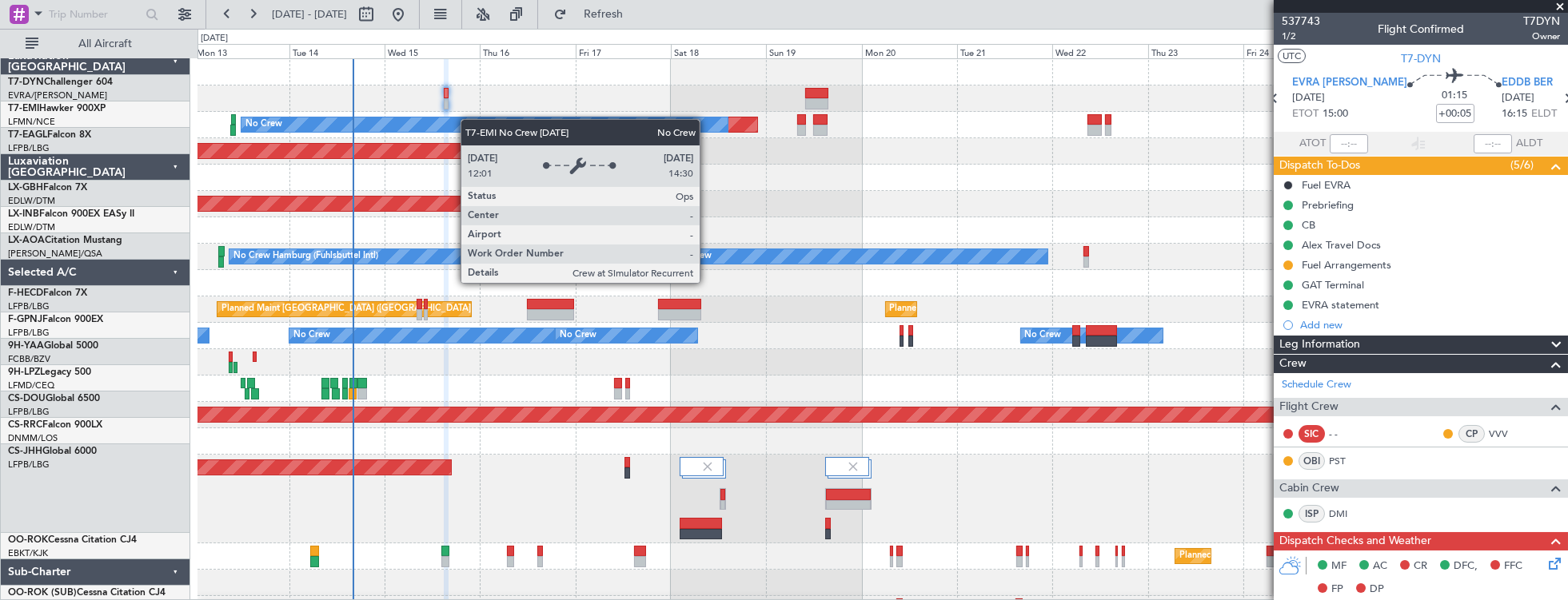
click at [468, 121] on div "Planned Maint No Crew Planned Maint [GEOGRAPHIC_DATA] (Al Maktoum Intl) Planned…" at bounding box center [883, 341] width 1371 height 564
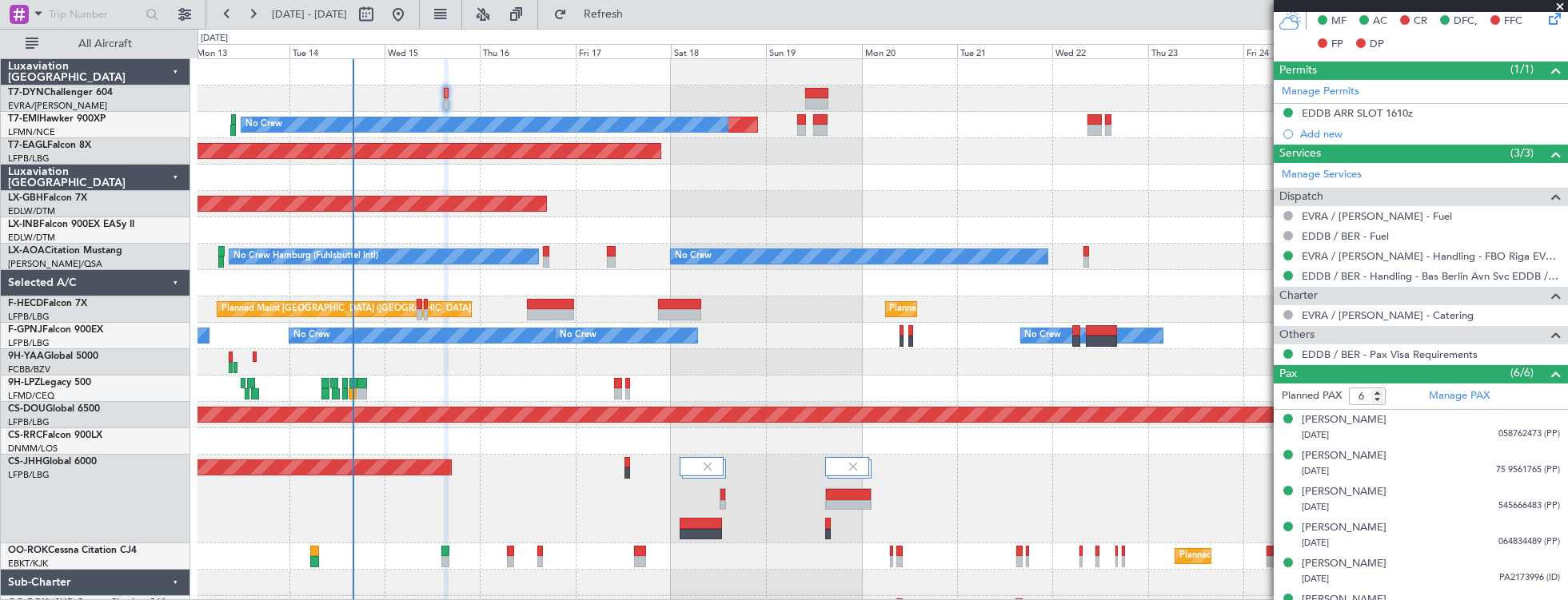
scroll to position [564, 0]
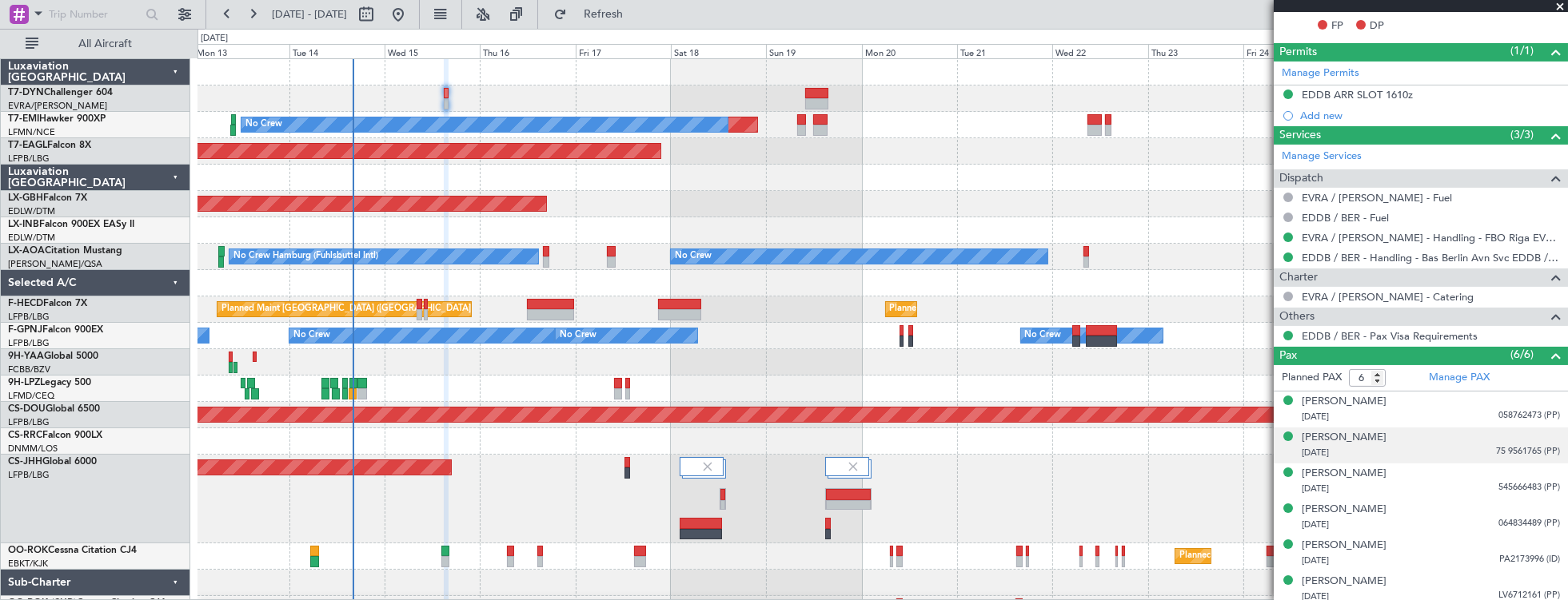
click at [1414, 445] on div "[DATE] 75 9561765 (PP)" at bounding box center [1431, 452] width 258 height 16
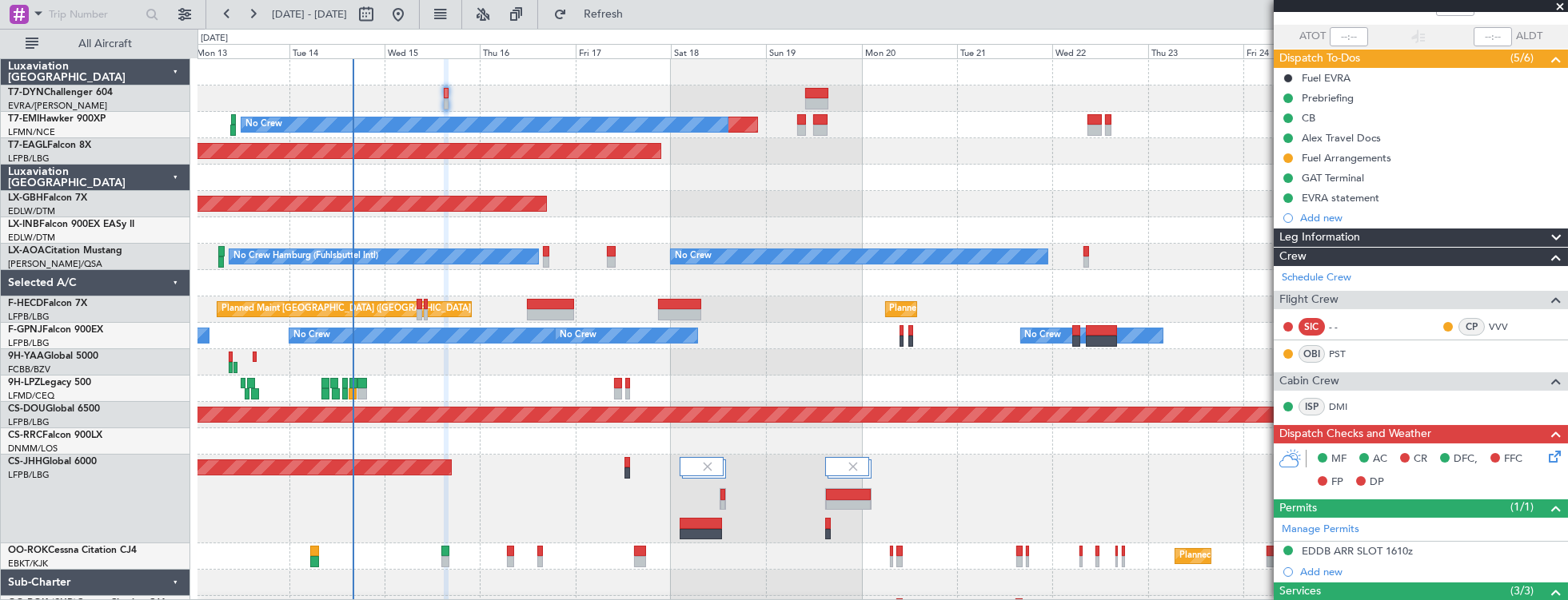
scroll to position [182, 0]
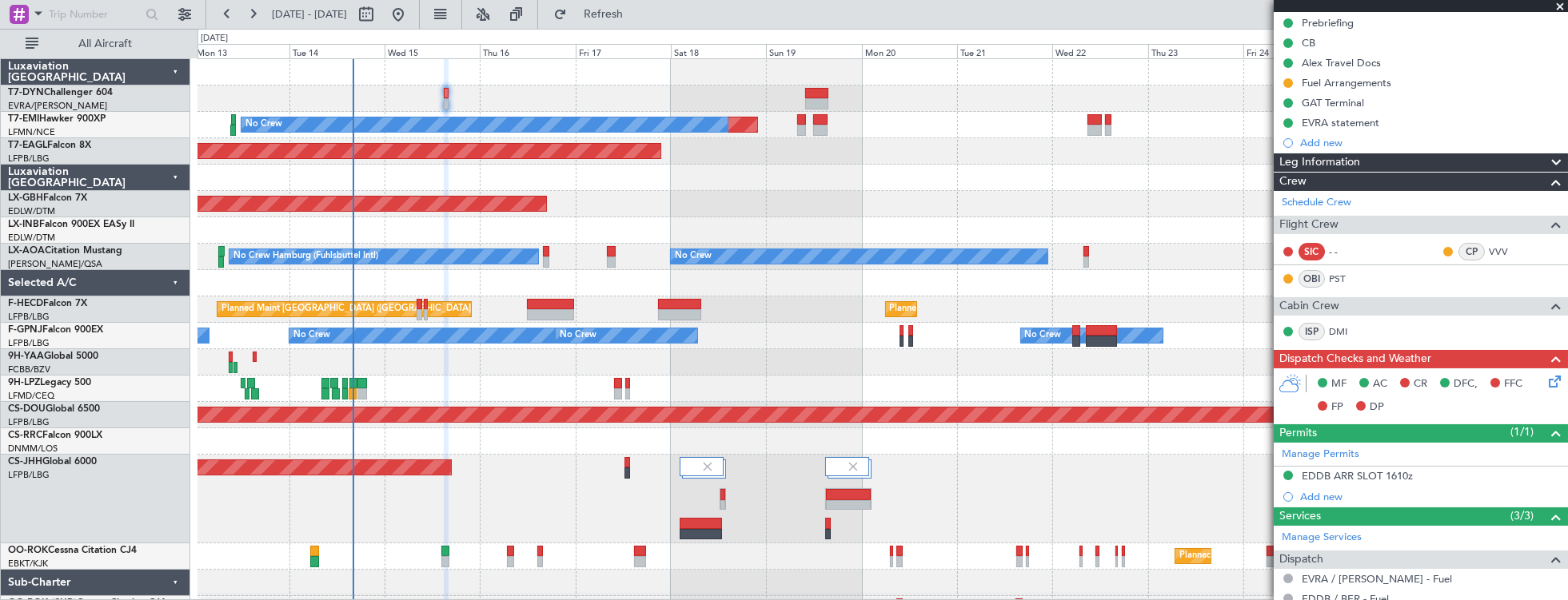
click at [780, 83] on div at bounding box center [883, 73] width 1371 height 26
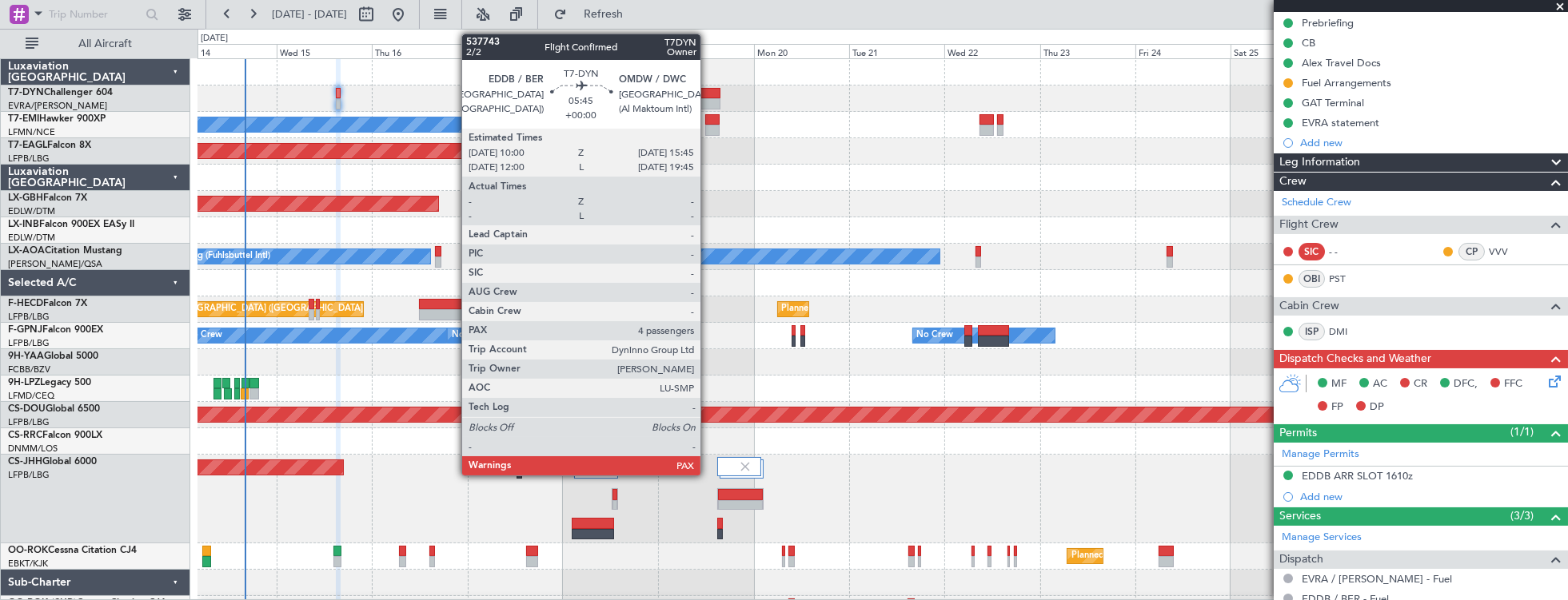
click at [708, 95] on div at bounding box center [708, 94] width 23 height 12
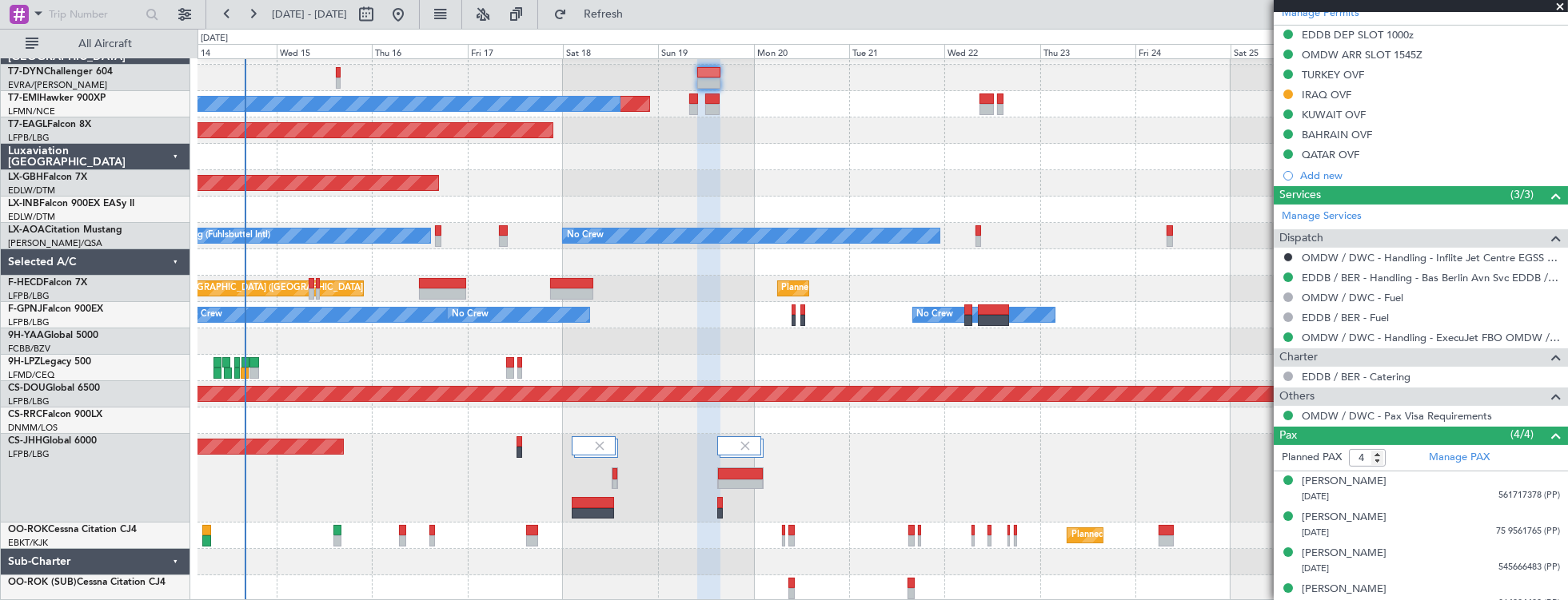
scroll to position [512, 0]
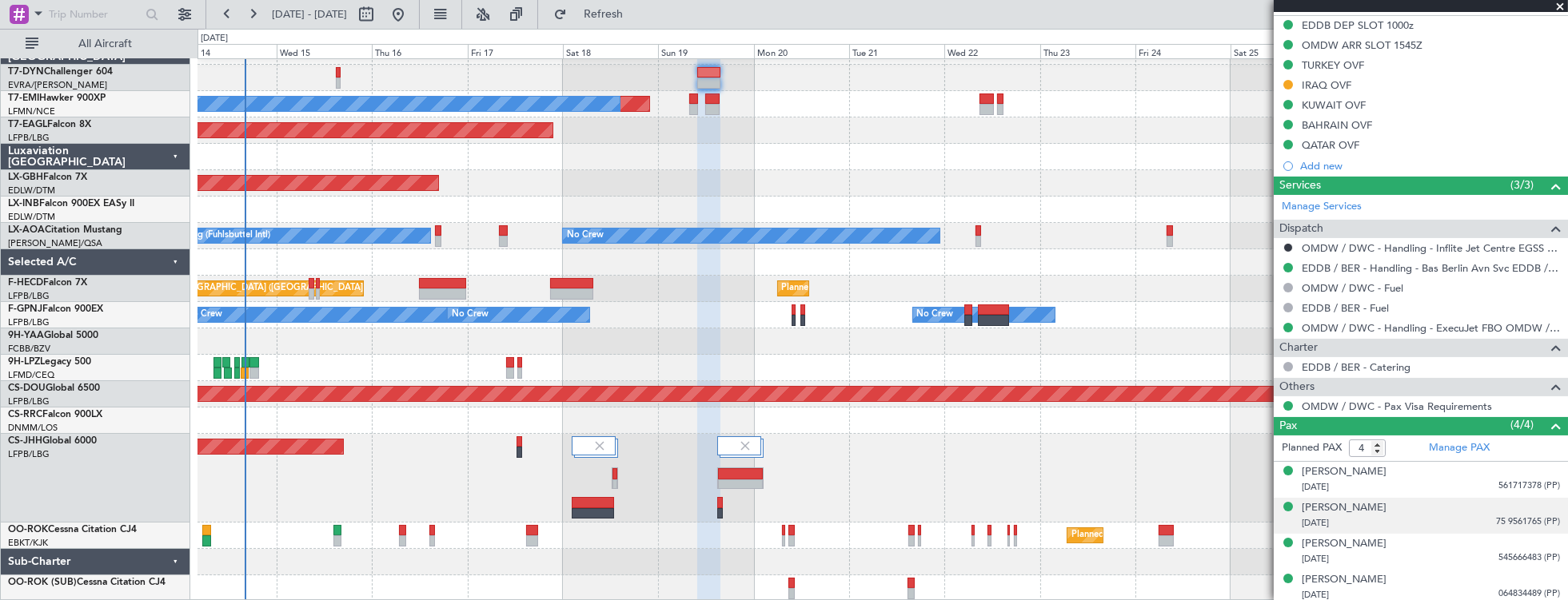
click at [1376, 516] on div "[DATE] 75 9561765 (PP)" at bounding box center [1431, 523] width 258 height 16
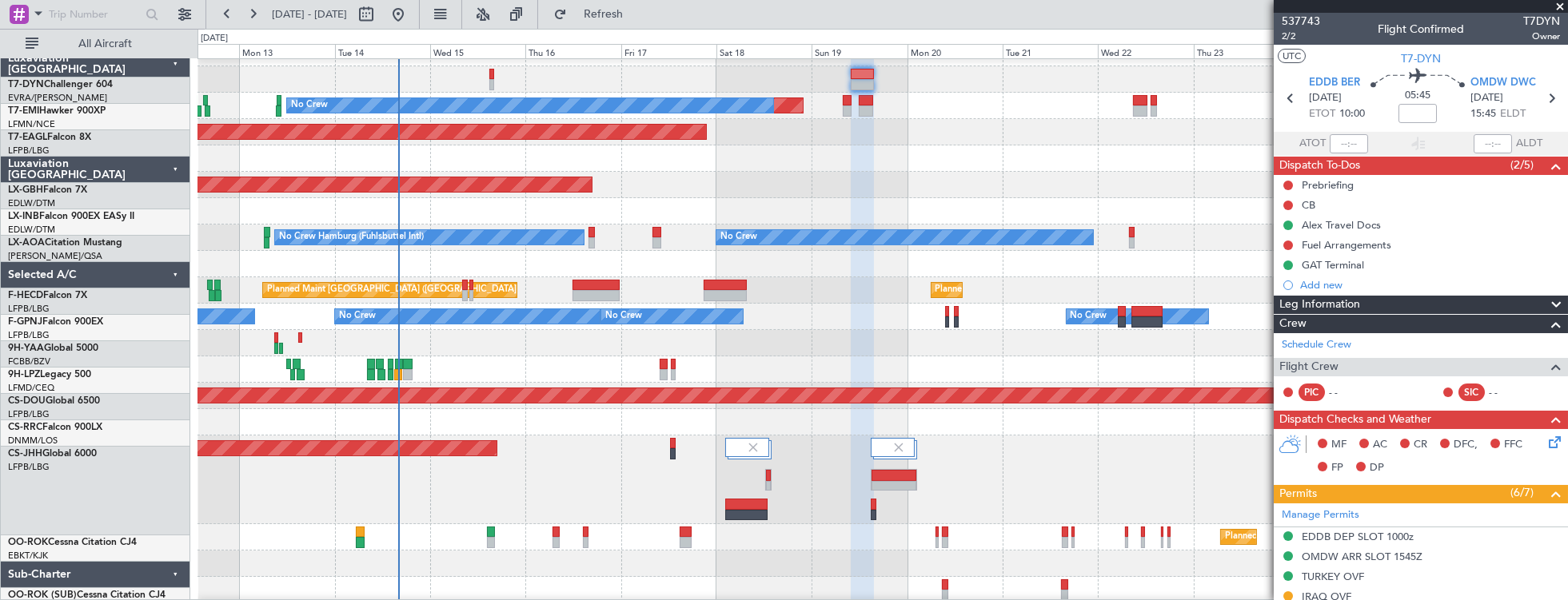
scroll to position [21, 0]
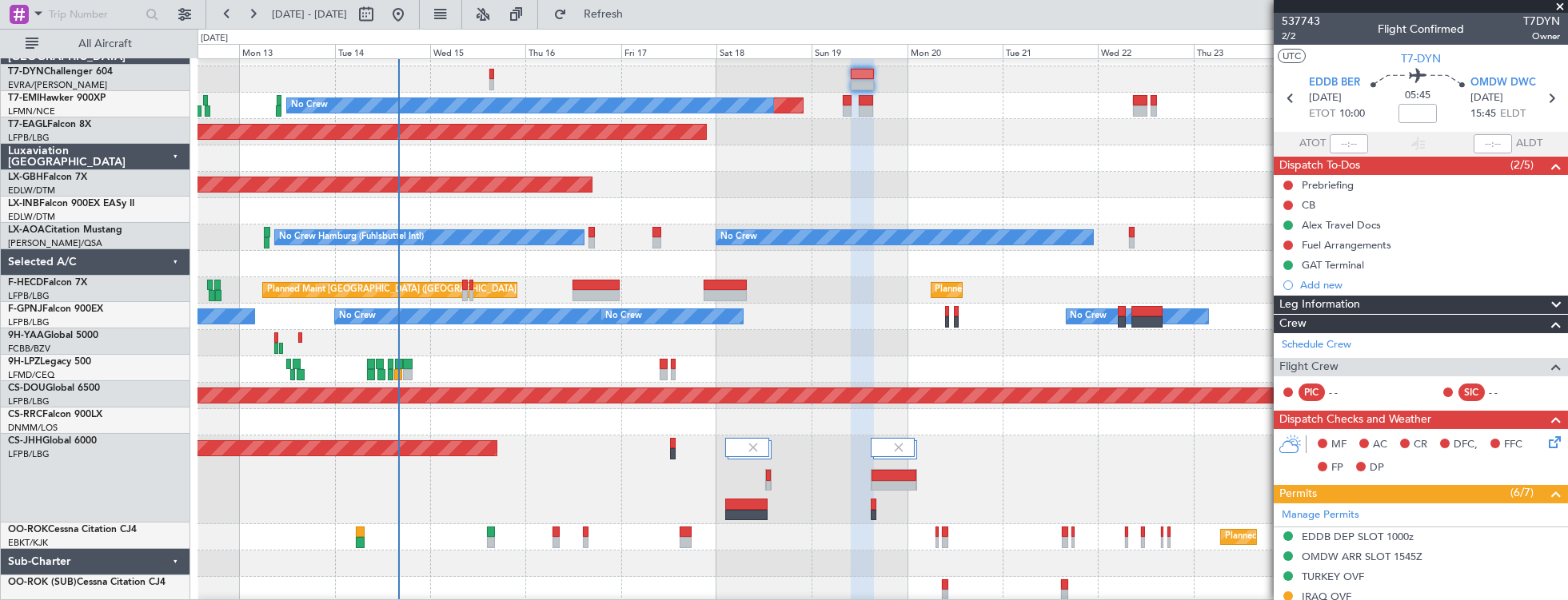
click at [883, 147] on div at bounding box center [883, 158] width 1371 height 26
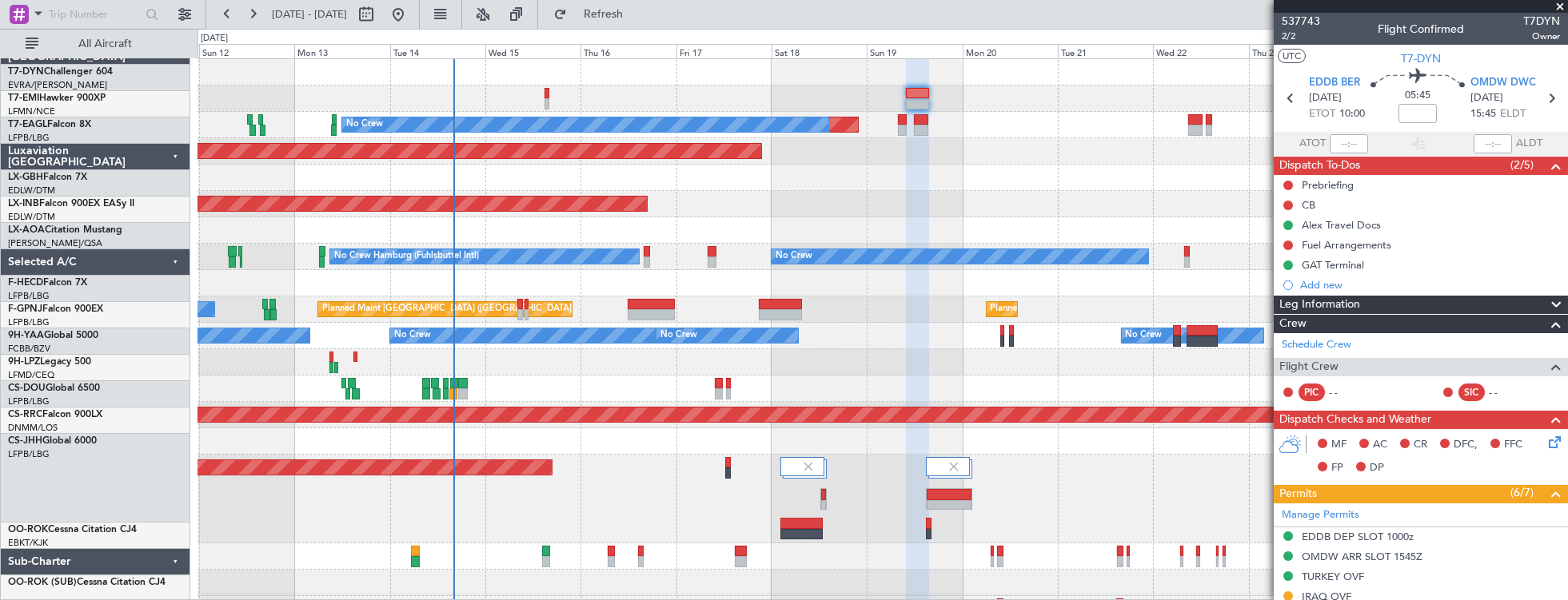
scroll to position [0, 0]
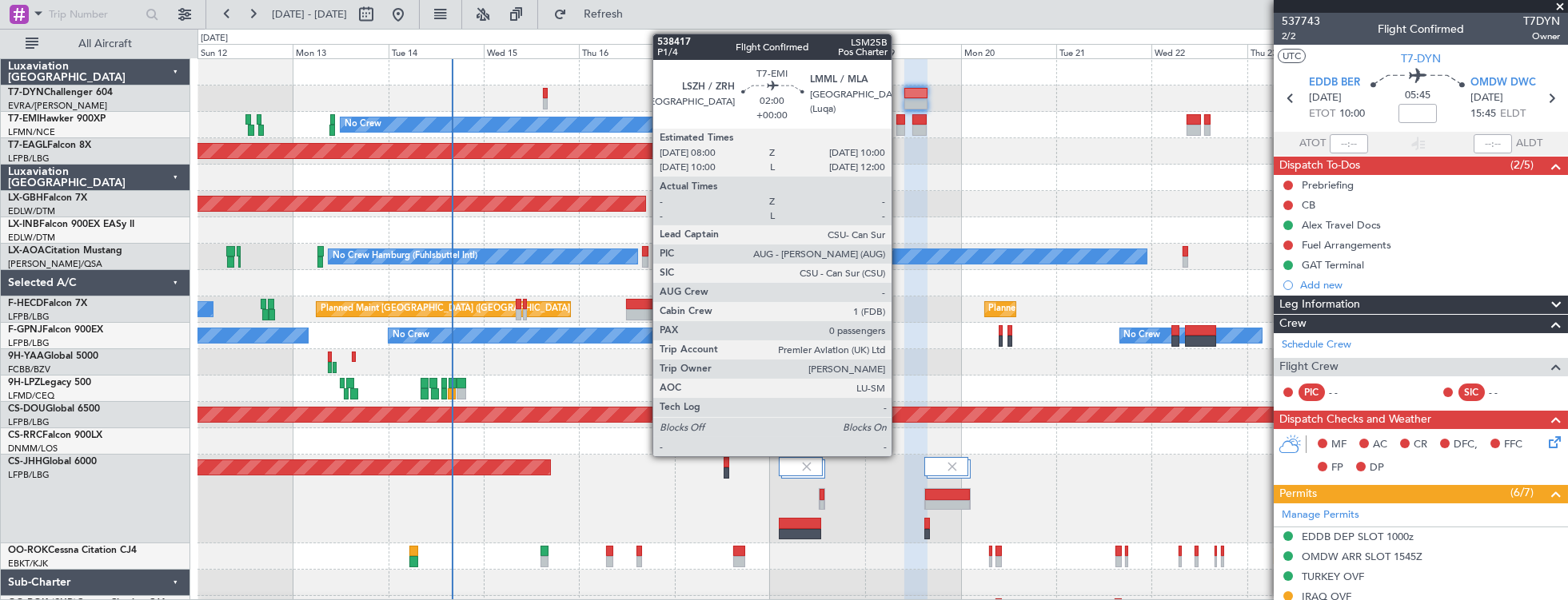
click at [899, 119] on div at bounding box center [901, 120] width 8 height 12
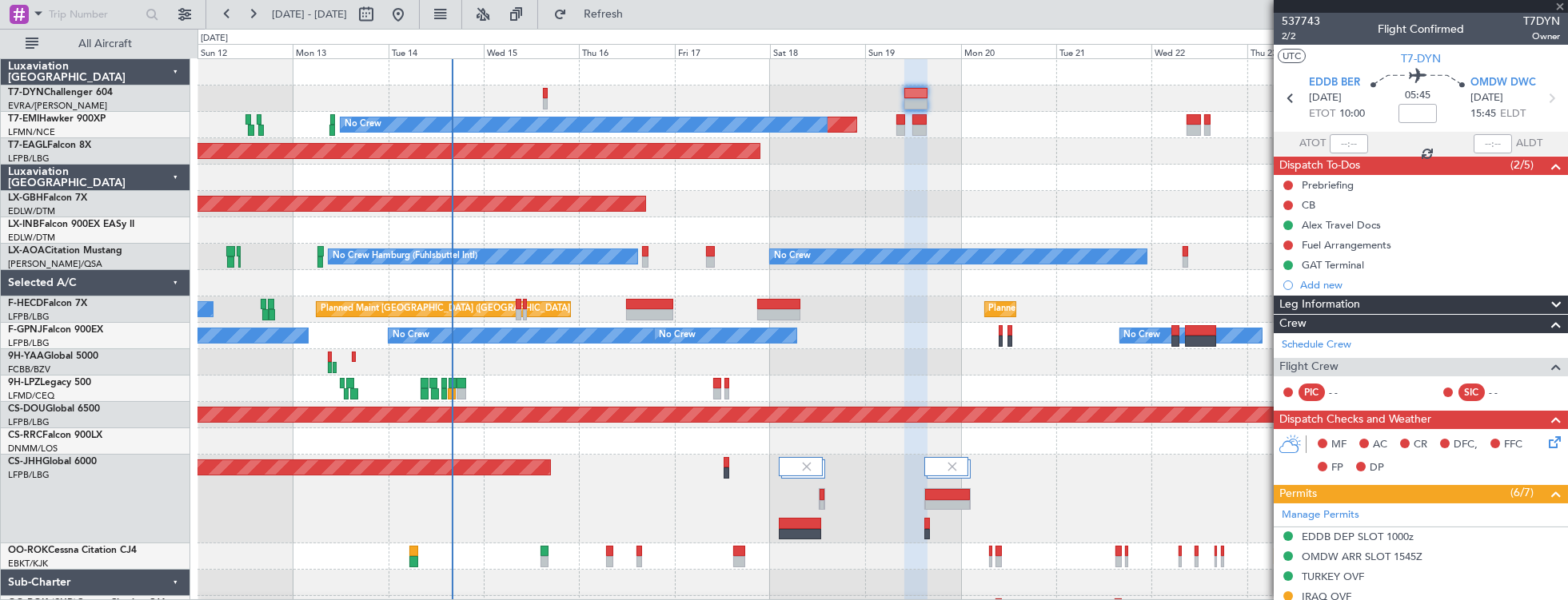
type input "0"
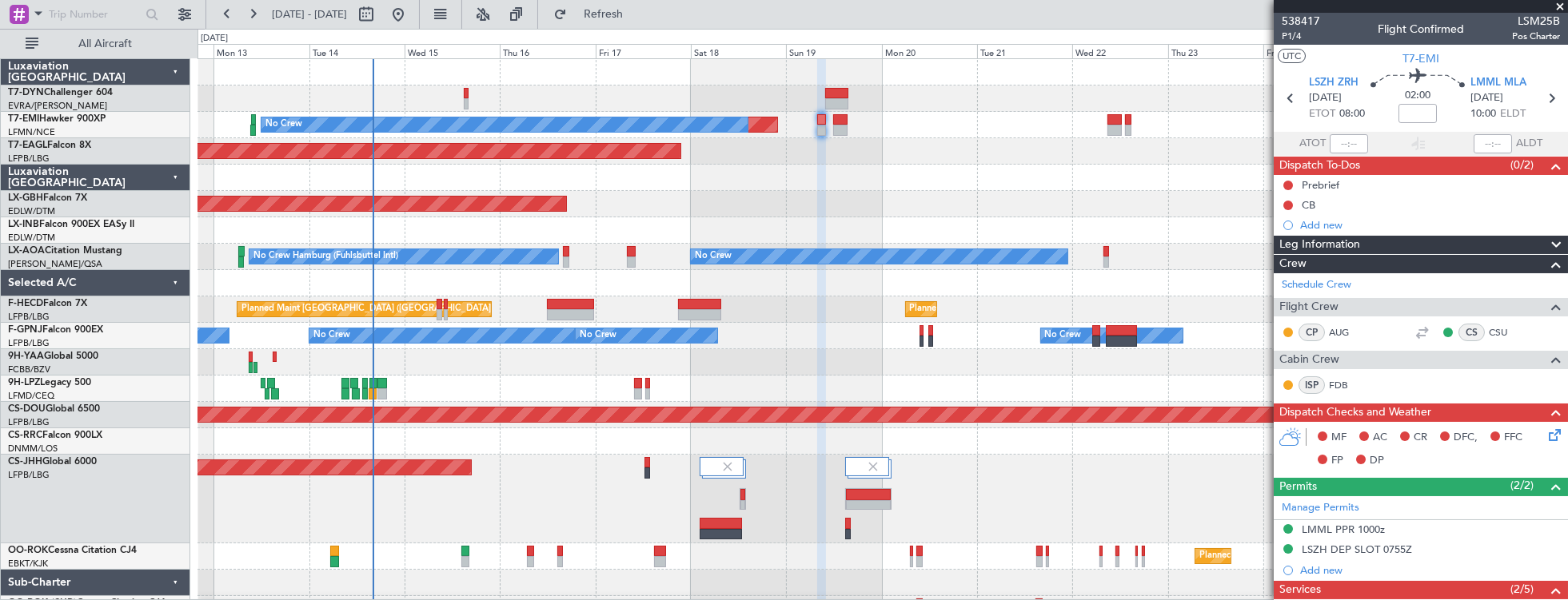
click at [525, 239] on div at bounding box center [883, 230] width 1371 height 26
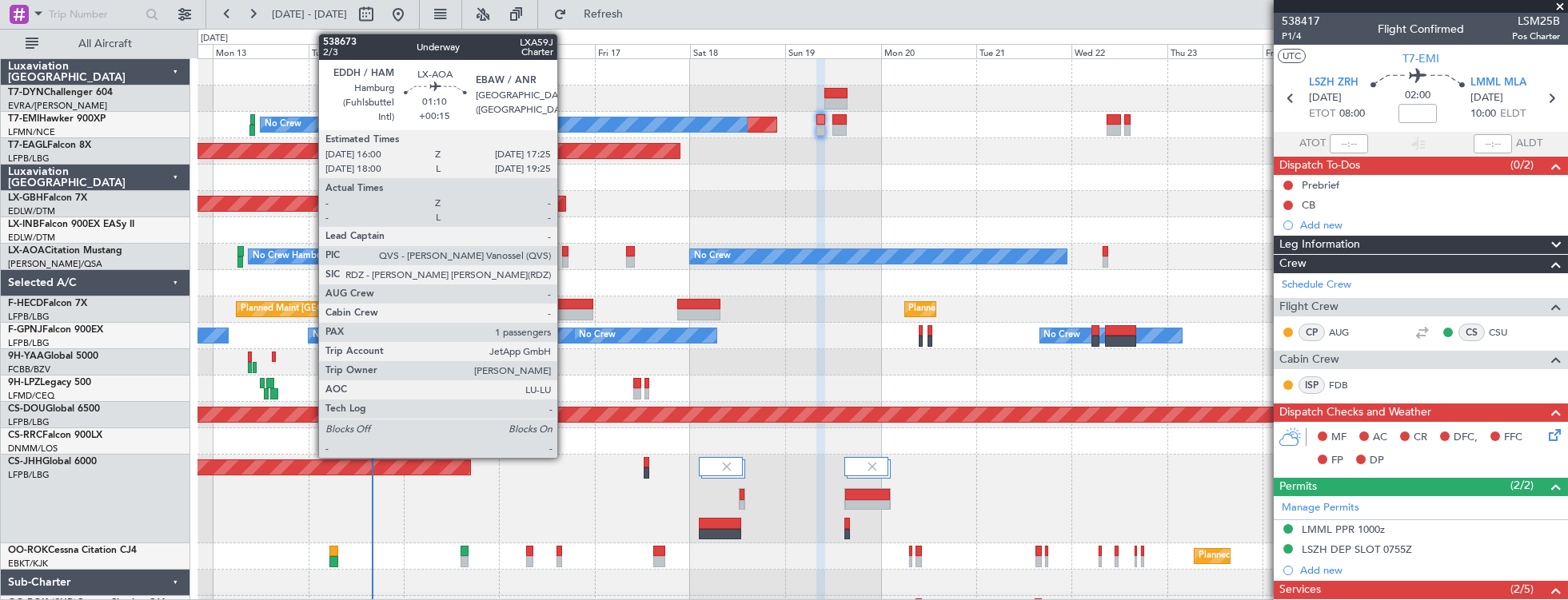
click at [565, 250] on div at bounding box center [566, 252] width 7 height 12
type input "+00:15"
type input "1"
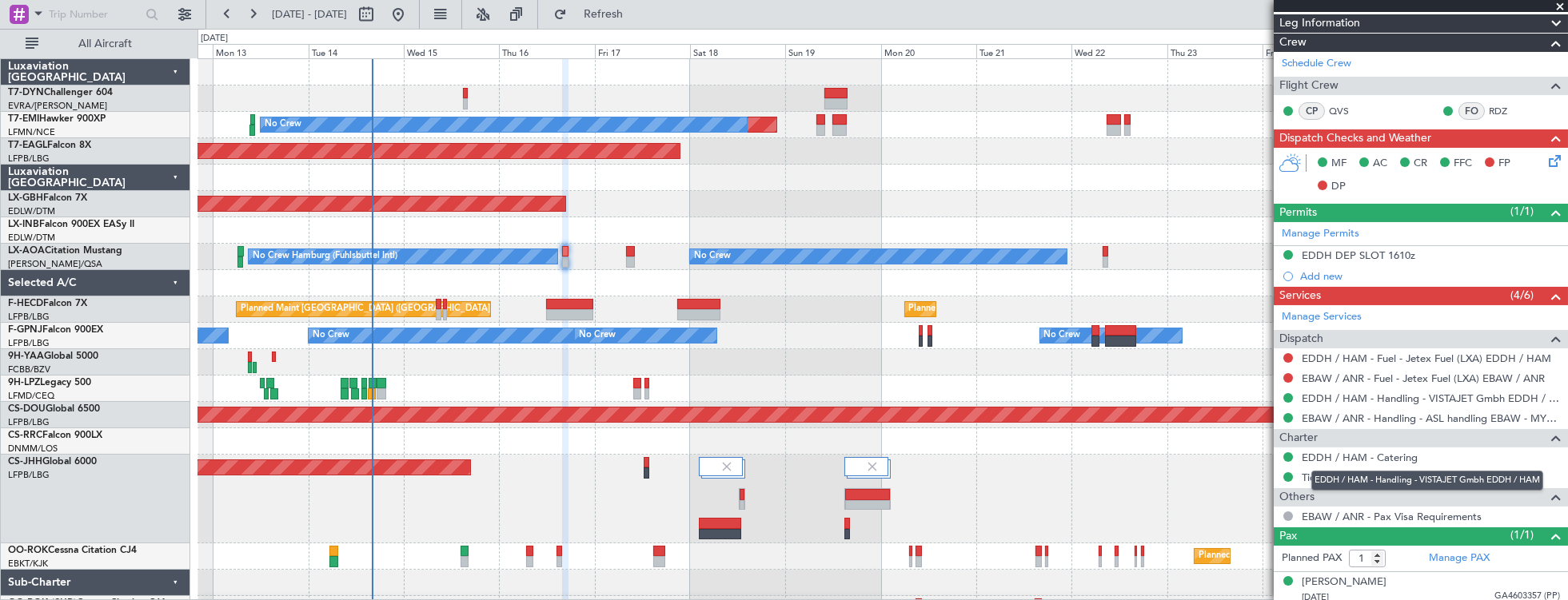
scroll to position [243, 0]
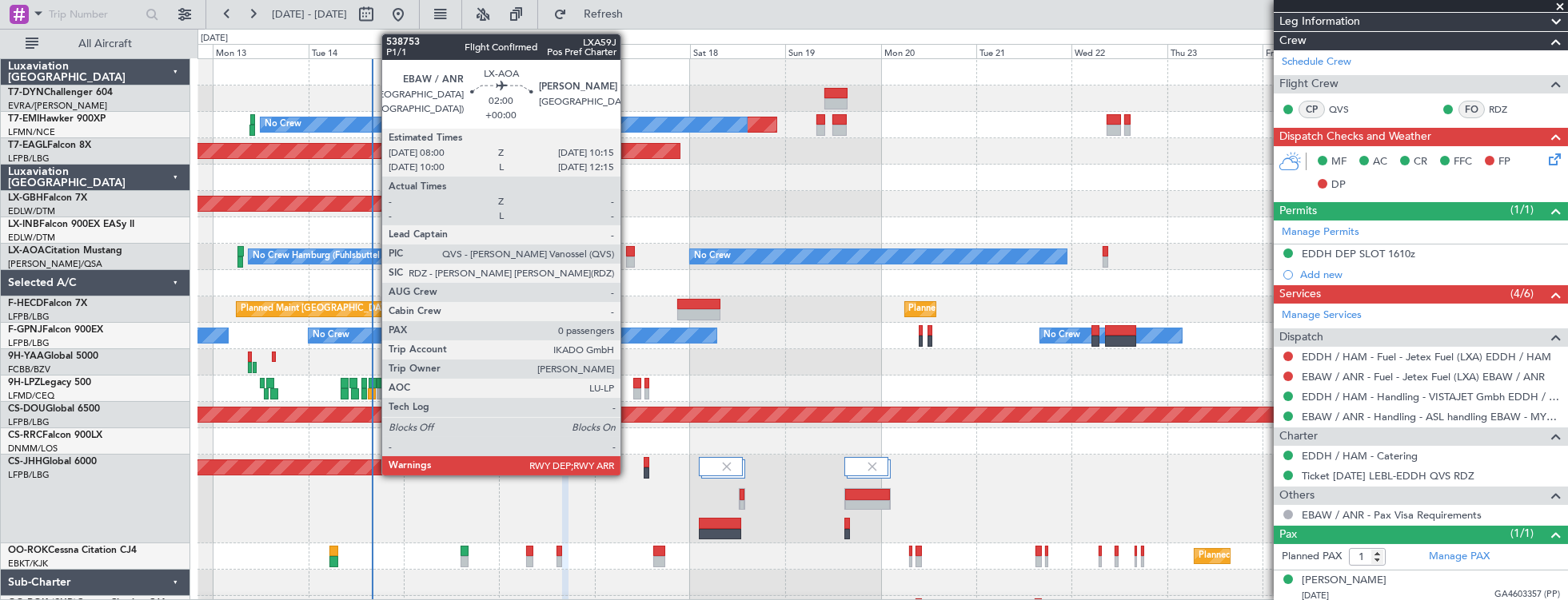
click at [628, 262] on div at bounding box center [631, 262] width 10 height 12
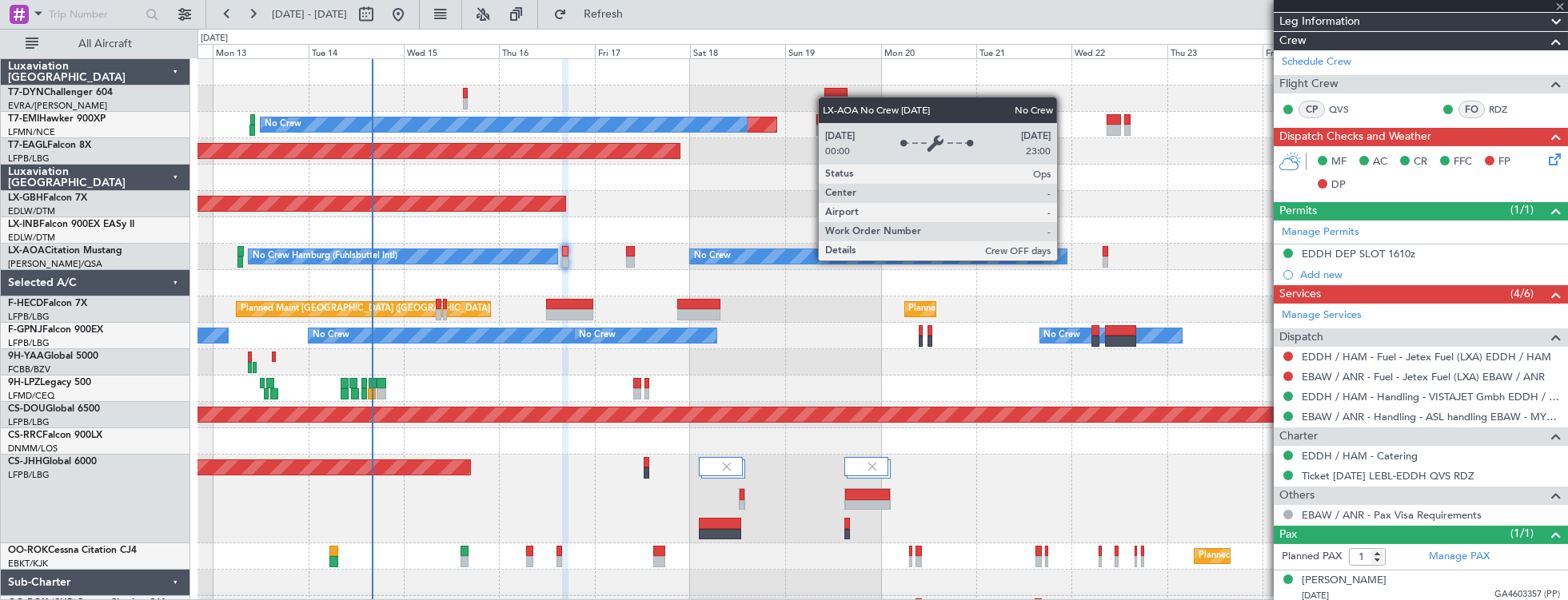
type input "0"
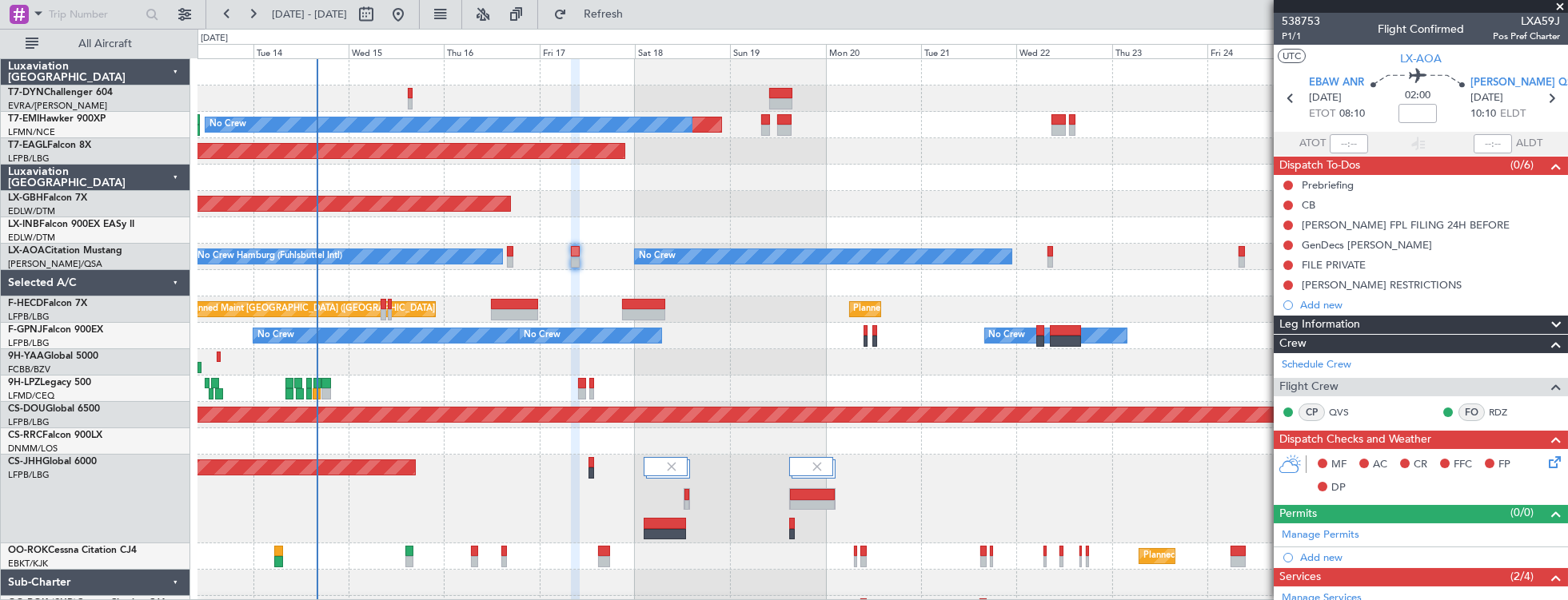
click at [902, 218] on div at bounding box center [883, 230] width 1371 height 26
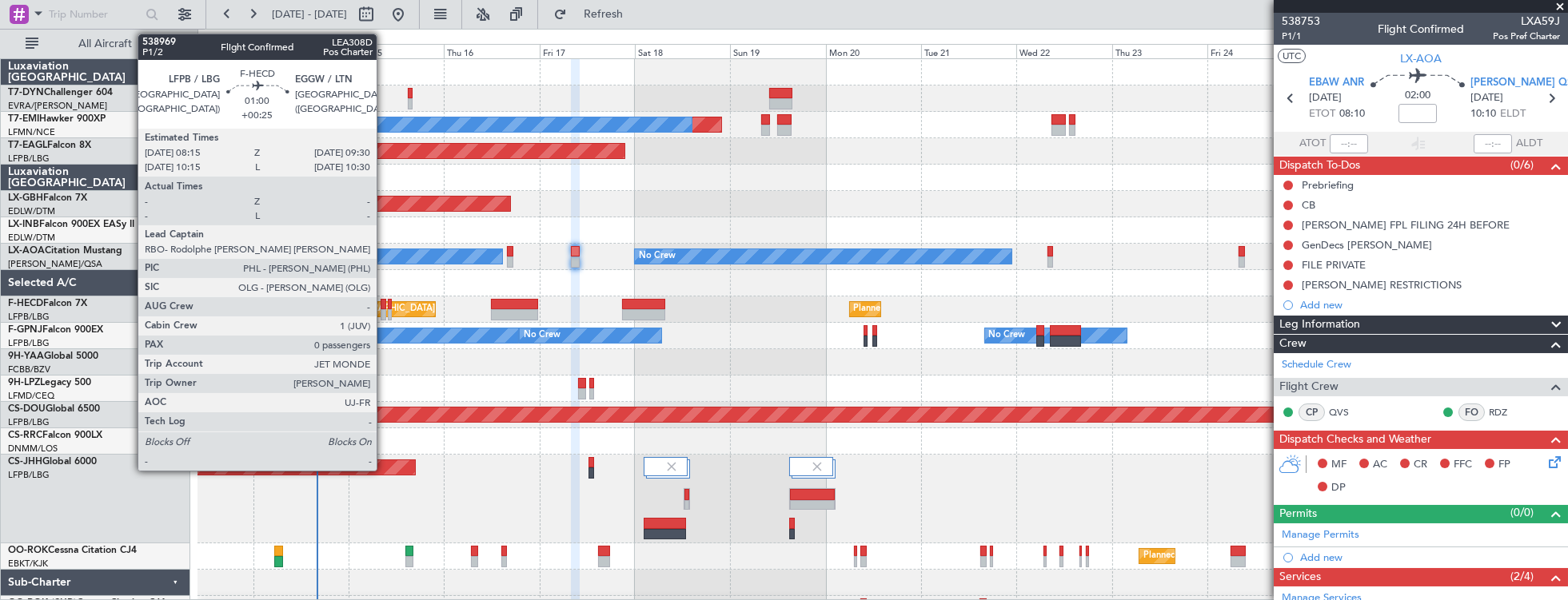
click at [385, 305] on div at bounding box center [383, 305] width 6 height 12
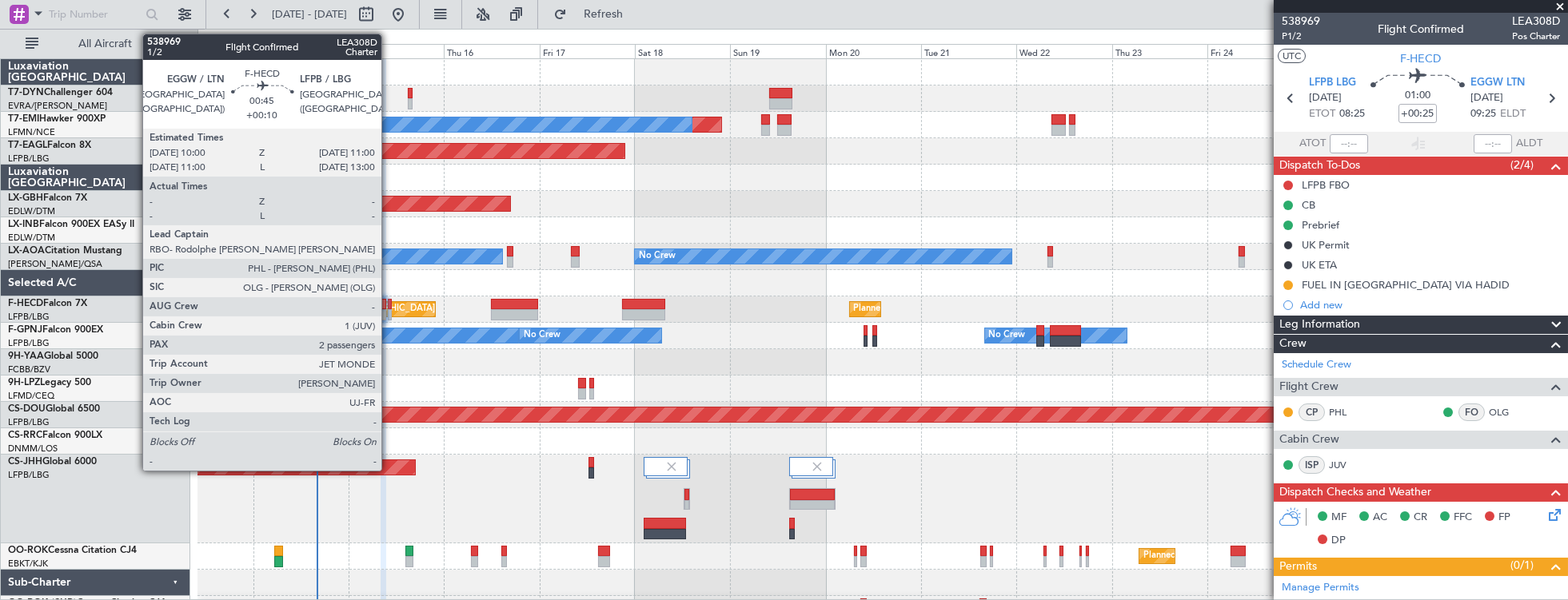
click at [390, 309] on div at bounding box center [390, 315] width 4 height 12
type input "+00:10"
type input "2"
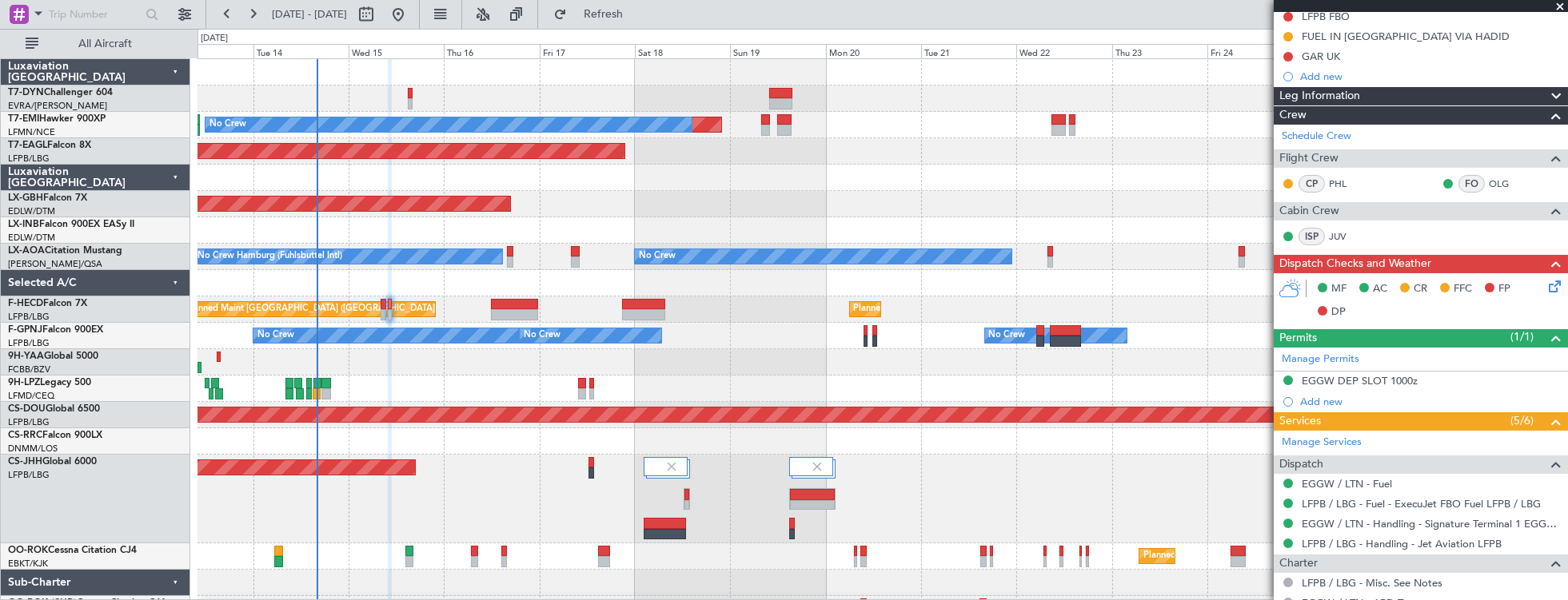
scroll to position [412, 0]
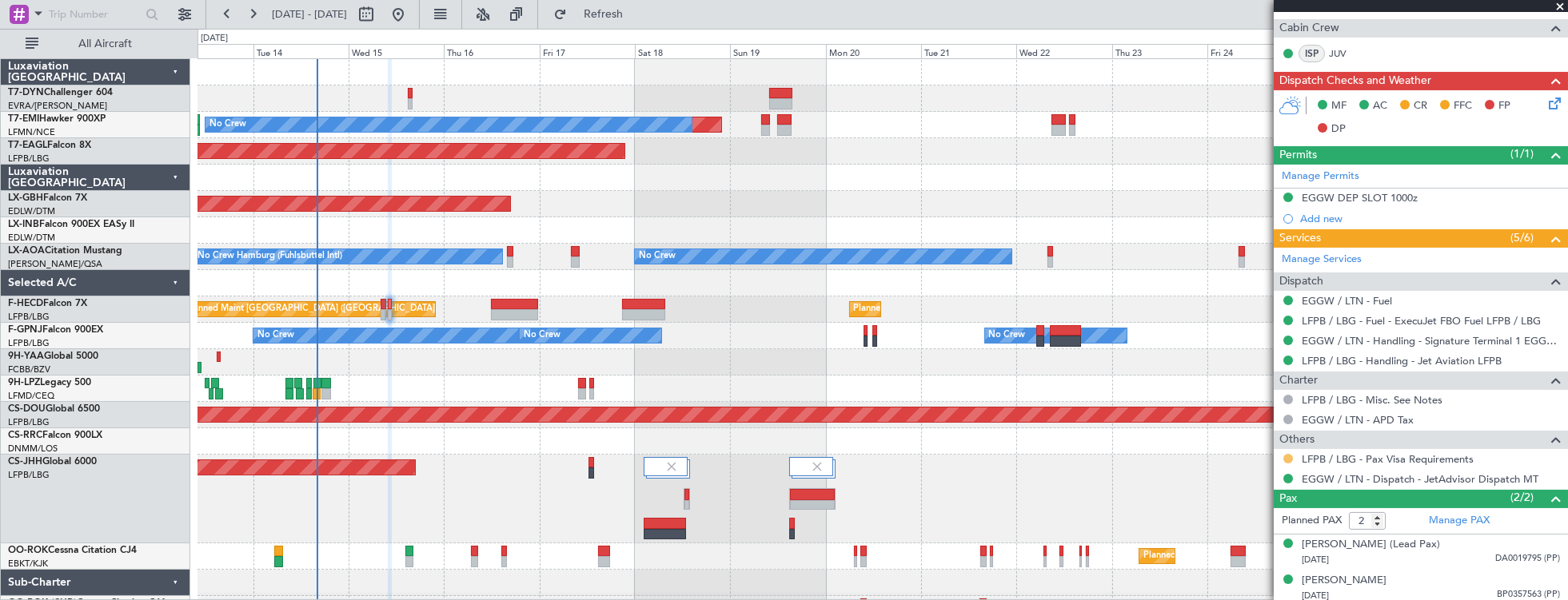
click at [1292, 454] on button at bounding box center [1288, 459] width 10 height 10
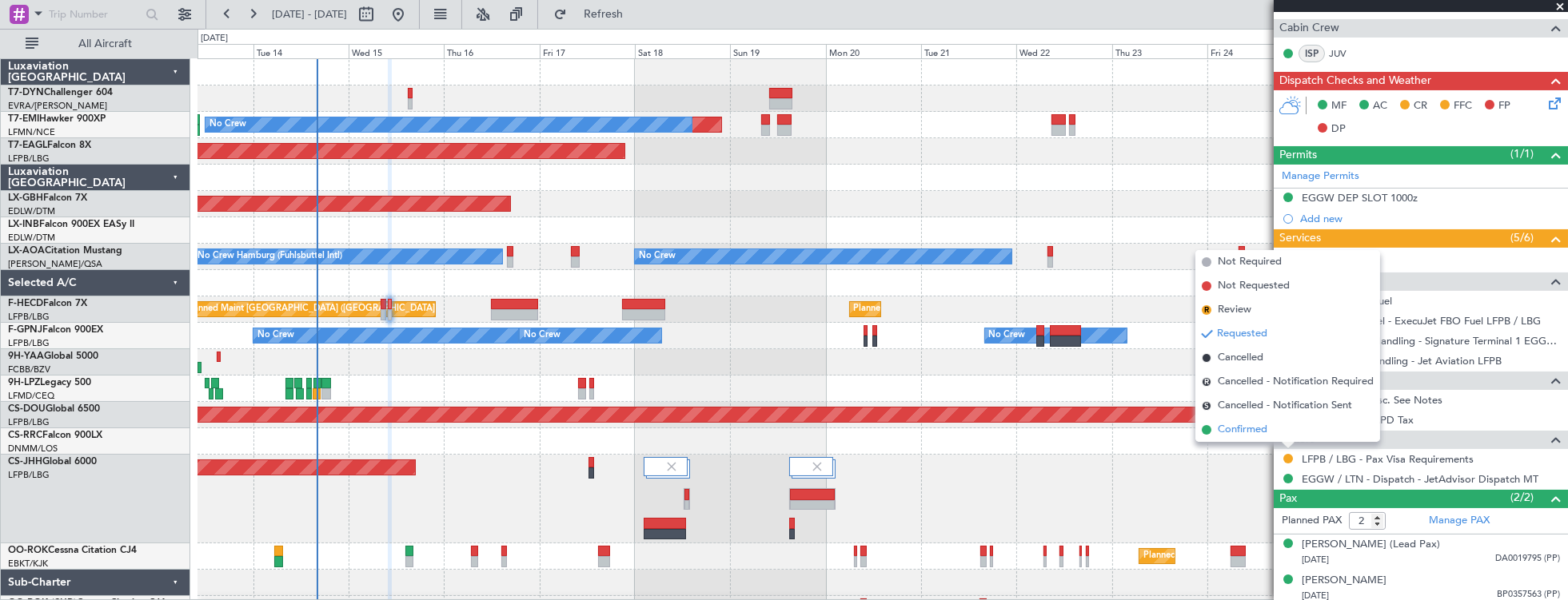
click at [1274, 432] on li "Confirmed" at bounding box center [1288, 429] width 185 height 24
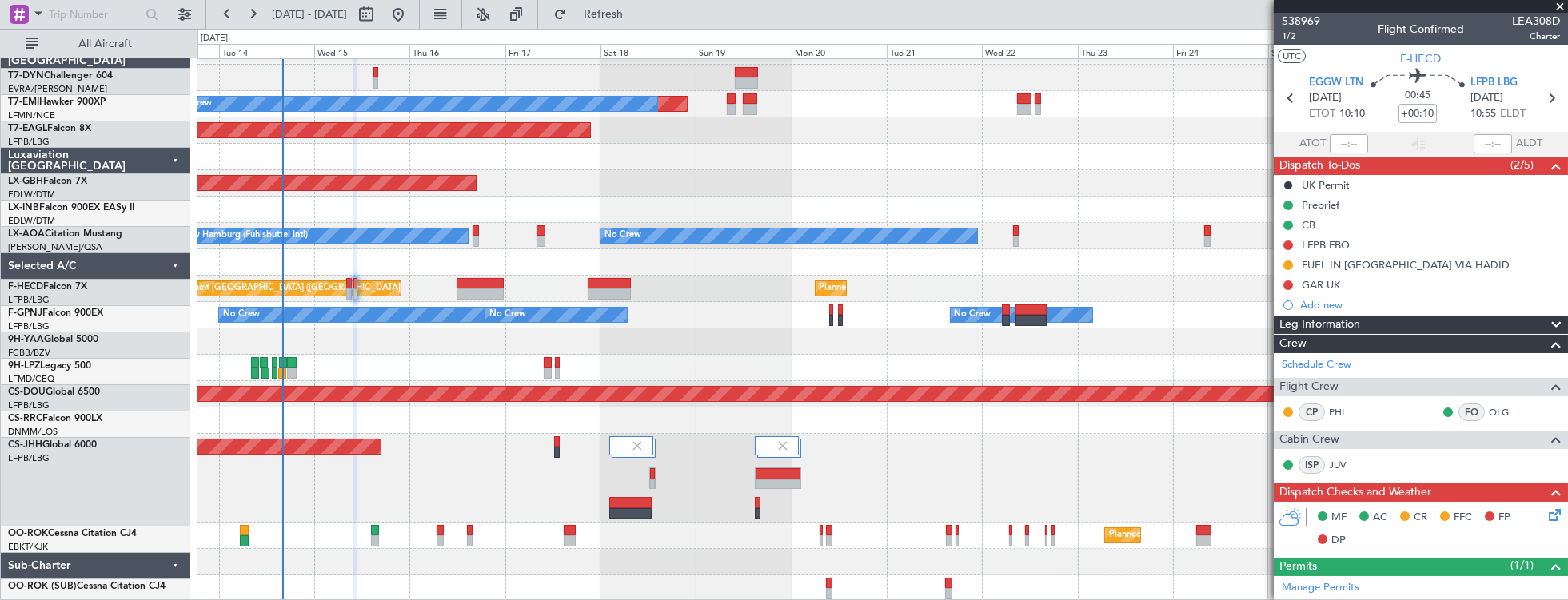
scroll to position [21, 0]
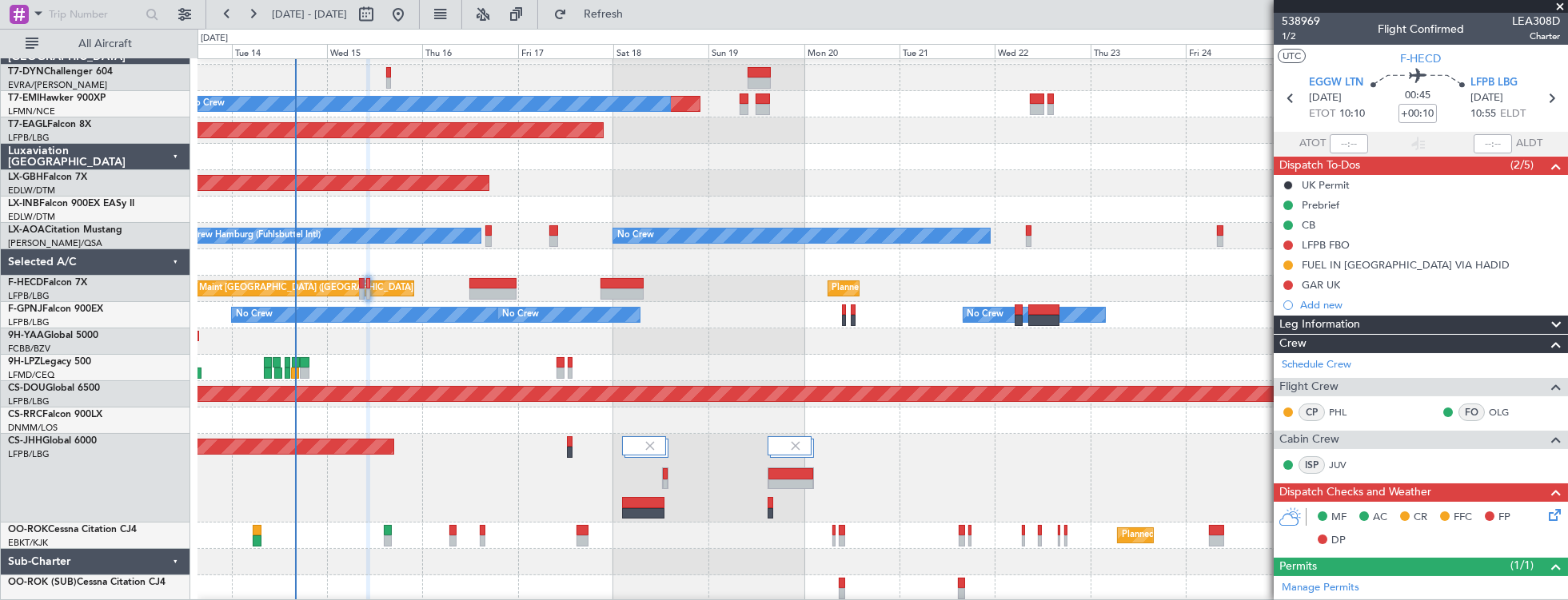
click at [495, 337] on div "Planned Maint No Crew Planned Maint [GEOGRAPHIC_DATA] (Al Maktoum Intl) Planned…" at bounding box center [883, 319] width 1371 height 564
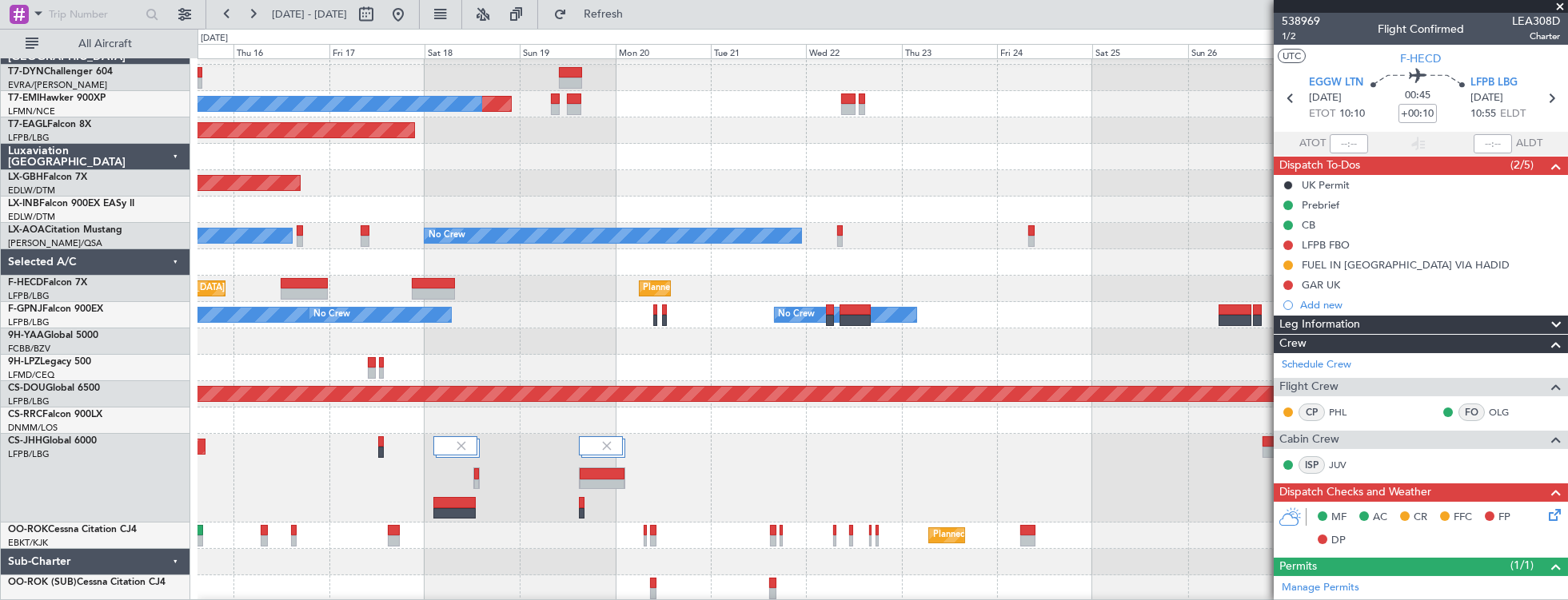
click at [507, 469] on div "Planned Maint No Crew Planned Maint [GEOGRAPHIC_DATA] (Al Maktoum Intl) Planned…" at bounding box center [883, 319] width 1371 height 564
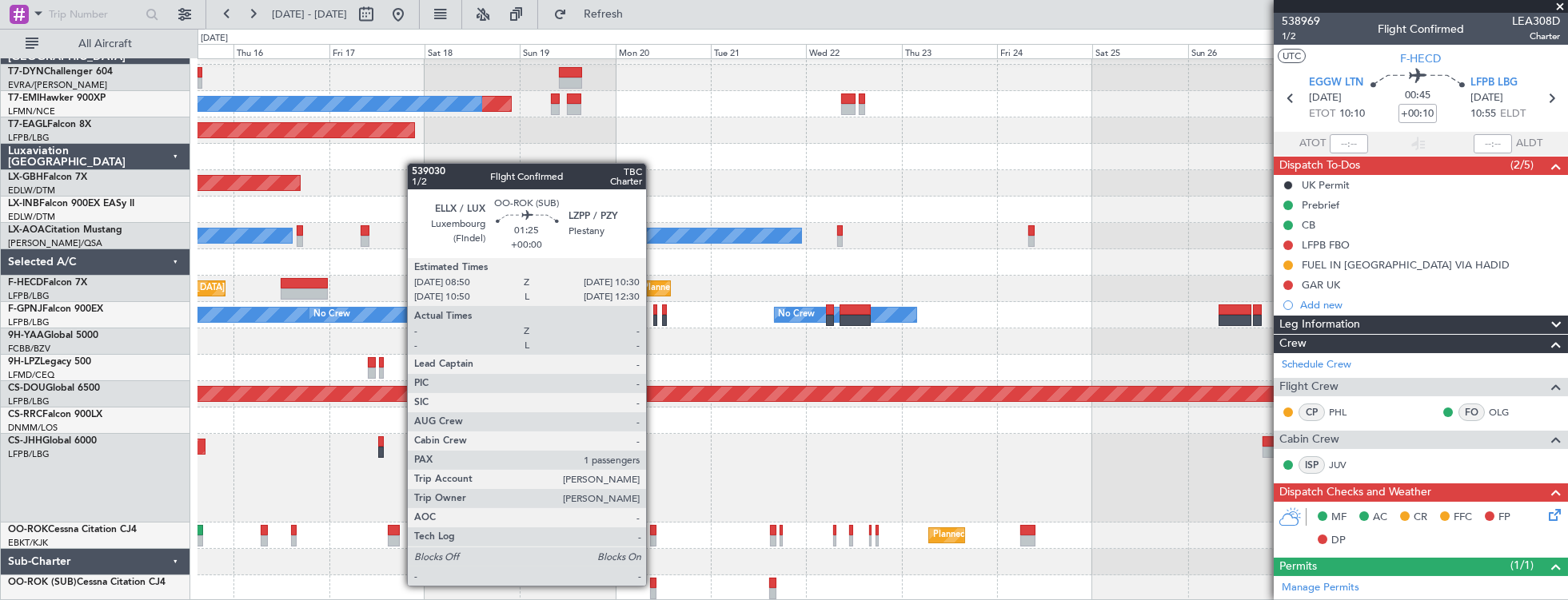
click at [654, 584] on div at bounding box center [653, 583] width 7 height 12
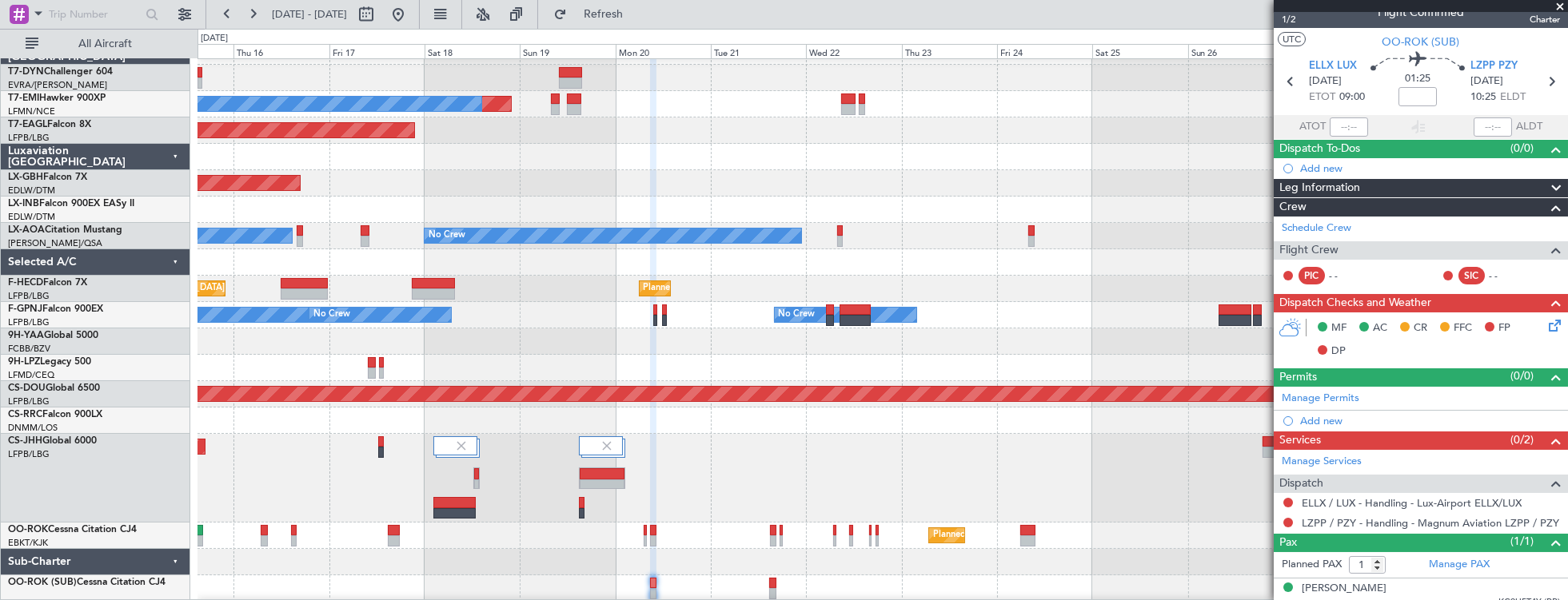
scroll to position [26, 0]
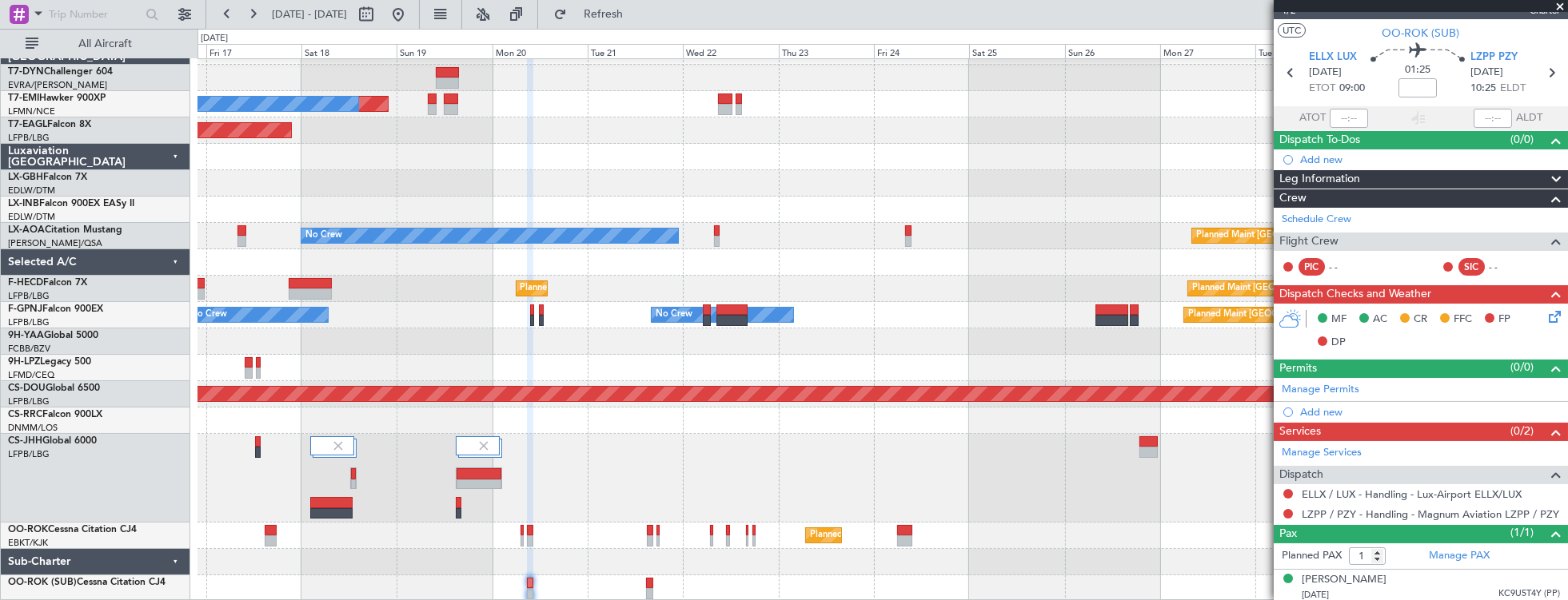
click at [702, 513] on div "Planned Maint No Crew Planned Maint [GEOGRAPHIC_DATA] (Al Maktoum Intl) Planned…" at bounding box center [883, 319] width 1371 height 564
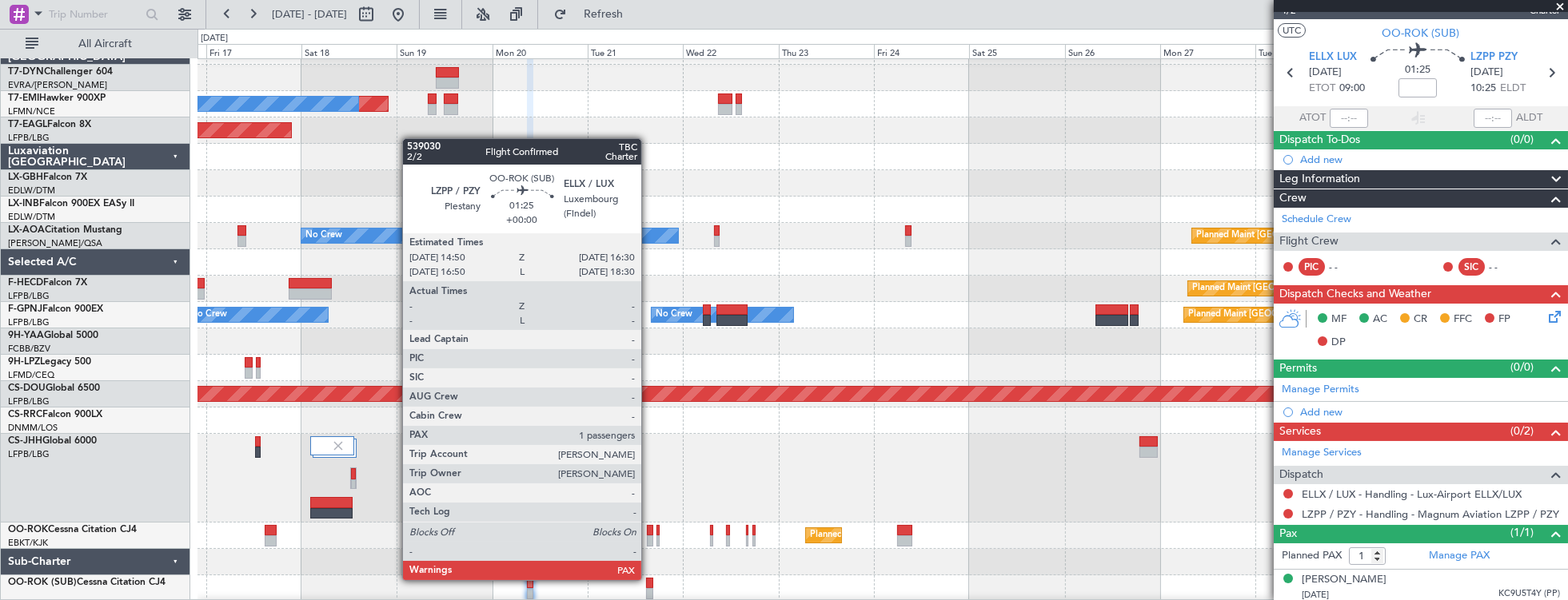
click at [649, 579] on div at bounding box center [649, 583] width 7 height 12
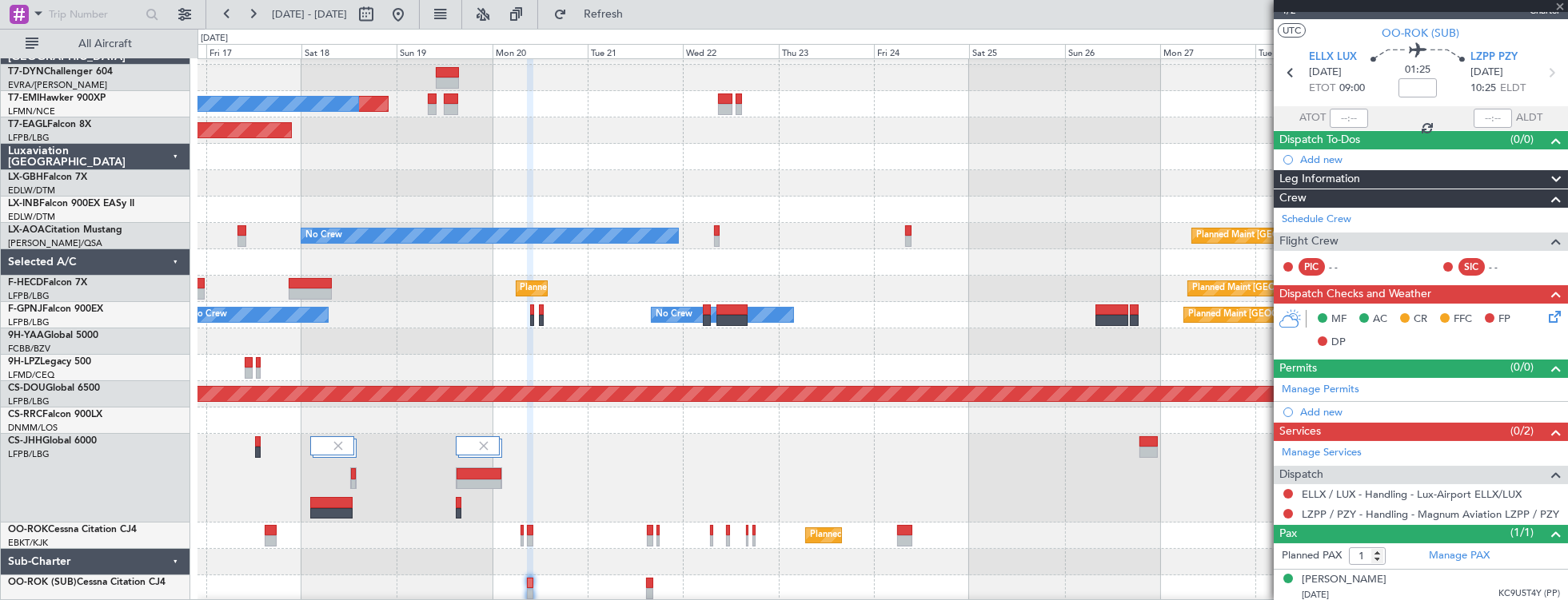
type input "2"
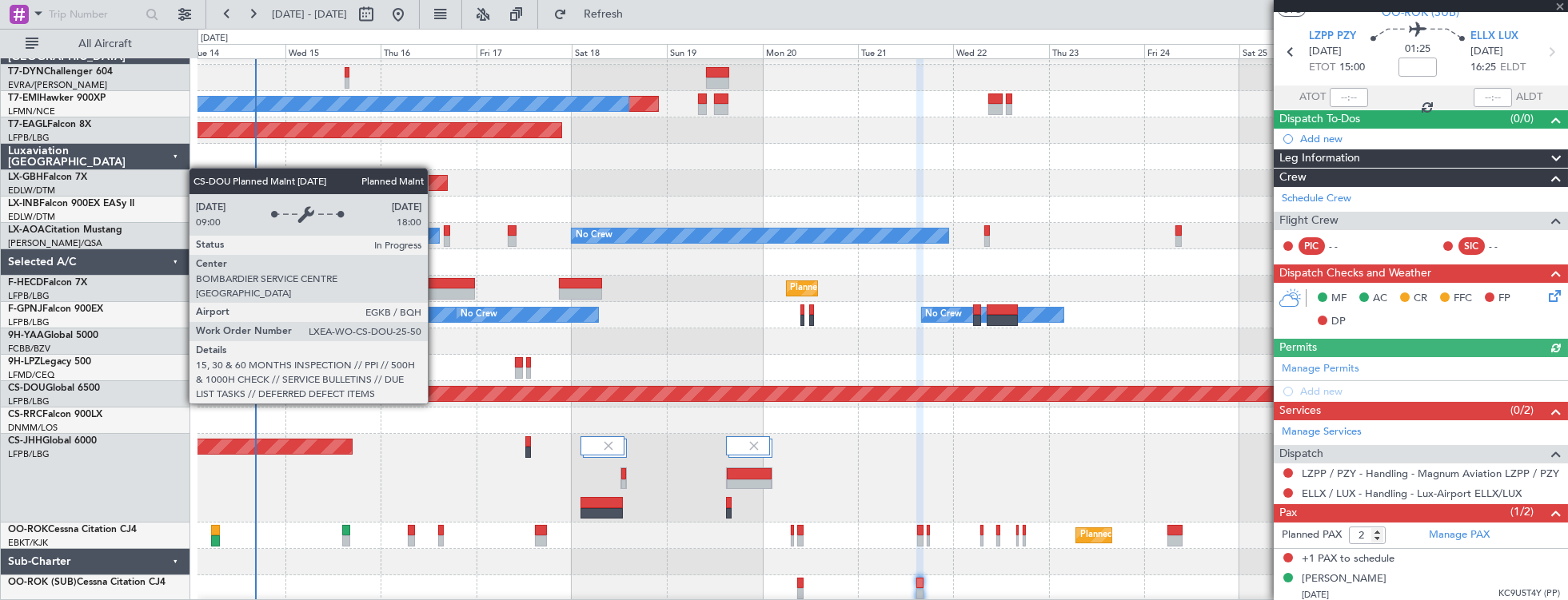
scroll to position [21, 0]
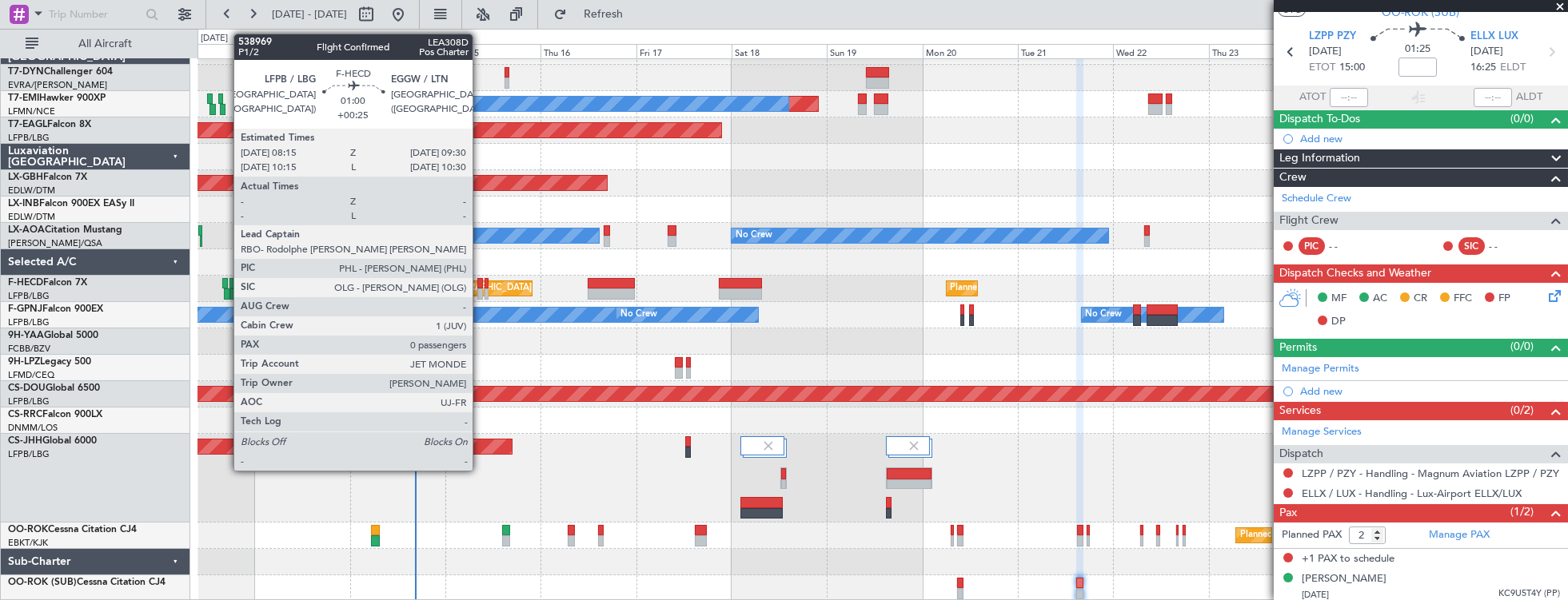
click at [481, 281] on div at bounding box center [480, 284] width 6 height 12
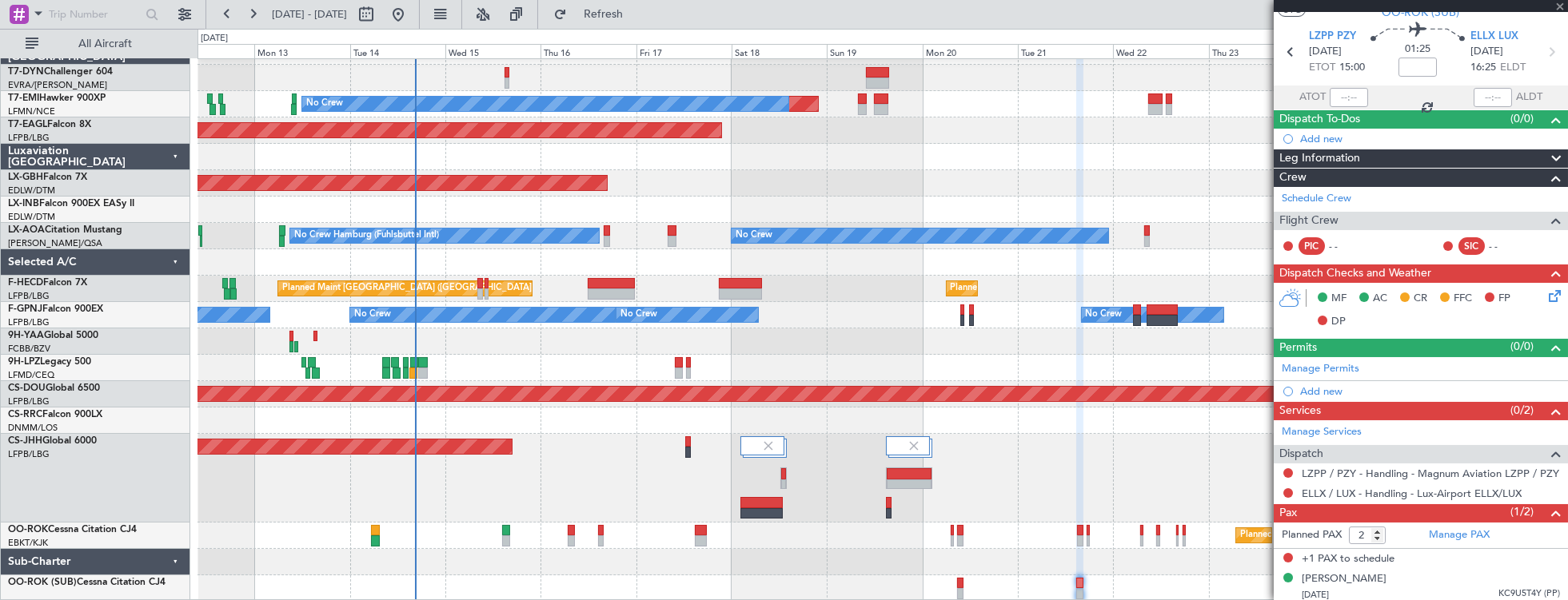
type input "+00:25"
type input "0"
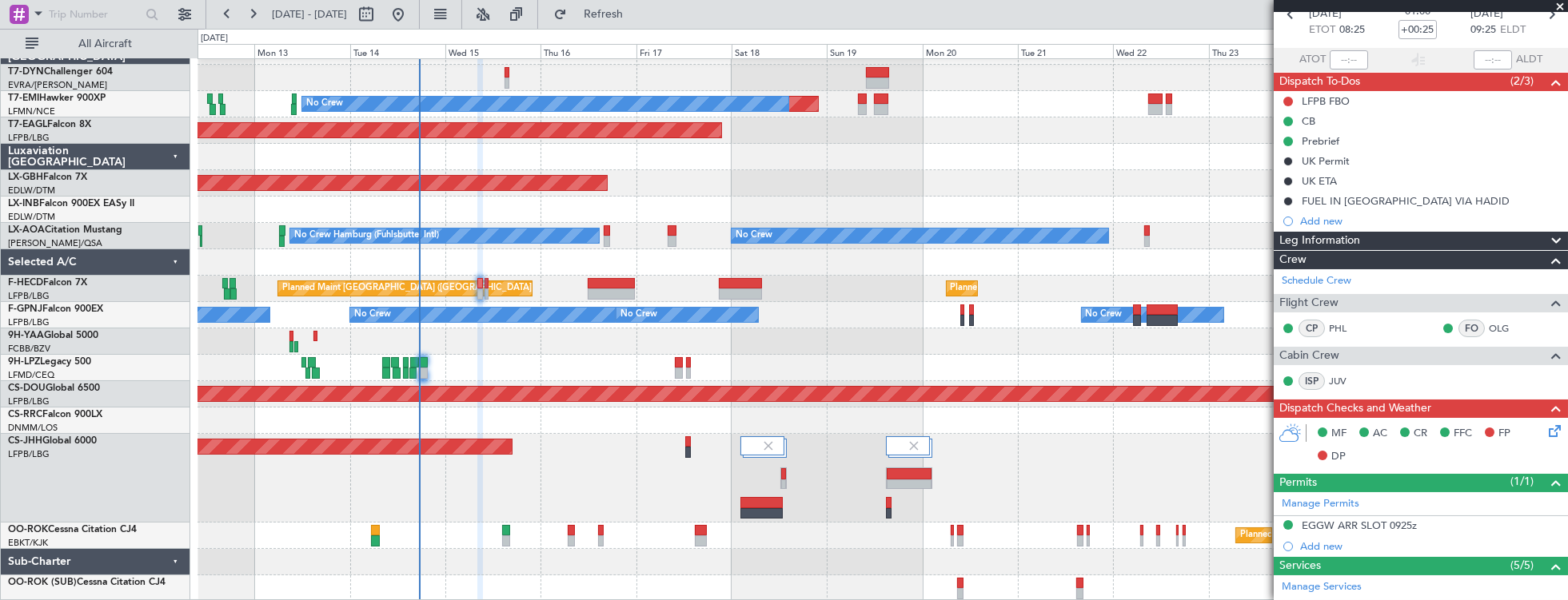
scroll to position [0, 0]
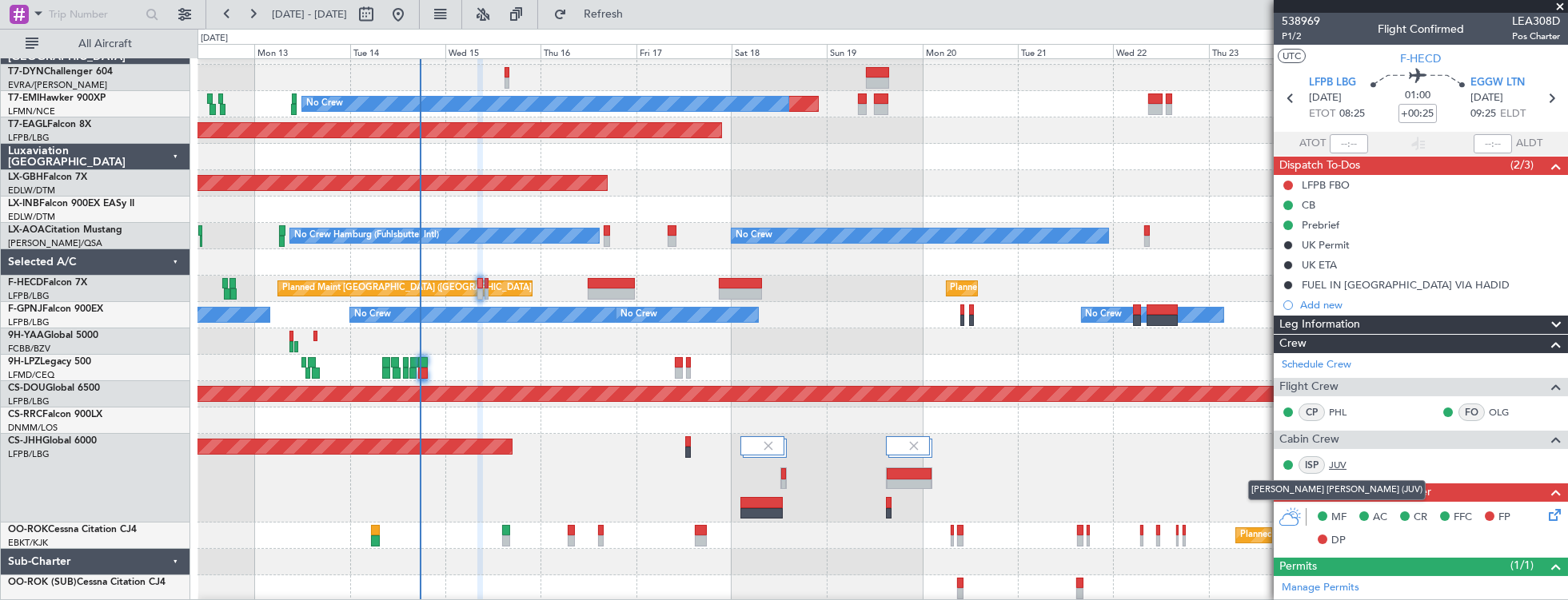
click at [1341, 463] on link "JUV" at bounding box center [1348, 465] width 36 height 14
